Goal: Information Seeking & Learning: Find specific fact

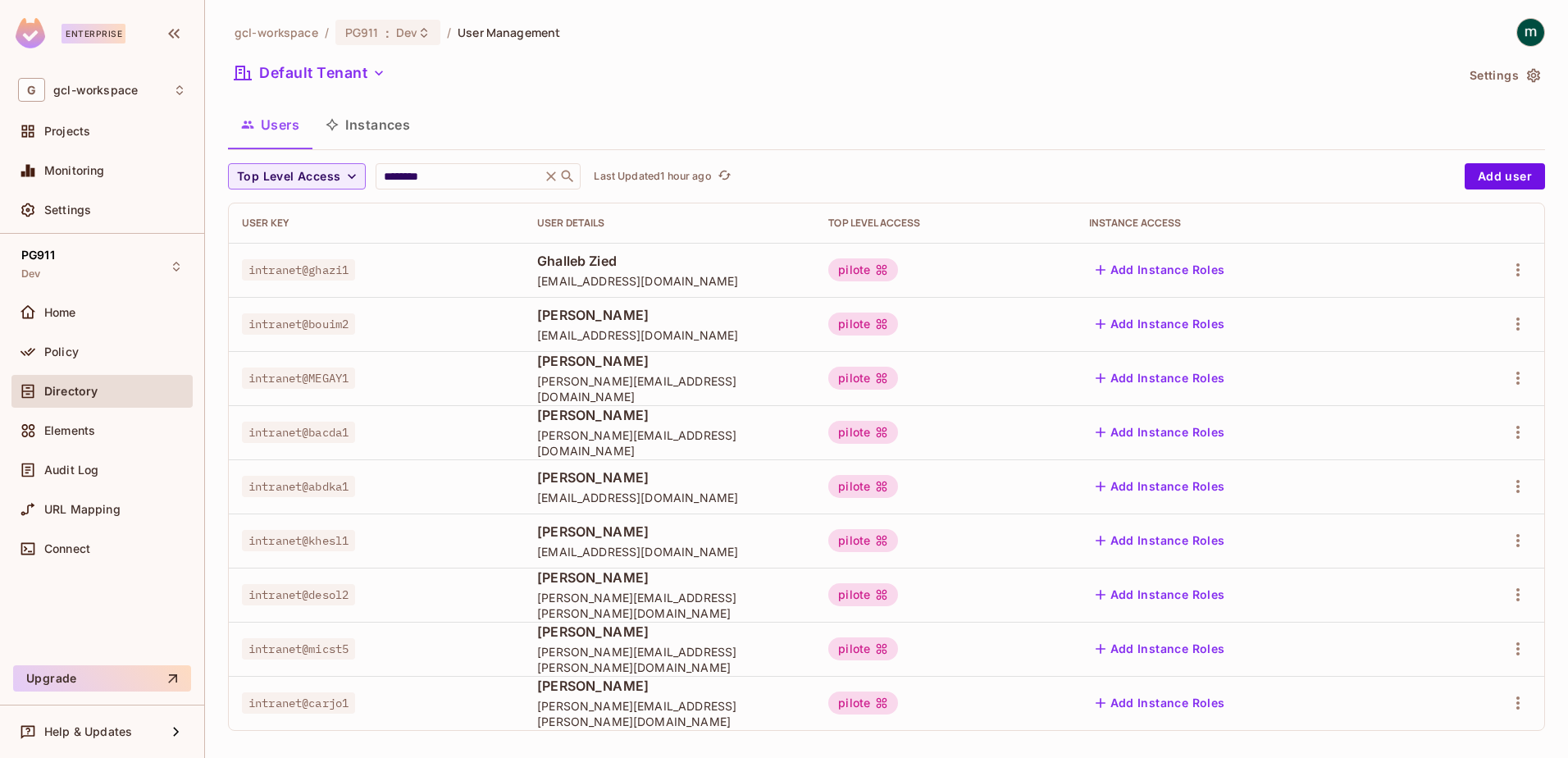
scroll to position [8, 0]
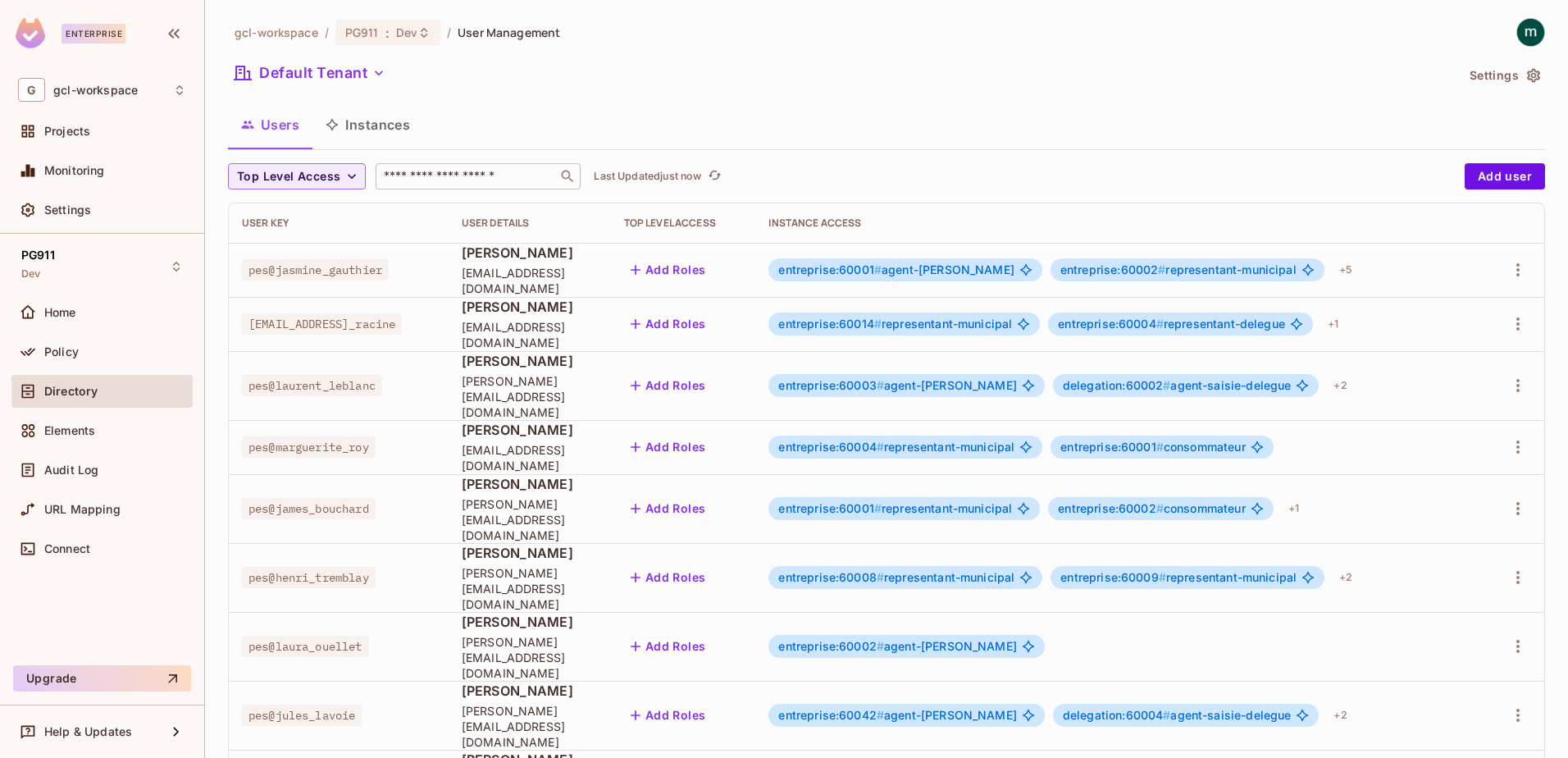
click at [407, 176] on input "text" at bounding box center [467, 177] width 172 height 17
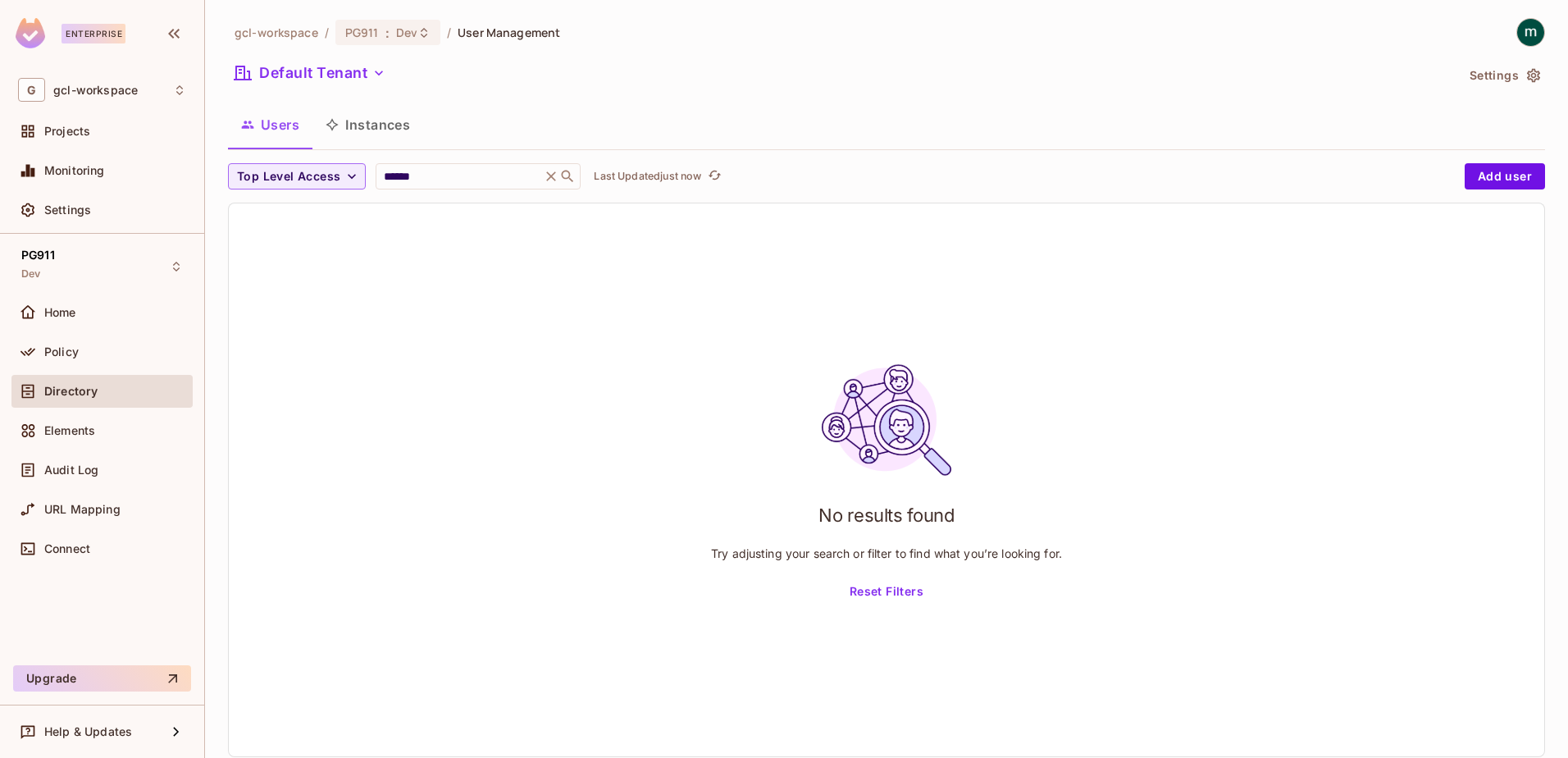
click at [407, 305] on div "No results found Try adjusting your search or filter to find what you’re lookin…" at bounding box center [886, 479] width 1315 height 553
click at [427, 180] on input "******" at bounding box center [459, 177] width 156 height 17
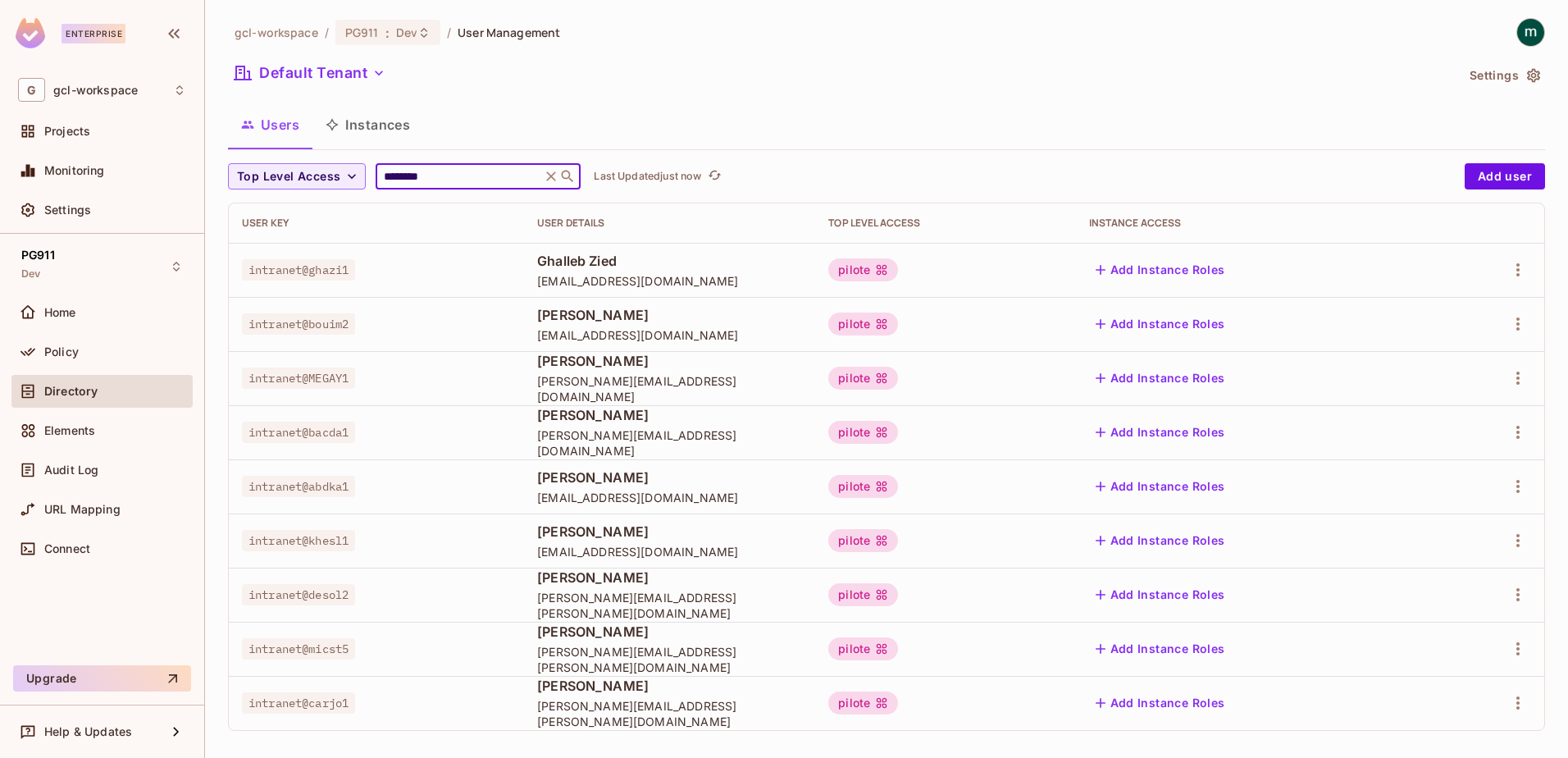
scroll to position [9, 0]
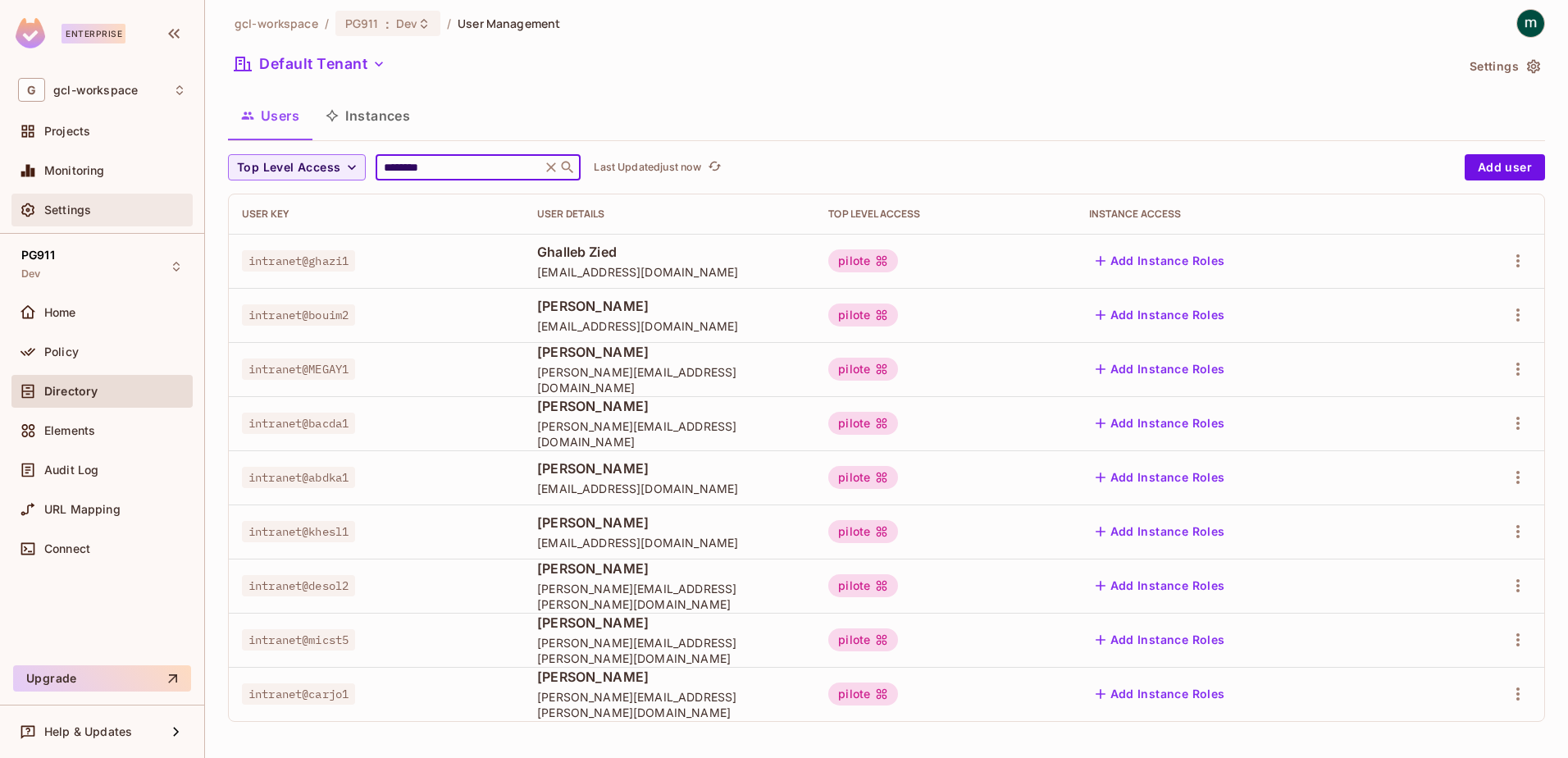
type input "********"
click at [52, 207] on span "Settings" at bounding box center [68, 210] width 47 height 13
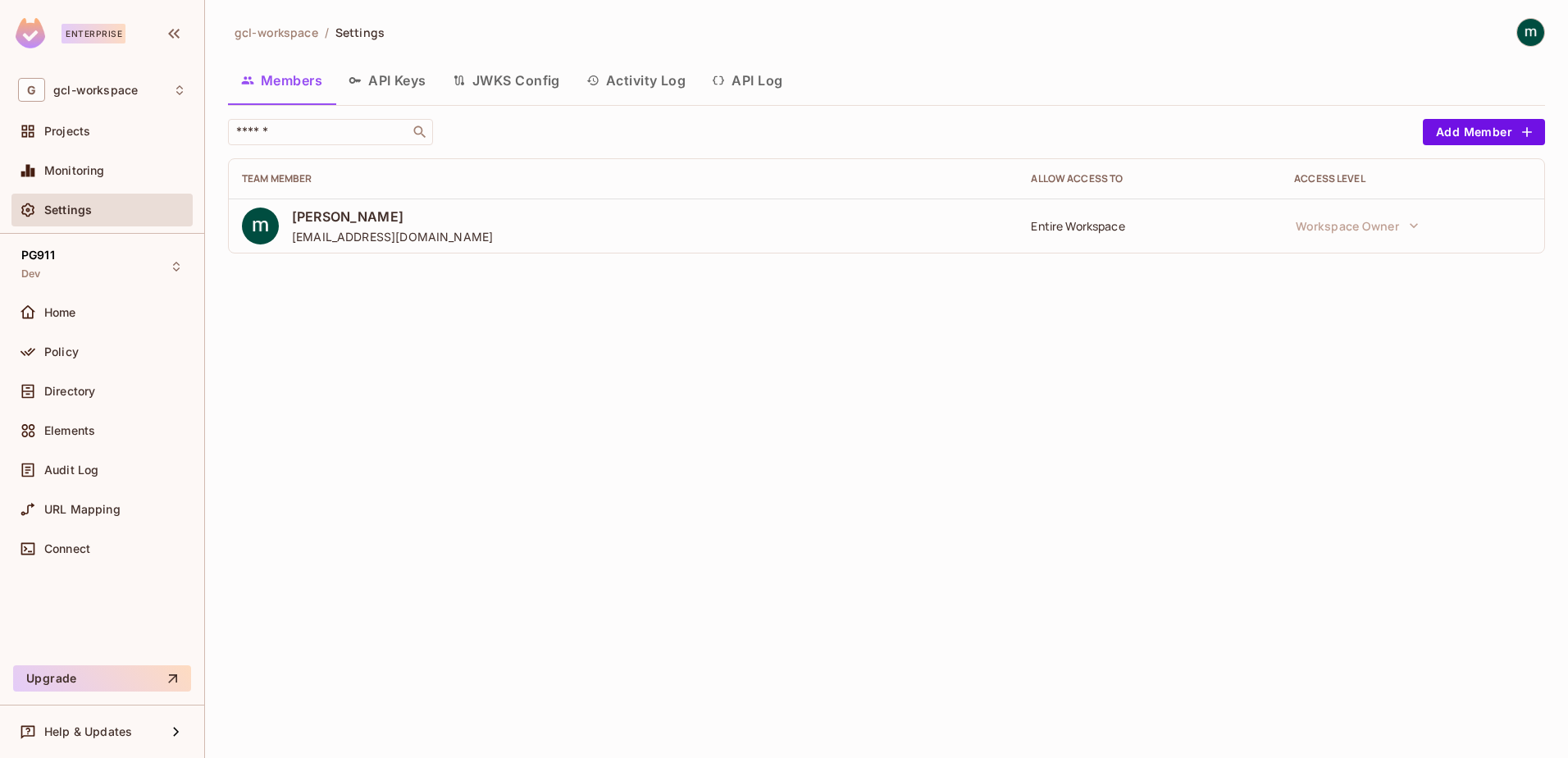
click at [766, 77] on button "API Log" at bounding box center [747, 80] width 97 height 41
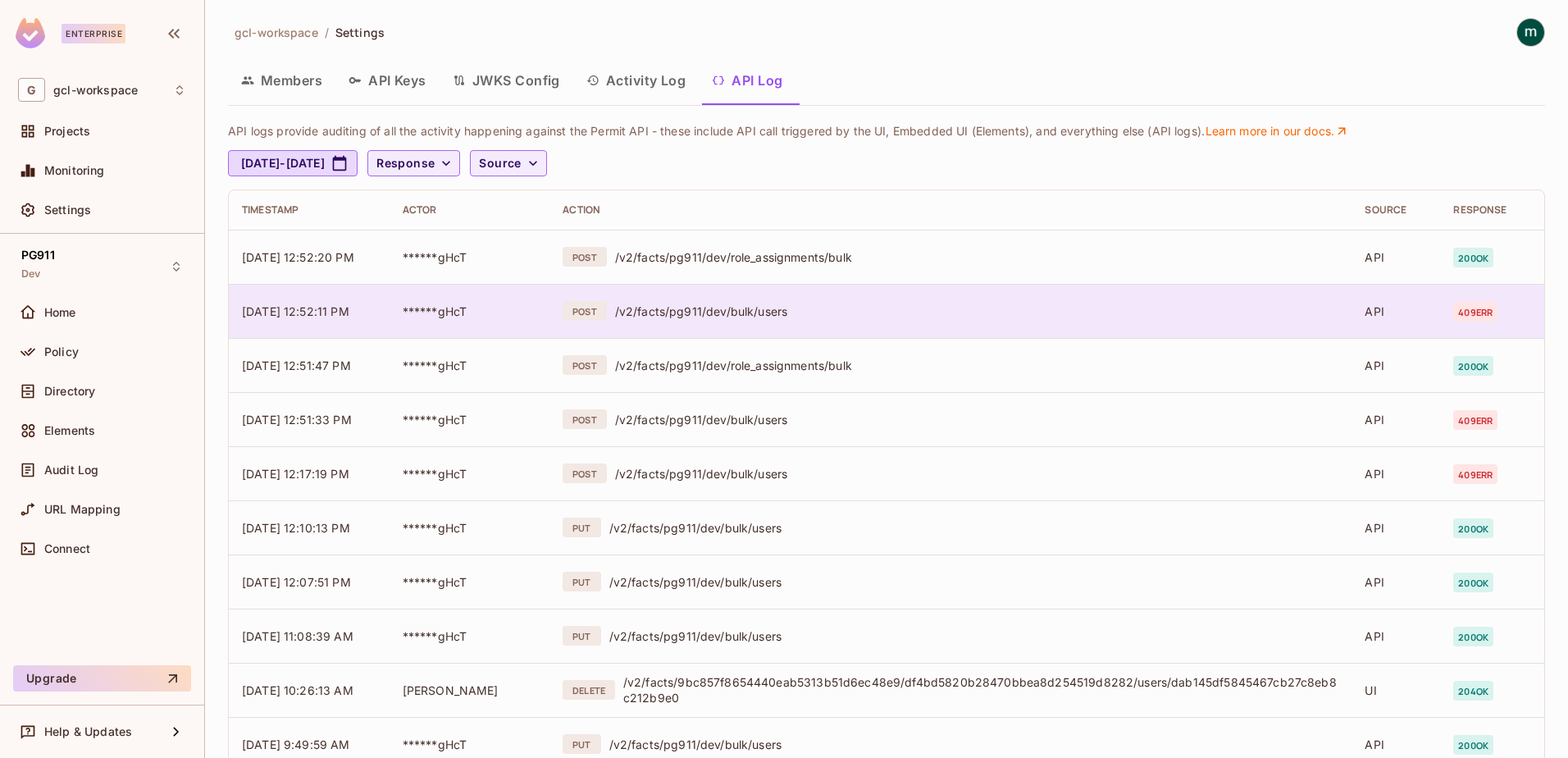
click at [745, 312] on div "/v2/facts/pg911/dev/bulk/users" at bounding box center [976, 311] width 724 height 16
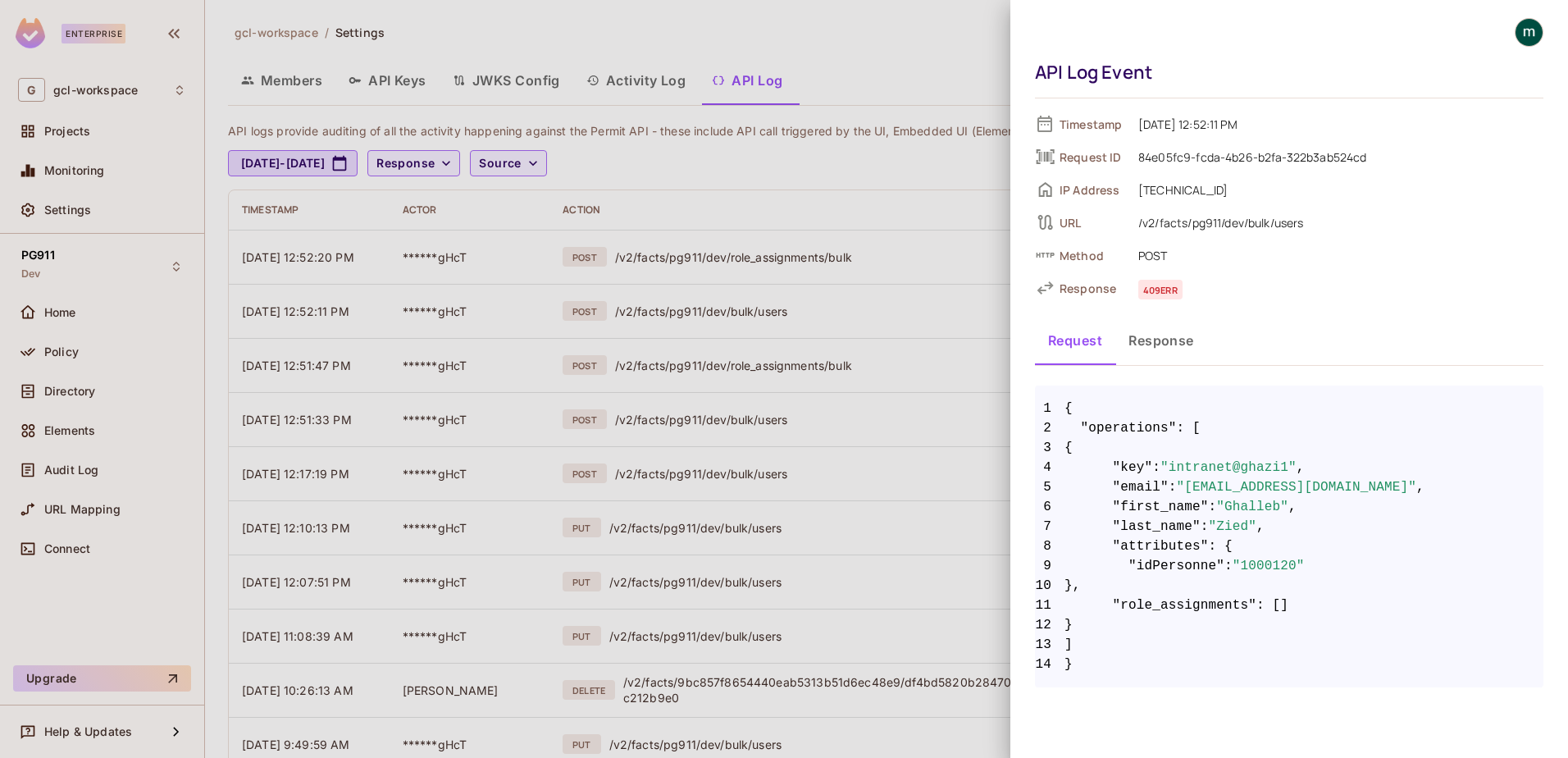
click at [824, 210] on div at bounding box center [784, 379] width 1568 height 758
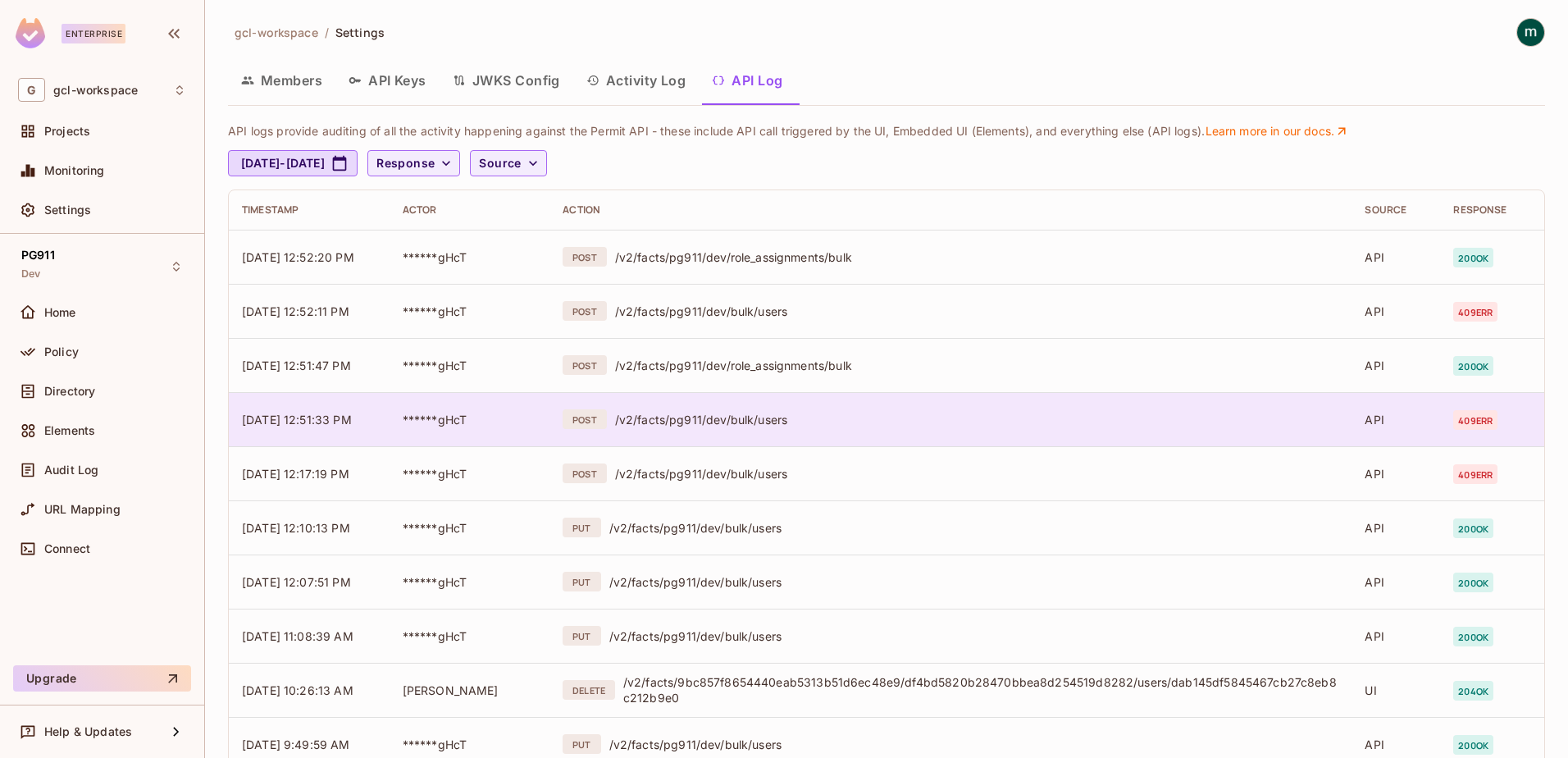
click at [330, 412] on span "09/19/2025 12:51:33 PM" at bounding box center [296, 419] width 110 height 14
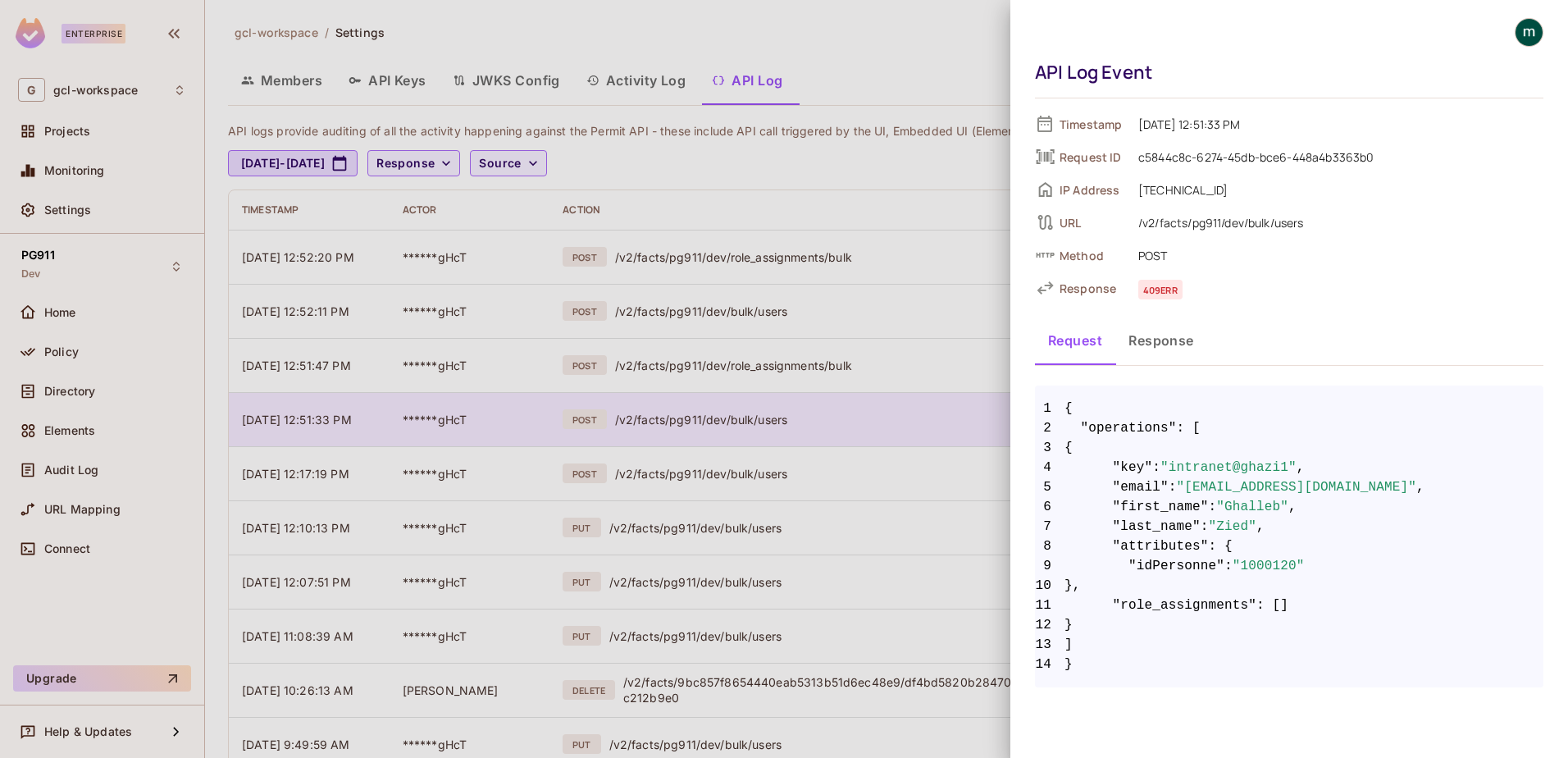
click at [330, 412] on div at bounding box center [784, 379] width 1568 height 758
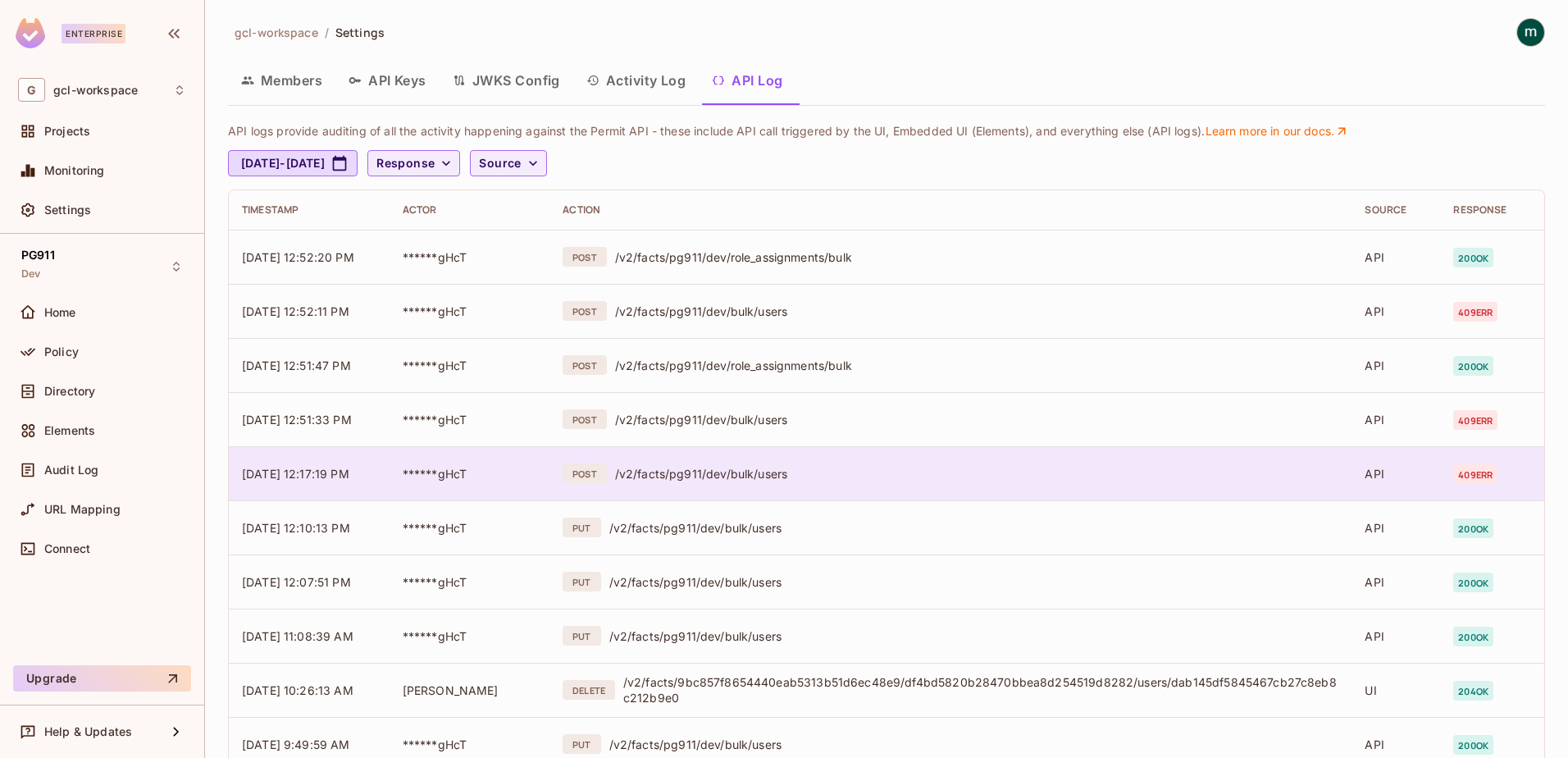
click at [325, 475] on span "[DATE] 12:17:19 PM" at bounding box center [295, 474] width 107 height 14
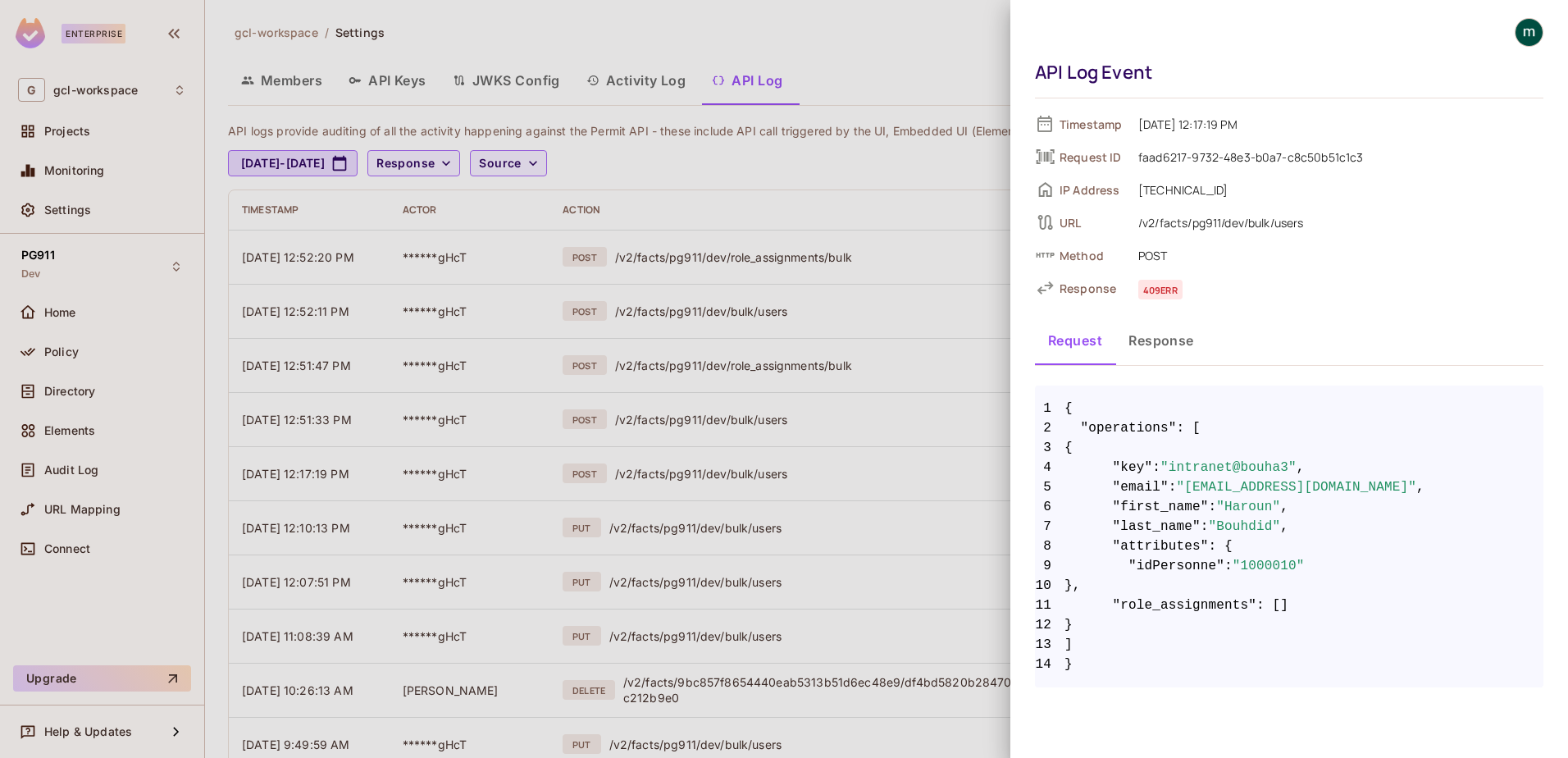
click at [1149, 341] on button "Response" at bounding box center [1161, 340] width 92 height 41
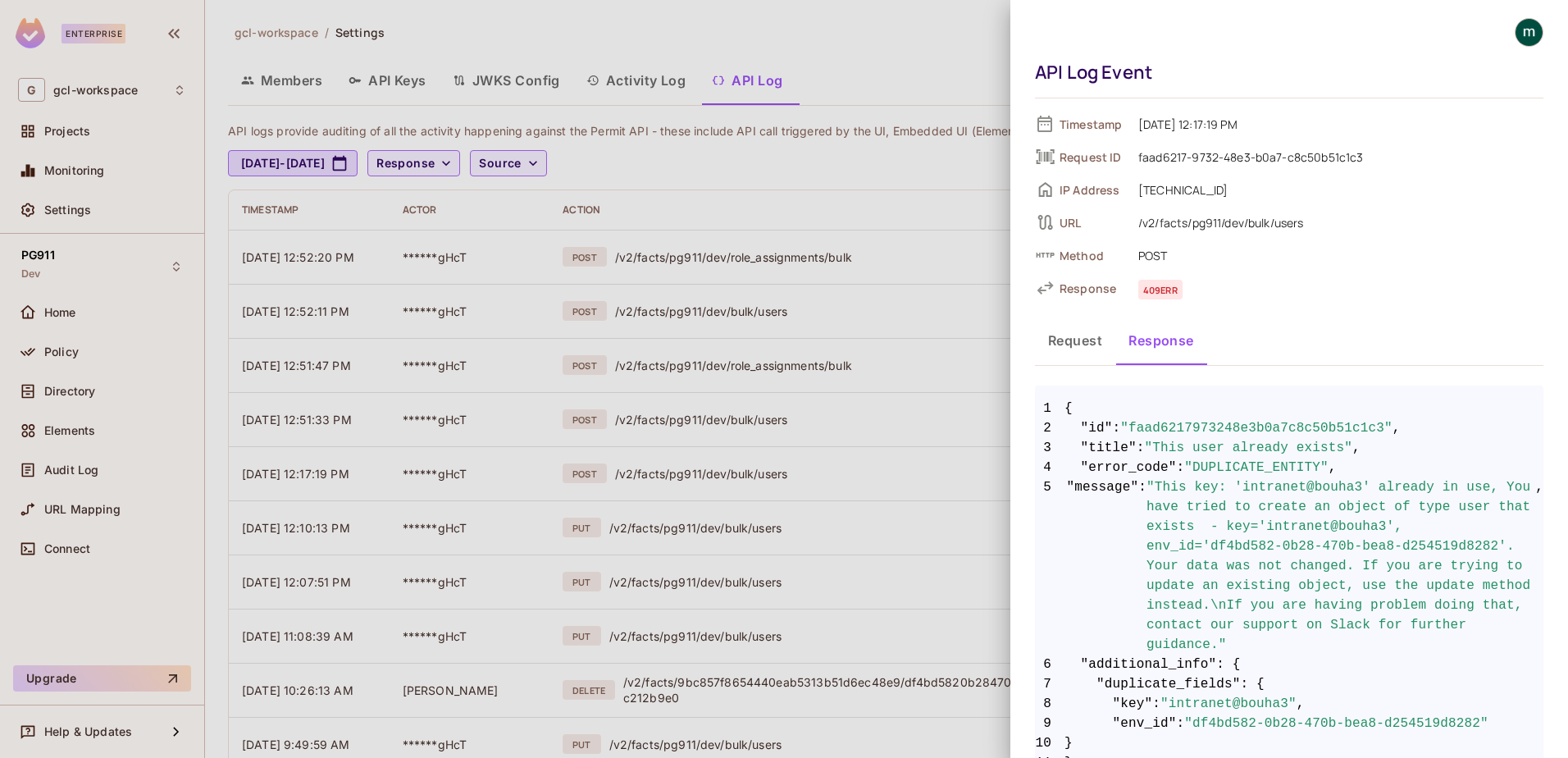
scroll to position [43, 0]
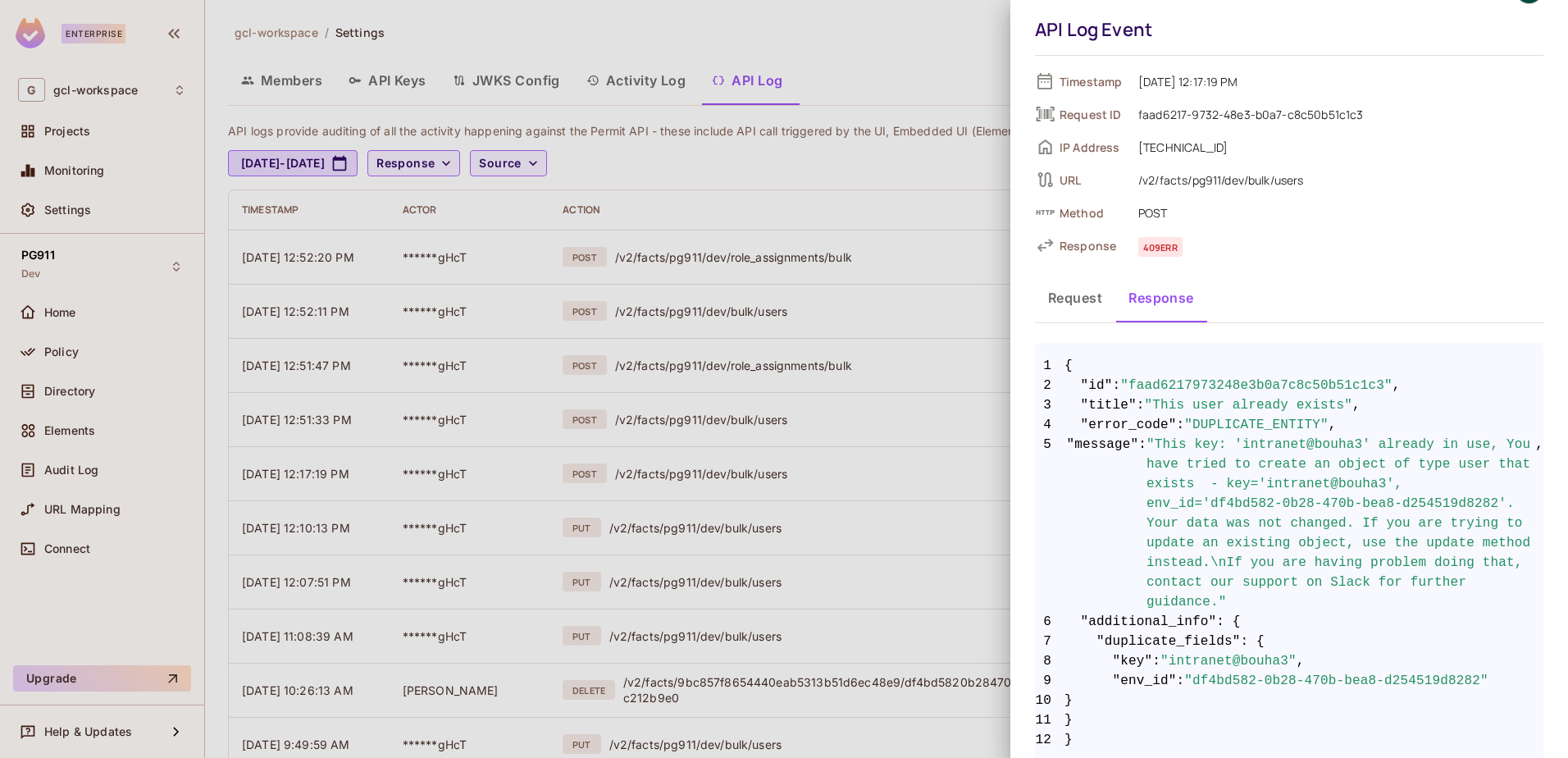
click at [1062, 295] on button "Request" at bounding box center [1075, 297] width 80 height 41
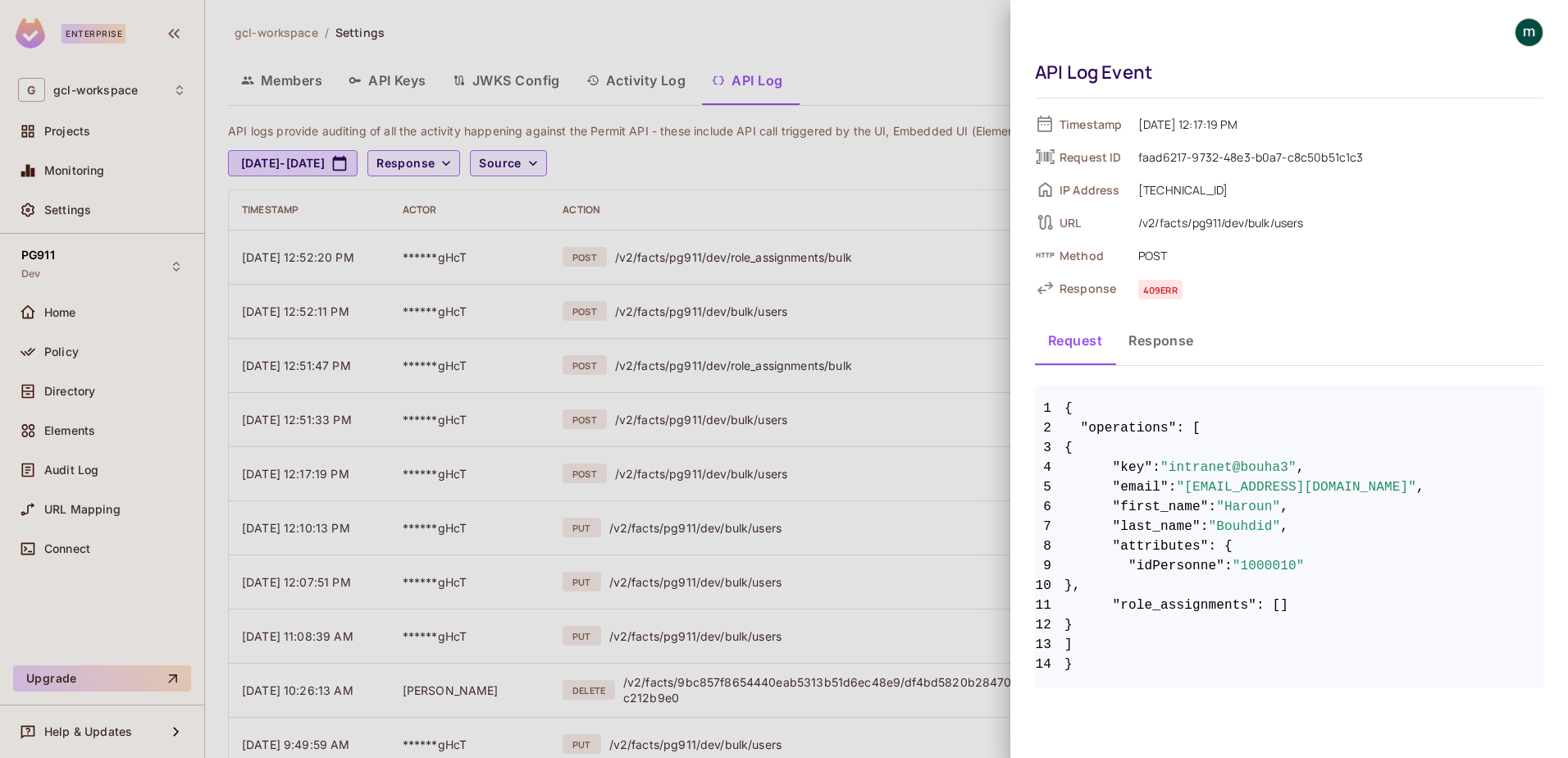
scroll to position [0, 0]
click at [777, 387] on div at bounding box center [784, 379] width 1568 height 758
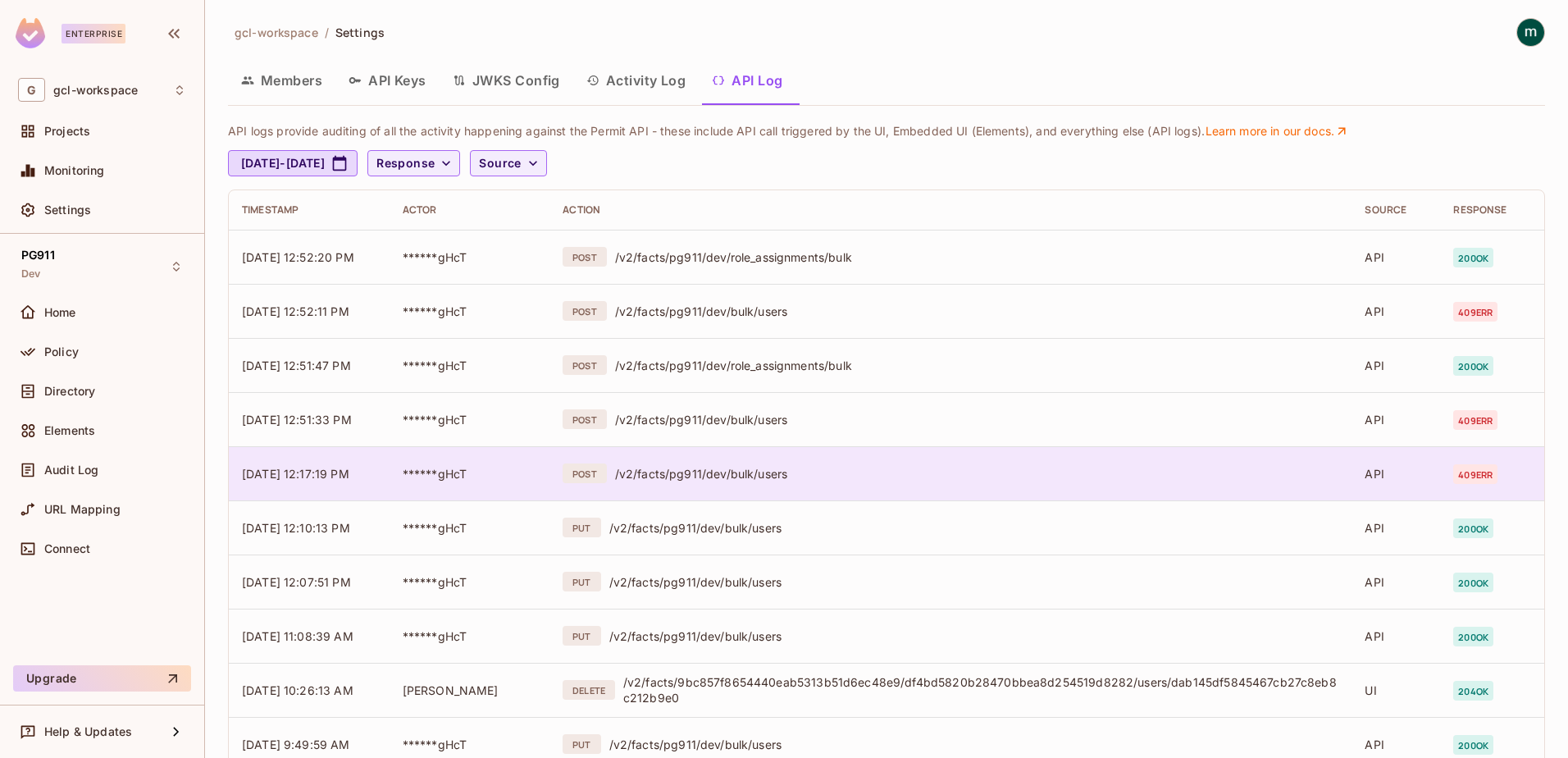
click at [379, 474] on td "[DATE] 12:17:19 PM" at bounding box center [309, 473] width 161 height 54
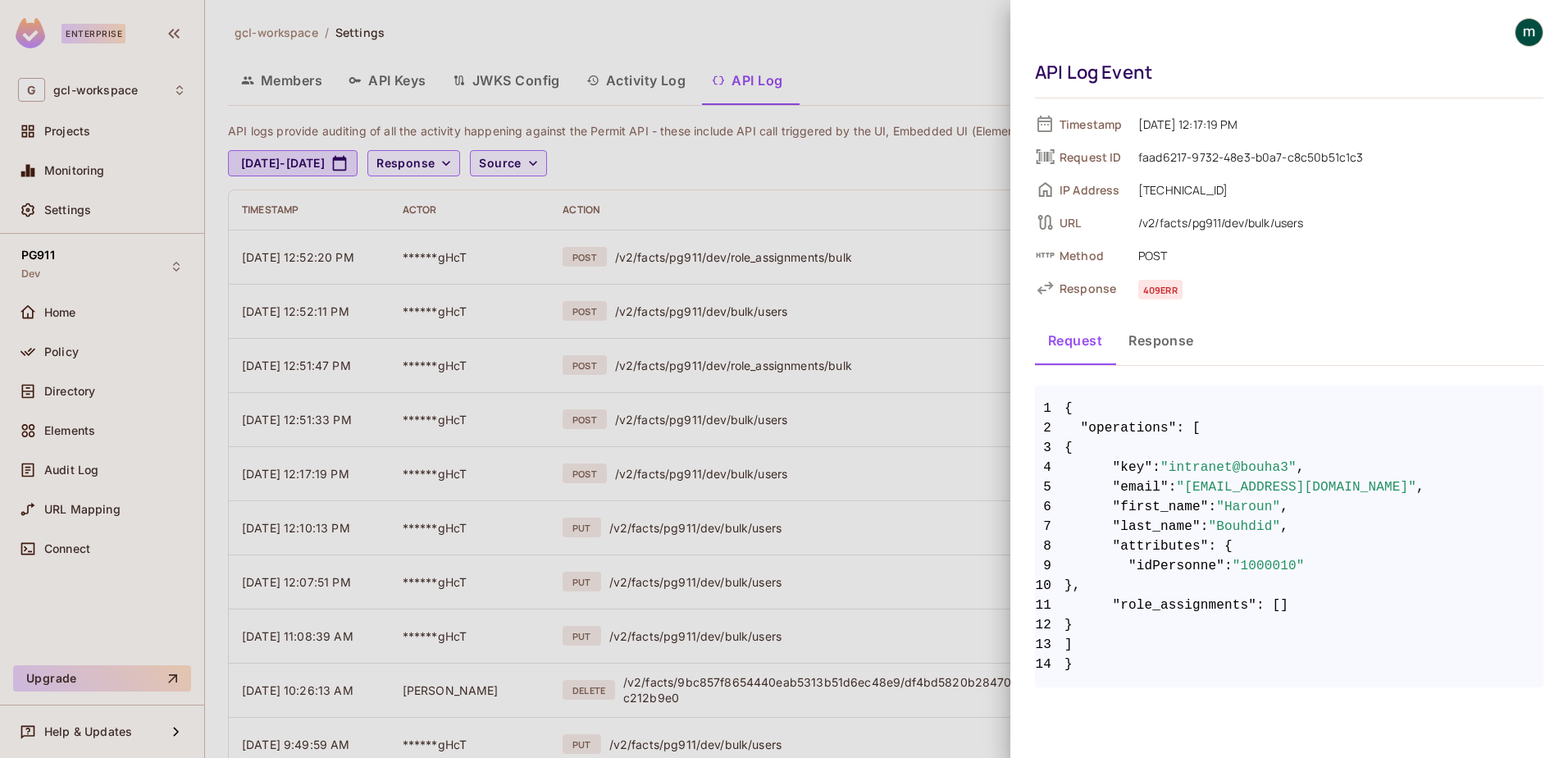
click at [1160, 337] on button "Response" at bounding box center [1161, 340] width 92 height 41
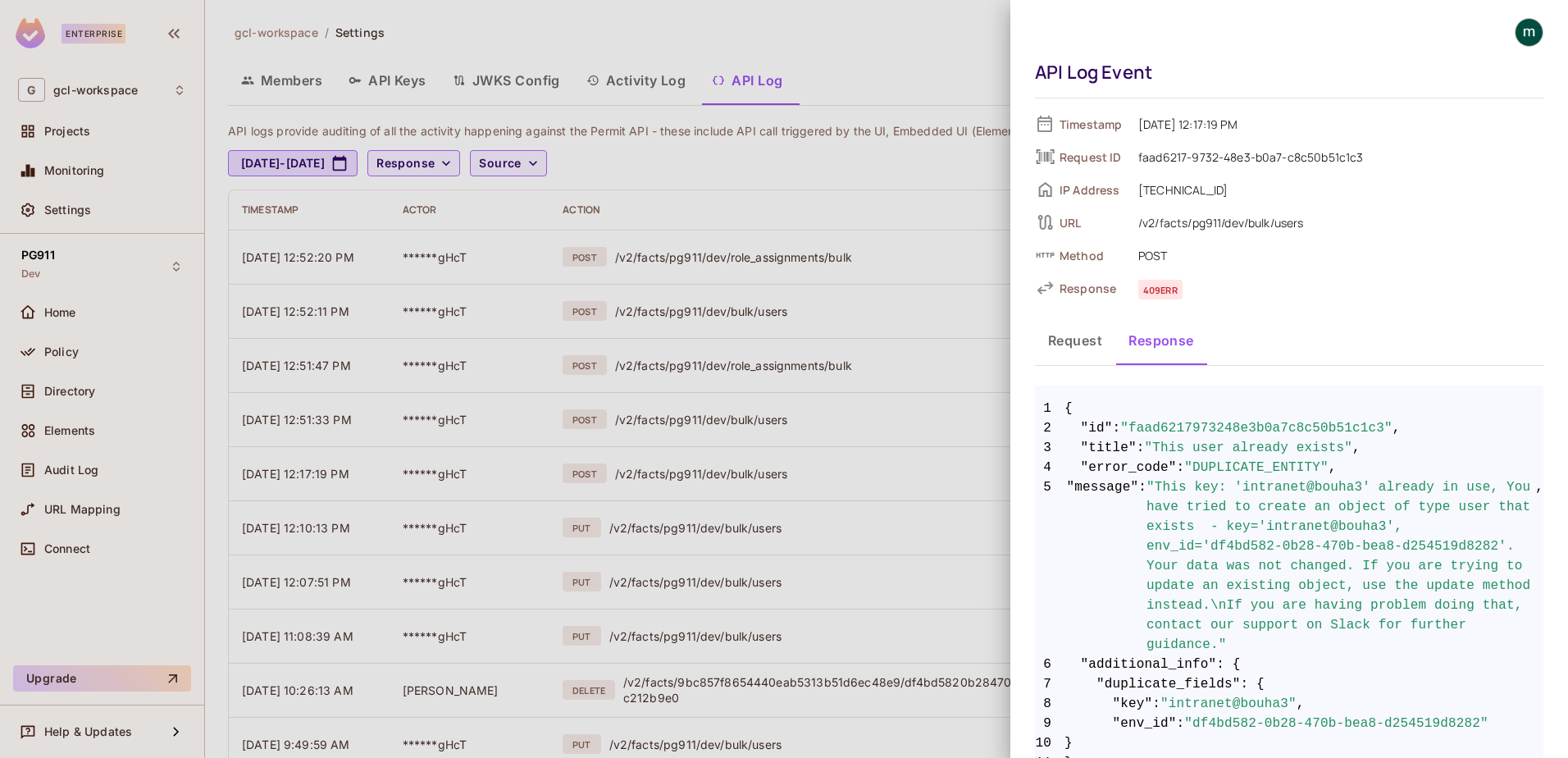
click at [915, 494] on div at bounding box center [784, 379] width 1568 height 758
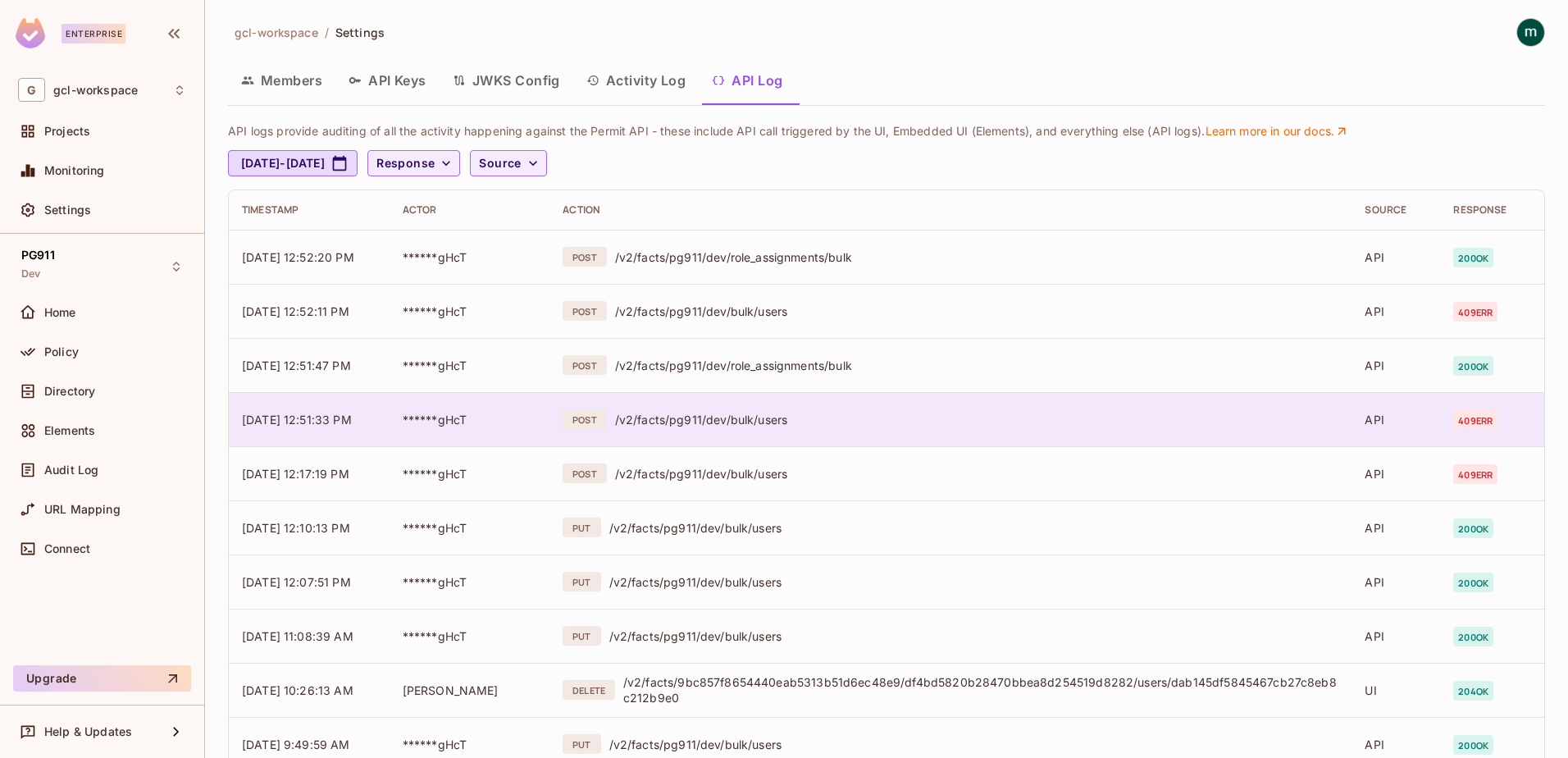
click at [437, 410] on td "******gHcT" at bounding box center [470, 419] width 161 height 54
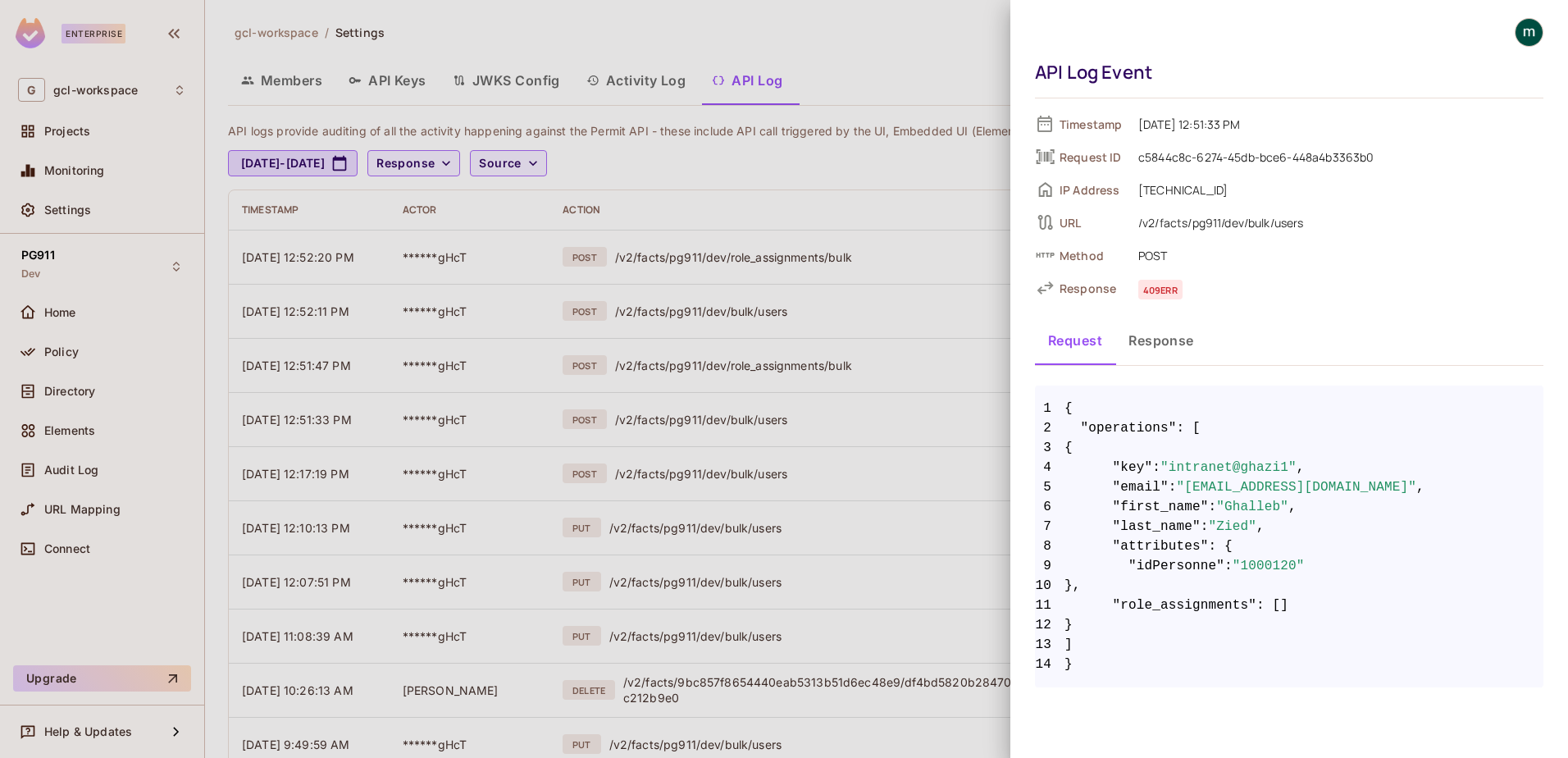
click at [1177, 343] on button "Response" at bounding box center [1161, 340] width 92 height 41
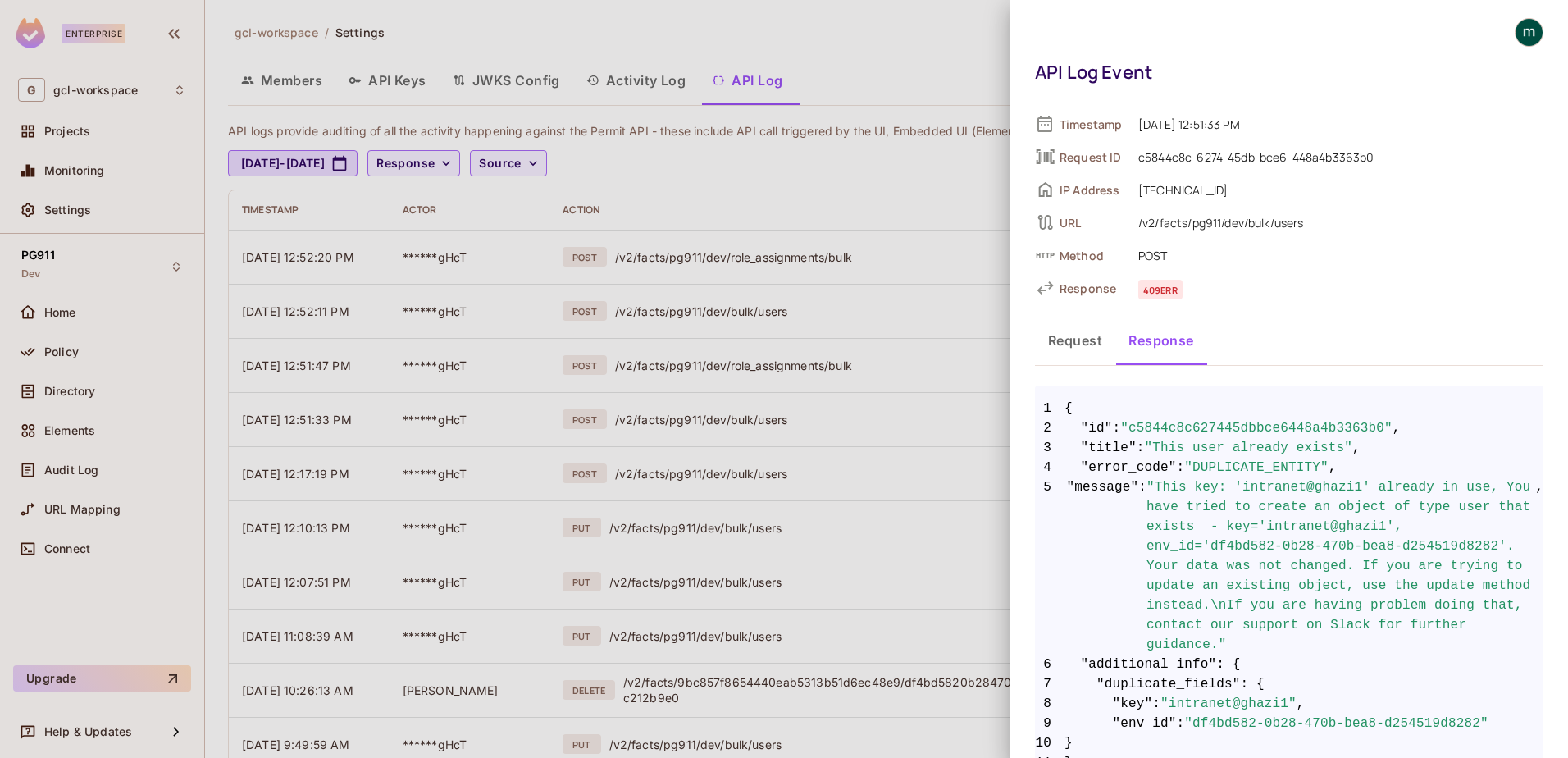
click at [54, 390] on div at bounding box center [784, 379] width 1568 height 758
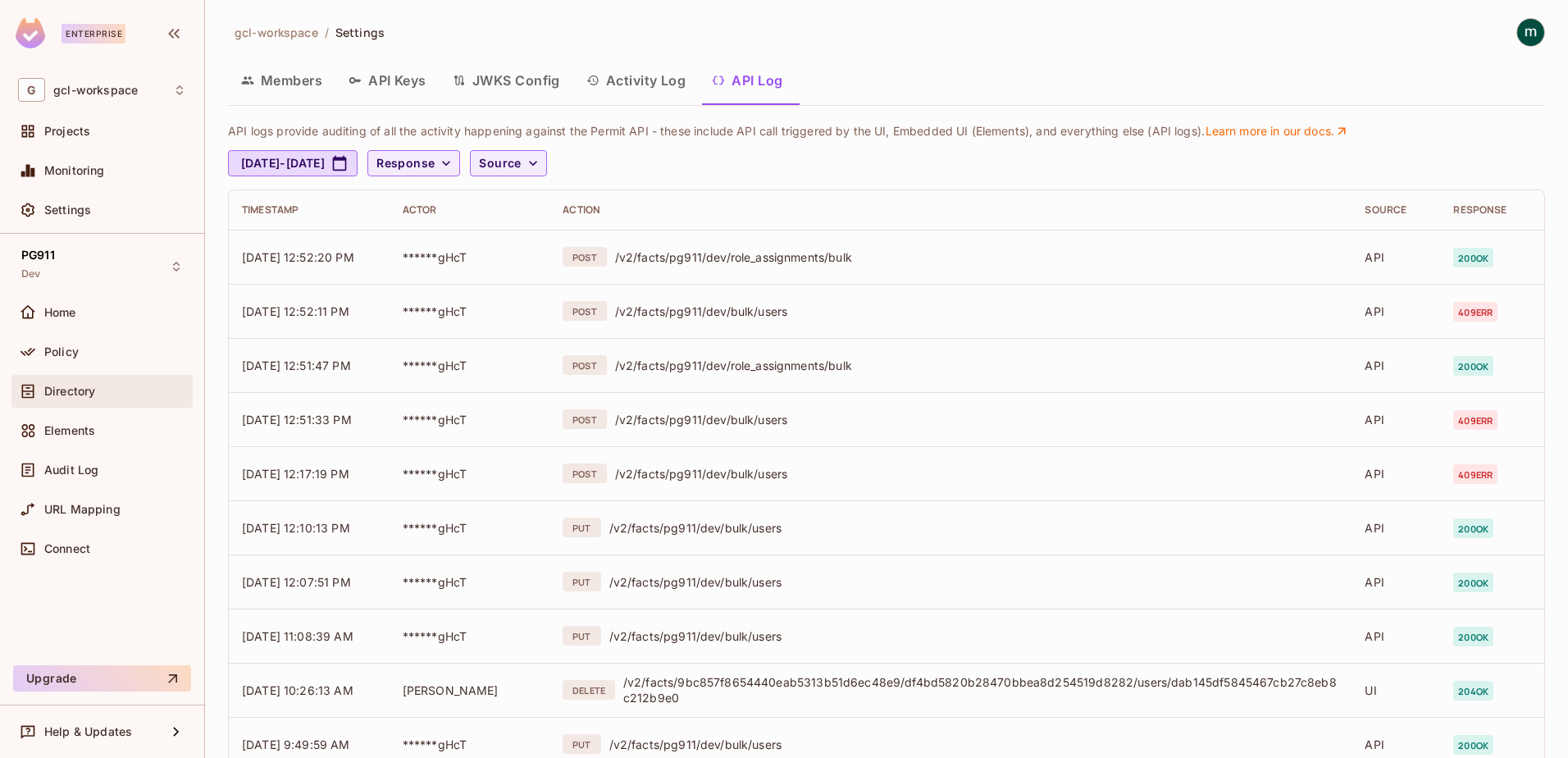
click at [72, 396] on span "Directory" at bounding box center [69, 392] width 51 height 13
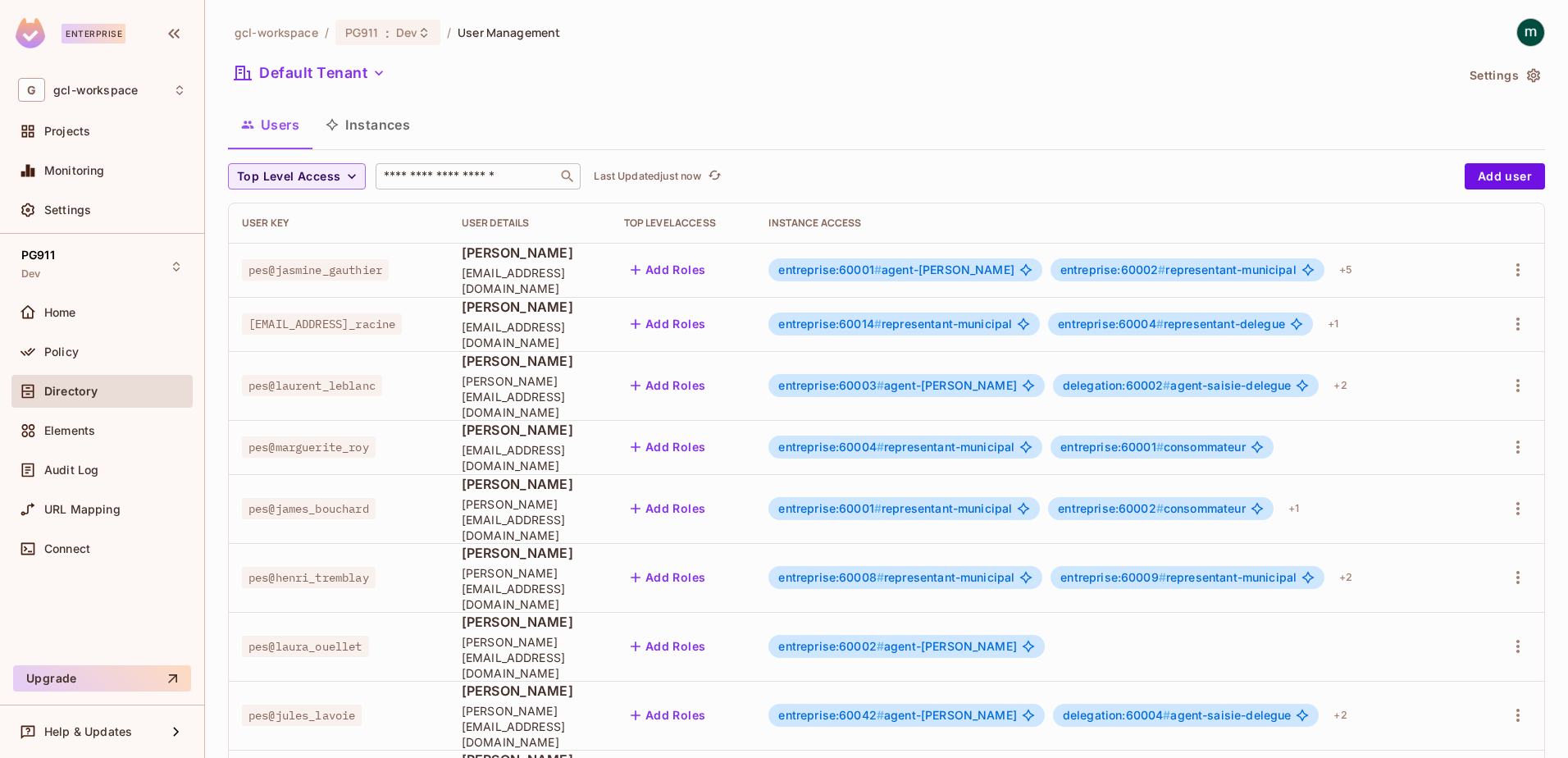
click at [459, 172] on input "text" at bounding box center [467, 177] width 172 height 17
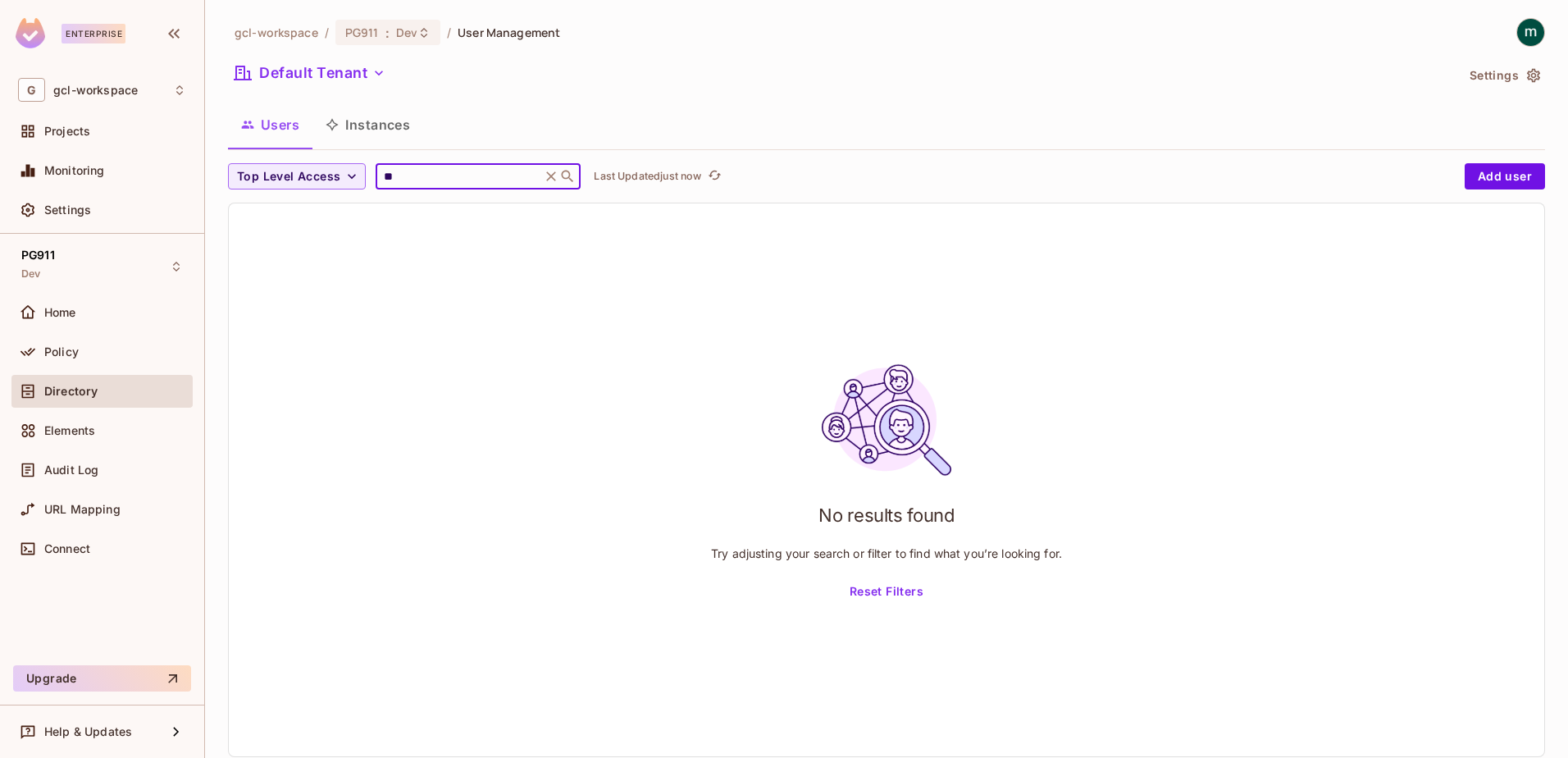
type input "*"
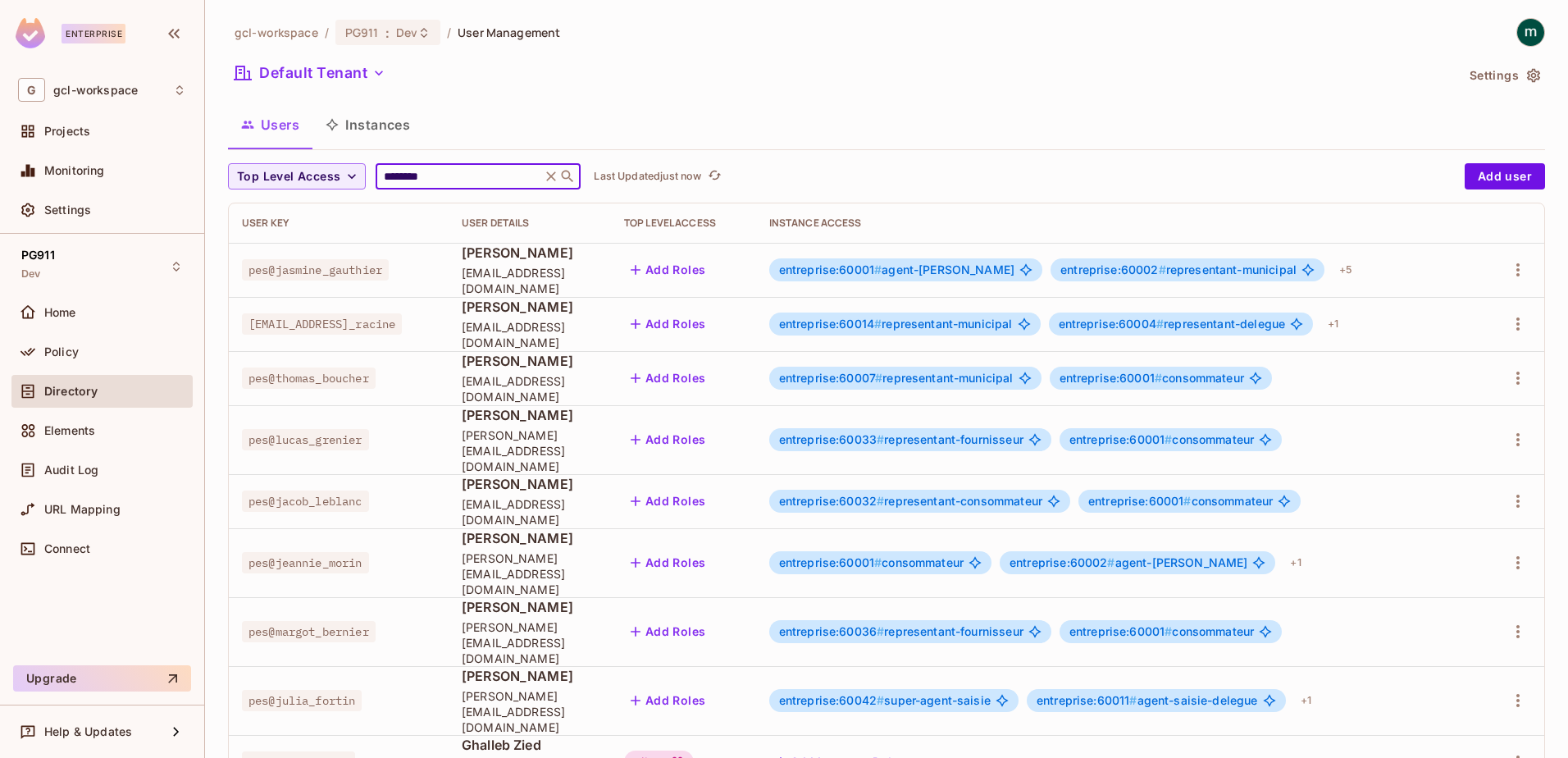
type input "********"
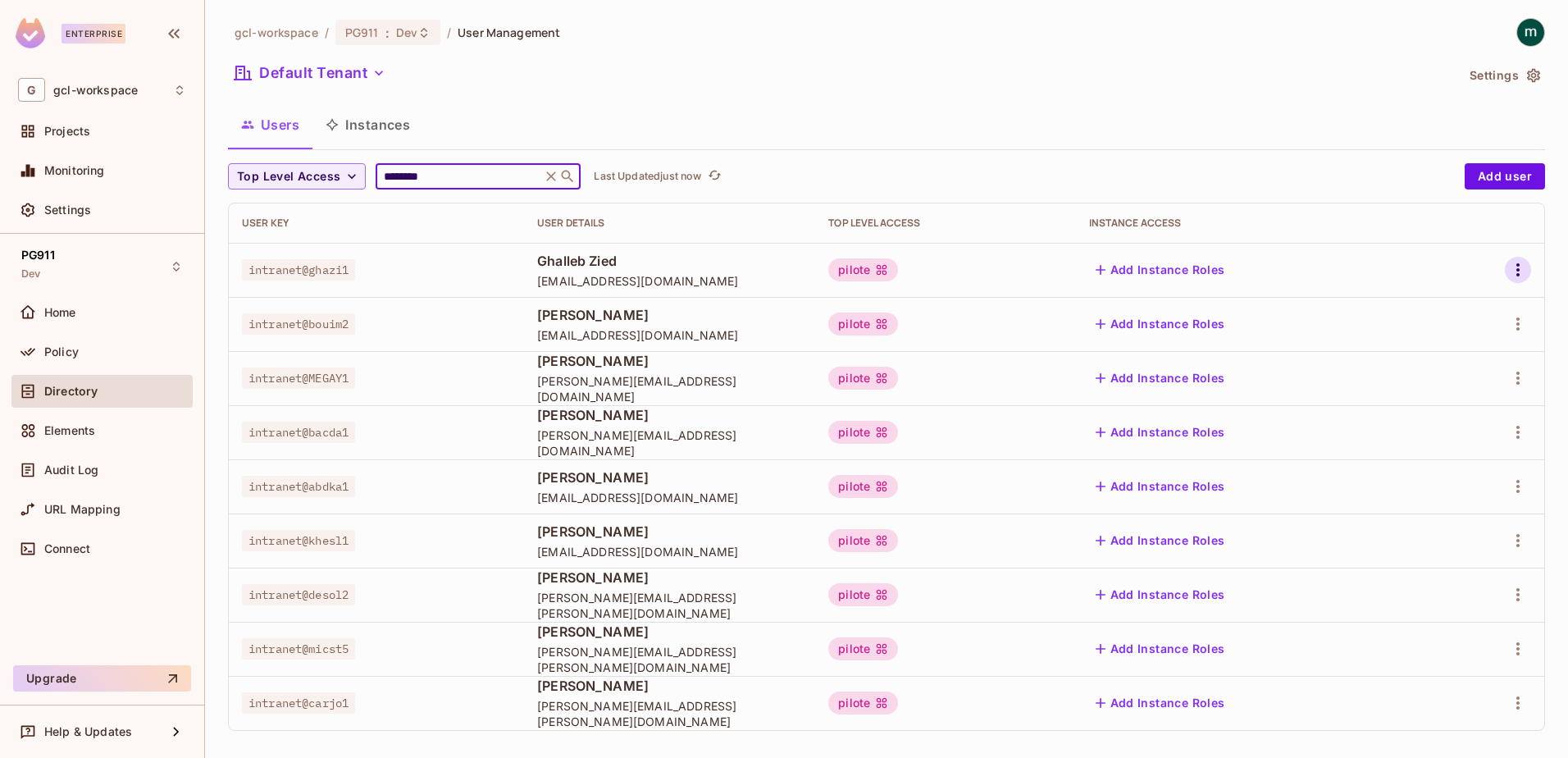
click at [1509, 270] on icon "button" at bounding box center [1519, 270] width 20 height 20
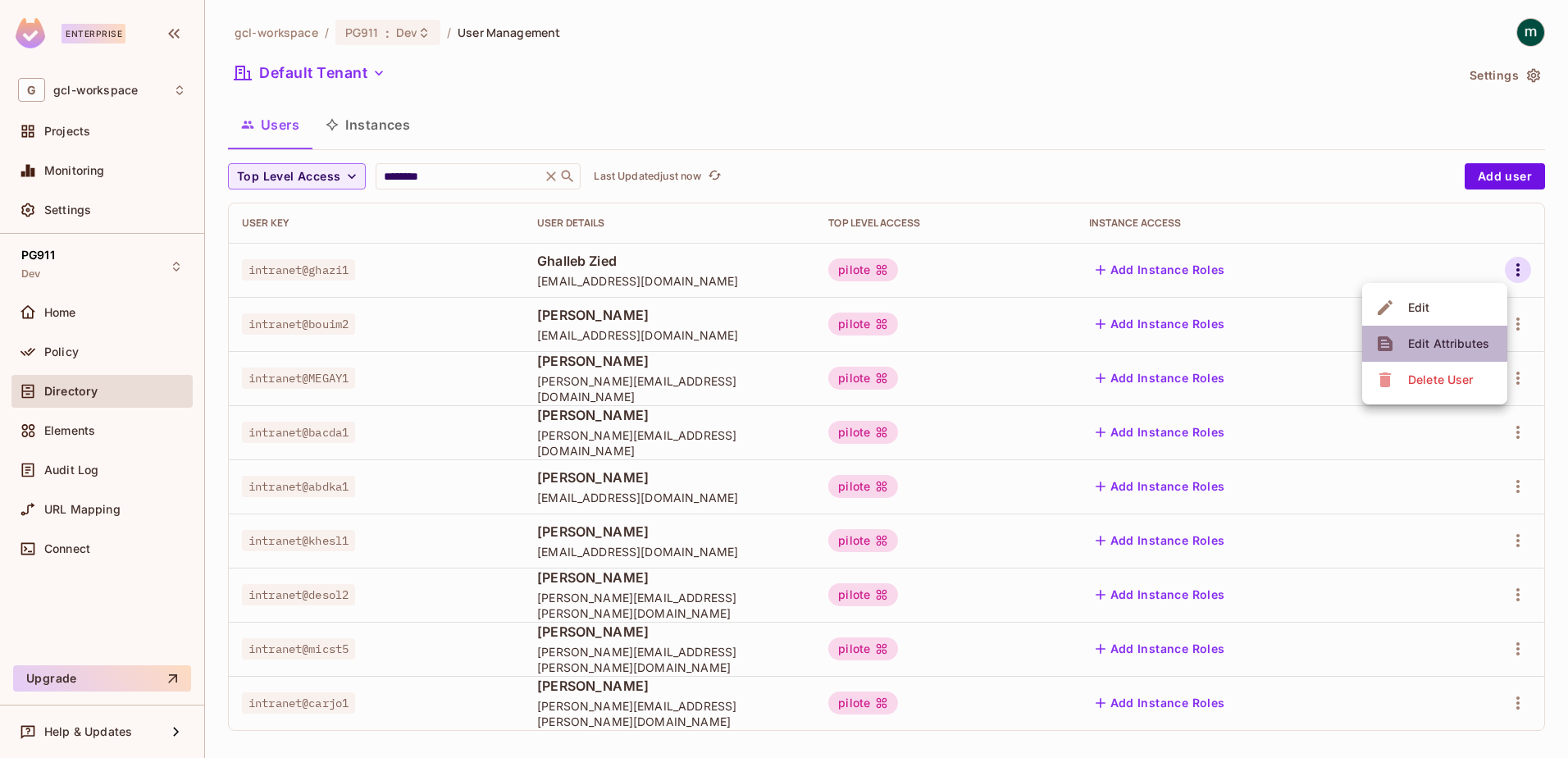
click at [1433, 338] on div "Edit Attributes" at bounding box center [1448, 344] width 81 height 17
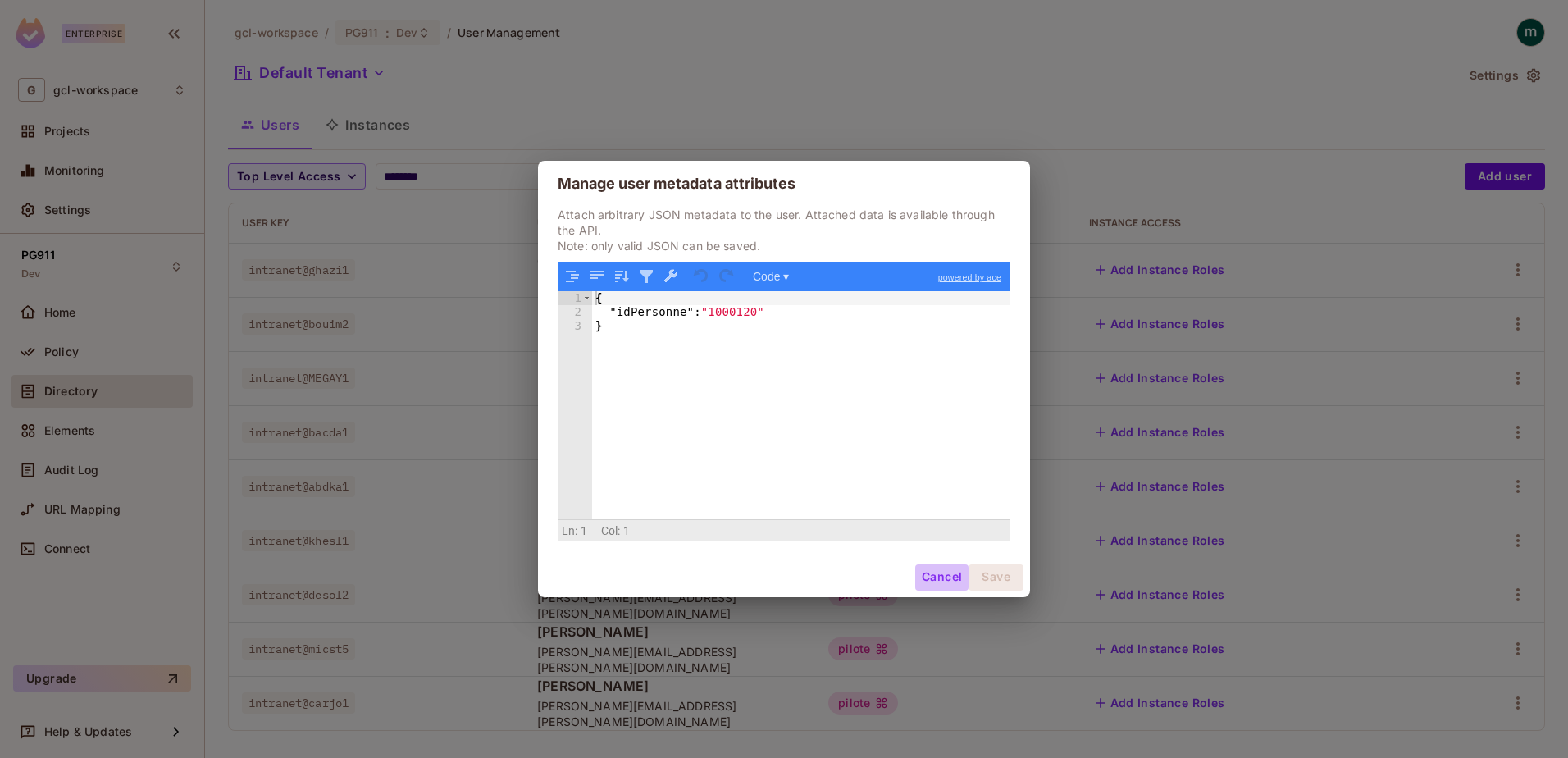
click at [940, 577] on button "Cancel" at bounding box center [942, 576] width 54 height 26
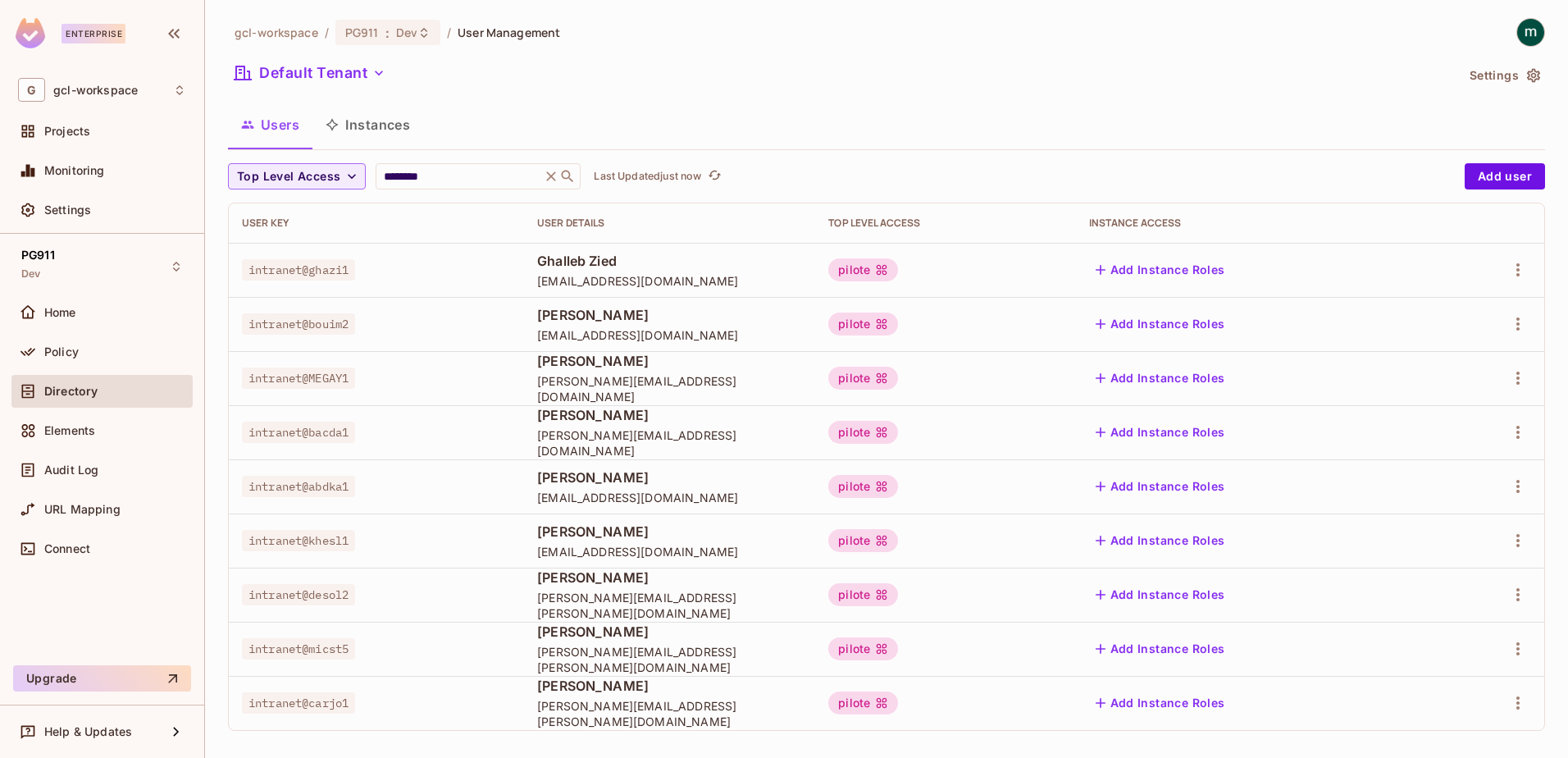
scroll to position [9, 0]
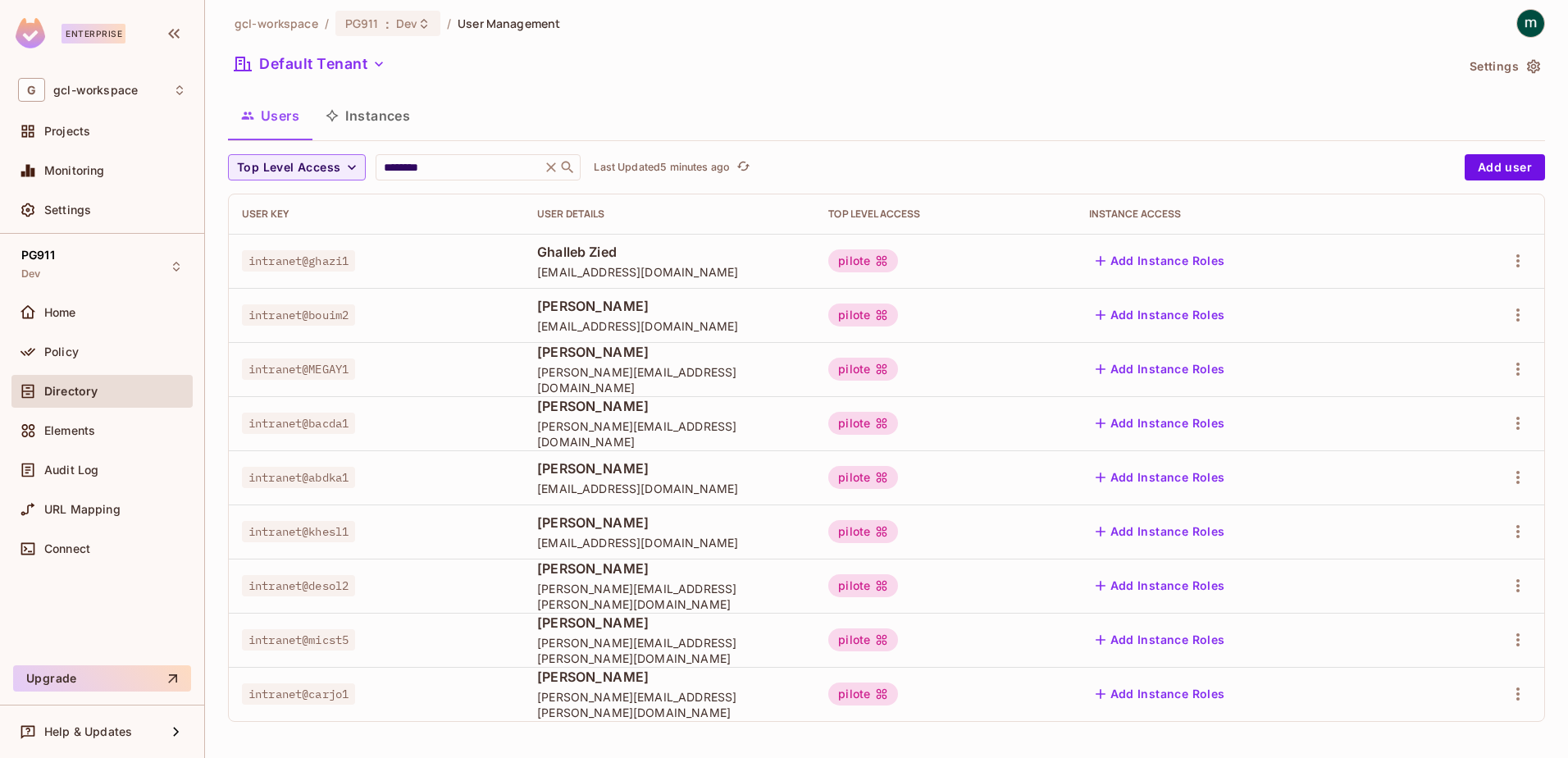
click at [967, 69] on div "Default Tenant" at bounding box center [841, 66] width 1227 height 31
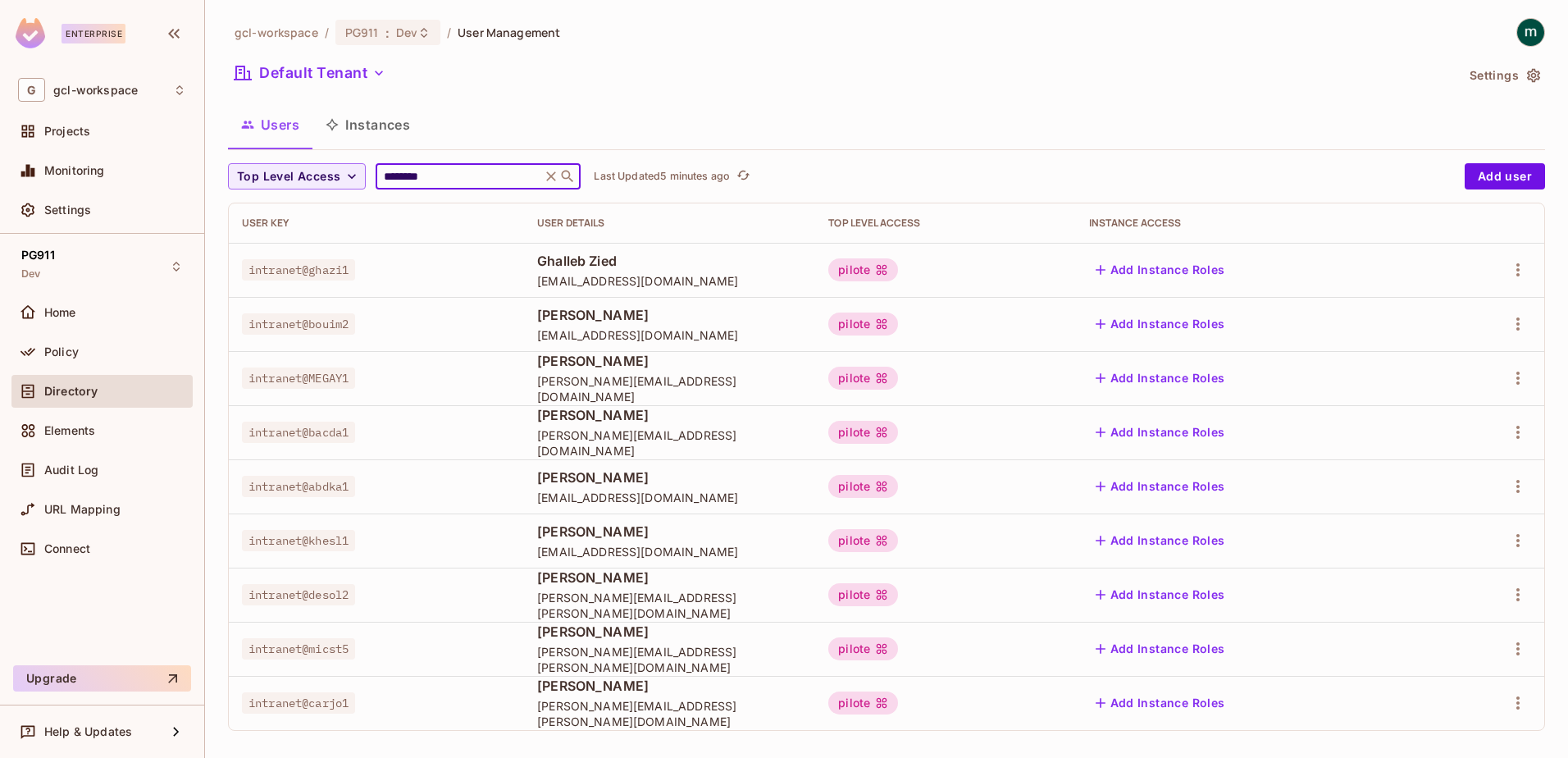
click at [407, 181] on input "********" at bounding box center [459, 177] width 156 height 17
click at [441, 177] on input "********" at bounding box center [459, 177] width 156 height 17
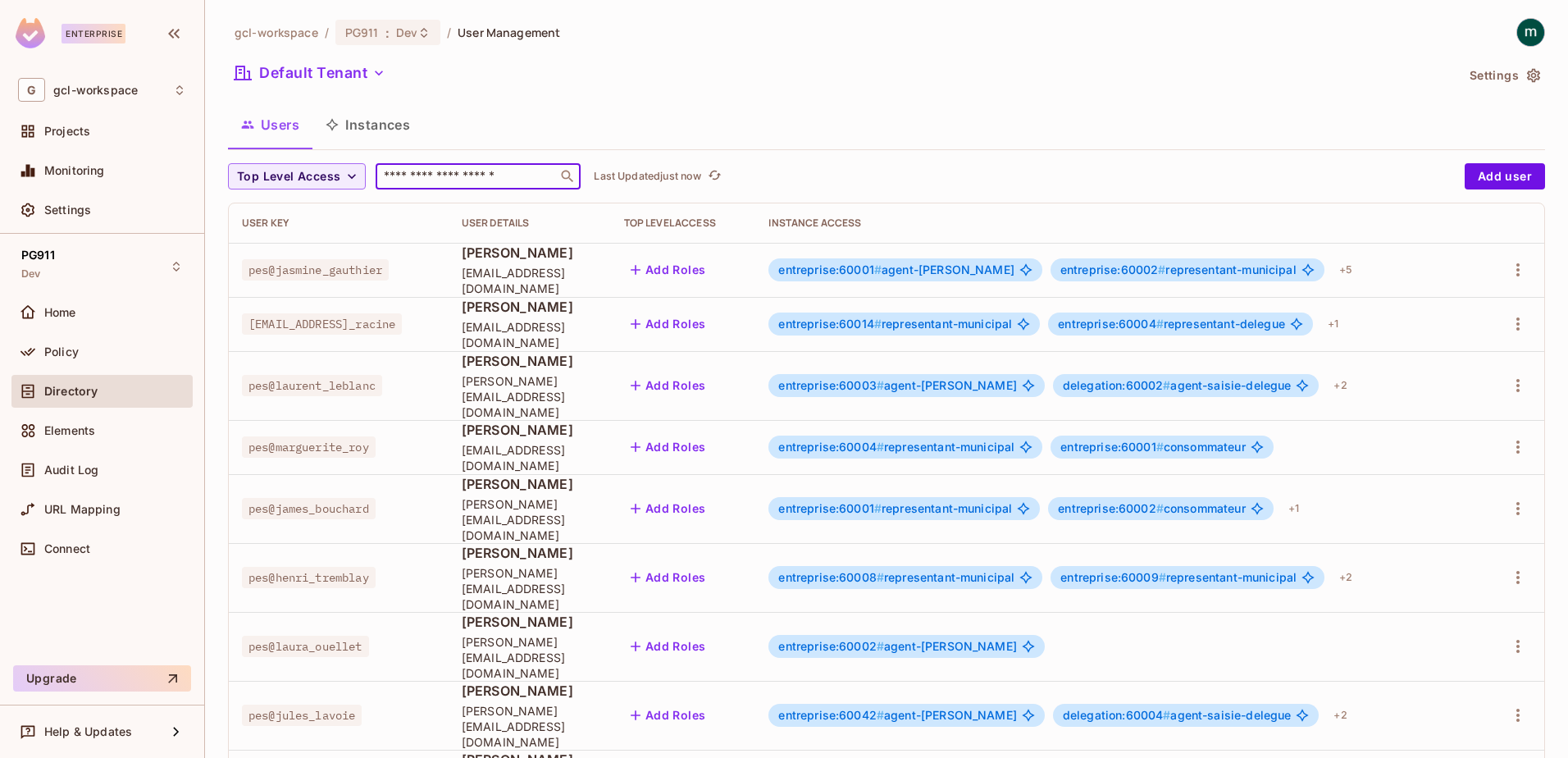
click at [412, 177] on input "text" at bounding box center [467, 177] width 172 height 17
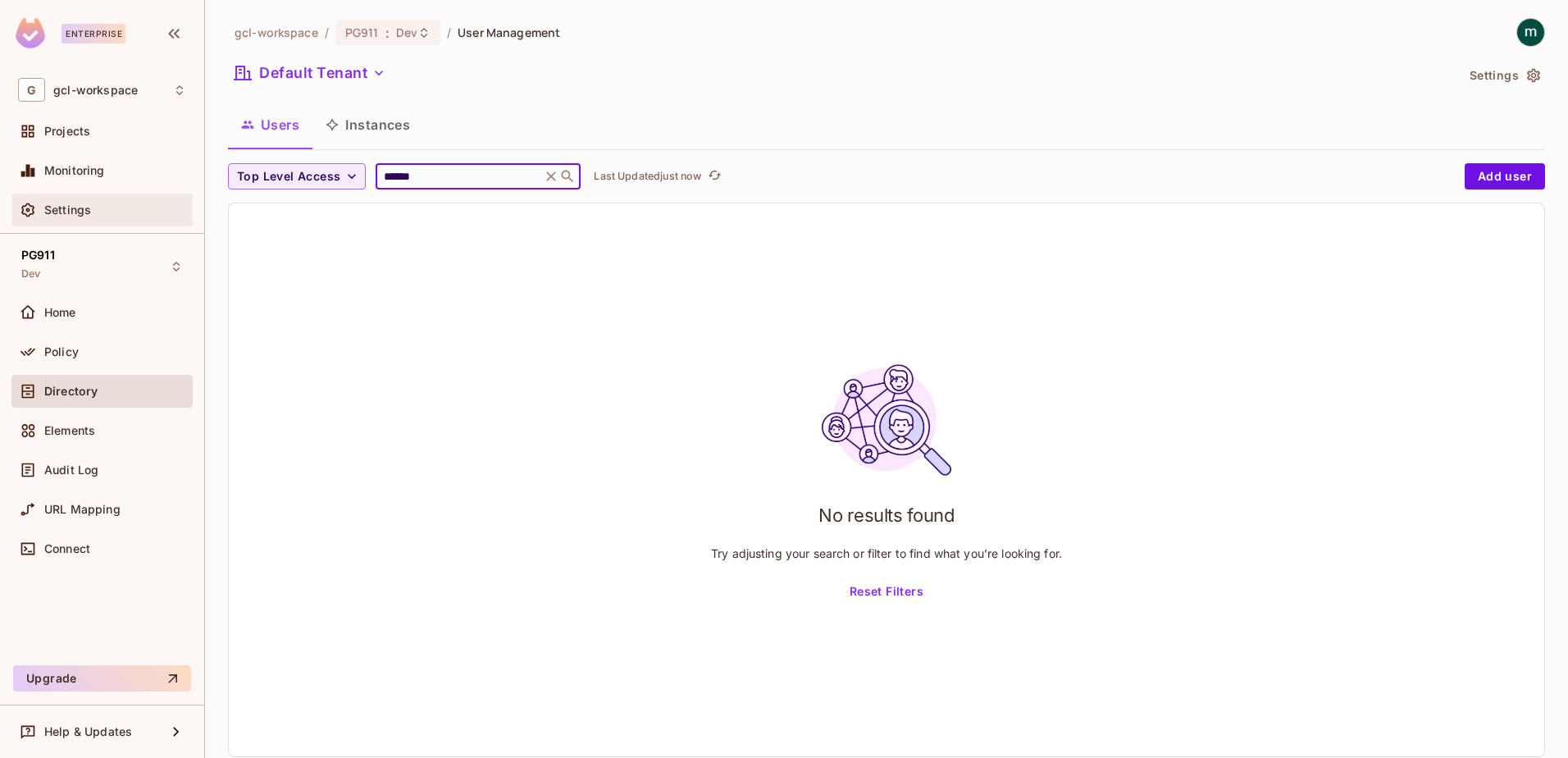
type input "******"
click at [53, 210] on span "Settings" at bounding box center [68, 210] width 47 height 13
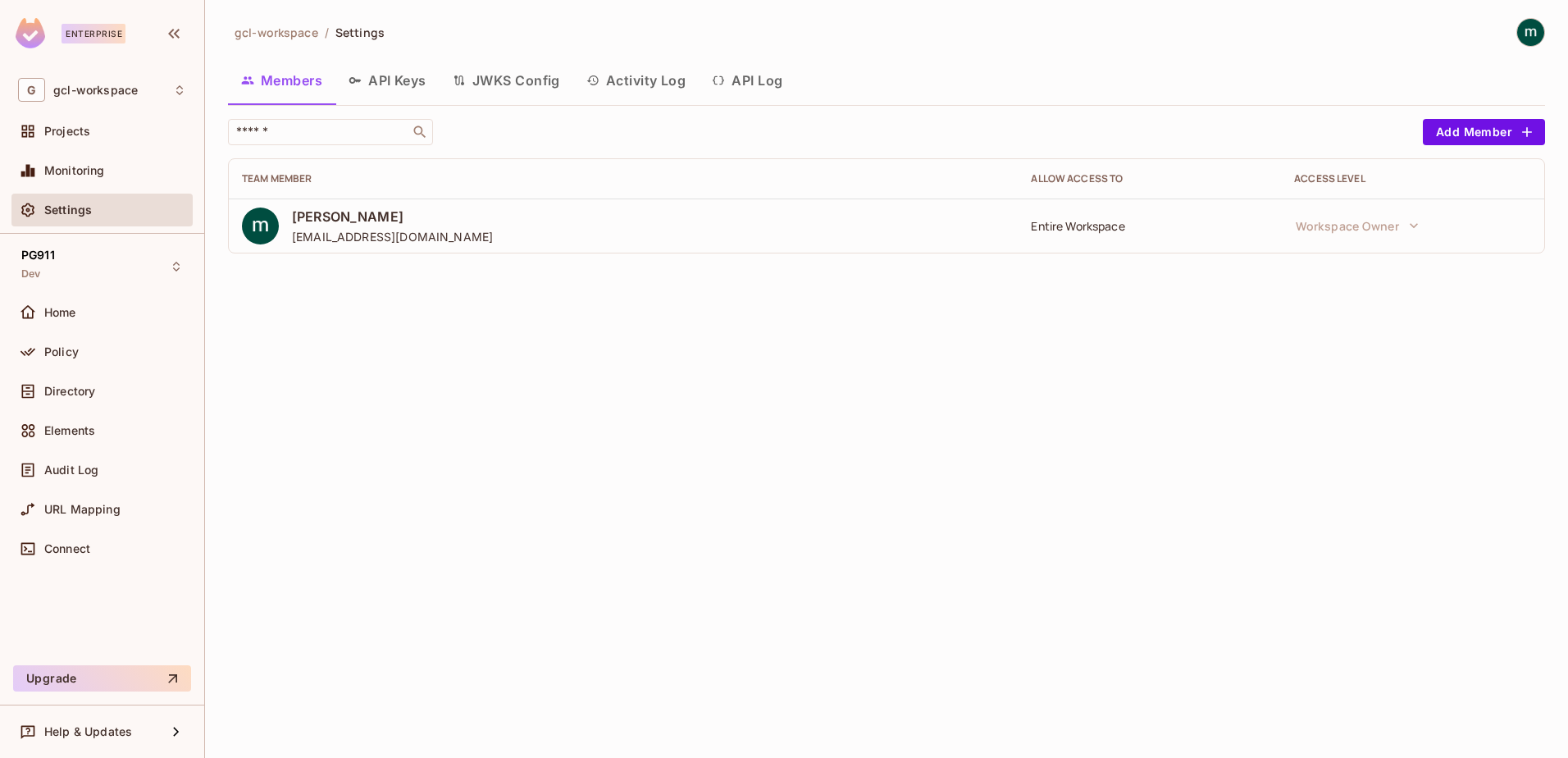
click at [760, 90] on button "API Log" at bounding box center [747, 80] width 97 height 41
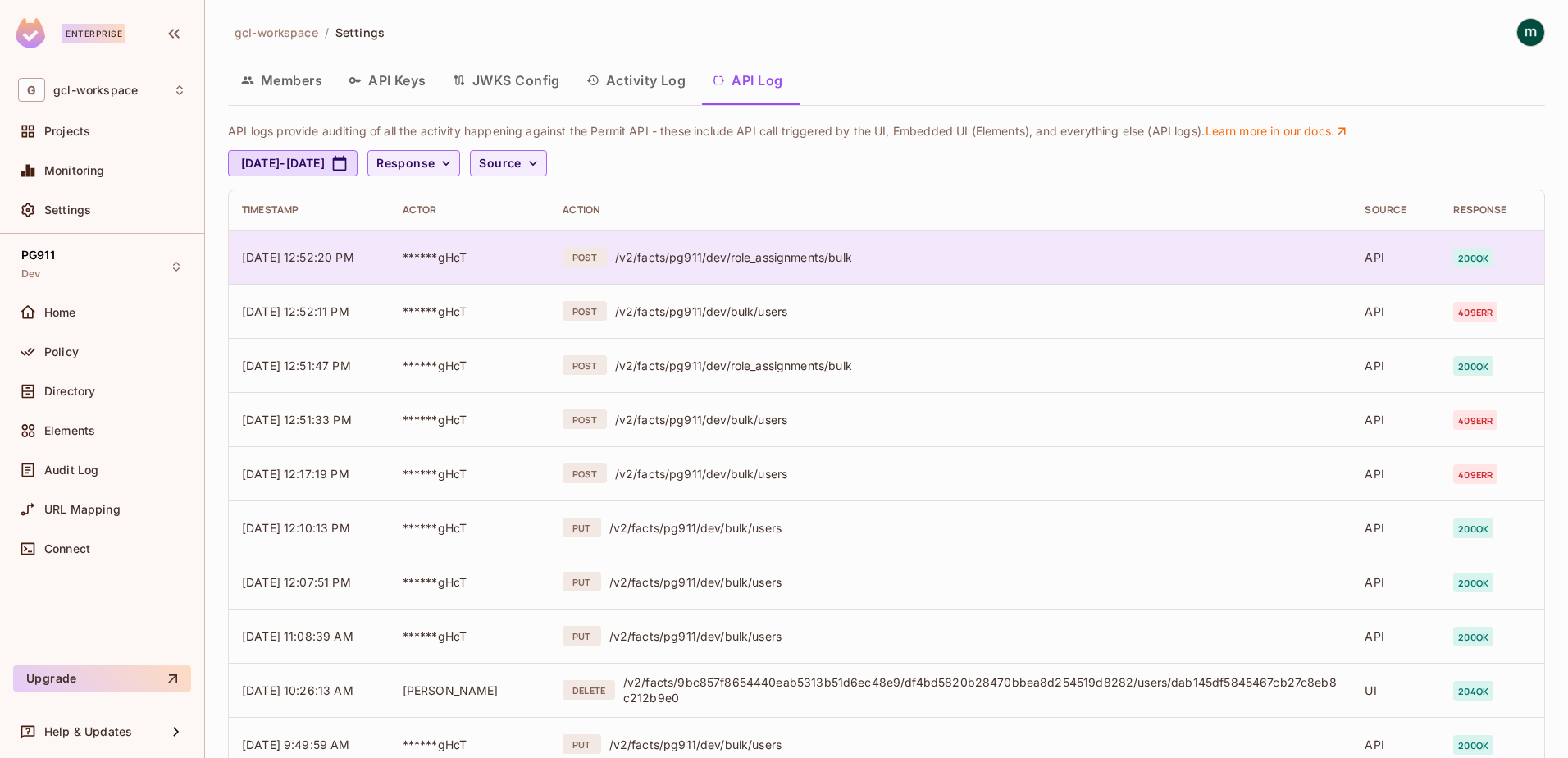
click at [778, 255] on div "/v2/facts/pg911/dev/role_assignments/bulk" at bounding box center [976, 257] width 724 height 16
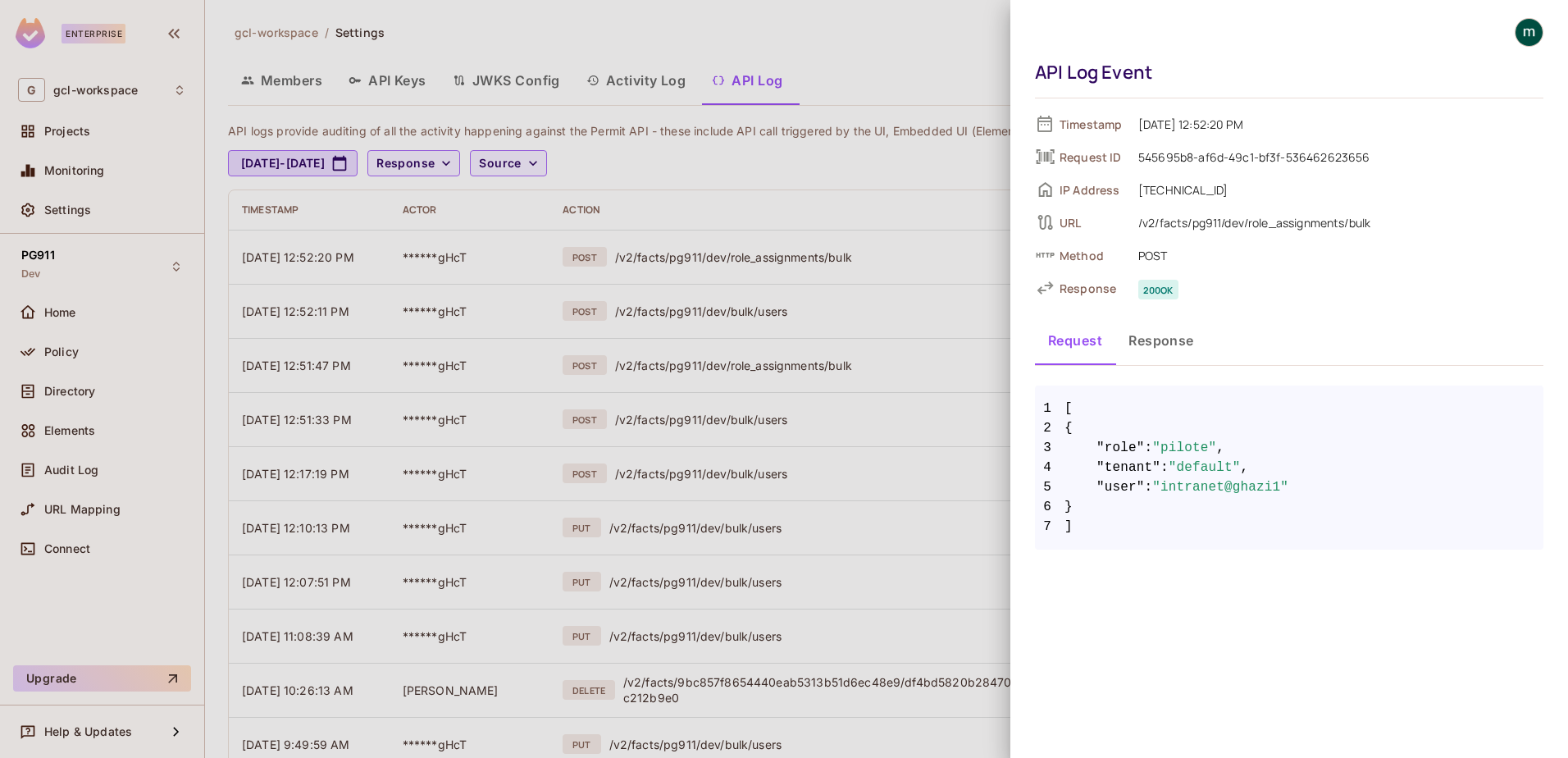
click at [1133, 343] on button "Response" at bounding box center [1161, 340] width 92 height 41
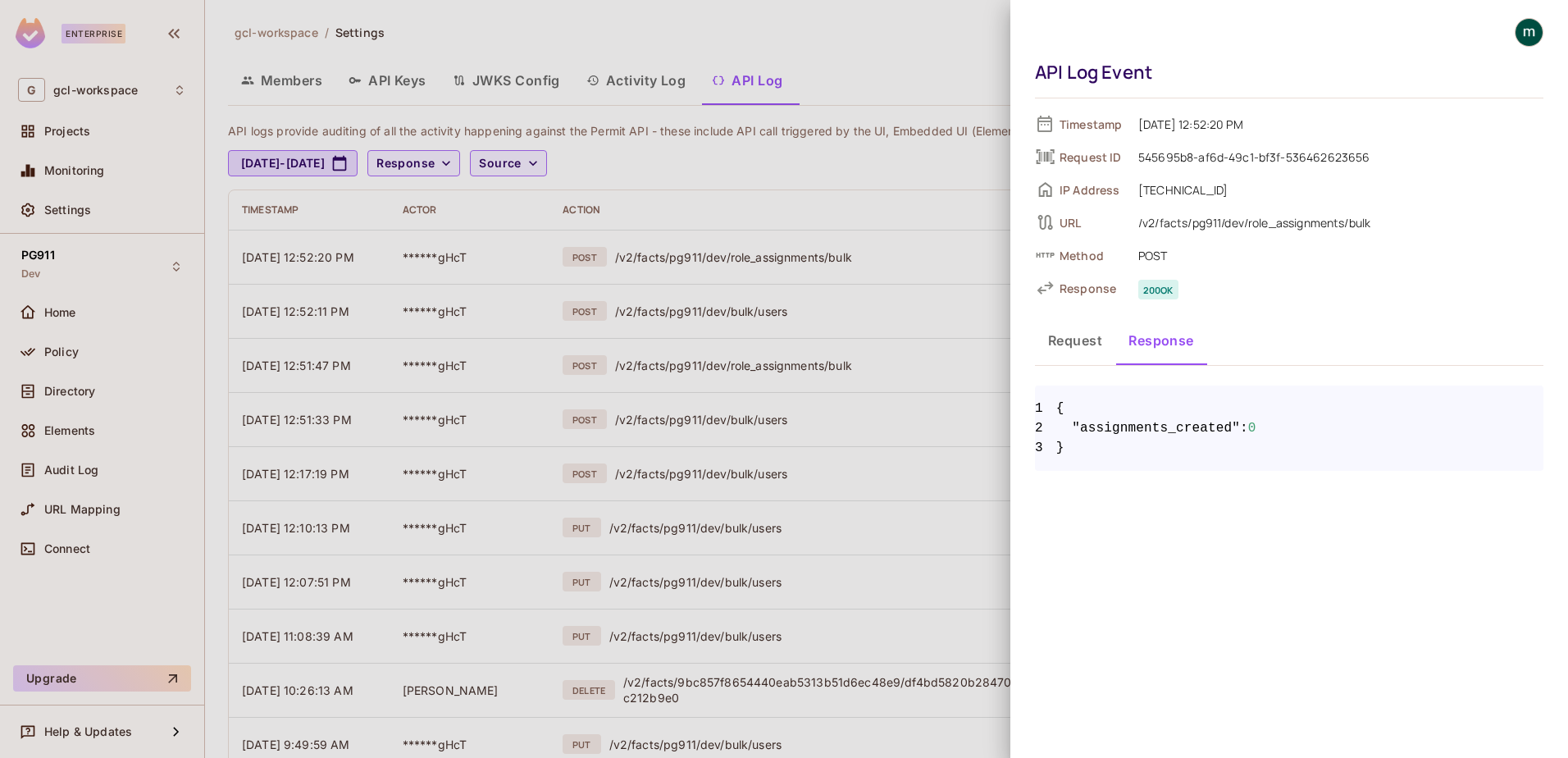
click at [1064, 344] on button "Request" at bounding box center [1075, 340] width 80 height 41
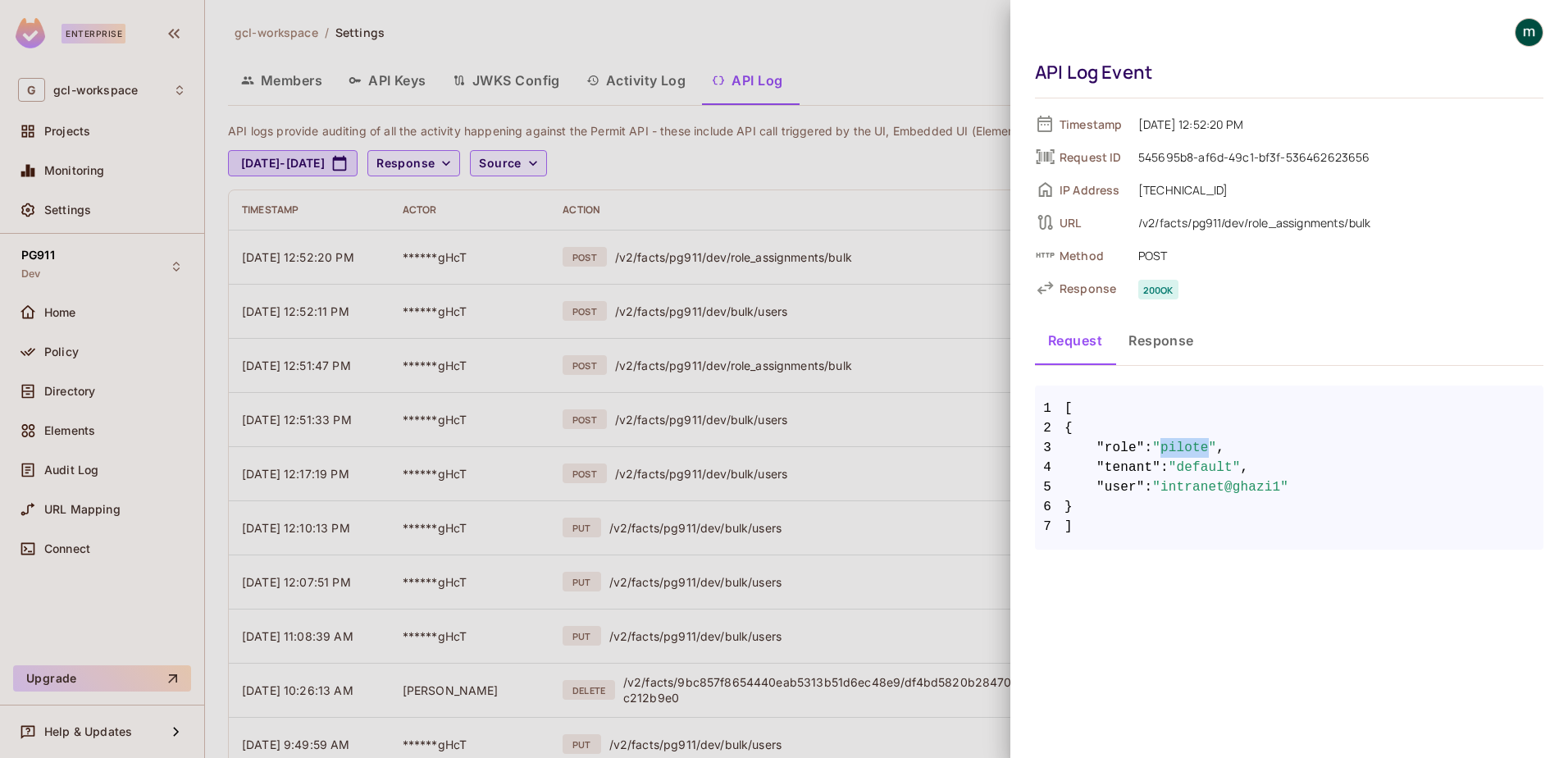
drag, startPoint x: 1162, startPoint y: 448, endPoint x: 1205, endPoint y: 448, distance: 43.0
click at [1205, 448] on span ""pilote"" at bounding box center [1184, 448] width 64 height 20
click at [57, 131] on div at bounding box center [784, 379] width 1568 height 758
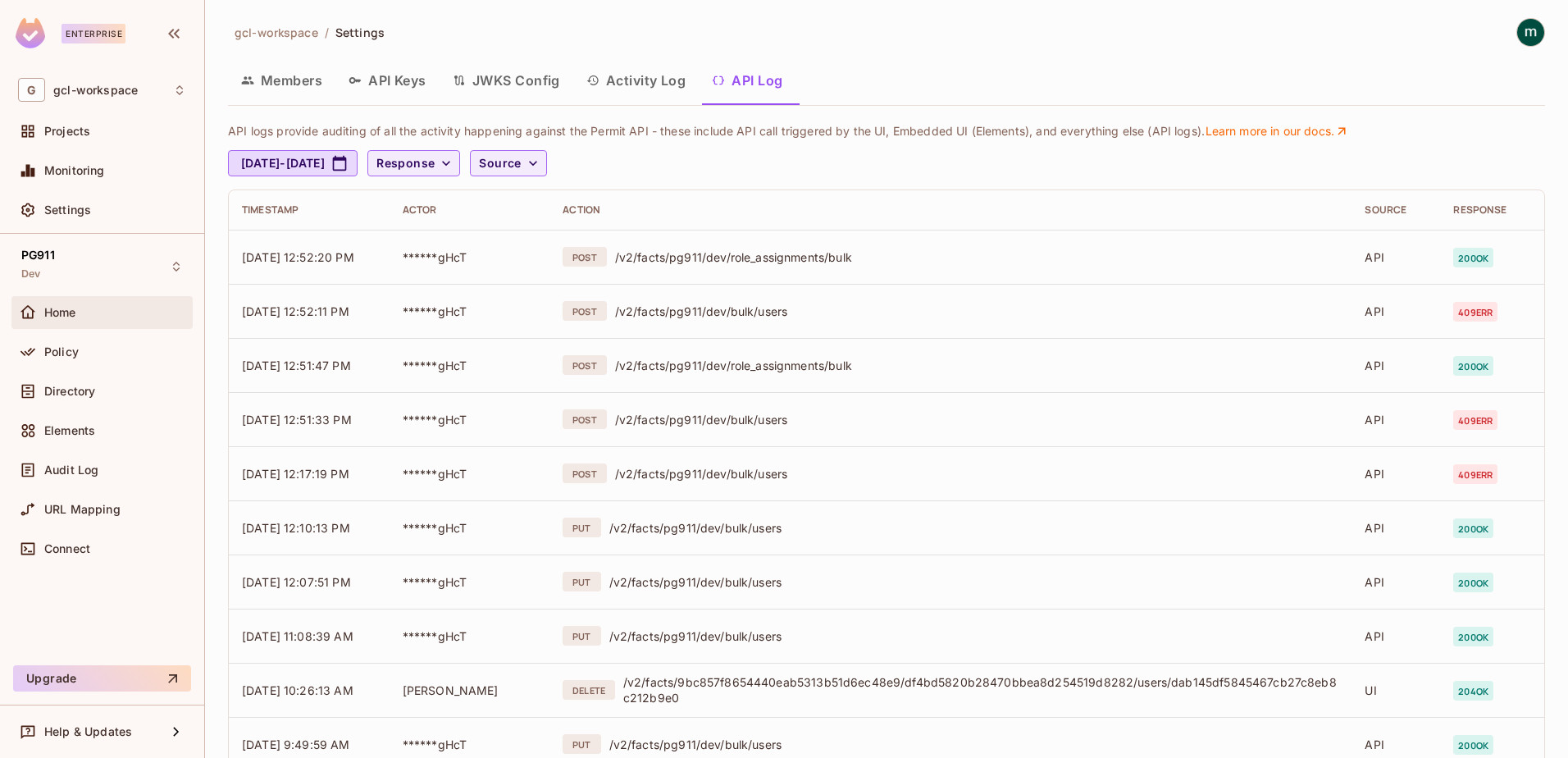
click at [49, 312] on span "Home" at bounding box center [60, 313] width 32 height 13
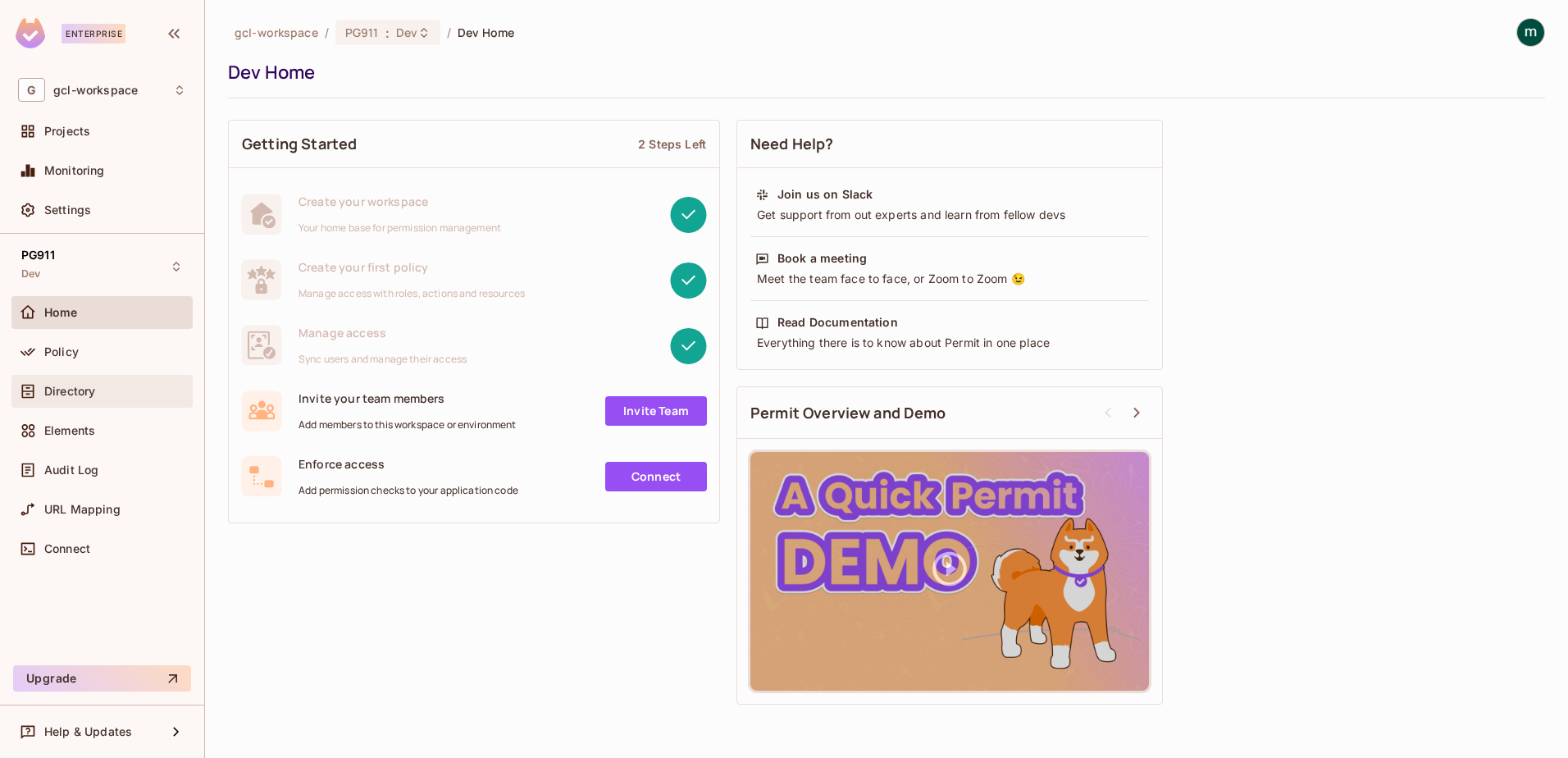
click at [57, 390] on span "Directory" at bounding box center [69, 392] width 51 height 13
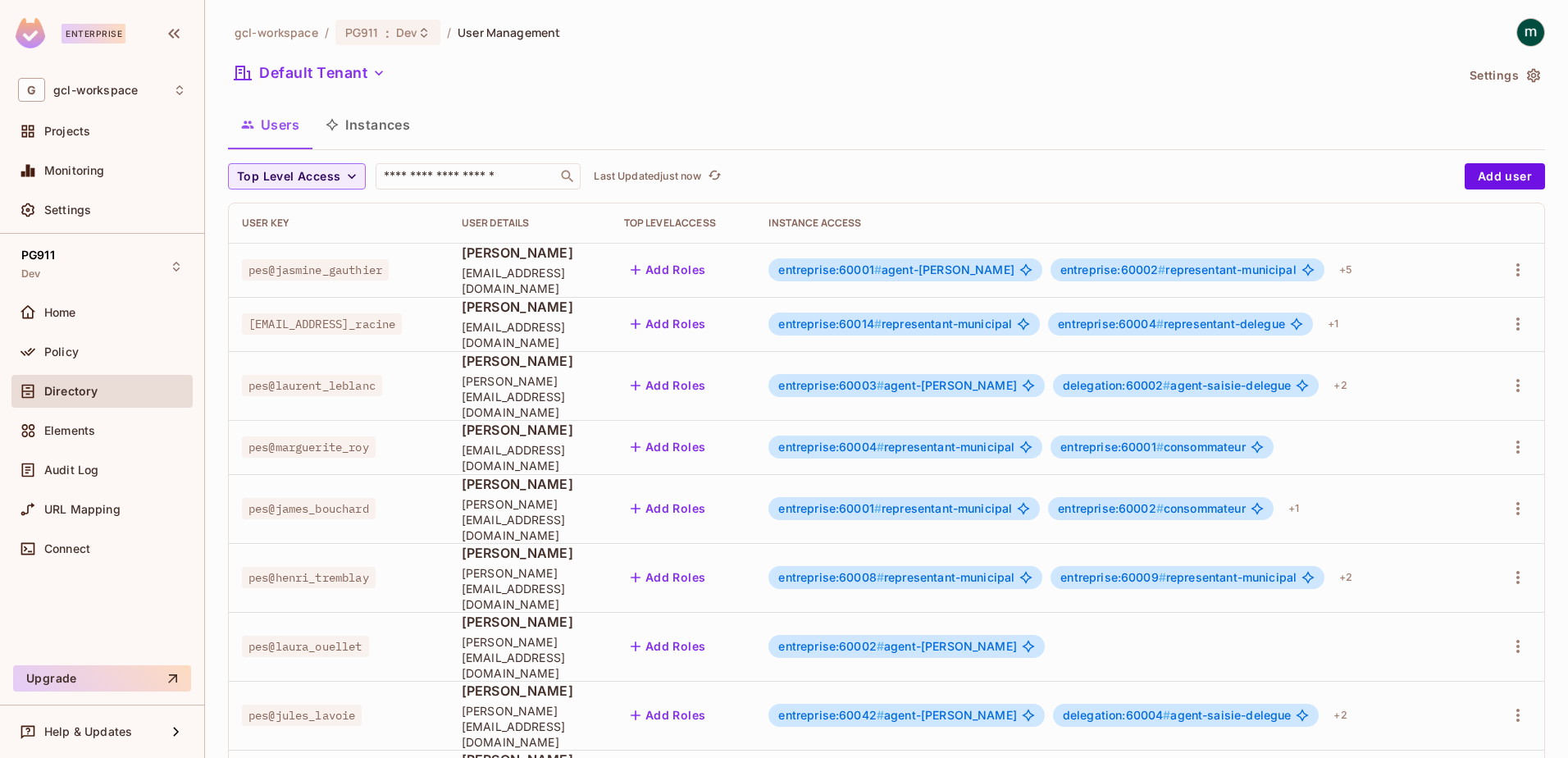
click at [62, 389] on span "Directory" at bounding box center [71, 392] width 54 height 13
click at [50, 309] on span "Home" at bounding box center [60, 313] width 32 height 13
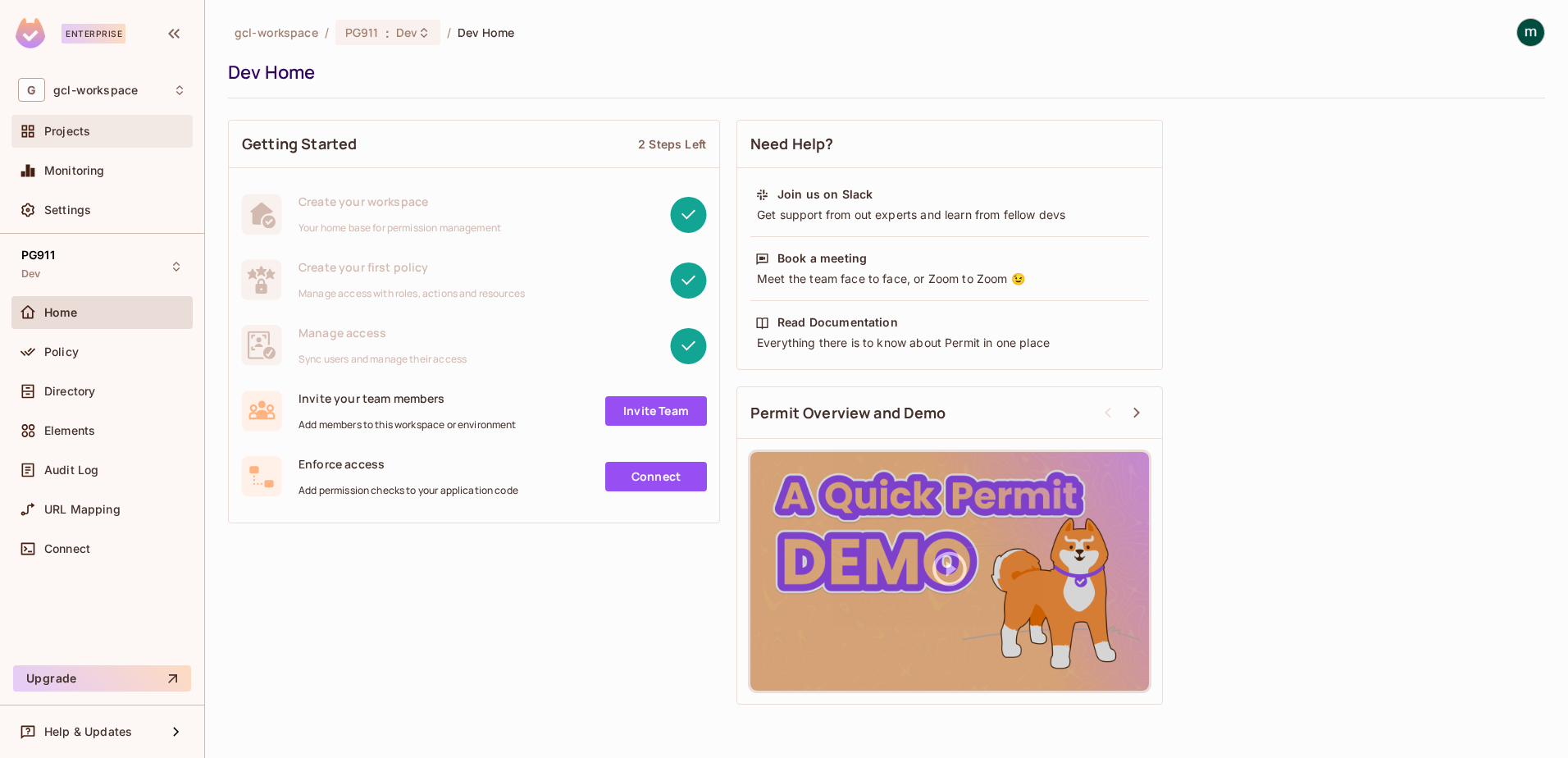
click at [58, 128] on span "Projects" at bounding box center [67, 131] width 46 height 13
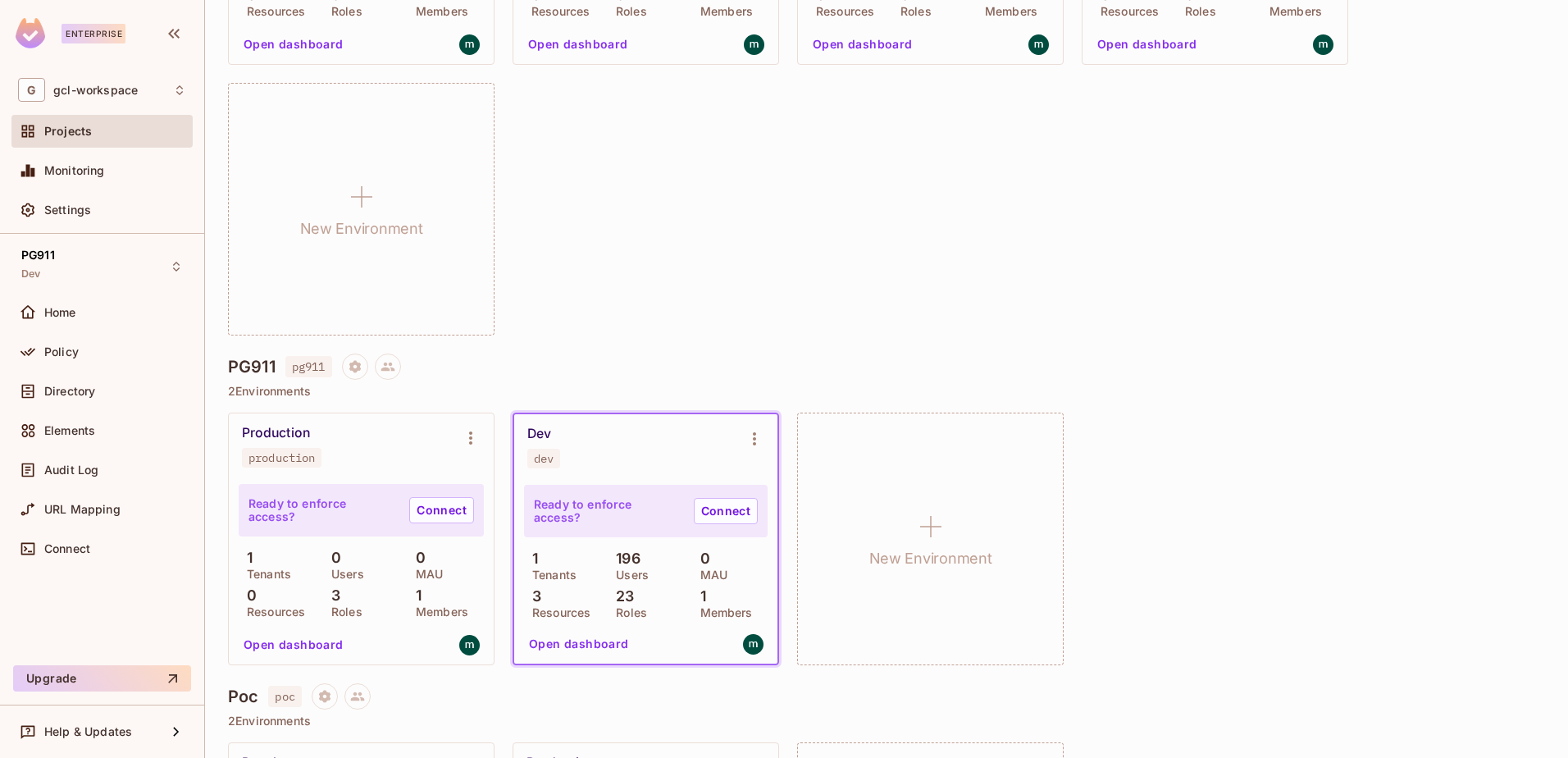
scroll to position [656, 0]
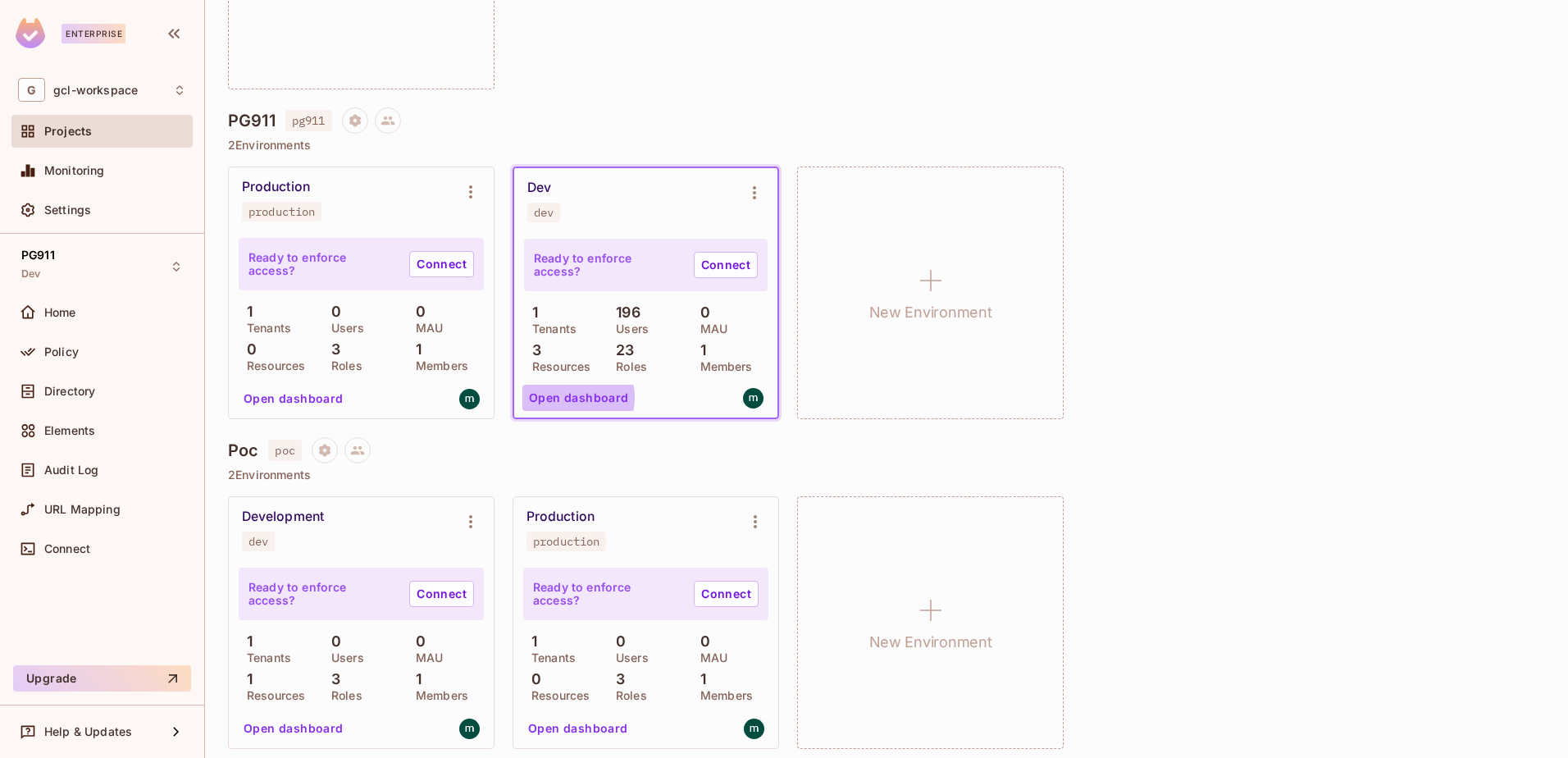
click at [573, 397] on button "Open dashboard" at bounding box center [578, 397] width 113 height 26
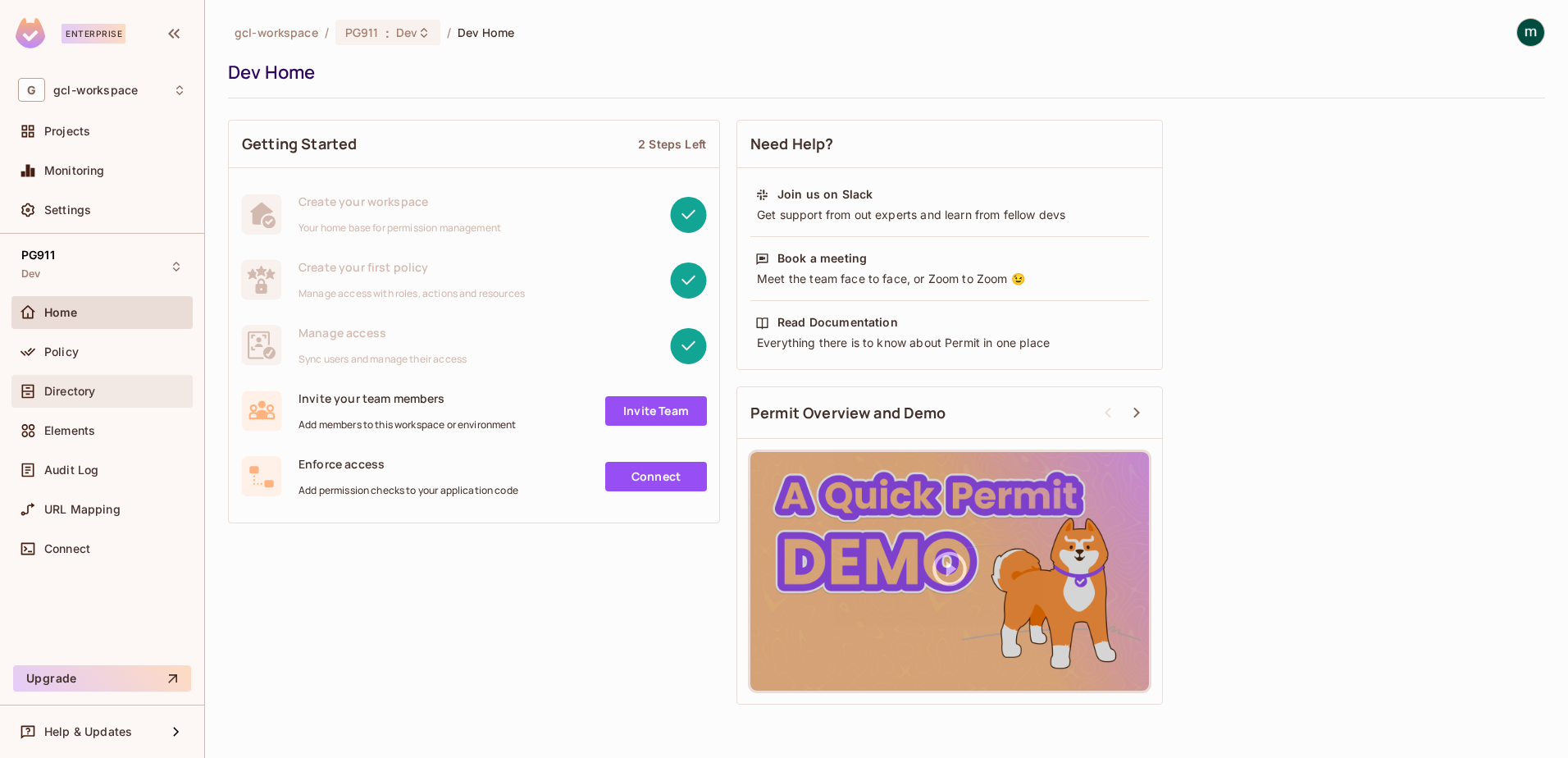
click at [61, 387] on span "Directory" at bounding box center [69, 392] width 51 height 13
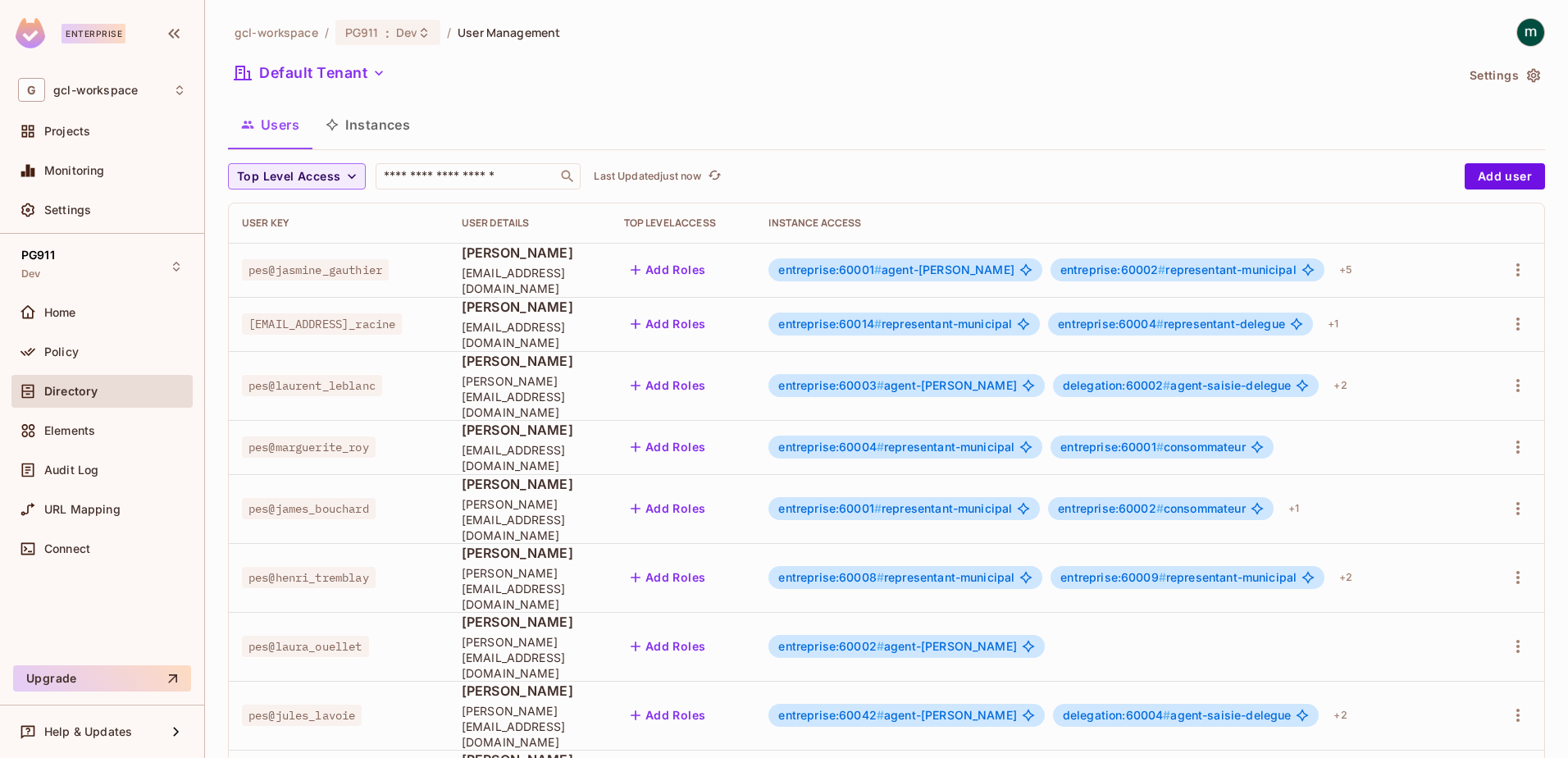
click at [365, 131] on button "Instances" at bounding box center [367, 124] width 110 height 41
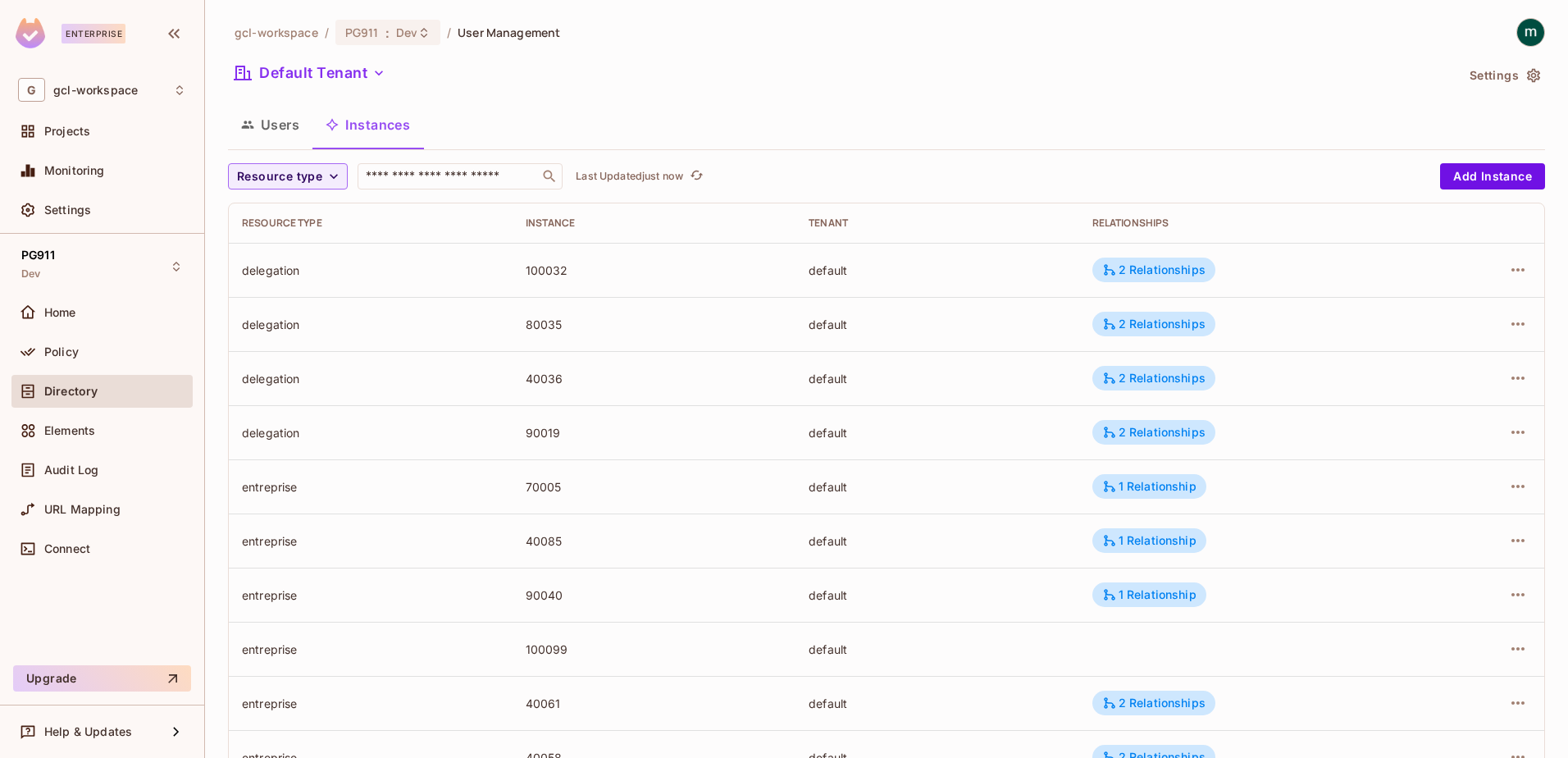
click at [268, 125] on button "Users" at bounding box center [269, 124] width 85 height 41
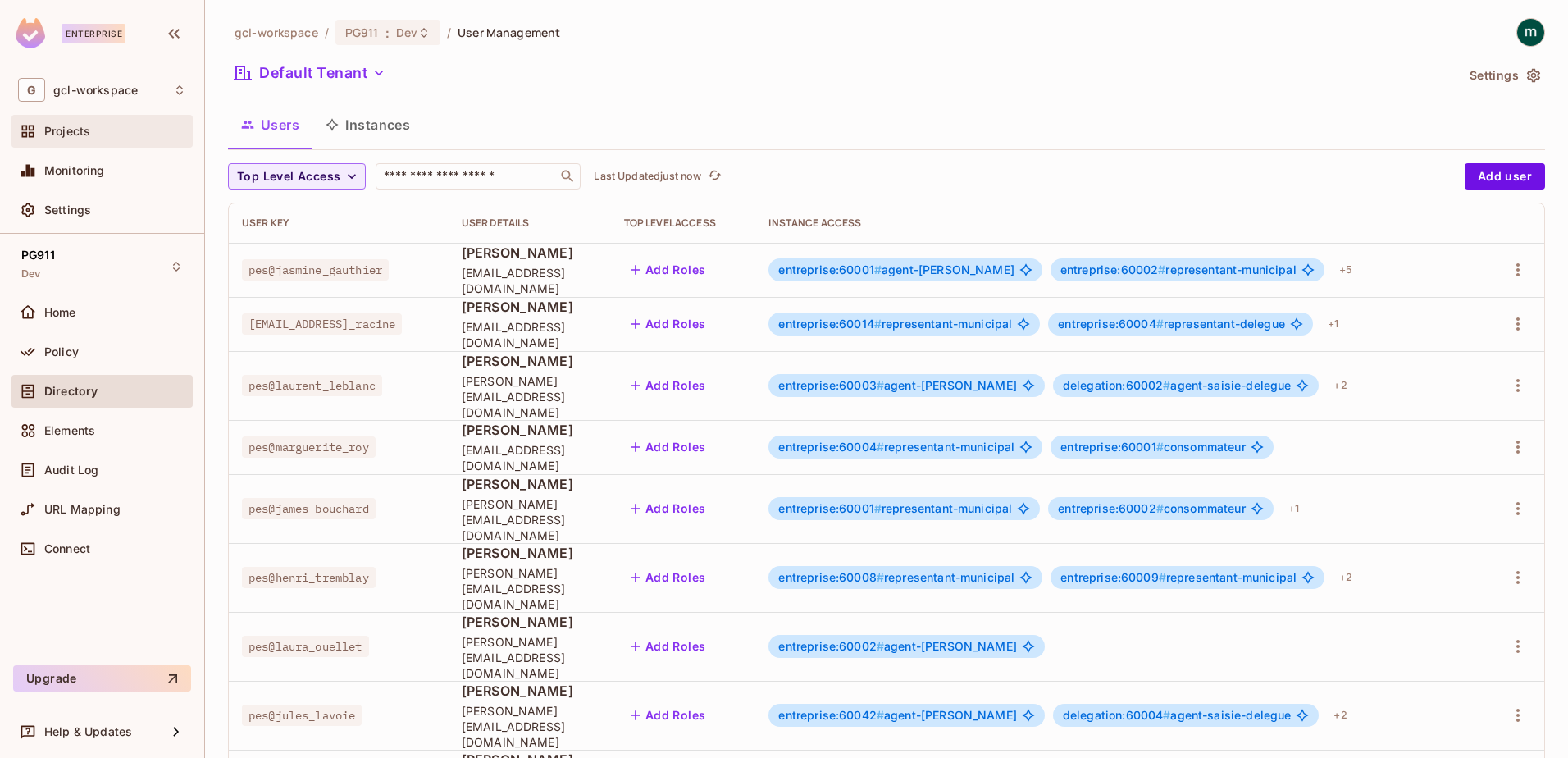
click at [63, 128] on span "Projects" at bounding box center [67, 131] width 46 height 13
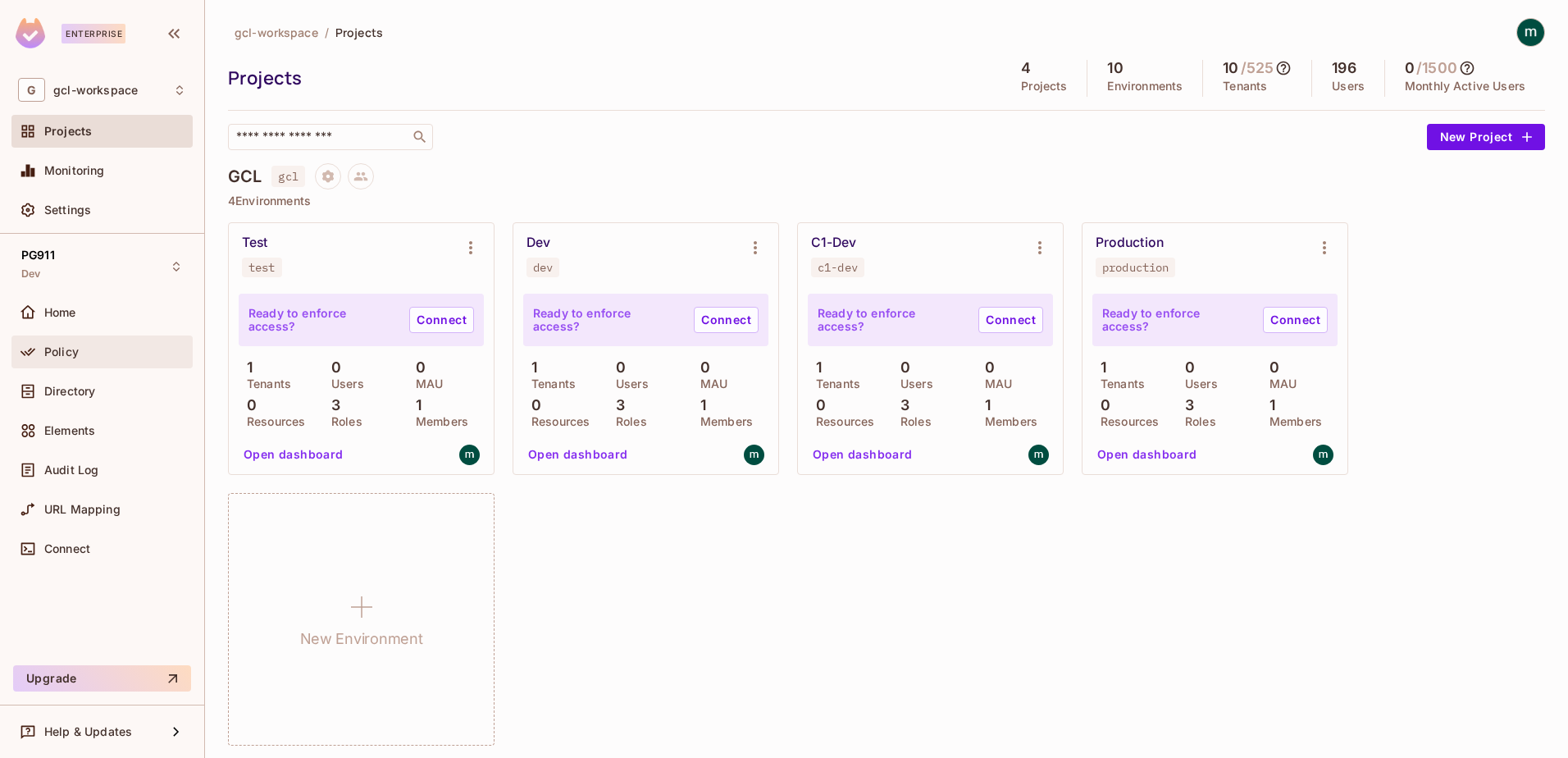
click at [63, 352] on span "Policy" at bounding box center [61, 352] width 34 height 13
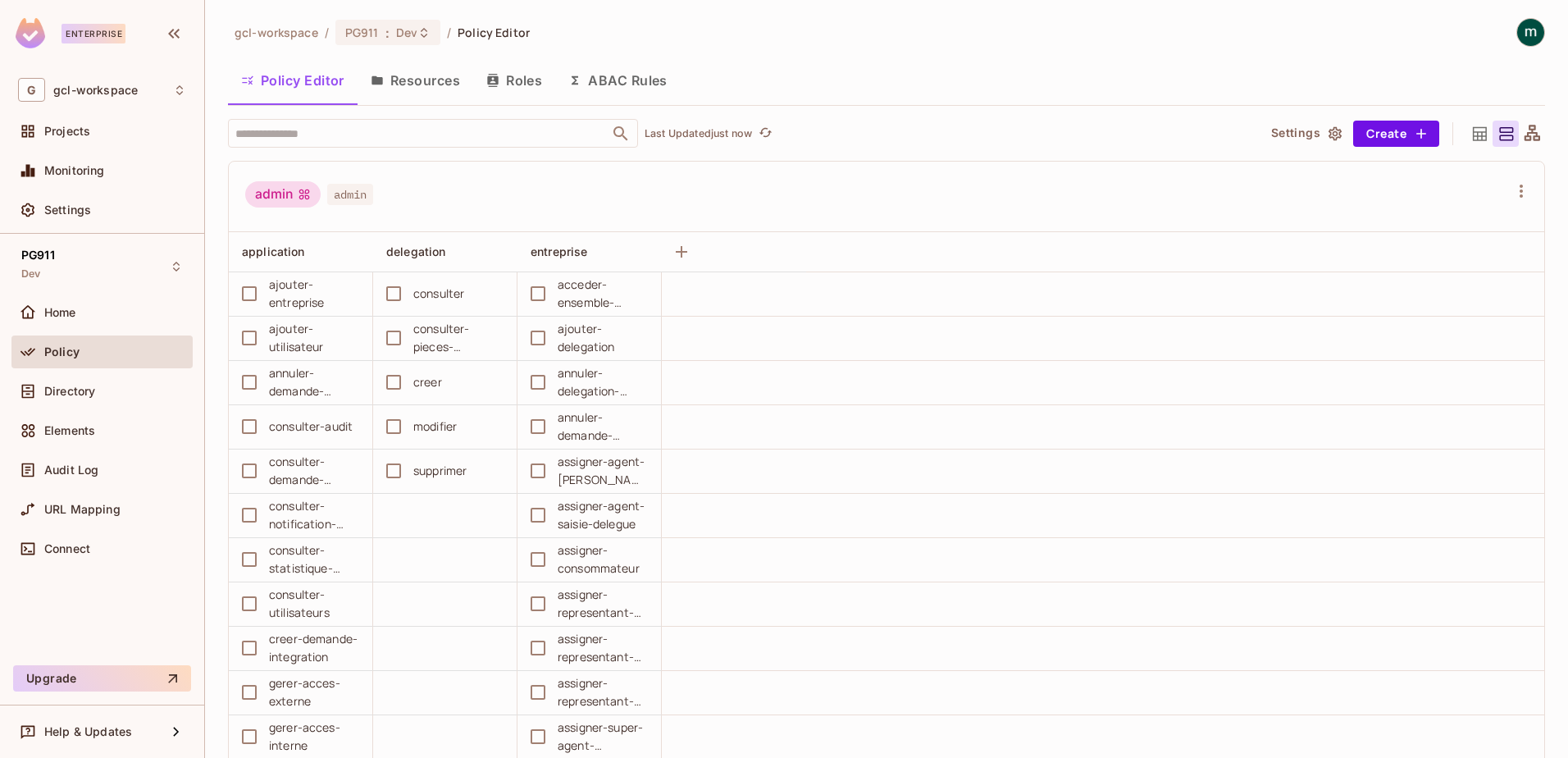
click at [520, 81] on button "Roles" at bounding box center [515, 80] width 82 height 41
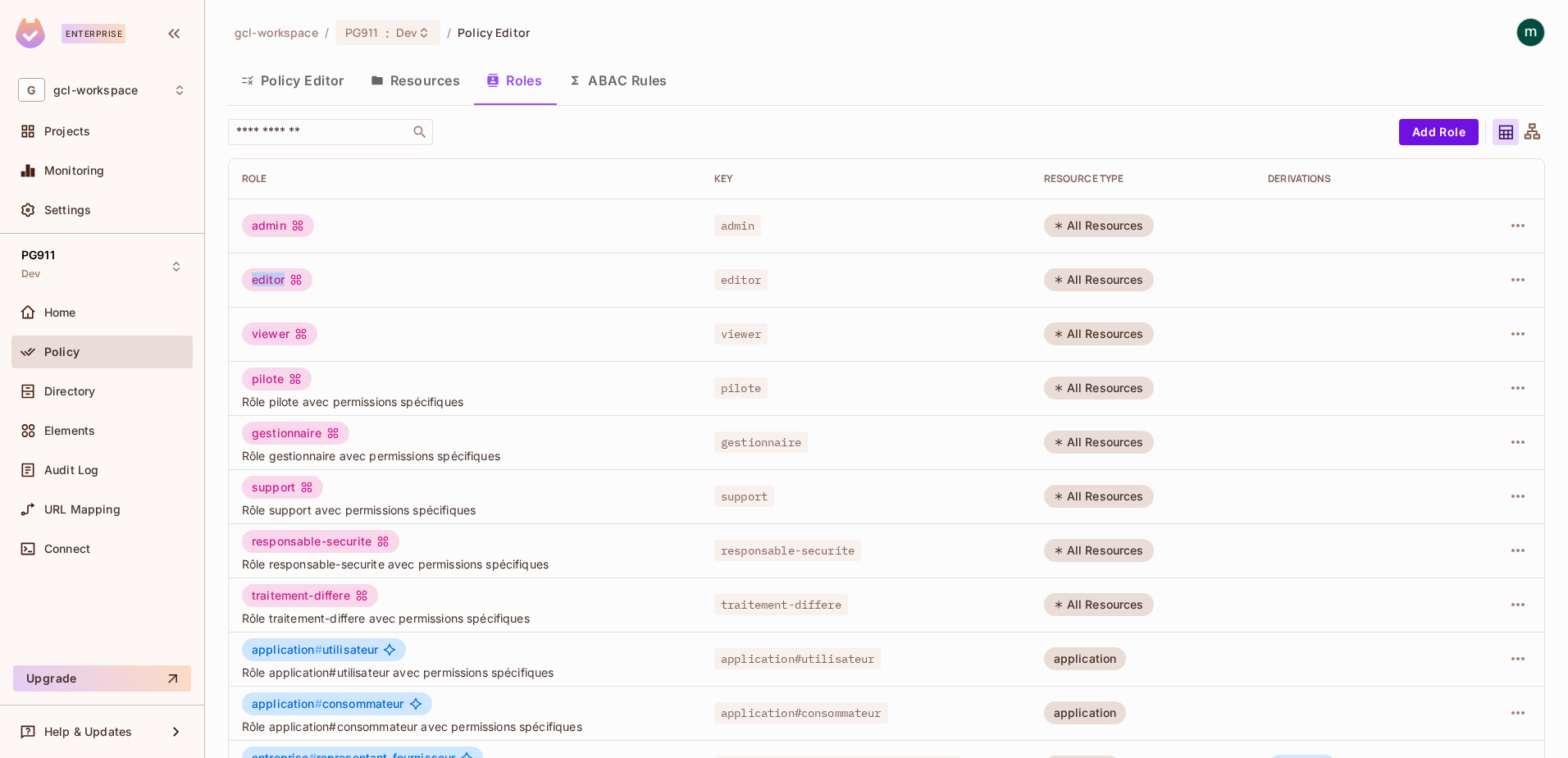
drag, startPoint x: 251, startPoint y: 282, endPoint x: 284, endPoint y: 285, distance: 33.1
click at [284, 285] on div "editor" at bounding box center [277, 279] width 70 height 23
click at [60, 206] on span "Settings" at bounding box center [68, 210] width 47 height 13
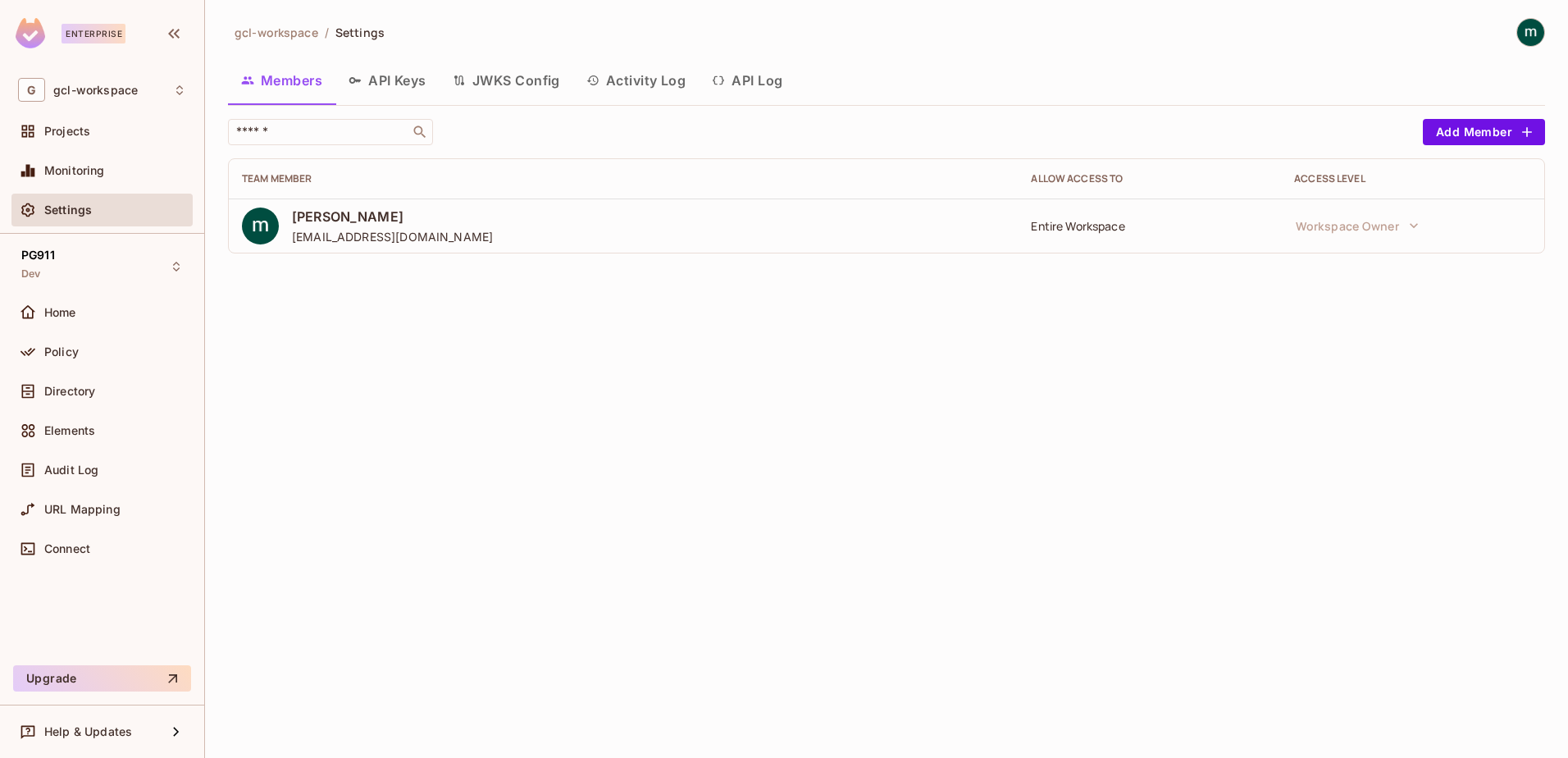
click at [758, 79] on button "API Log" at bounding box center [747, 80] width 97 height 41
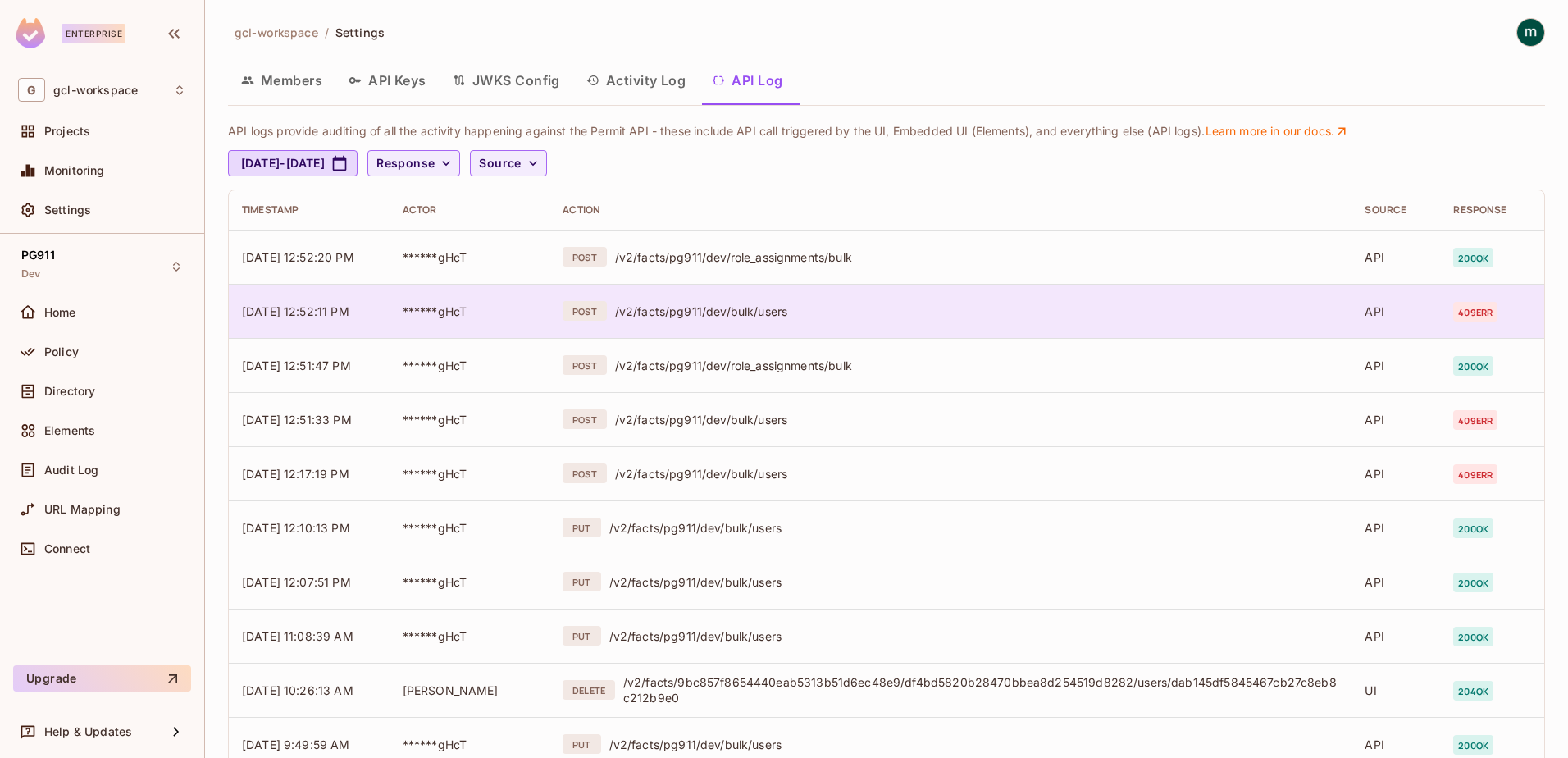
click at [350, 307] on span "[DATE] 12:52:11 PM" at bounding box center [295, 311] width 107 height 14
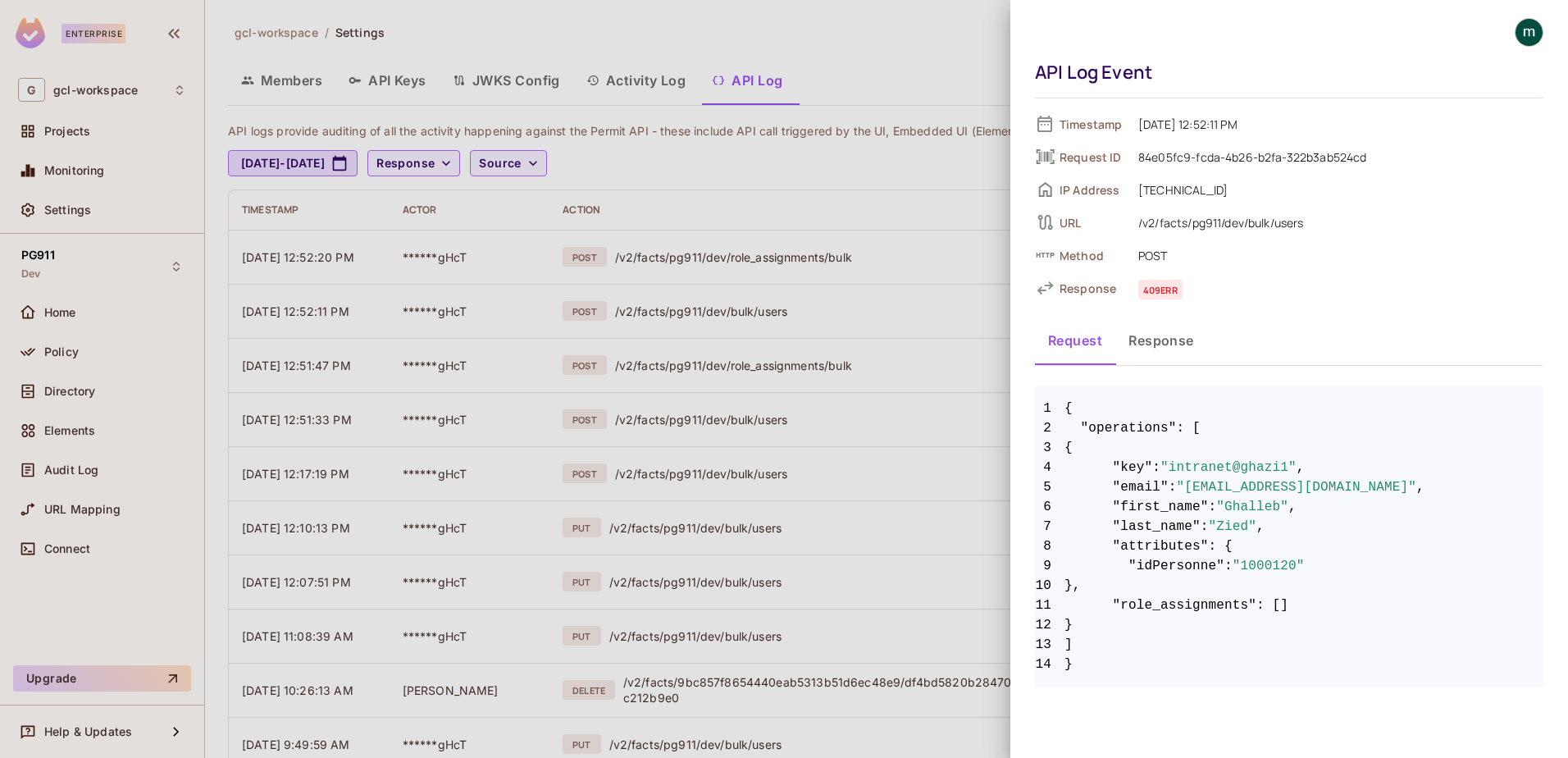
click at [1155, 348] on button "Response" at bounding box center [1161, 340] width 92 height 41
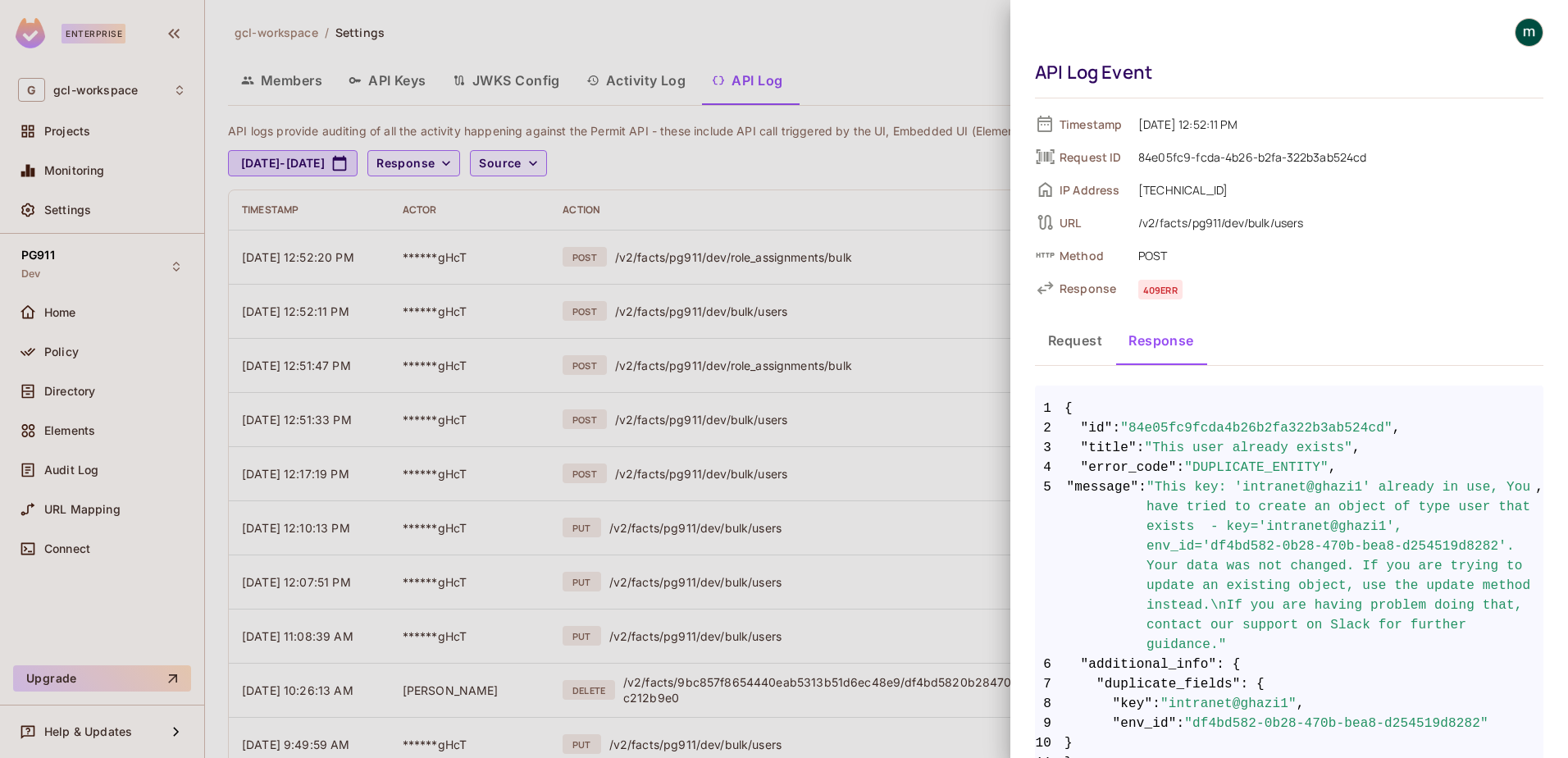
click at [843, 293] on div at bounding box center [784, 379] width 1568 height 758
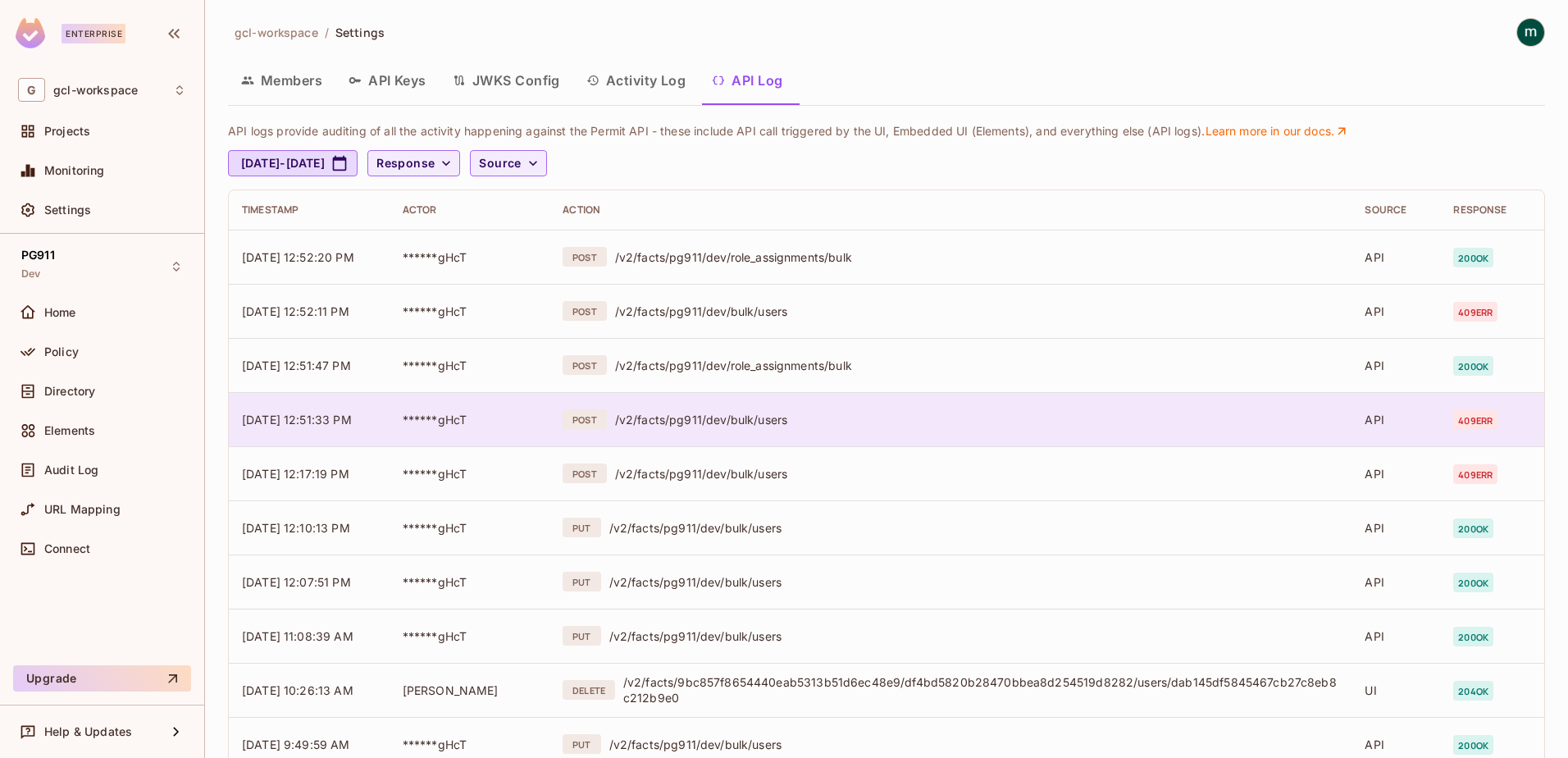
click at [338, 412] on span "[DATE] 12:51:33 PM" at bounding box center [296, 419] width 110 height 14
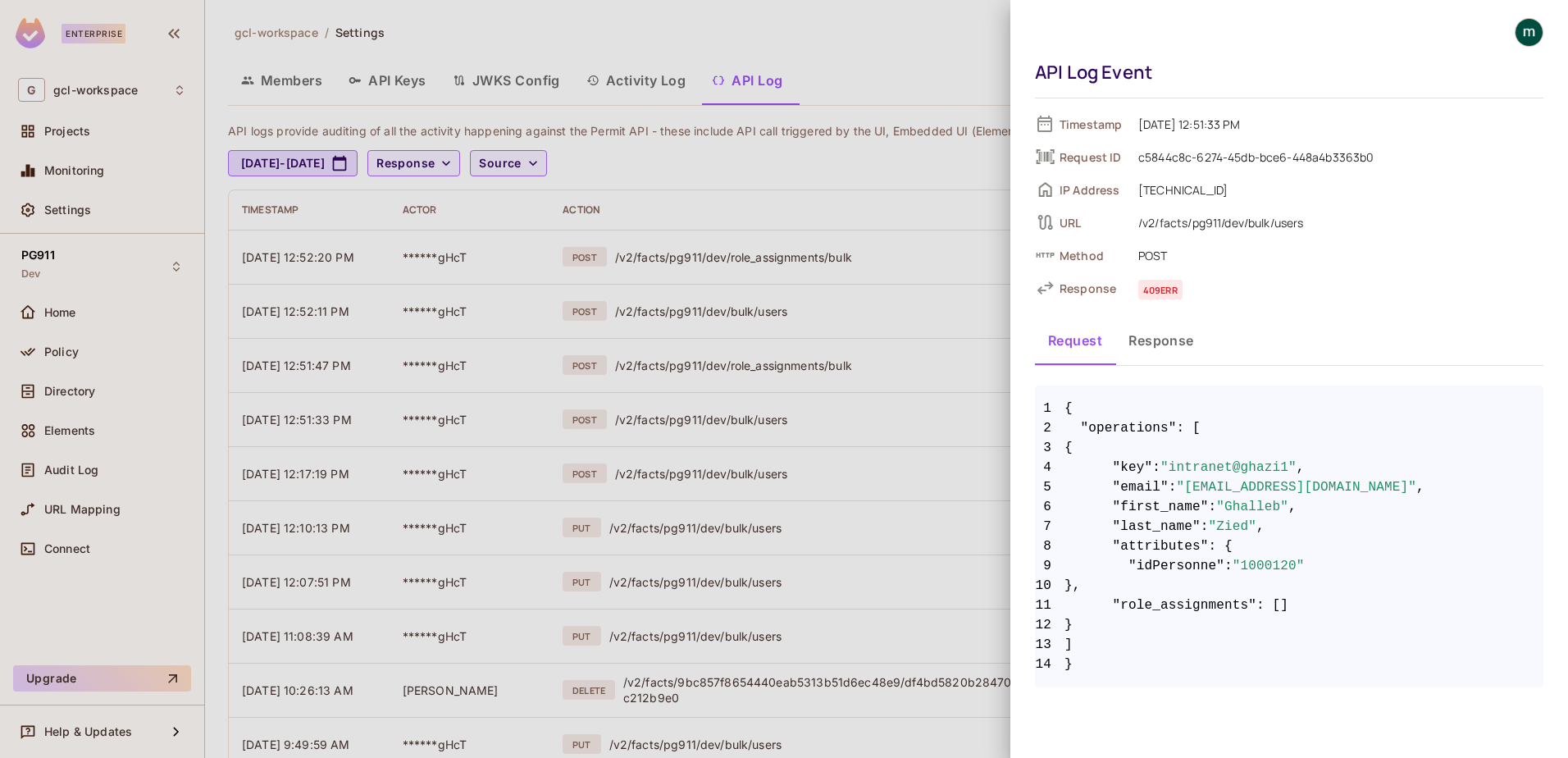
click at [1160, 353] on button "Response" at bounding box center [1161, 340] width 92 height 41
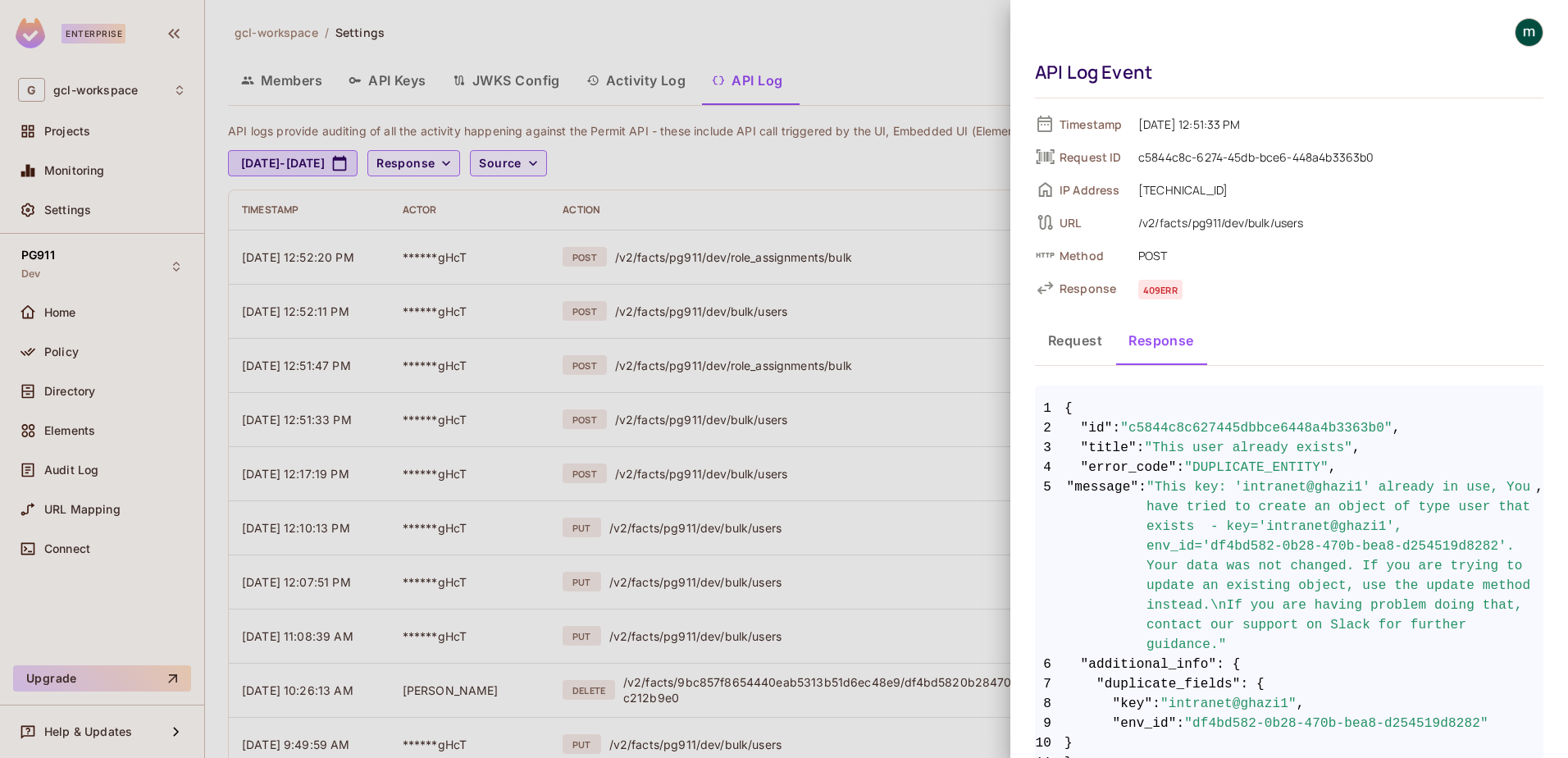
click at [1160, 348] on button "Response" at bounding box center [1161, 340] width 92 height 41
click at [474, 392] on div at bounding box center [784, 379] width 1568 height 758
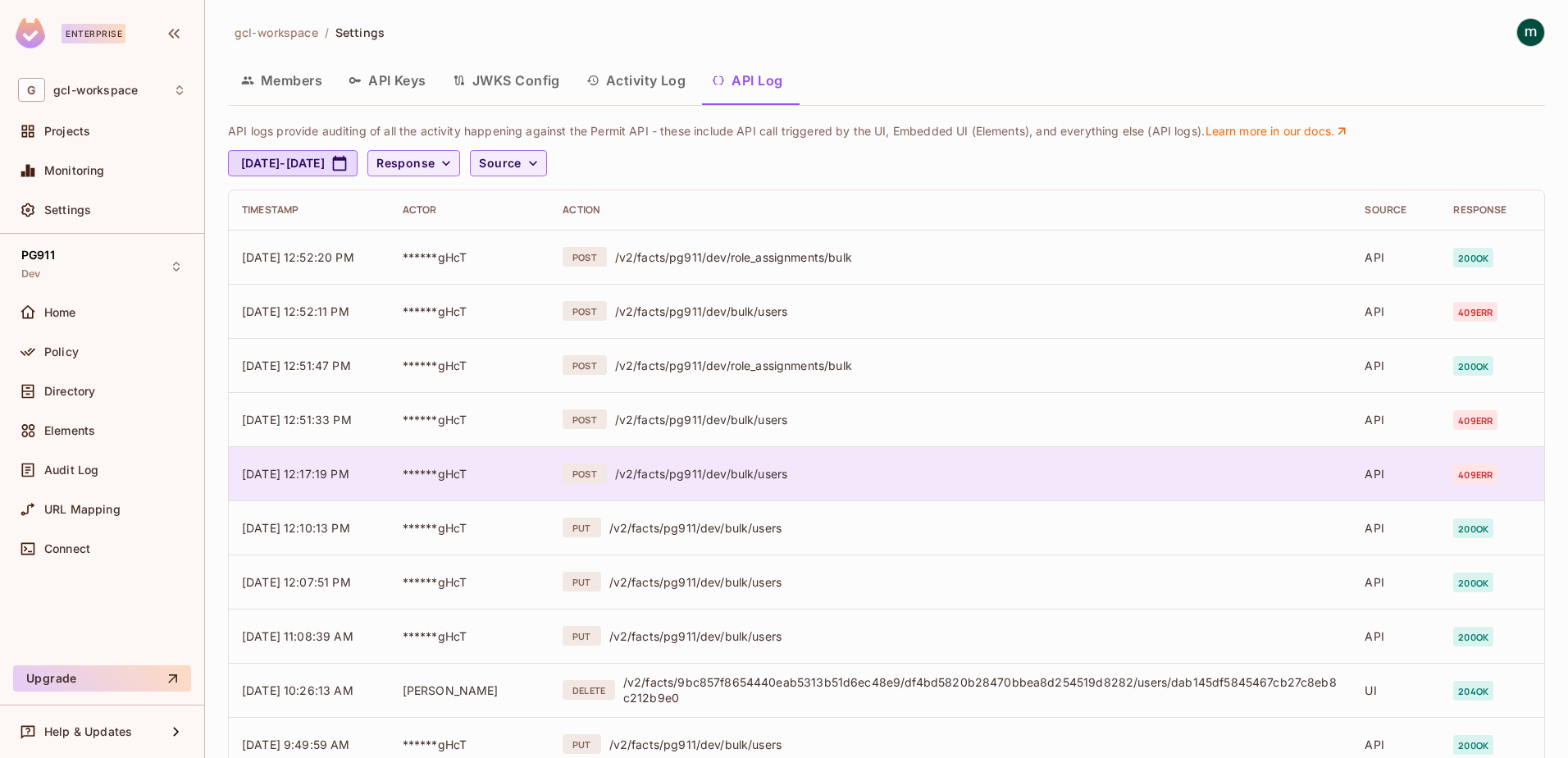
click at [332, 479] on span "[DATE] 12:17:19 PM" at bounding box center [295, 474] width 107 height 14
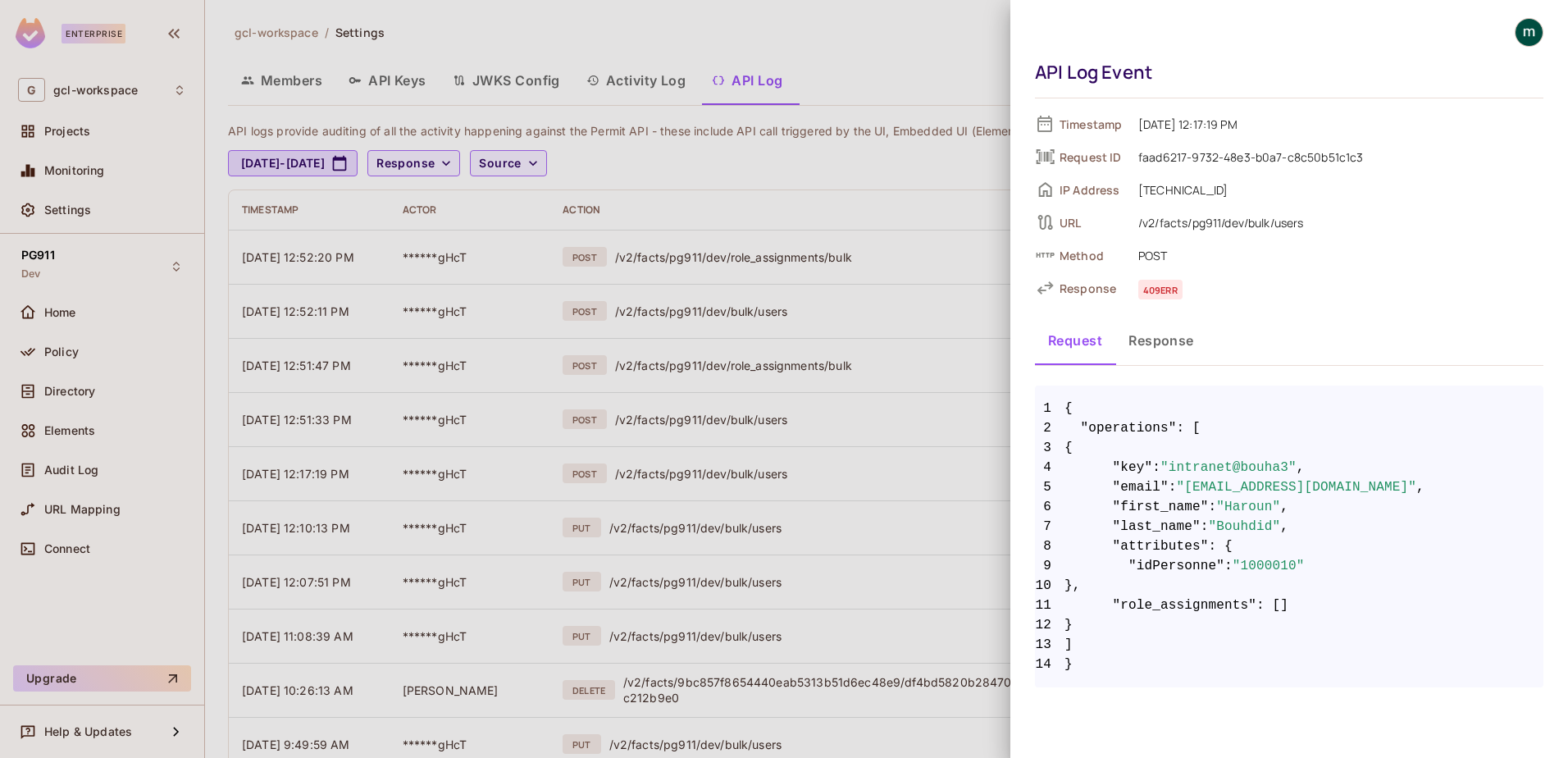
click at [1158, 346] on button "Response" at bounding box center [1161, 340] width 92 height 41
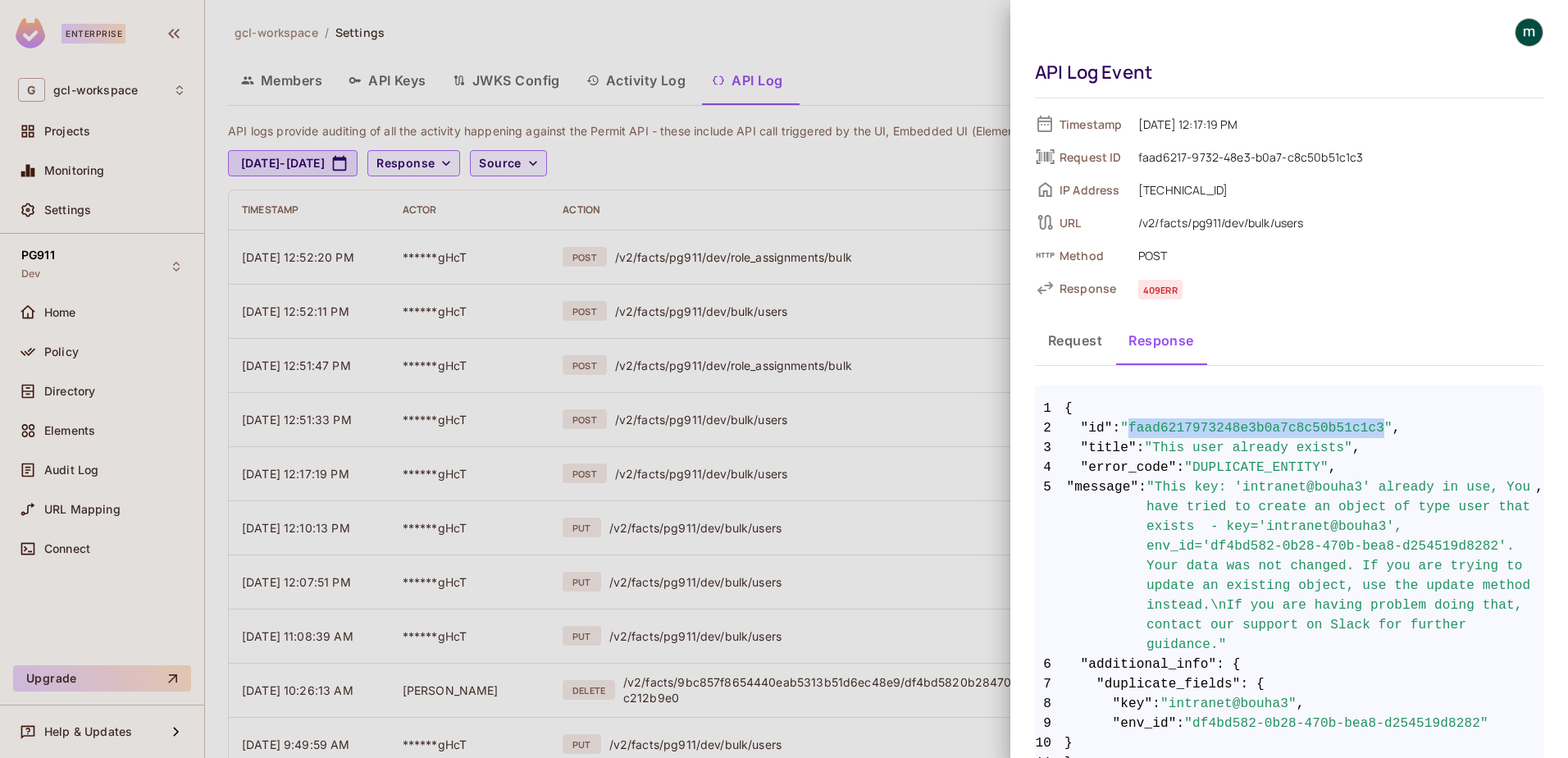
drag, startPoint x: 1129, startPoint y: 428, endPoint x: 1368, endPoint y: 428, distance: 239.0
click at [1368, 428] on span ""faad6217973248e3b0a7c8c50b51c1c3"" at bounding box center [1256, 428] width 272 height 20
click at [1414, 528] on span ""This key: 'intranet@bouha3' already in use, You have tried to create an object…" at bounding box center [1340, 566] width 389 height 177
click at [1273, 545] on span ""This key: 'intranet@bouha3' already in use, You have tried to create an object…" at bounding box center [1340, 566] width 389 height 177
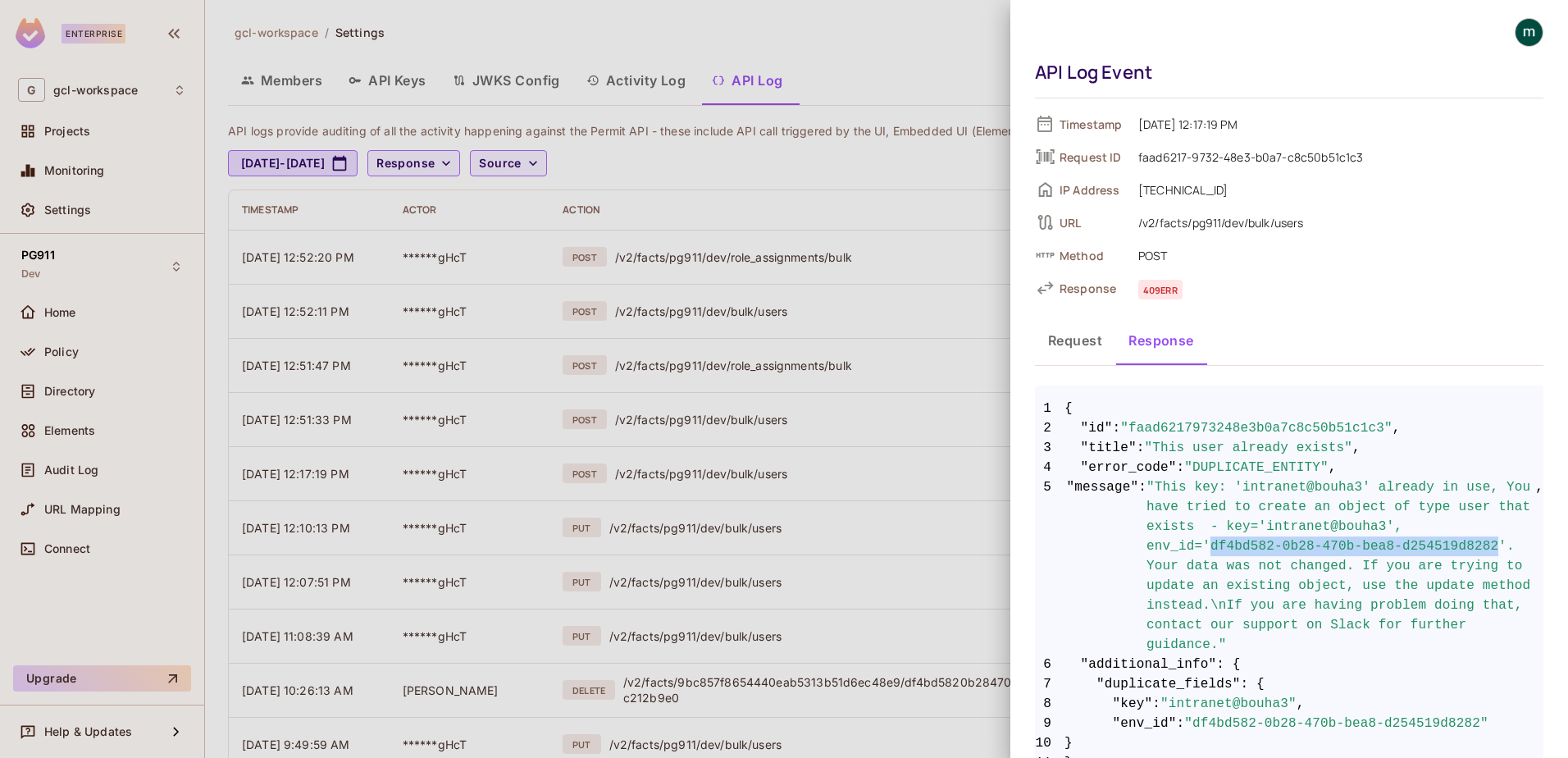
drag, startPoint x: 1440, startPoint y: 528, endPoint x: 1340, endPoint y: 547, distance: 101.8
click at [1340, 547] on span ""This key: 'intranet@bouha3' already in use, You have tried to create an object…" at bounding box center [1340, 566] width 389 height 177
drag, startPoint x: 1340, startPoint y: 547, endPoint x: 1391, endPoint y: 556, distance: 51.8
click at [1391, 556] on span ""This key: 'intranet@bouha3' already in use, You have tried to create an object…" at bounding box center [1340, 566] width 389 height 177
drag, startPoint x: 1442, startPoint y: 525, endPoint x: 1335, endPoint y: 545, distance: 108.9
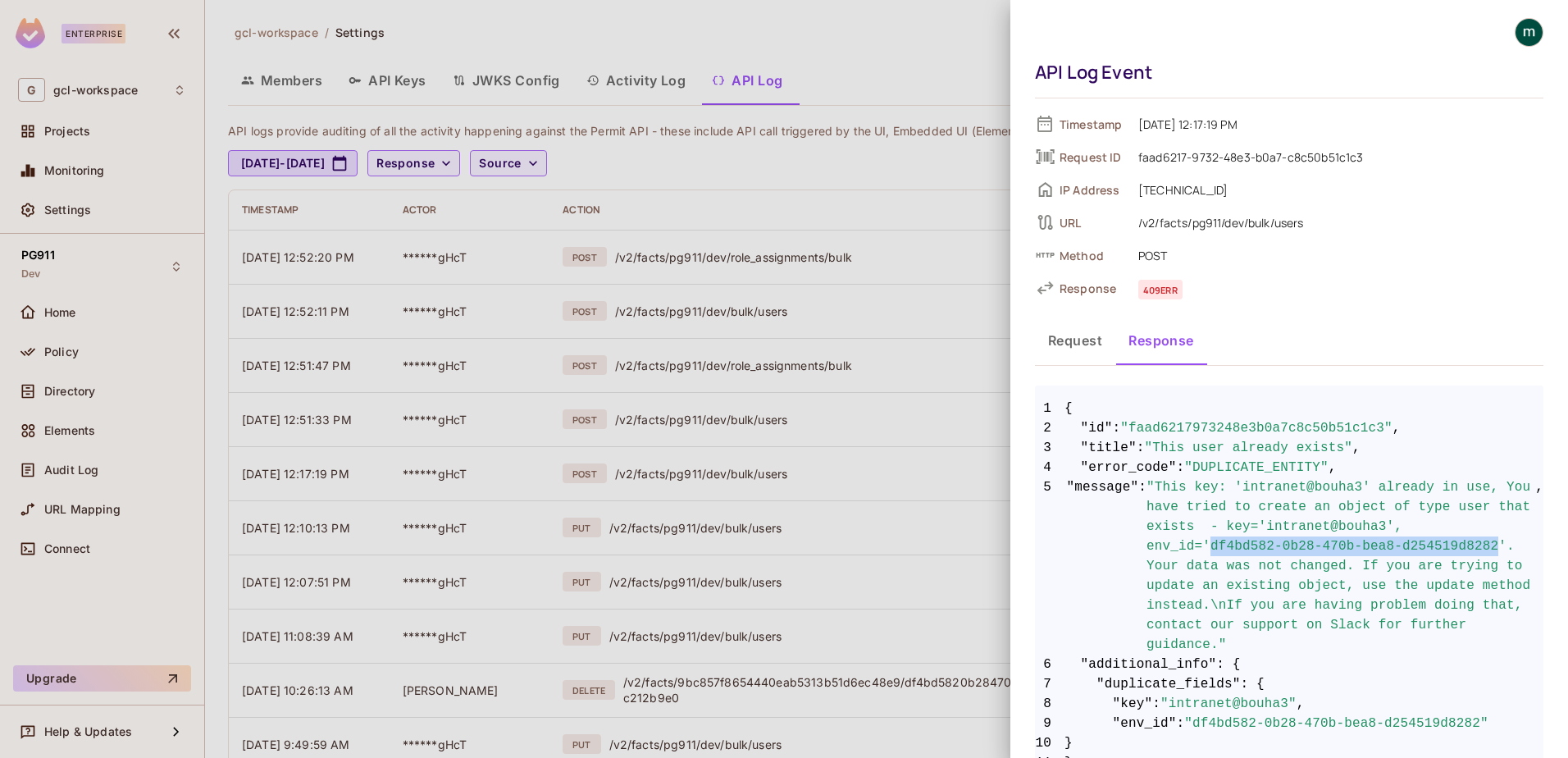
click at [1335, 545] on span ""This key: 'intranet@bouha3' already in use, You have tried to create an object…" at bounding box center [1340, 566] width 389 height 177
drag, startPoint x: 1384, startPoint y: 524, endPoint x: 1428, endPoint y: 527, distance: 44.1
click at [1428, 527] on span ""This key: 'intranet@bouha3' already in use, You have tried to create an object…" at bounding box center [1340, 566] width 389 height 177
click at [895, 40] on div at bounding box center [784, 379] width 1568 height 758
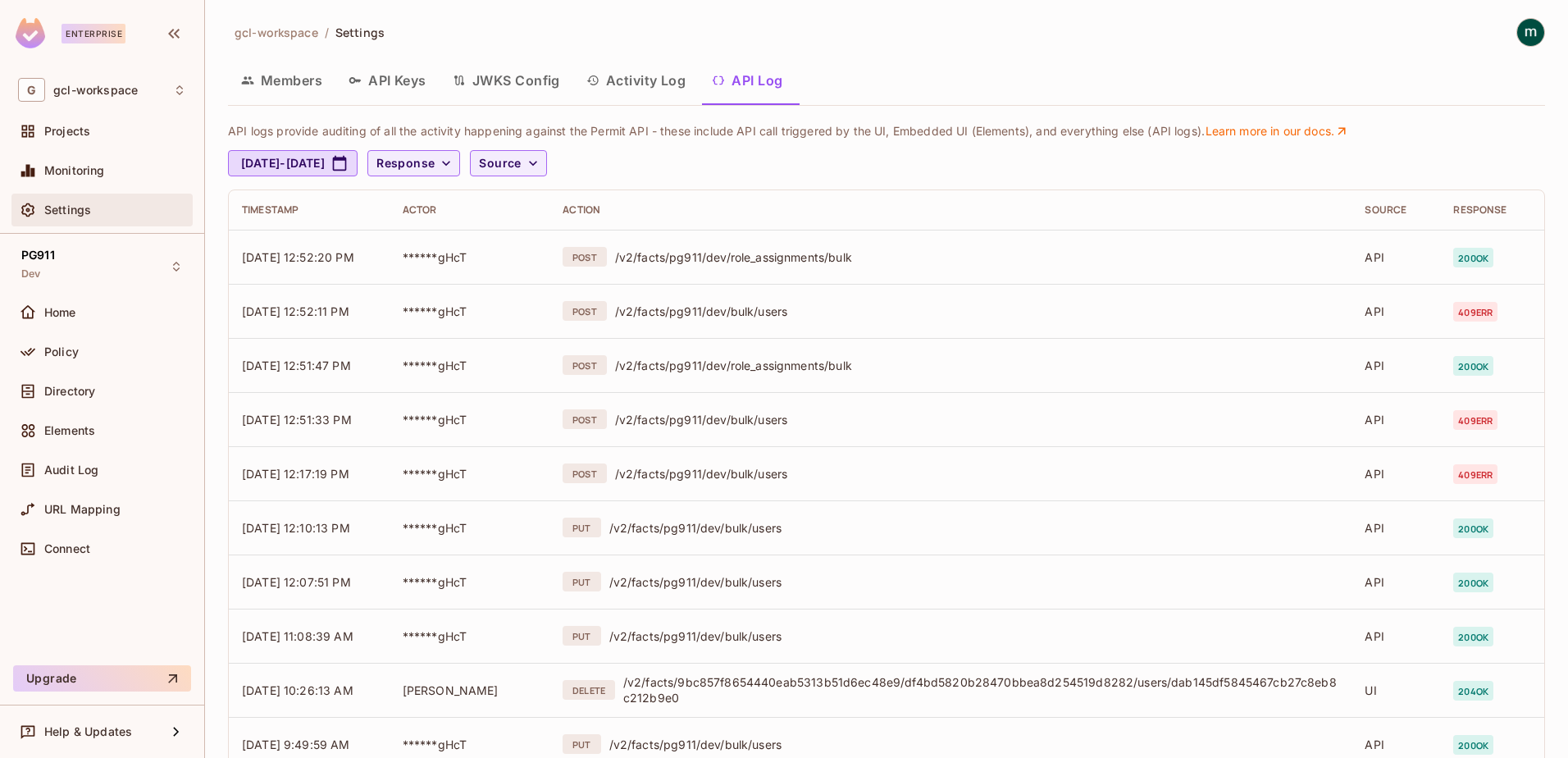
click at [42, 212] on div at bounding box center [31, 210] width 26 height 20
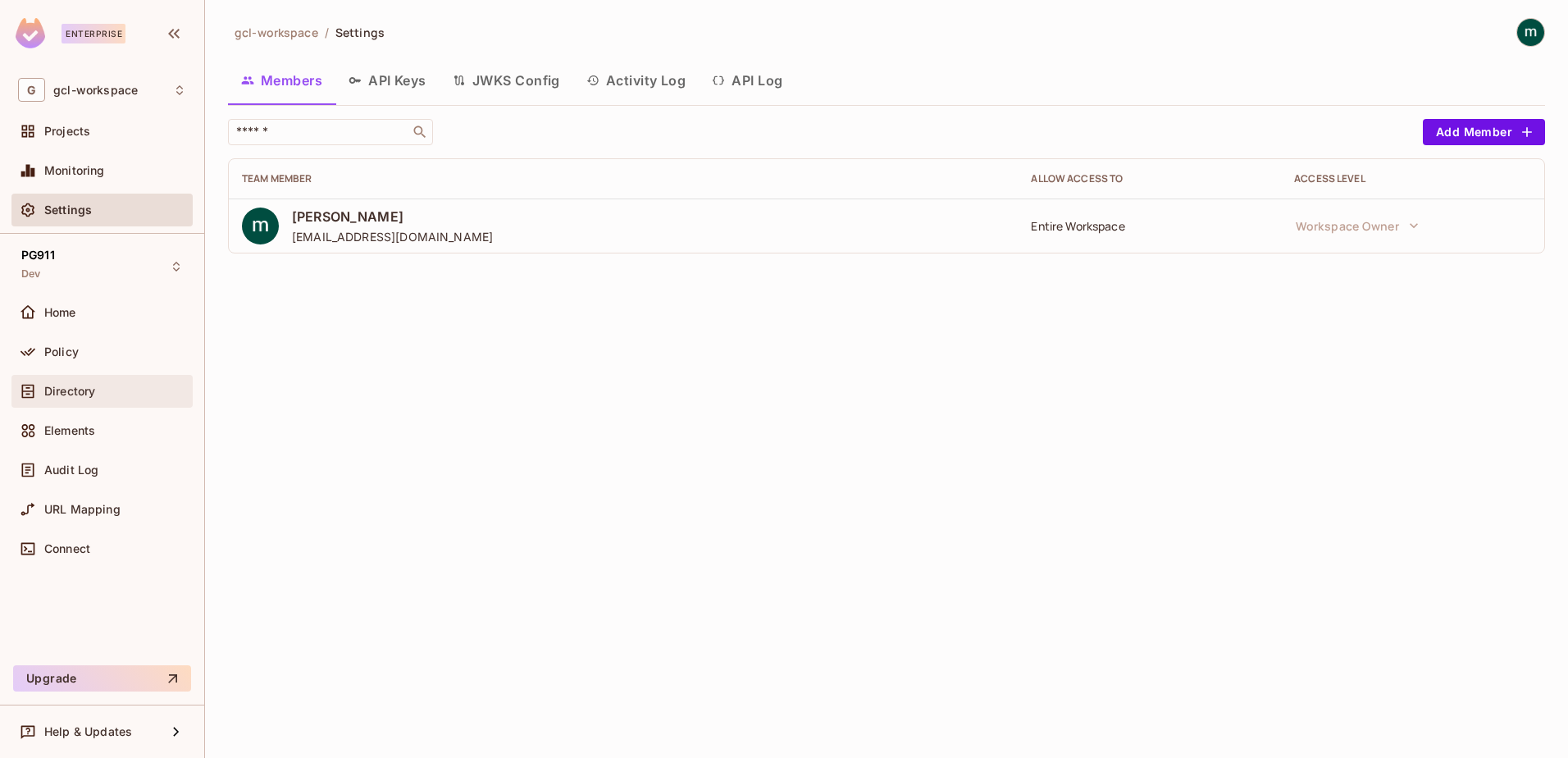
click at [64, 392] on span "Directory" at bounding box center [69, 392] width 51 height 13
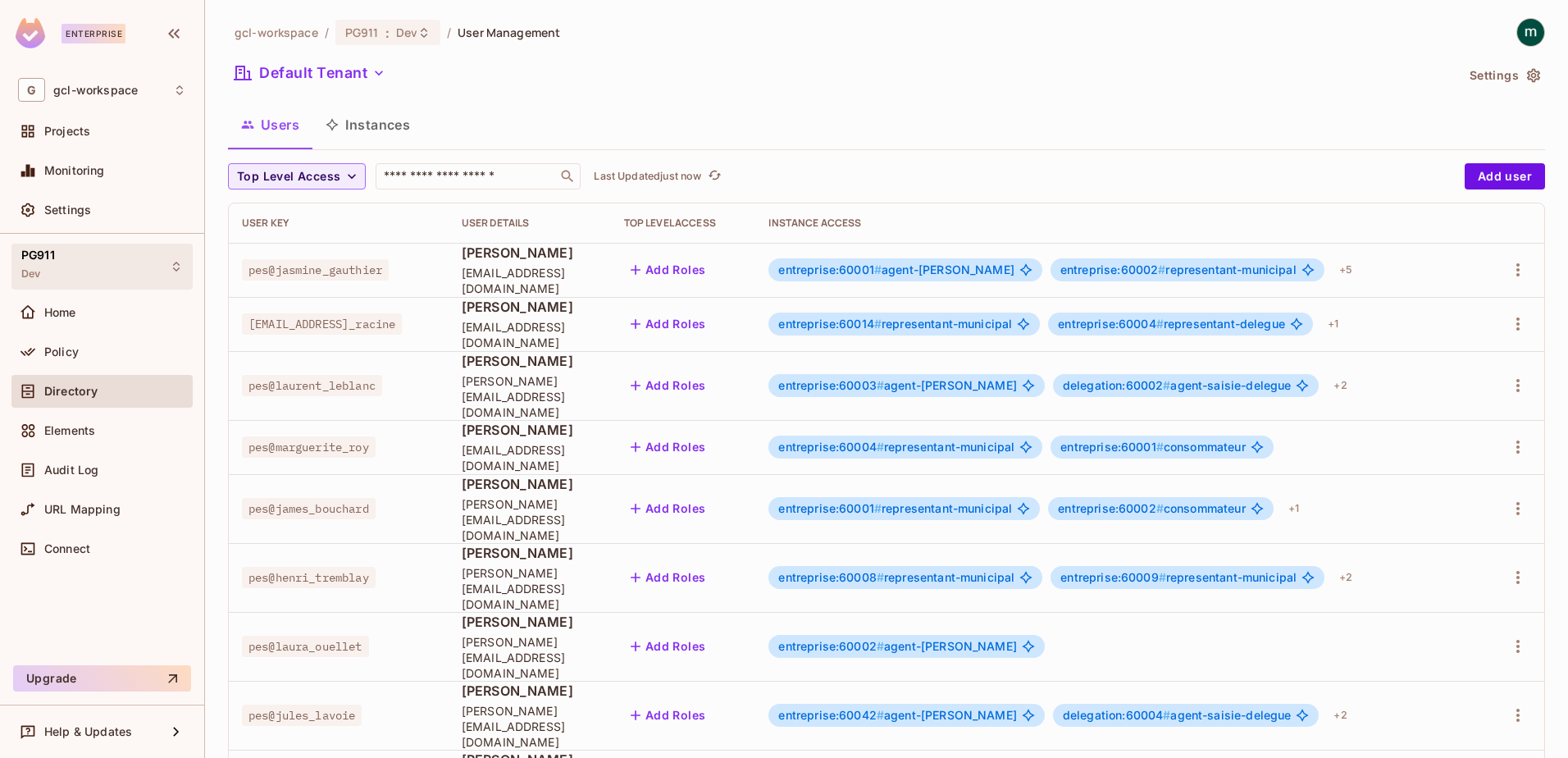
click at [49, 252] on span "PG911" at bounding box center [38, 255] width 33 height 13
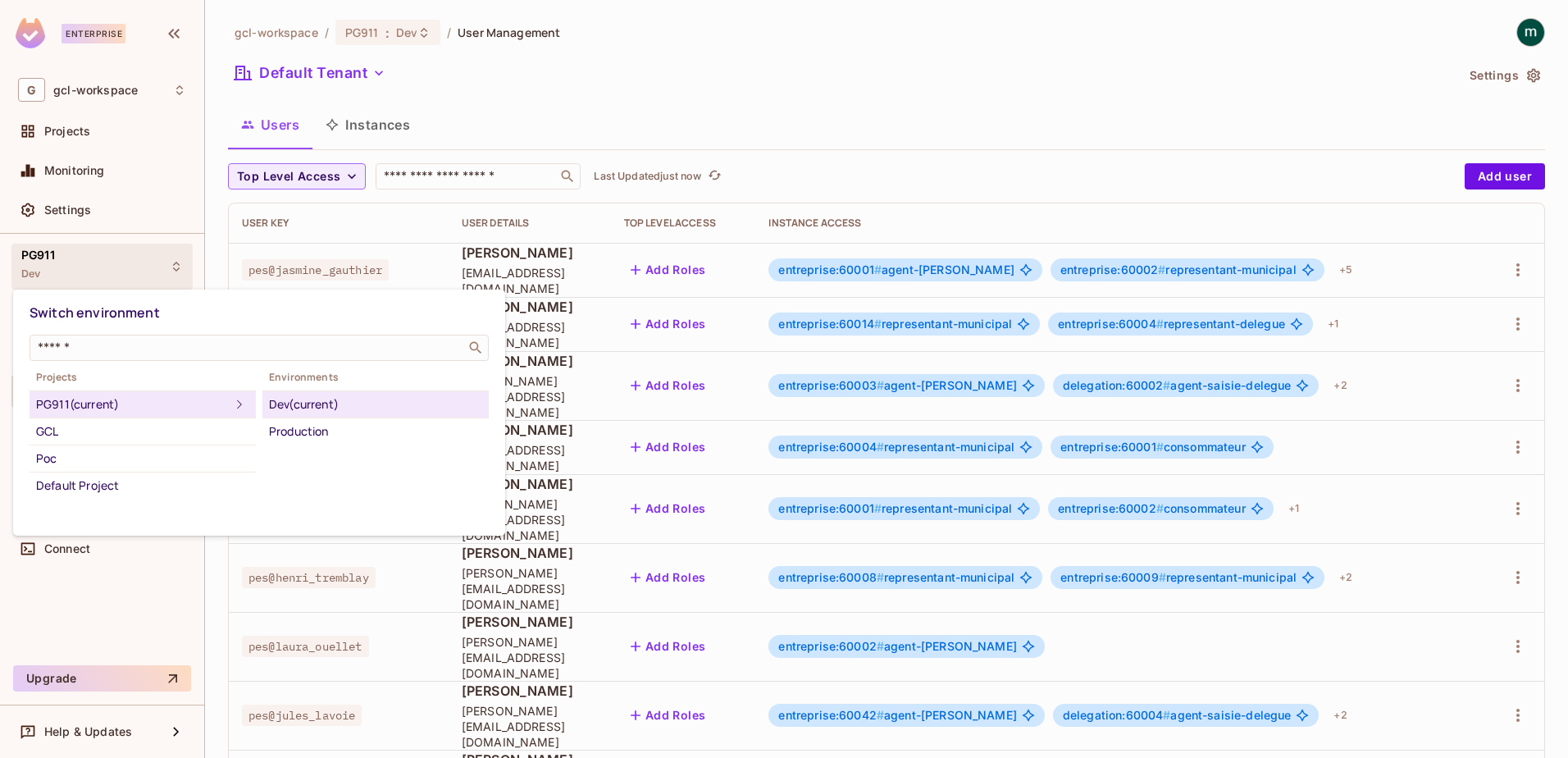
click at [828, 94] on div at bounding box center [784, 379] width 1568 height 758
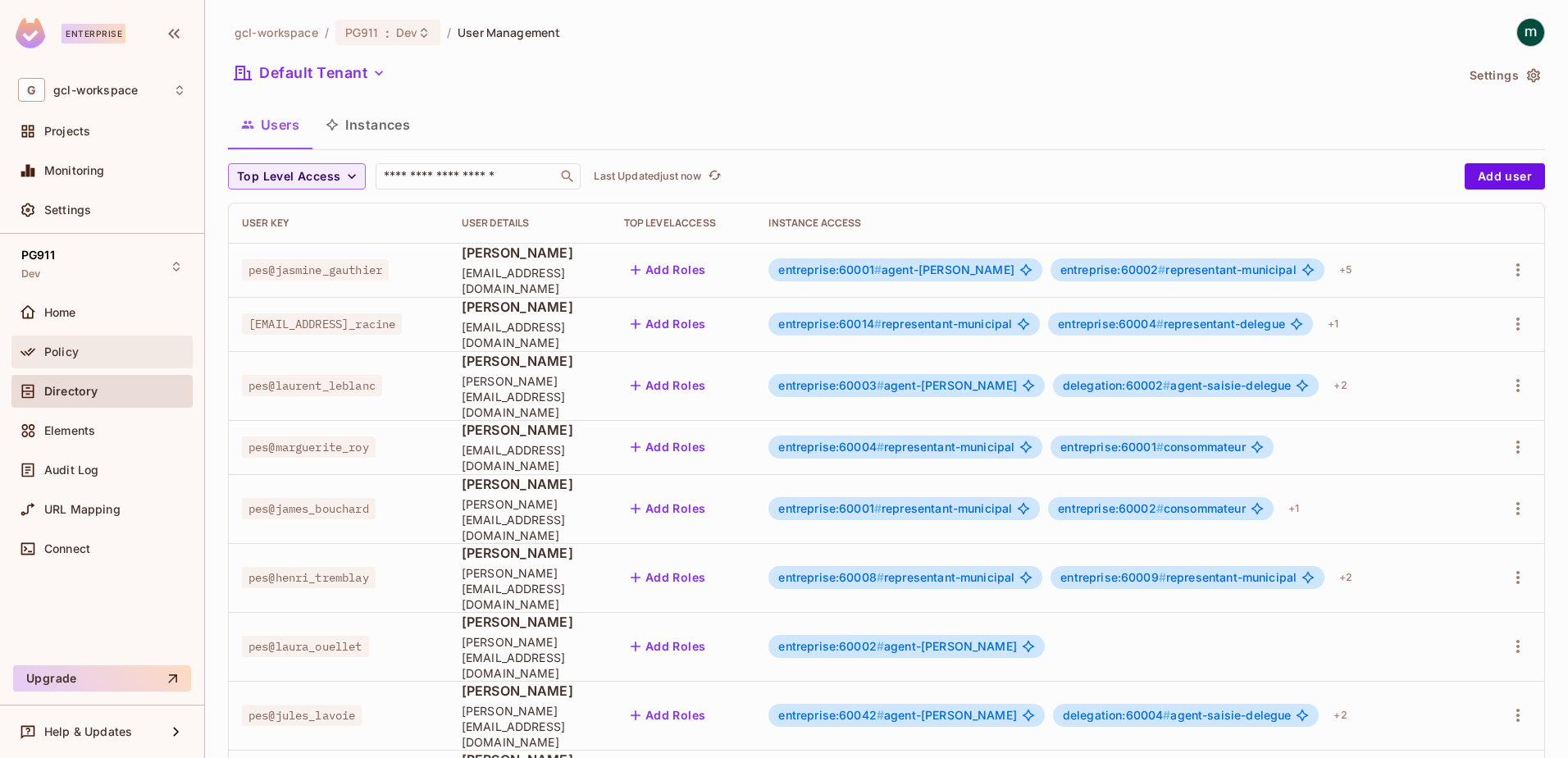
click at [53, 350] on span "Policy" at bounding box center [61, 352] width 34 height 13
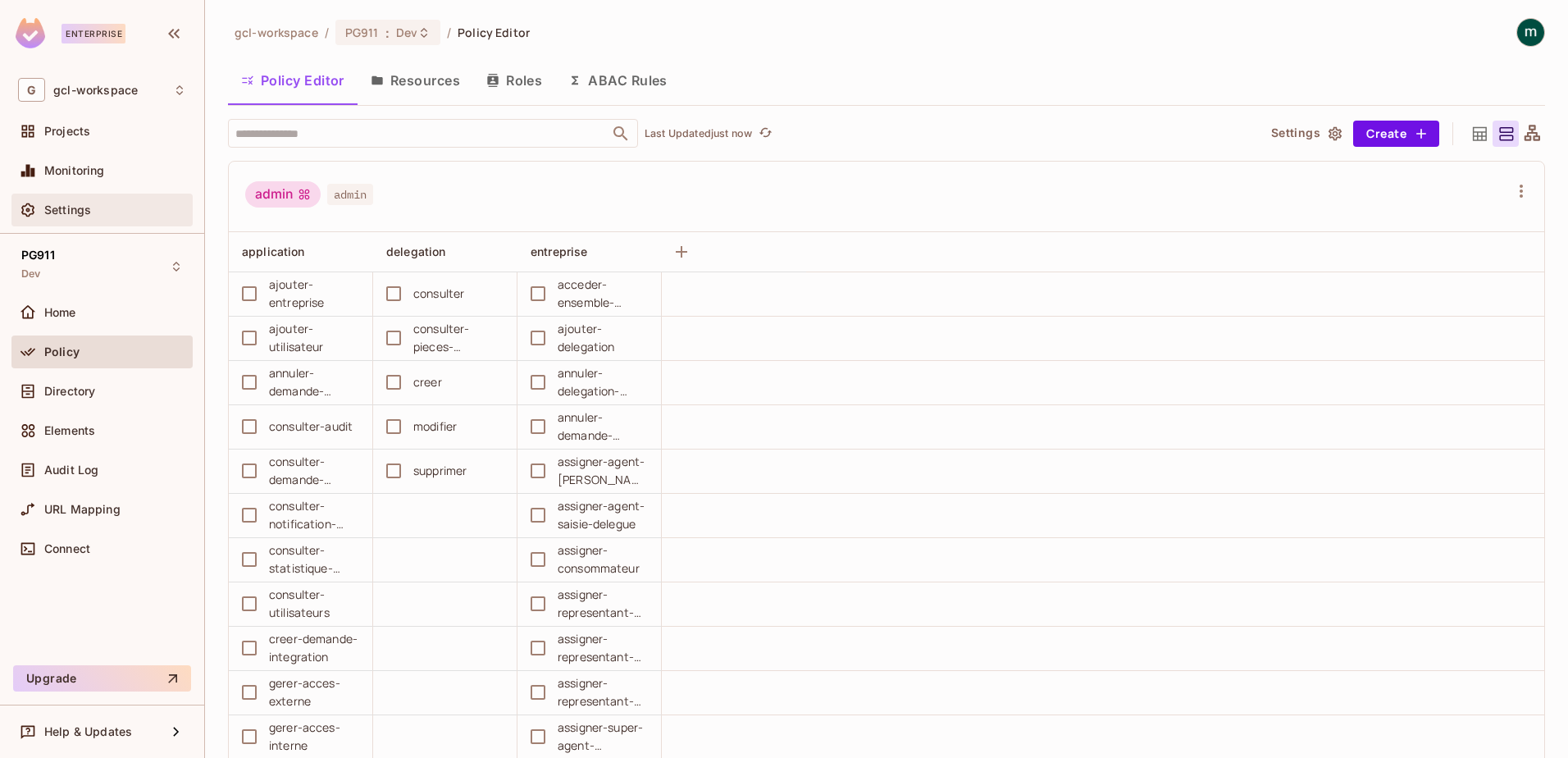
click at [47, 213] on span "Settings" at bounding box center [68, 210] width 47 height 13
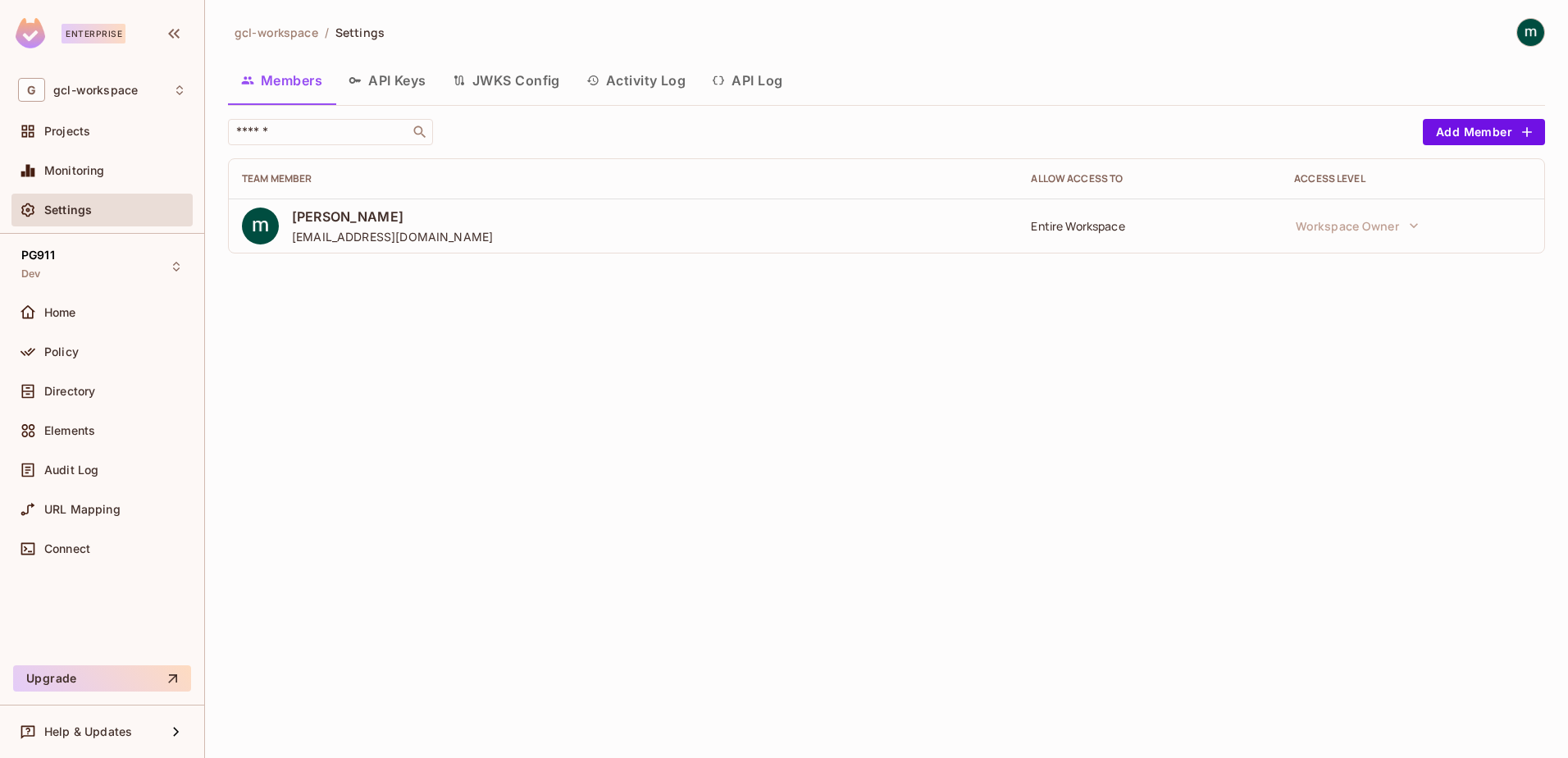
click at [393, 81] on button "API Keys" at bounding box center [387, 80] width 104 height 41
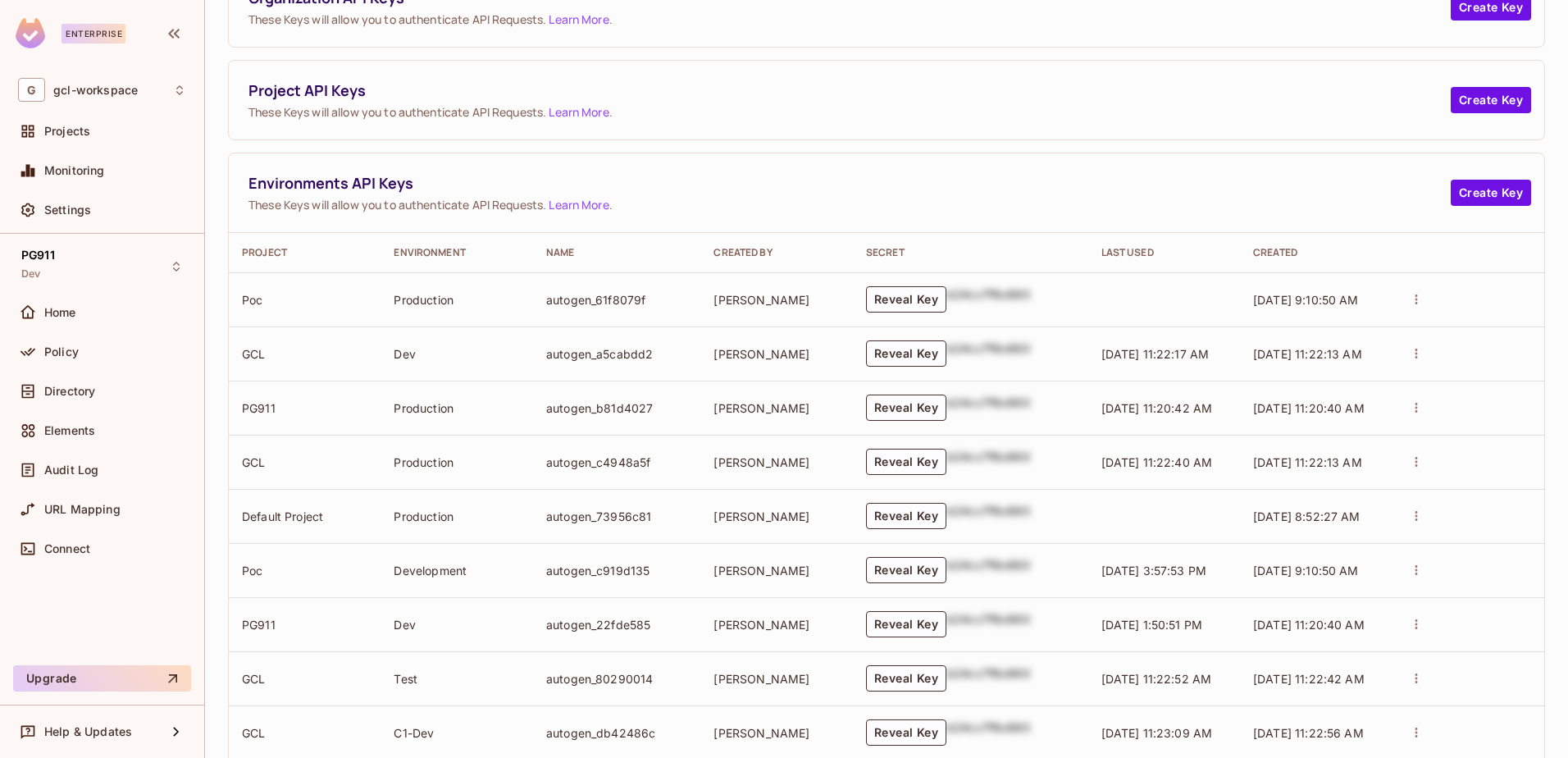
scroll to position [246, 0]
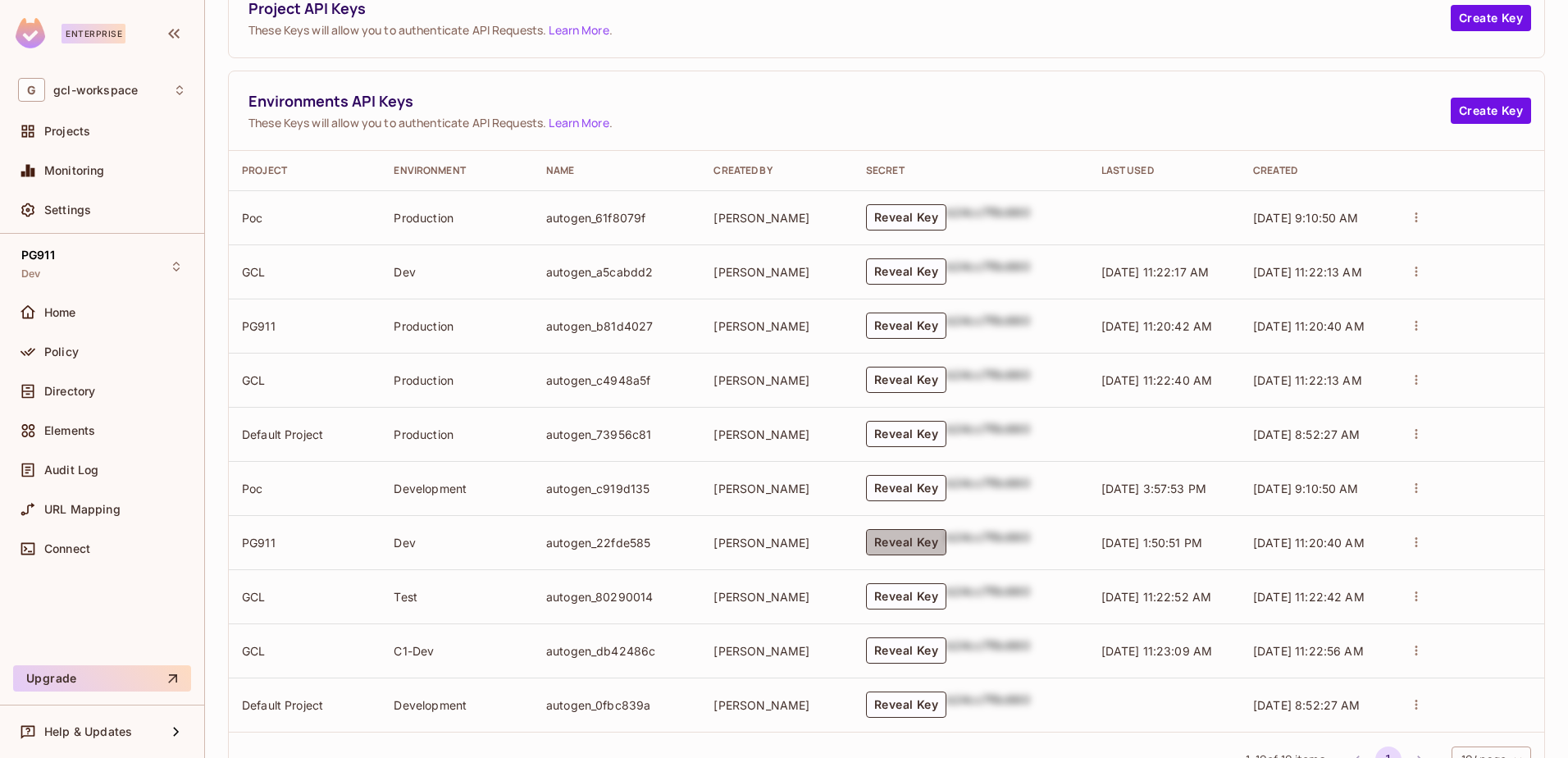
click at [915, 545] on button "Reveal Key" at bounding box center [906, 541] width 80 height 26
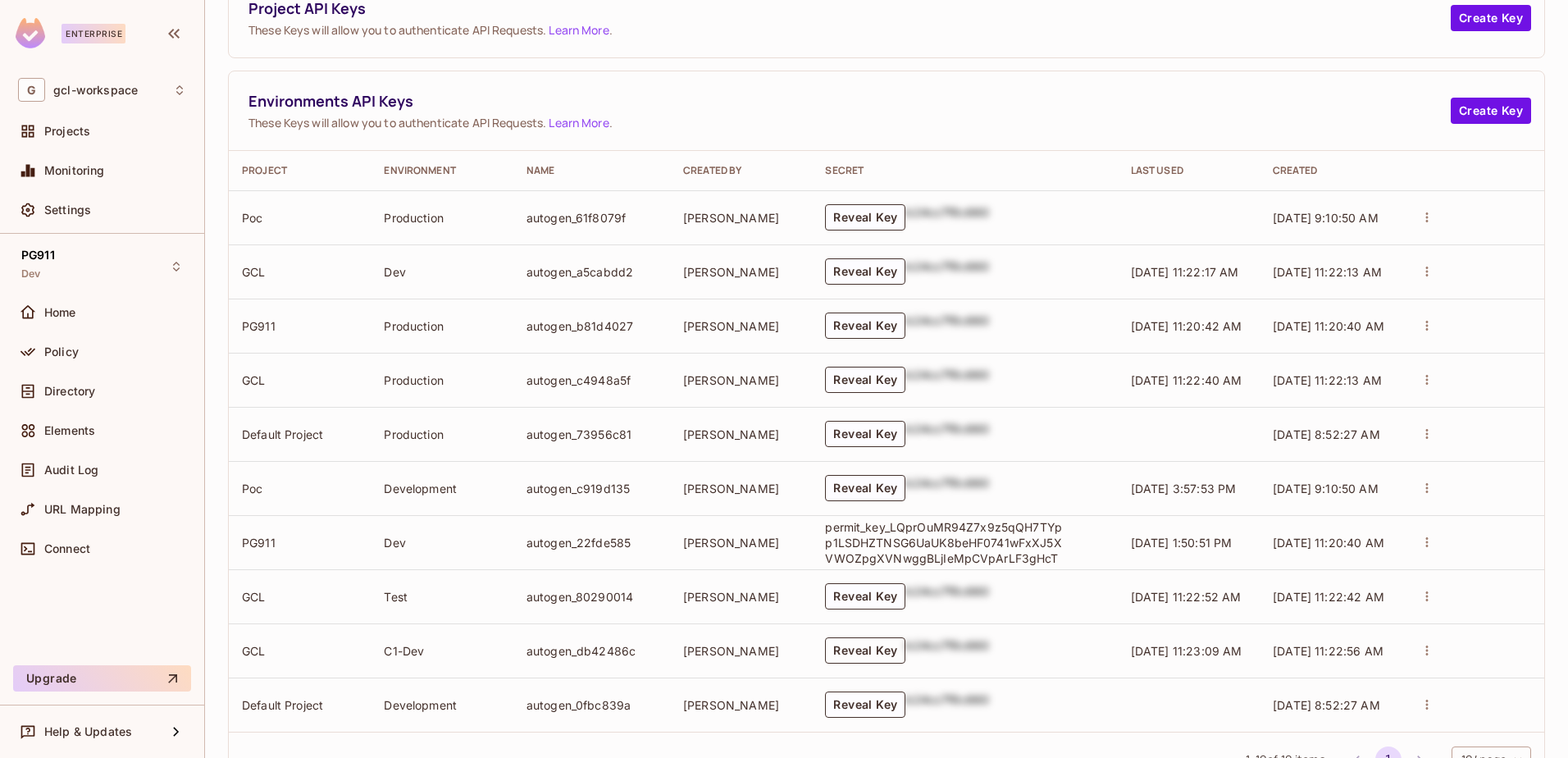
scroll to position [310, 0]
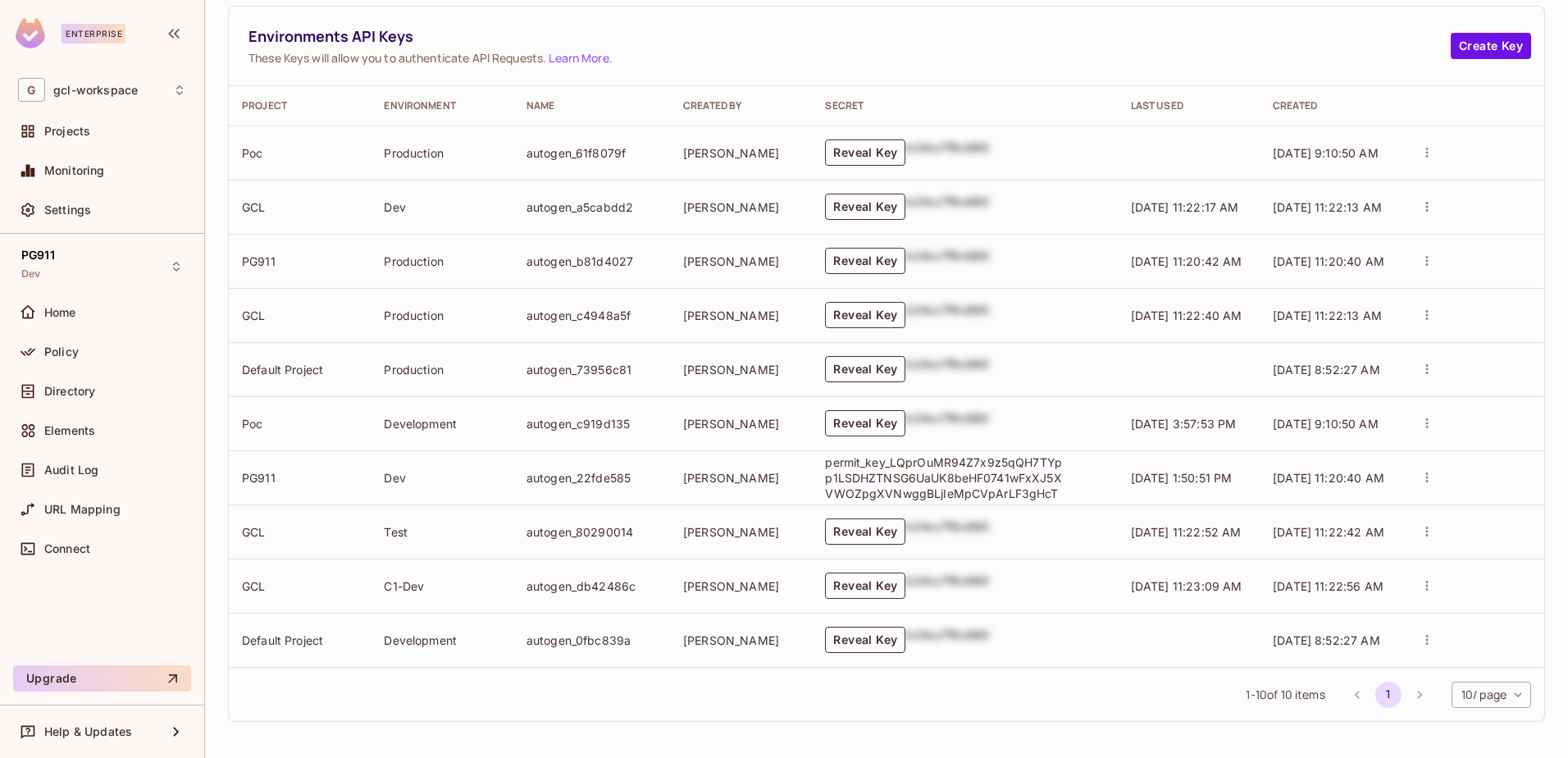
click at [766, 448] on td "[PERSON_NAME]" at bounding box center [741, 423] width 142 height 54
click at [1045, 538] on div "Reveal Key b24cc7f8c660" at bounding box center [964, 530] width 279 height 26
click at [63, 207] on span "Settings" at bounding box center [68, 210] width 47 height 13
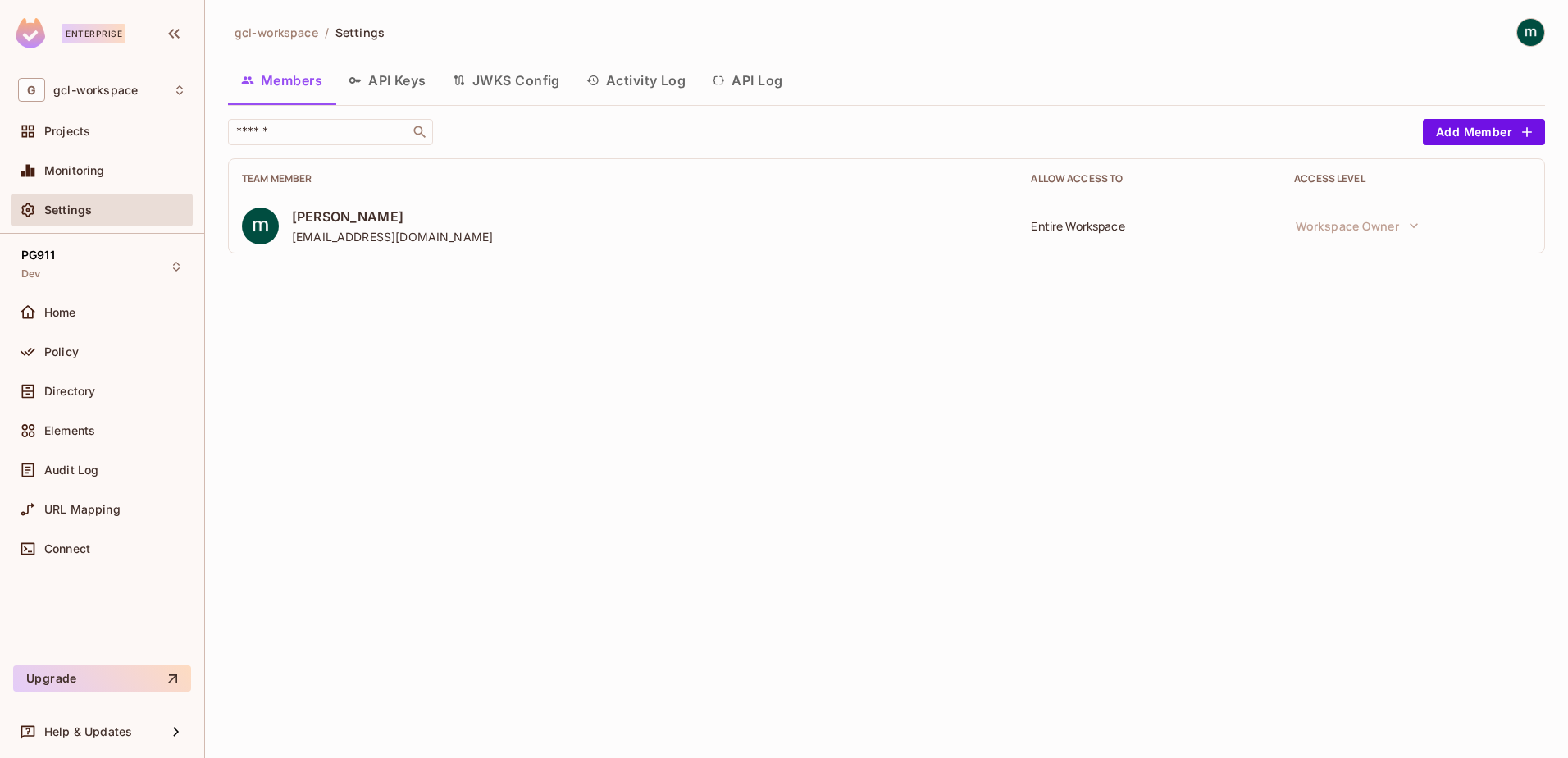
click at [796, 75] on button "API Log" at bounding box center [747, 80] width 97 height 41
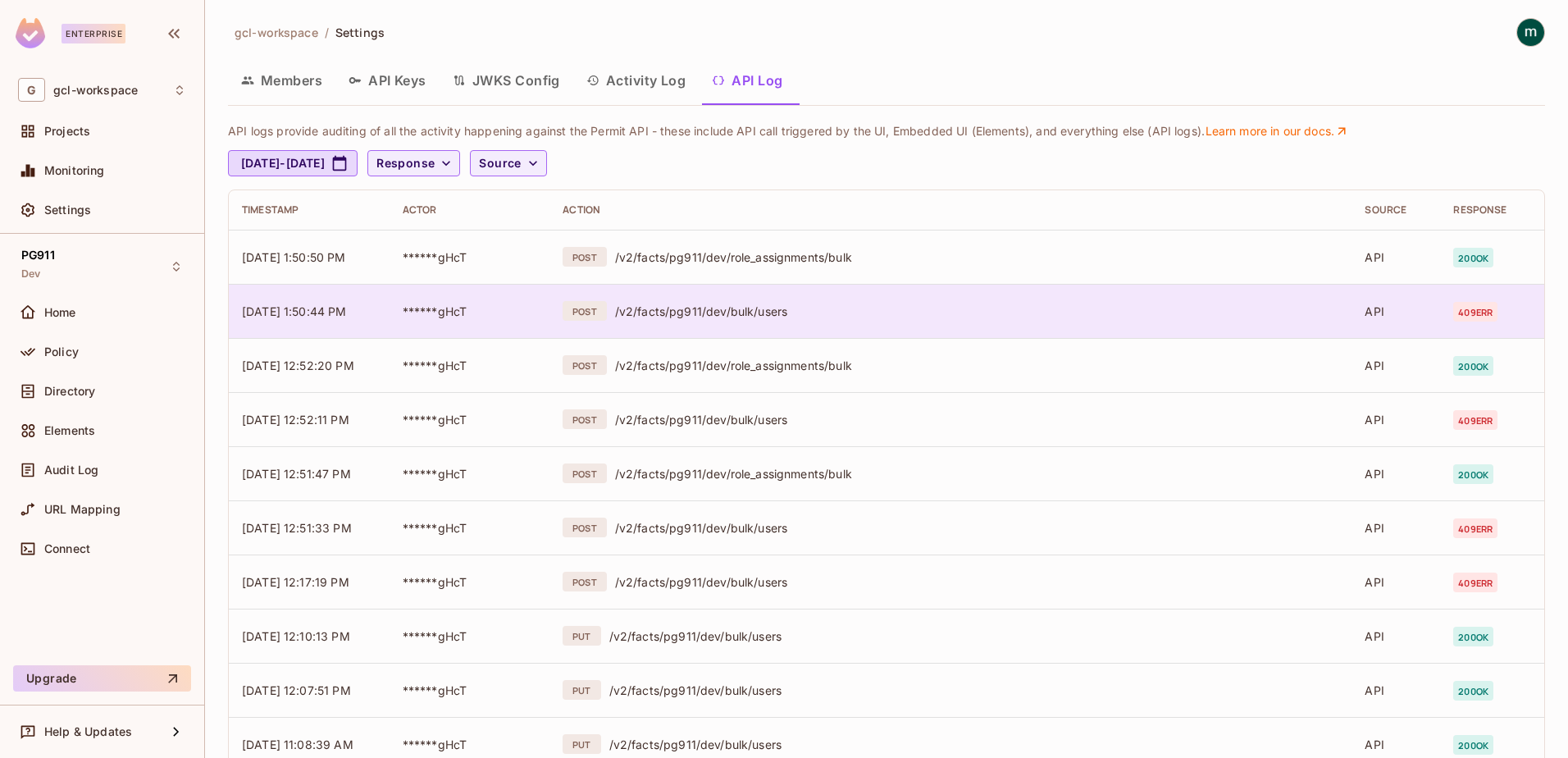
click at [456, 310] on span "******gHcT" at bounding box center [434, 311] width 64 height 14
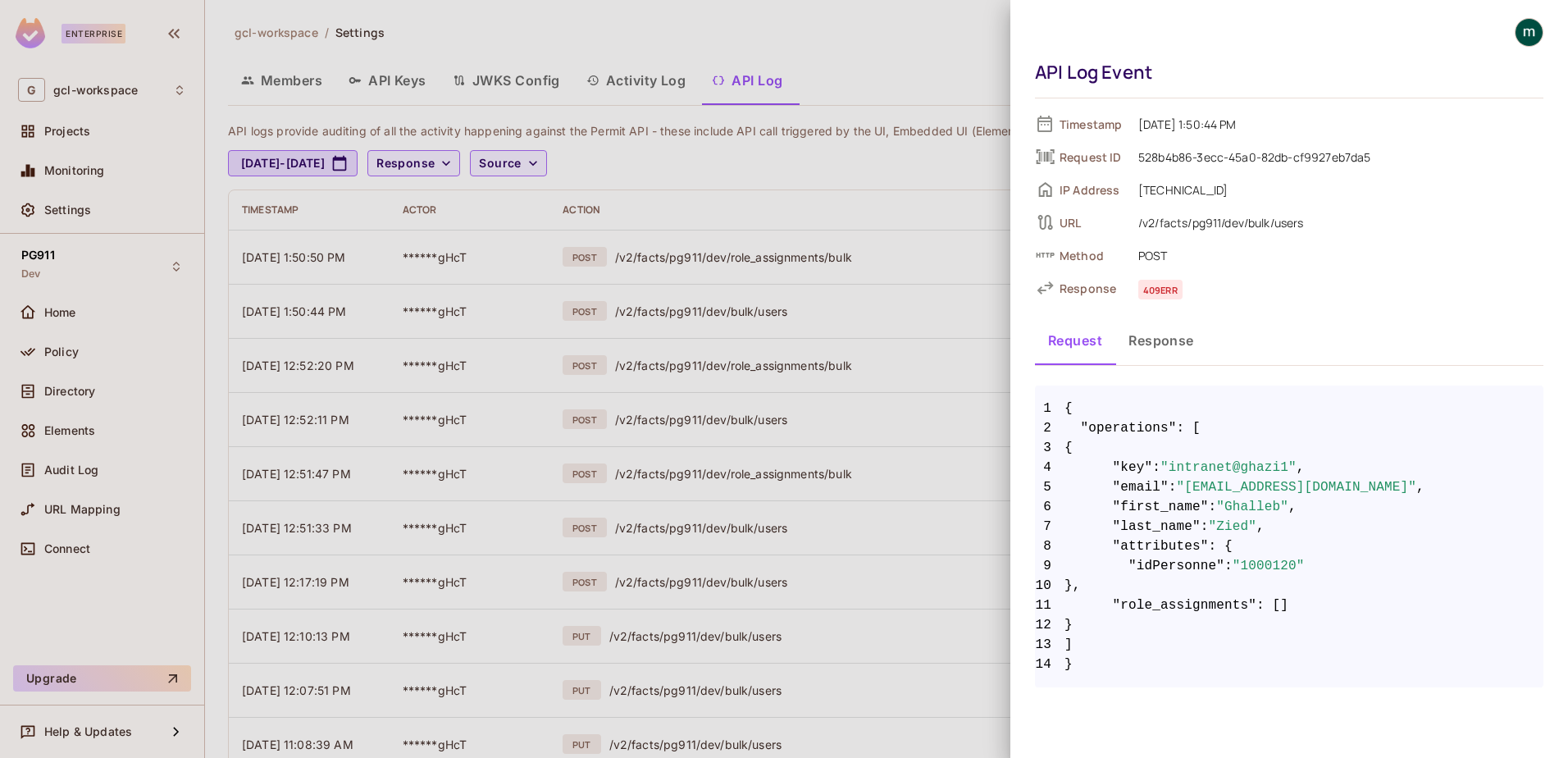
click at [1144, 332] on button "Response" at bounding box center [1161, 340] width 92 height 41
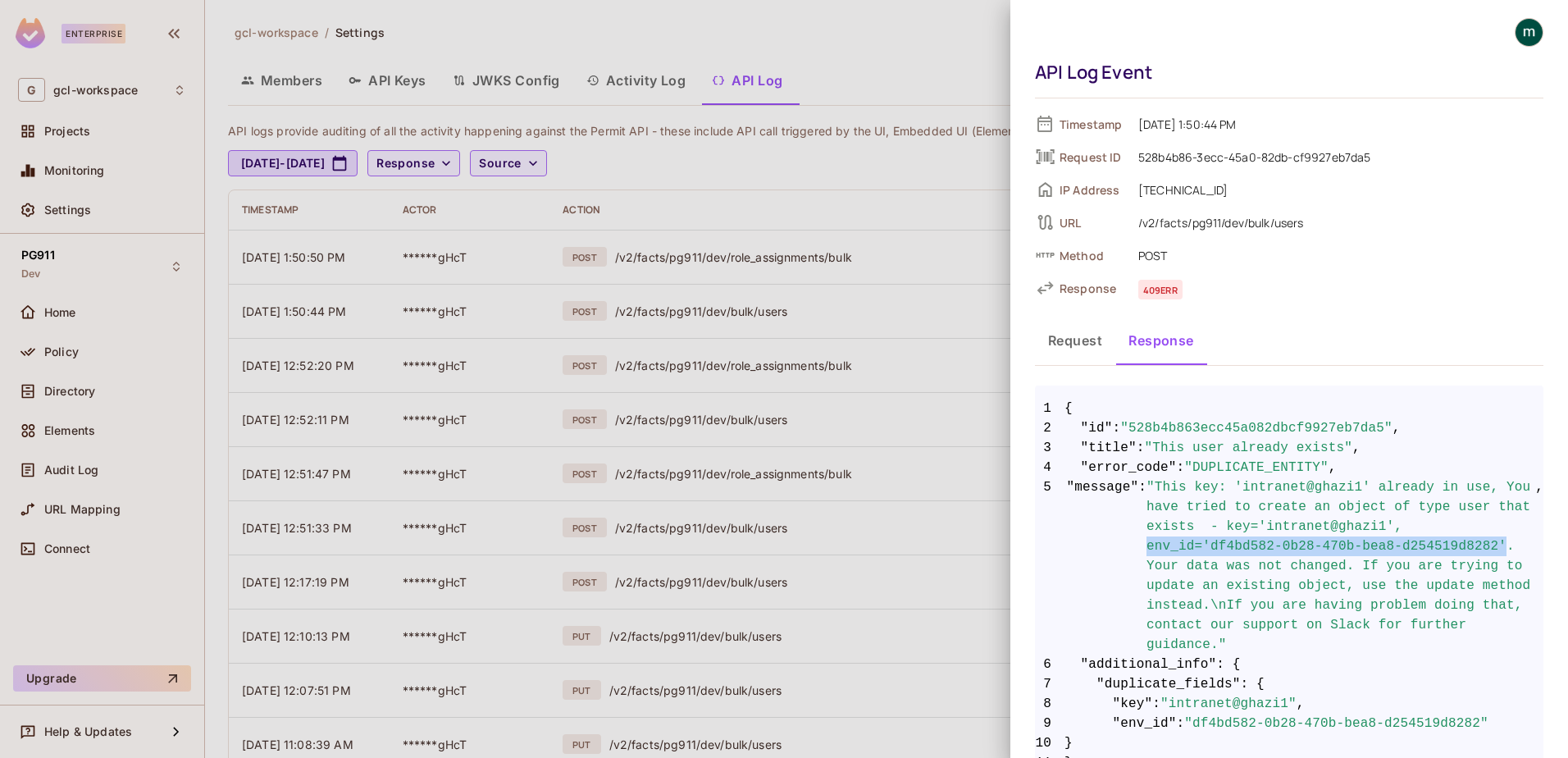
drag, startPoint x: 1385, startPoint y: 525, endPoint x: 1345, endPoint y: 551, distance: 47.7
click at [1345, 551] on span ""This key: 'intranet@ghazi1' already in use, You have tried to create an object…" at bounding box center [1340, 566] width 389 height 177
copy span "env_id='df4bd582-0b28-470b-bea8-d254519d8282'"
click at [909, 413] on div at bounding box center [784, 379] width 1568 height 758
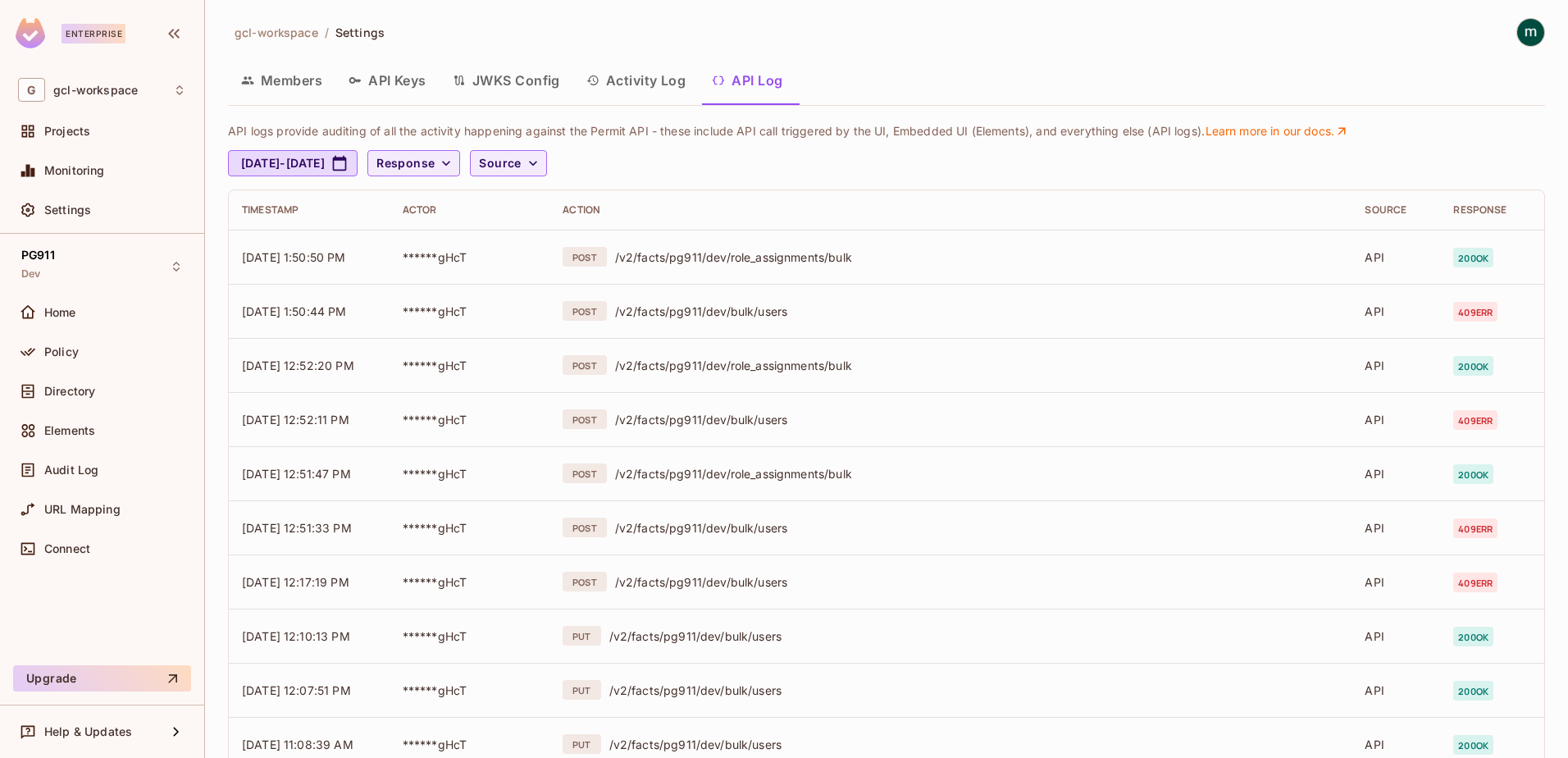
click at [771, 78] on button "API Log" at bounding box center [747, 80] width 97 height 41
click at [667, 78] on button "Activity Log" at bounding box center [636, 80] width 126 height 41
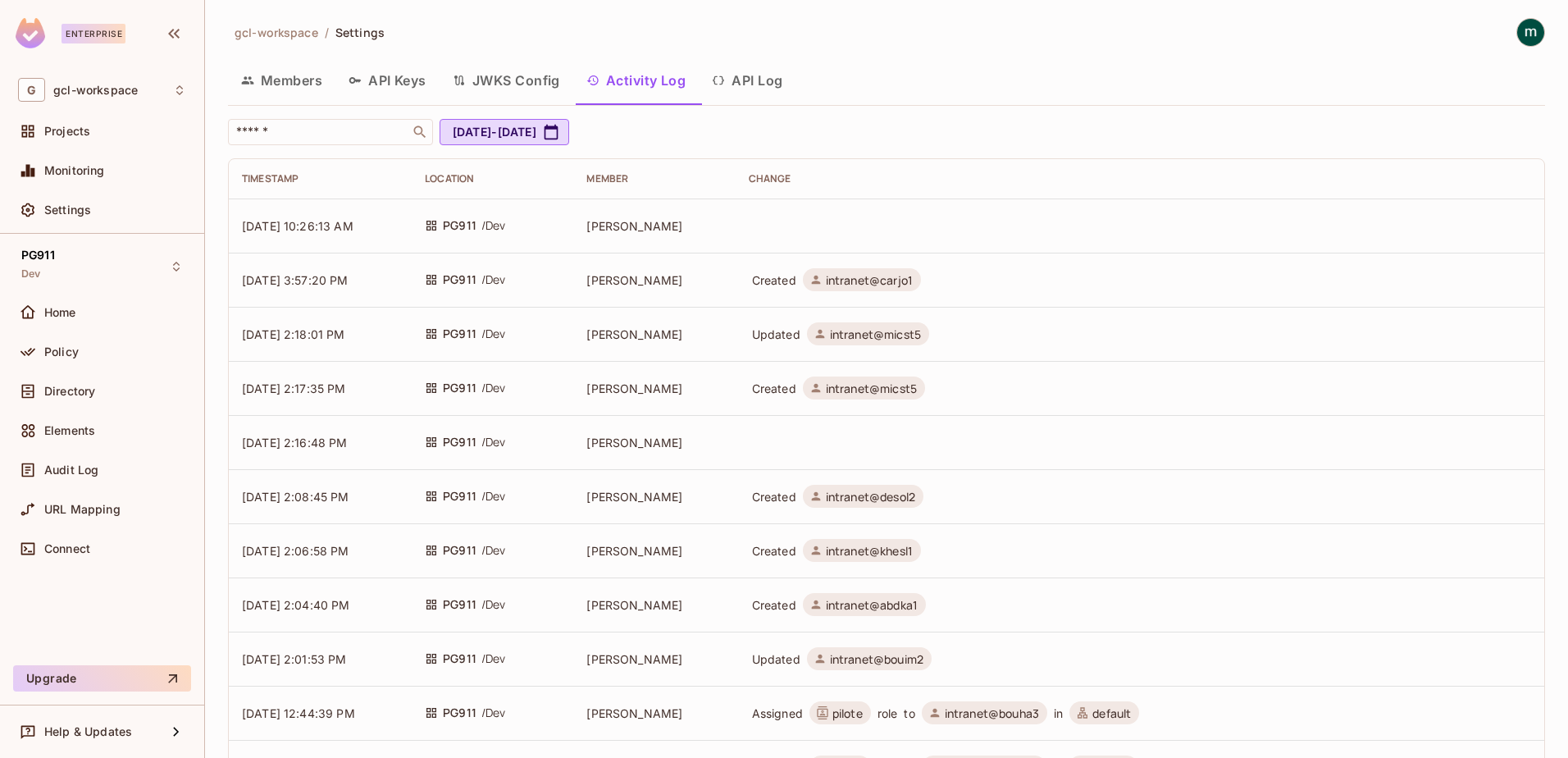
click at [762, 80] on button "API Log" at bounding box center [747, 80] width 97 height 41
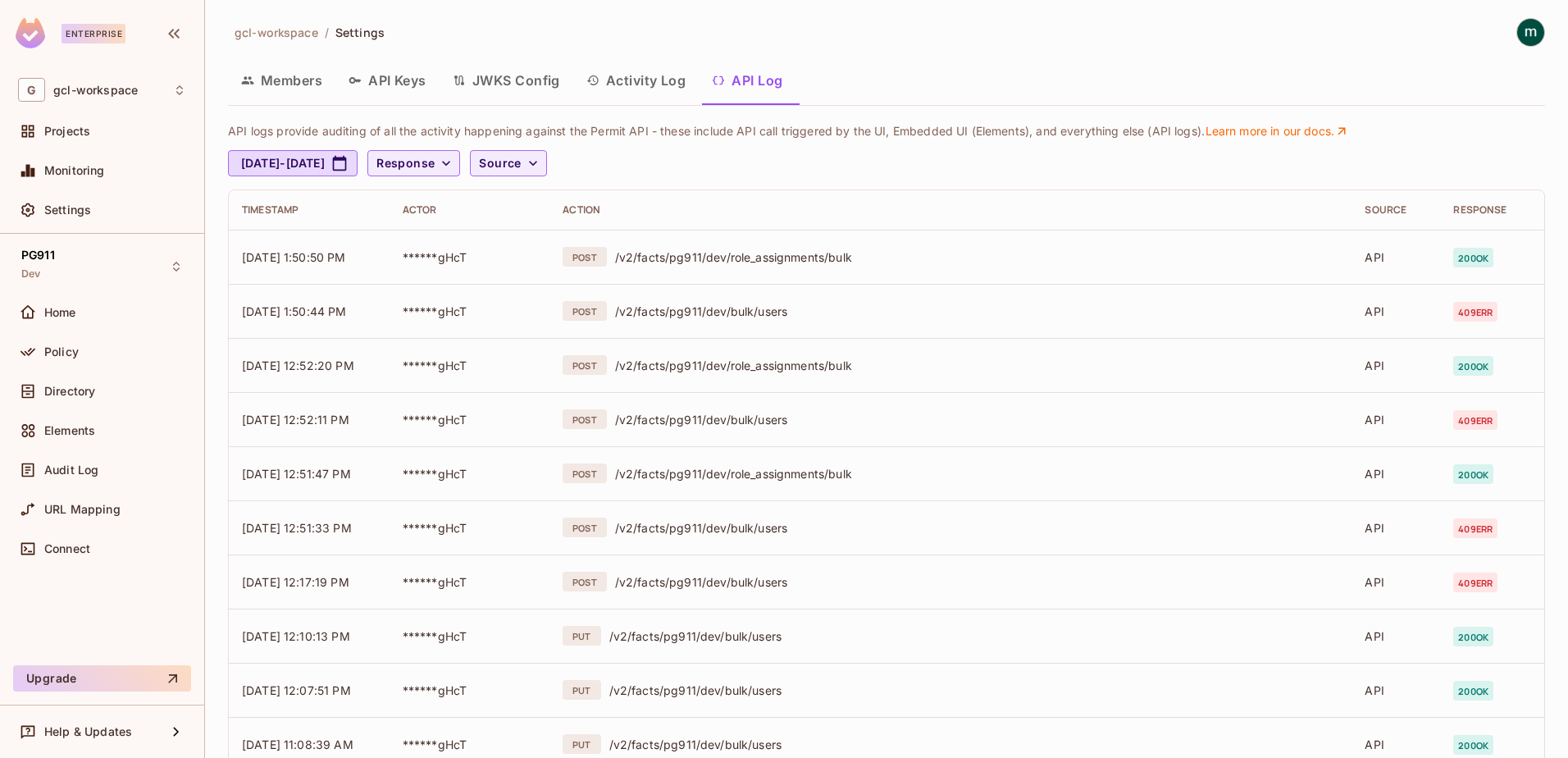
click at [658, 89] on button "Activity Log" at bounding box center [636, 80] width 126 height 41
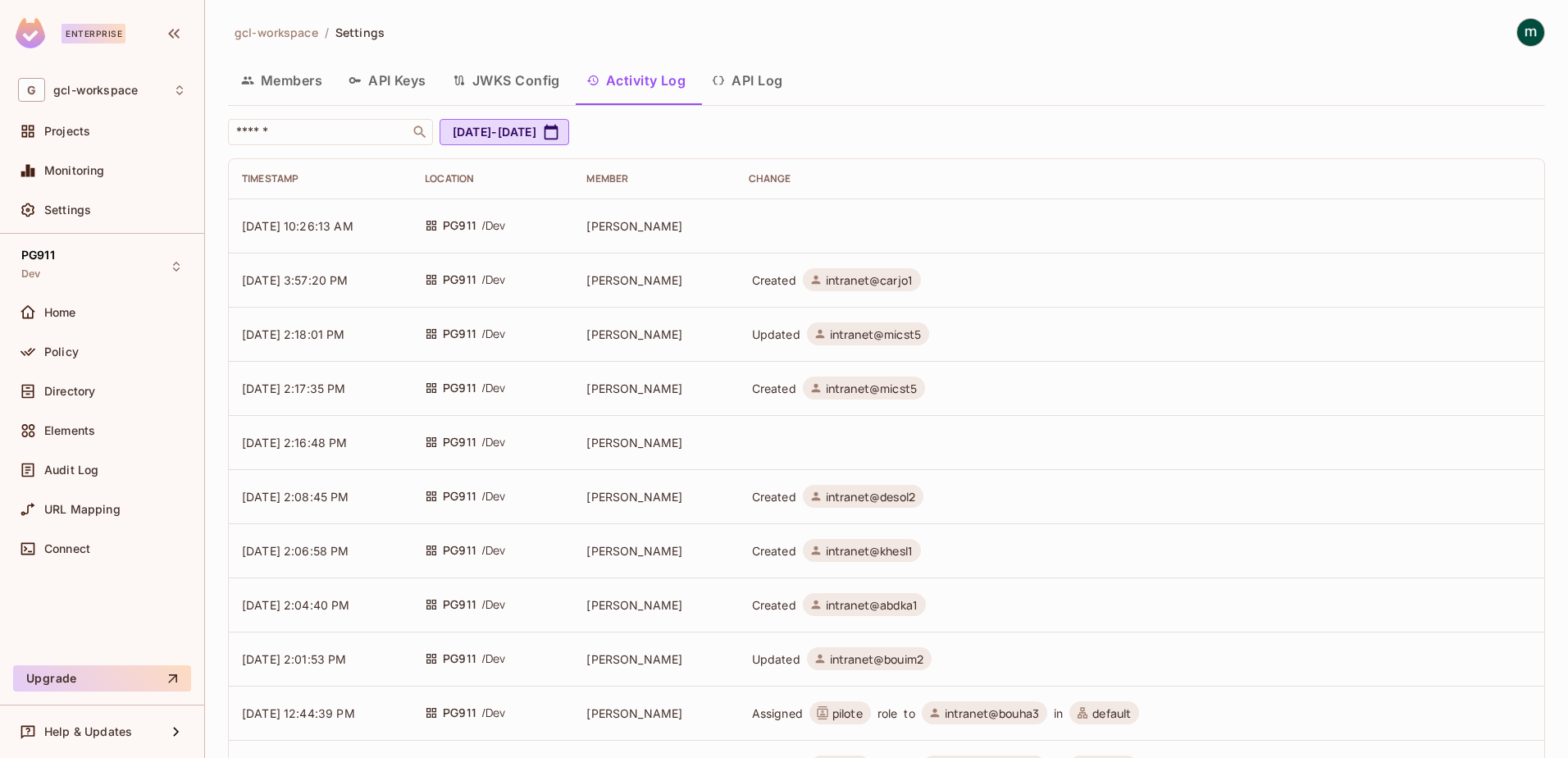
click at [640, 77] on button "Activity Log" at bounding box center [636, 80] width 126 height 41
click at [826, 218] on td at bounding box center [1140, 225] width 808 height 54
click at [827, 217] on td at bounding box center [1140, 225] width 808 height 54
click at [749, 88] on button "API Log" at bounding box center [747, 80] width 97 height 41
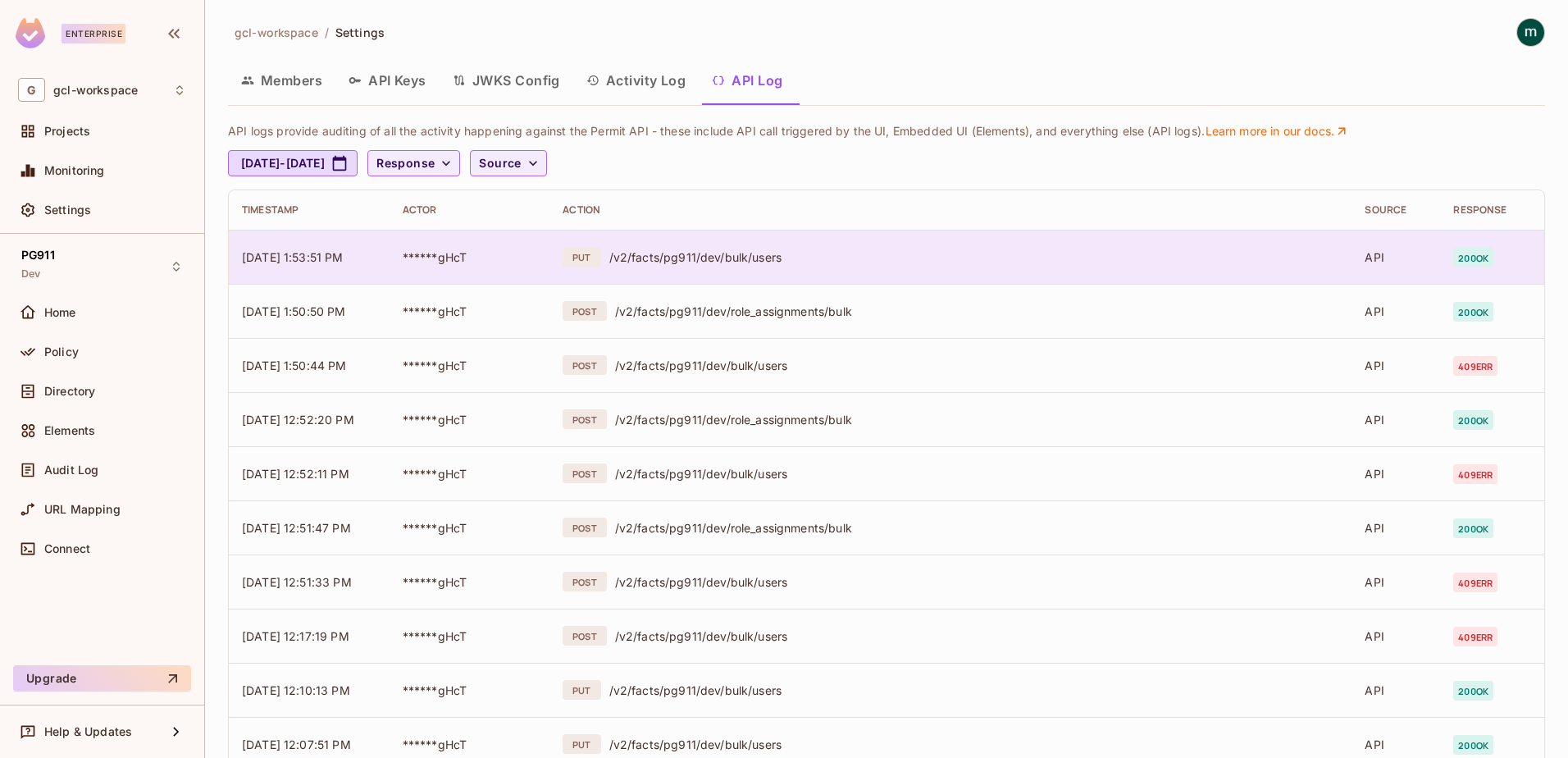
click at [677, 254] on div "/v2/facts/pg911/dev/bulk/users" at bounding box center [974, 257] width 730 height 16
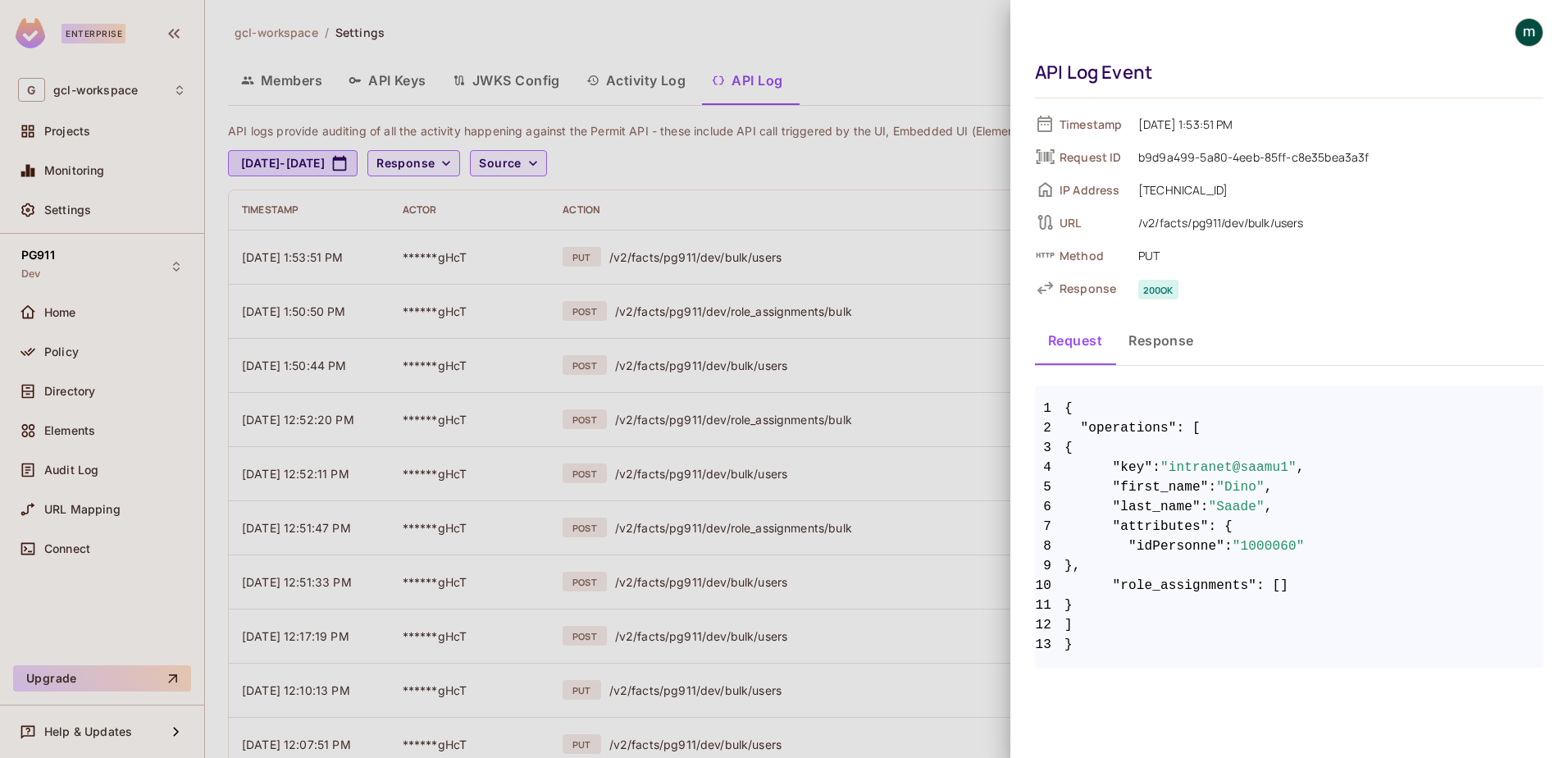
click at [1155, 340] on button "Response" at bounding box center [1161, 340] width 92 height 41
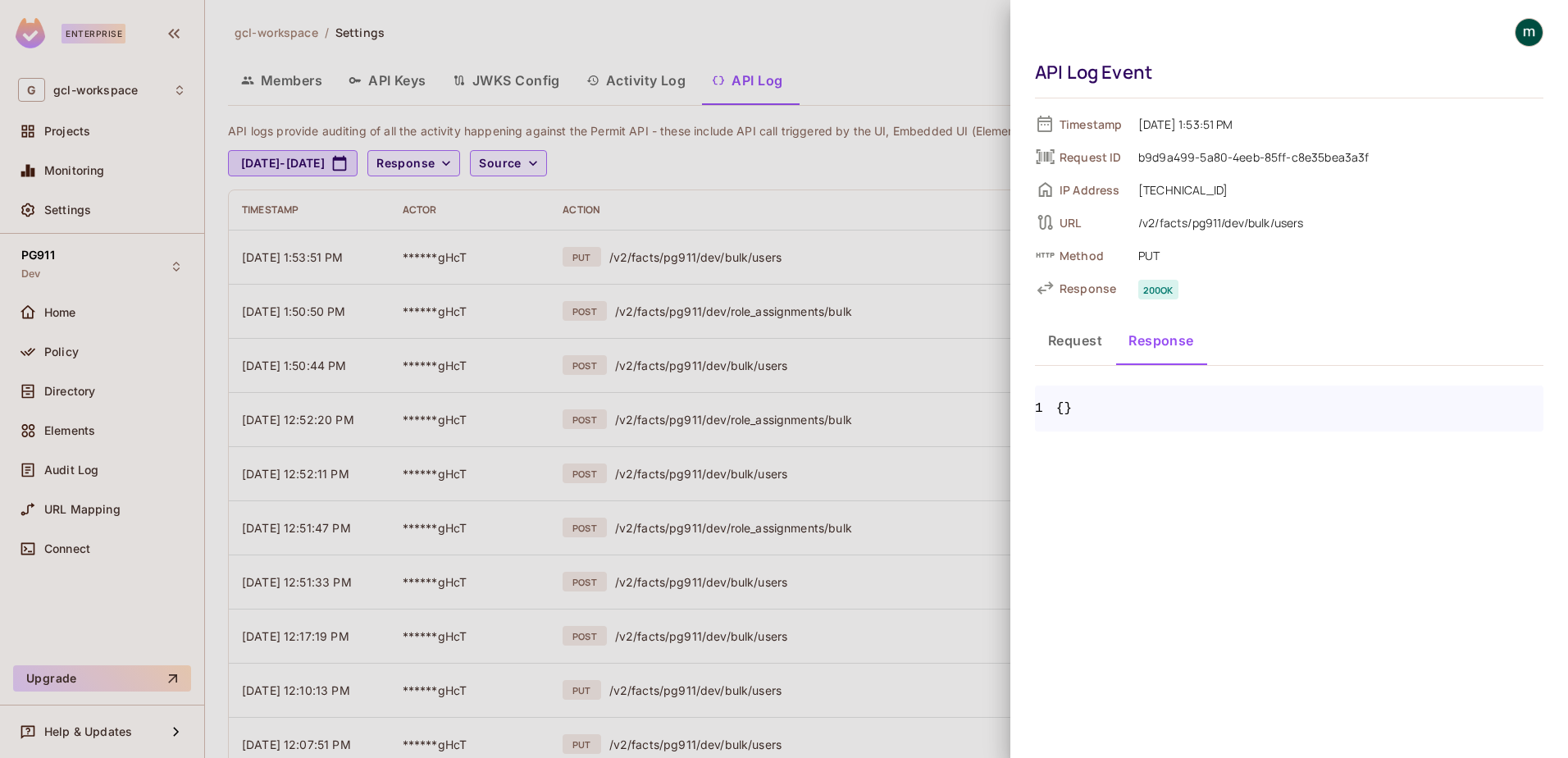
click at [1066, 341] on button "Request" at bounding box center [1075, 340] width 80 height 41
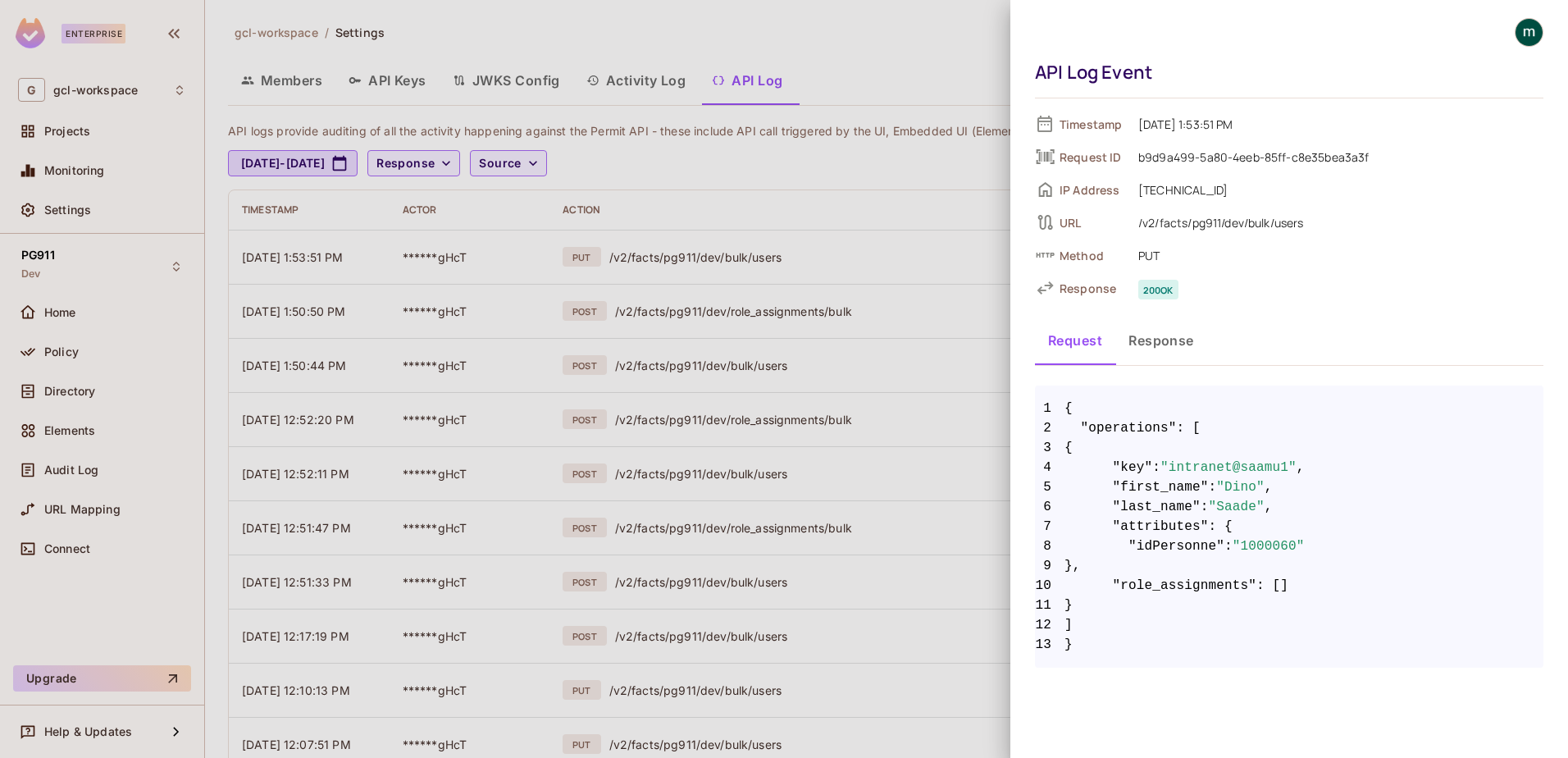
click at [832, 264] on div at bounding box center [784, 379] width 1568 height 758
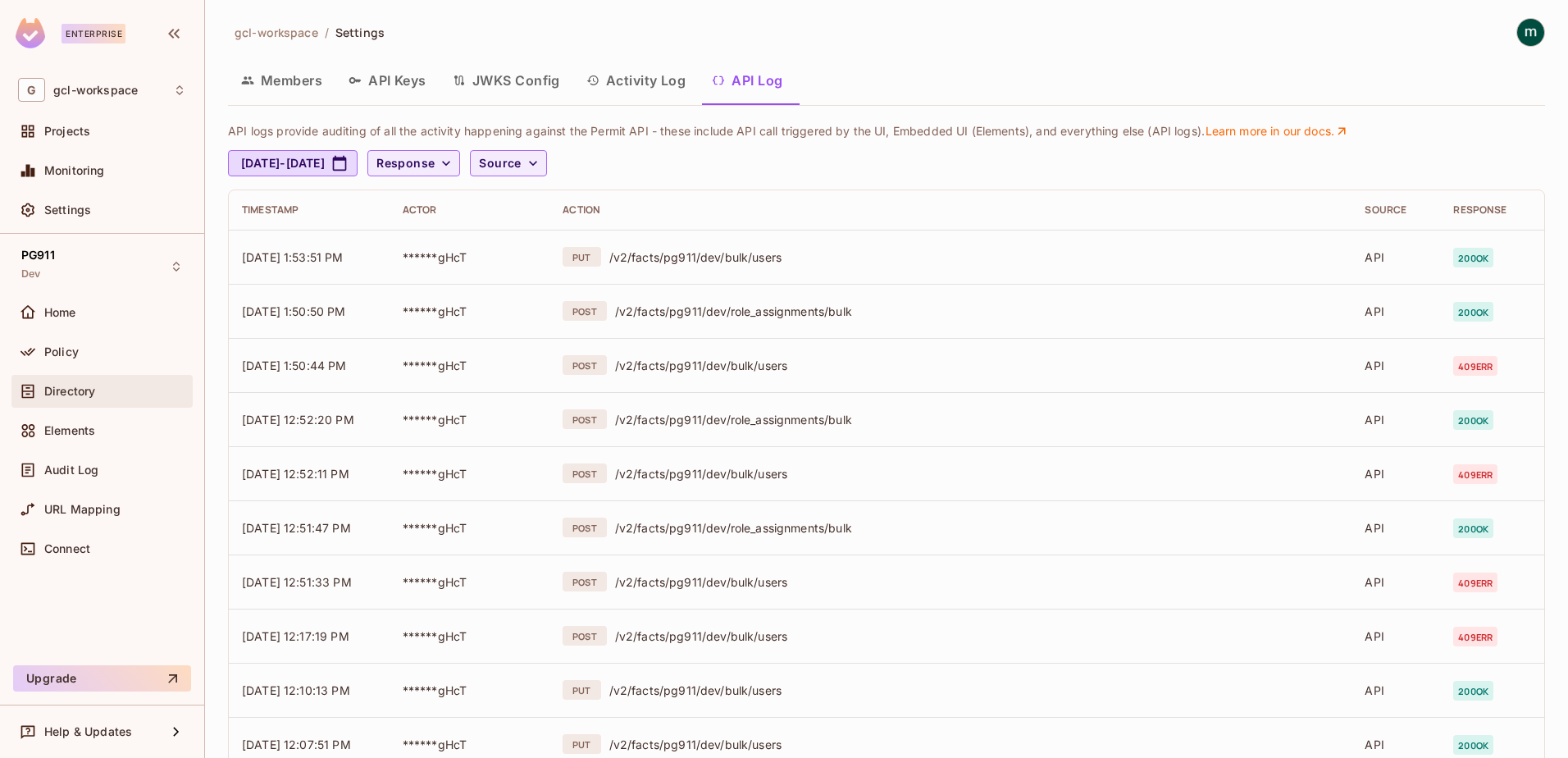
click at [56, 391] on span "Directory" at bounding box center [69, 392] width 51 height 13
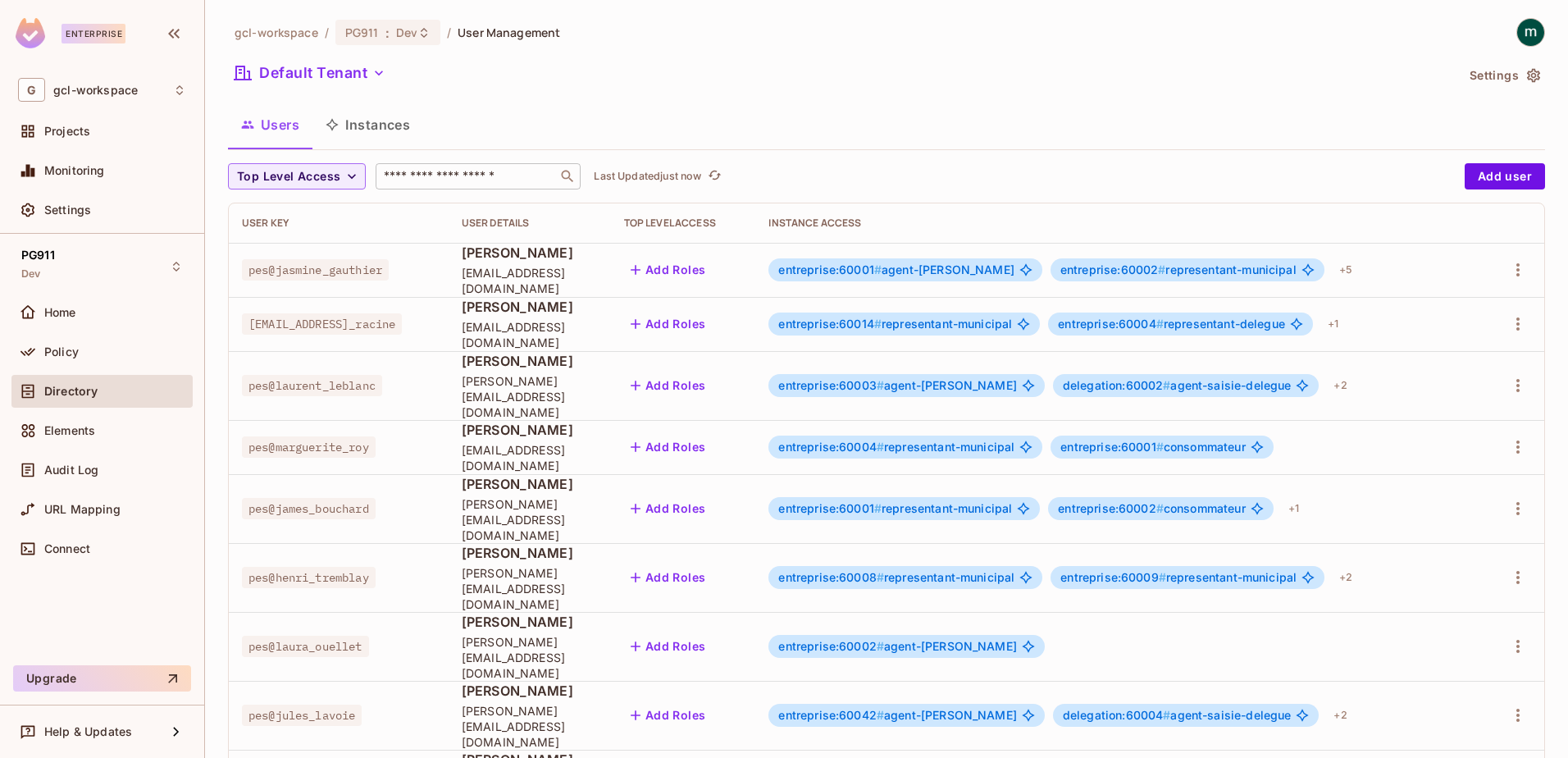
click at [427, 172] on input "text" at bounding box center [467, 177] width 172 height 17
type input "*"
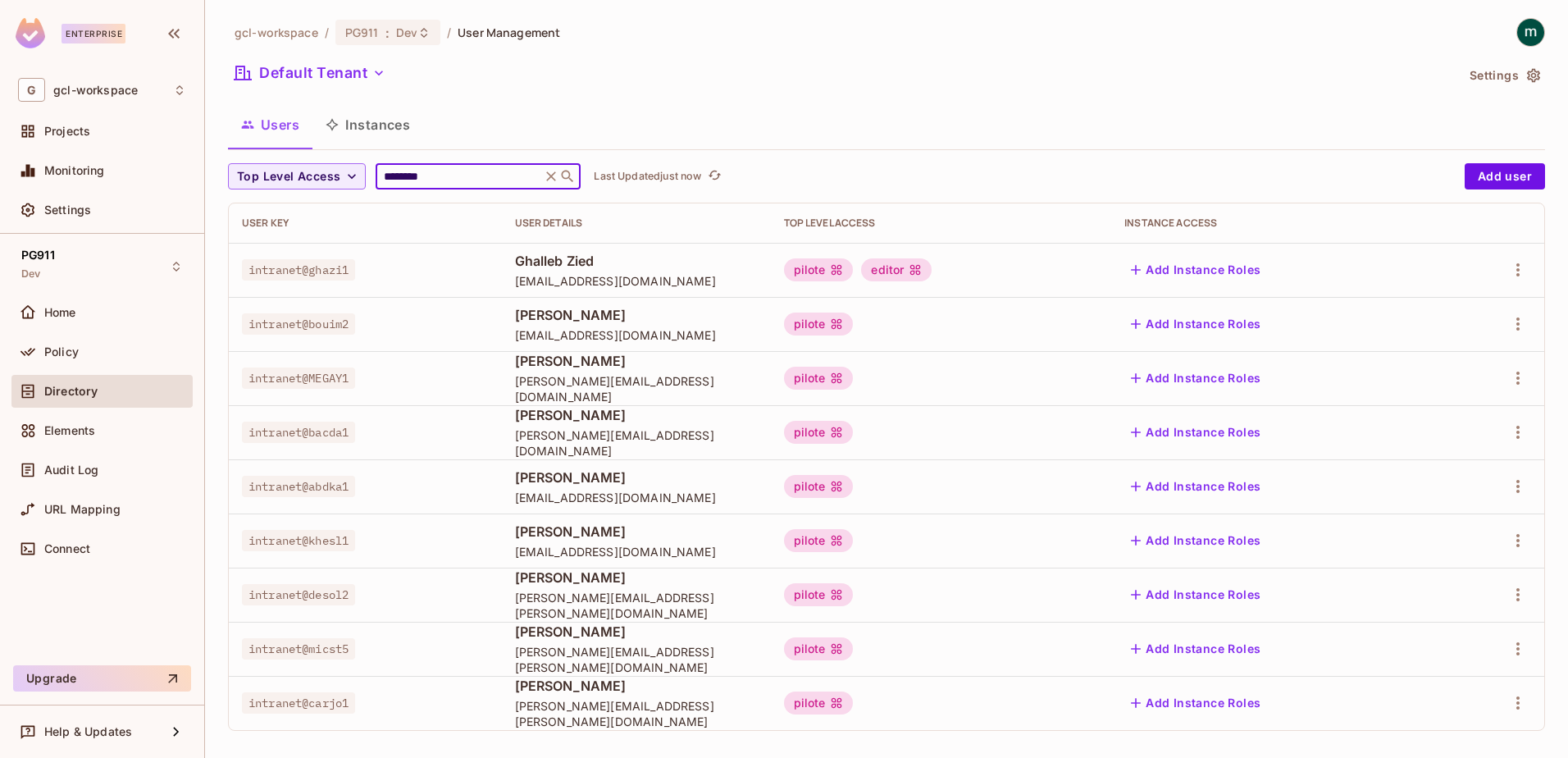
scroll to position [9, 0]
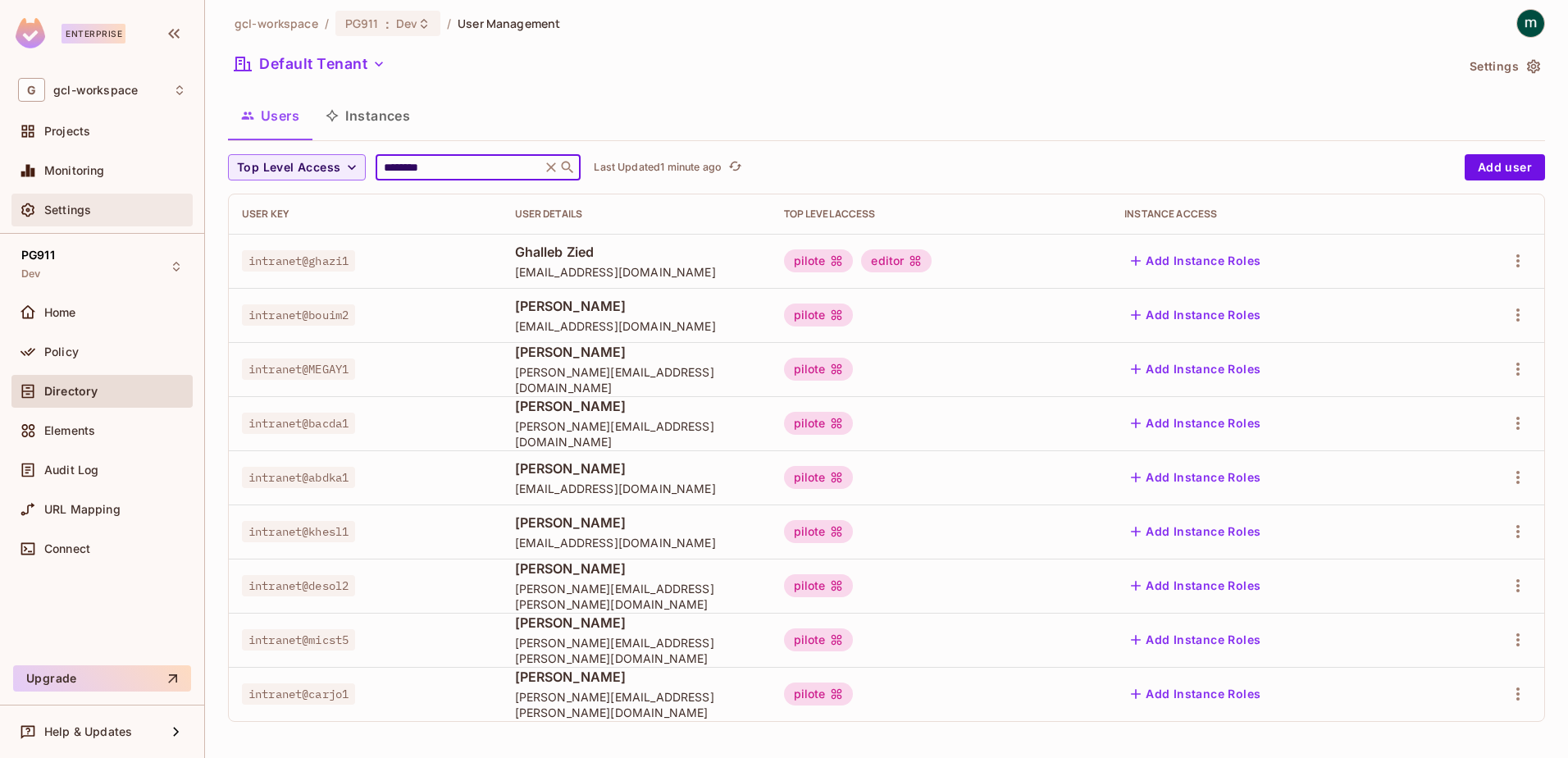
type input "********"
click at [59, 207] on span "Settings" at bounding box center [68, 210] width 47 height 13
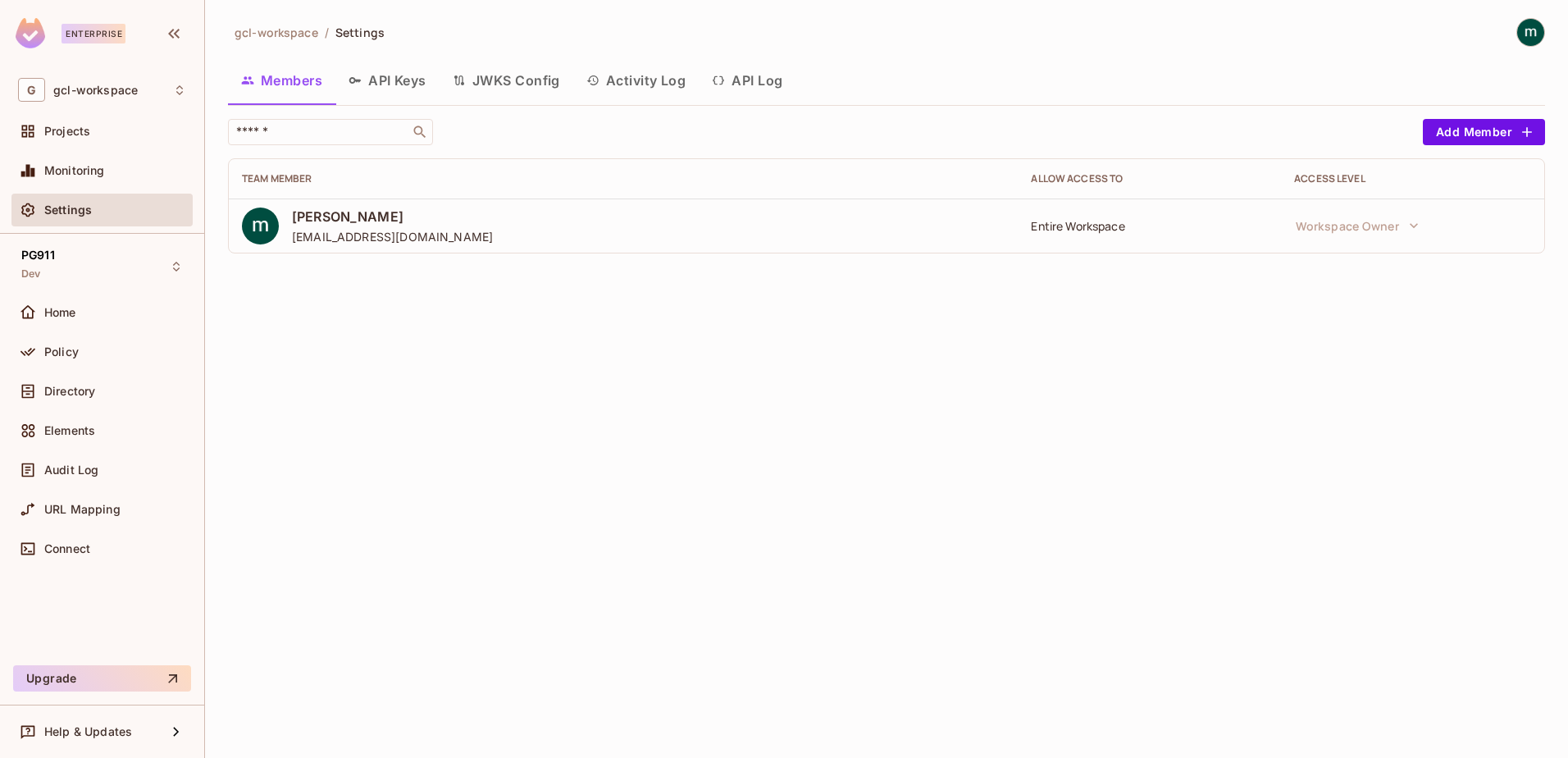
drag, startPoint x: 762, startPoint y: 79, endPoint x: 598, endPoint y: 417, distance: 375.7
click at [598, 417] on div "gcl-workspace / Settings Members API Keys JWKS Config Activity Log API Log ​ Ad…" at bounding box center [886, 379] width 1363 height 758
click at [763, 74] on button "API Log" at bounding box center [747, 80] width 97 height 41
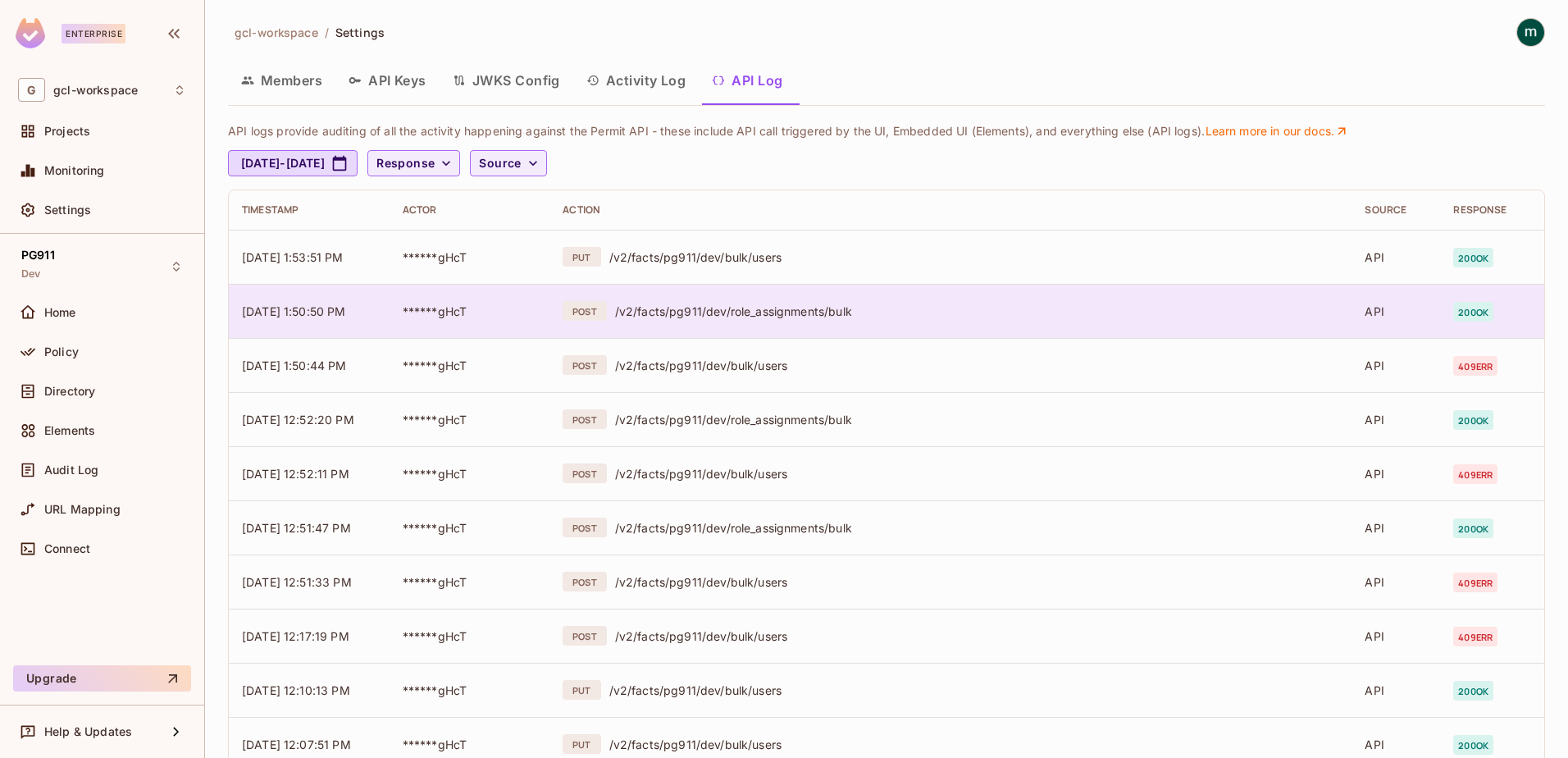
click at [822, 306] on div "/v2/facts/pg911/dev/role_assignments/bulk" at bounding box center [976, 311] width 724 height 16
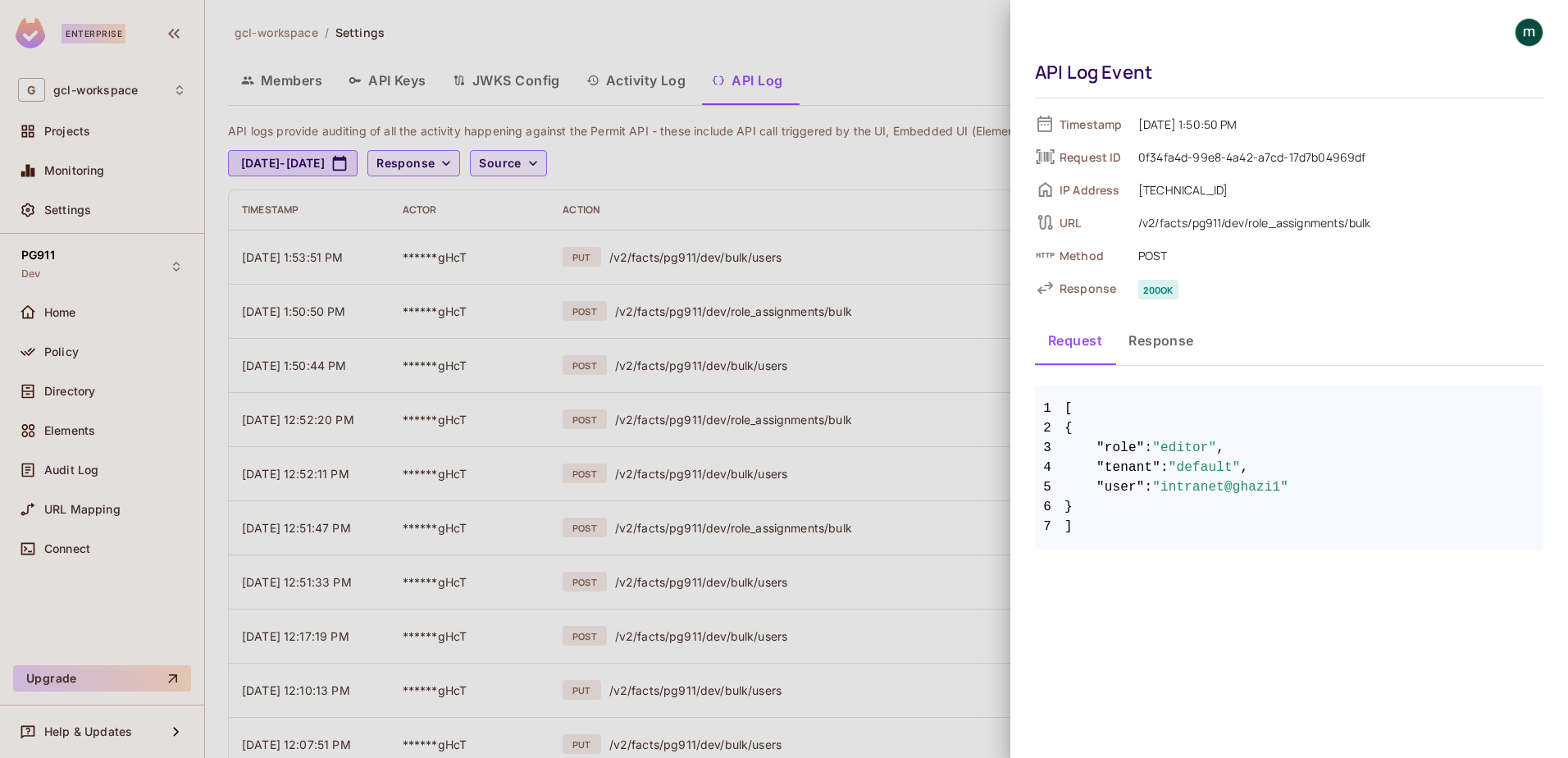
click at [1176, 450] on span ""editor"" at bounding box center [1184, 448] width 64 height 20
drag, startPoint x: 1176, startPoint y: 450, endPoint x: 1147, endPoint y: 257, distance: 195.2
click at [1147, 257] on span "POST" at bounding box center [1337, 255] width 413 height 20
click at [1156, 349] on button "Response" at bounding box center [1161, 340] width 92 height 41
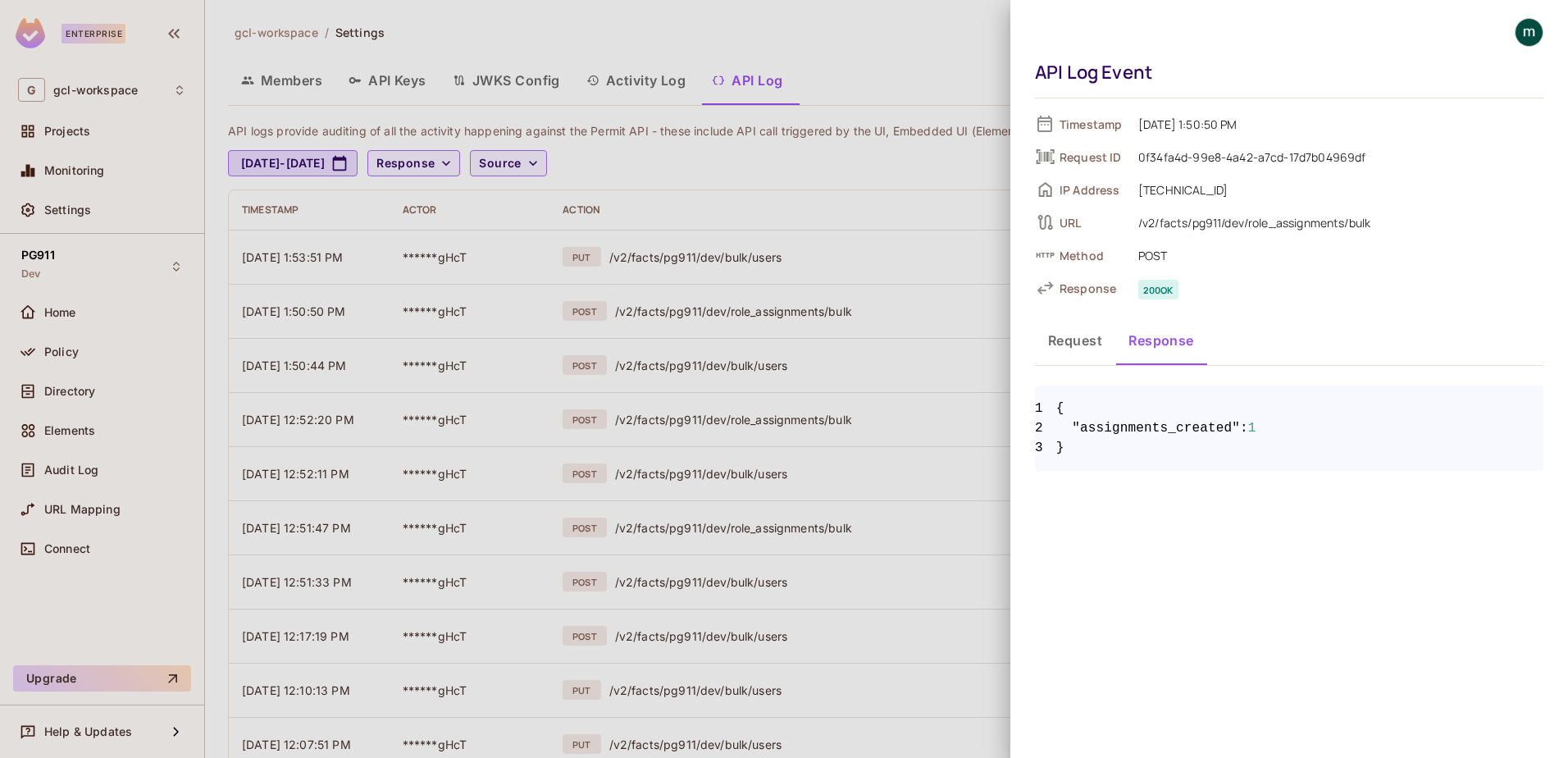
click at [1081, 342] on button "Request" at bounding box center [1075, 340] width 80 height 41
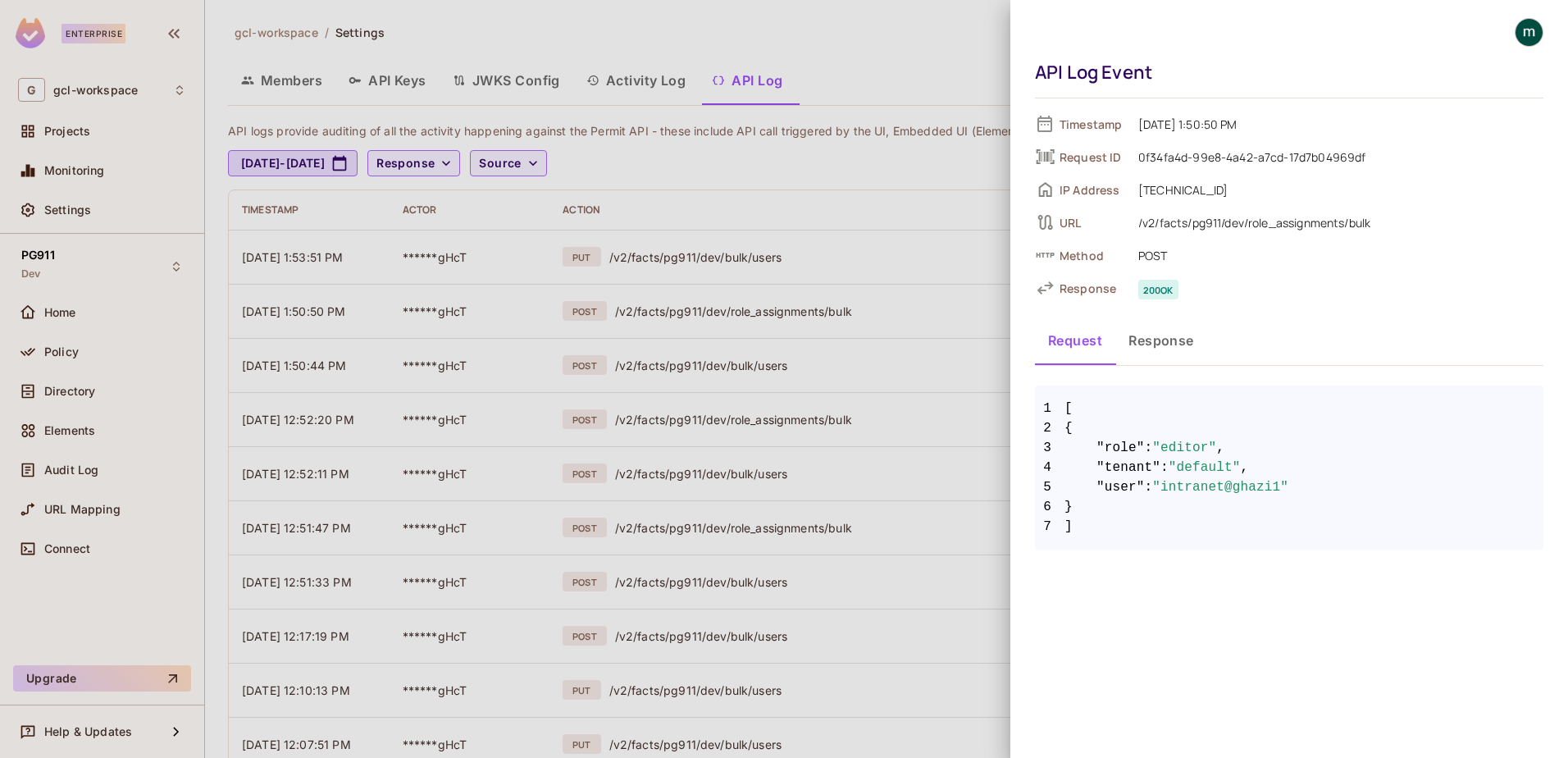
click at [1136, 259] on span "POST" at bounding box center [1337, 255] width 413 height 20
click at [825, 254] on div at bounding box center [784, 379] width 1568 height 758
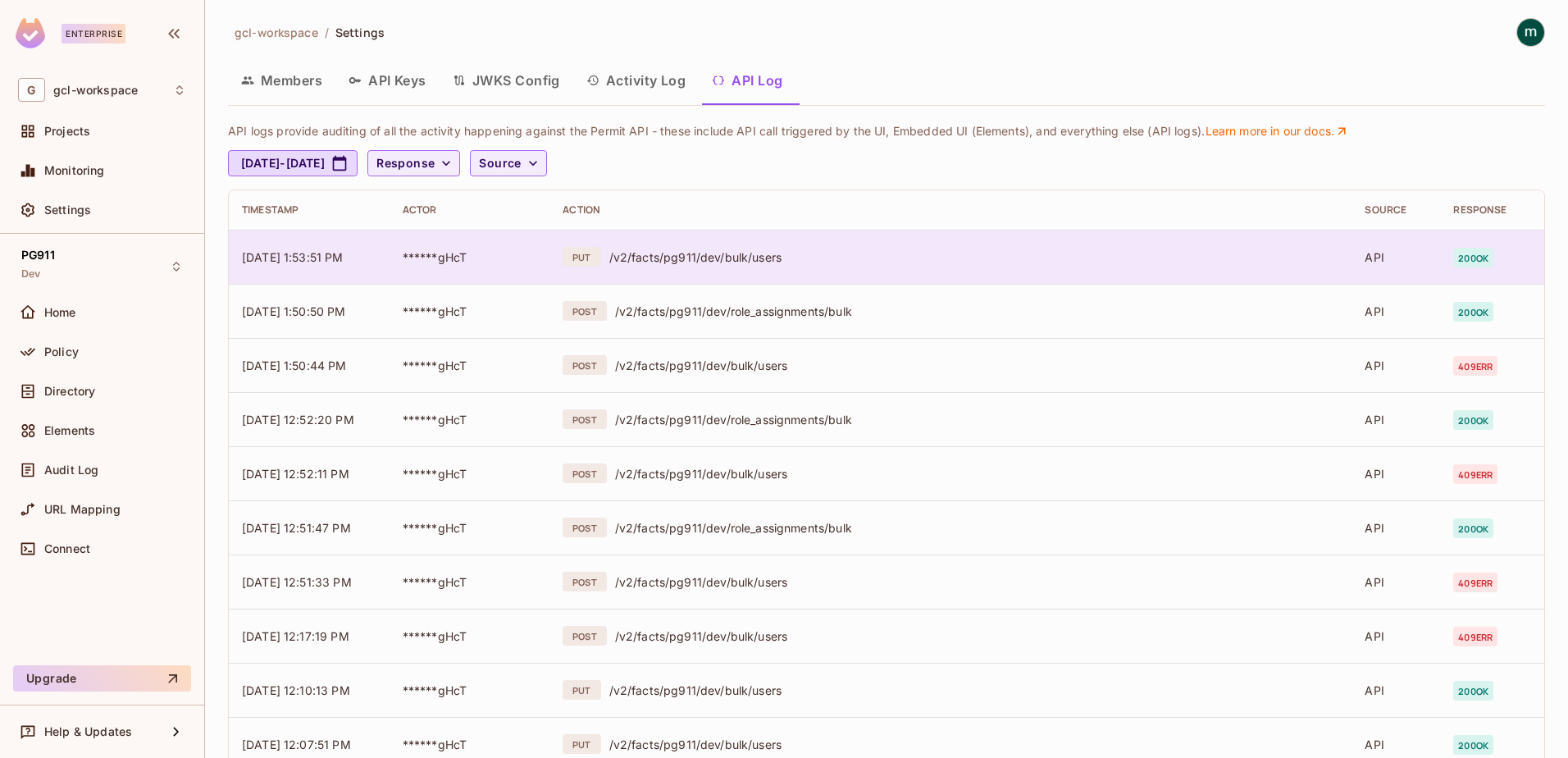
click at [740, 264] on div "/v2/facts/pg911/dev/bulk/users" at bounding box center [974, 257] width 730 height 16
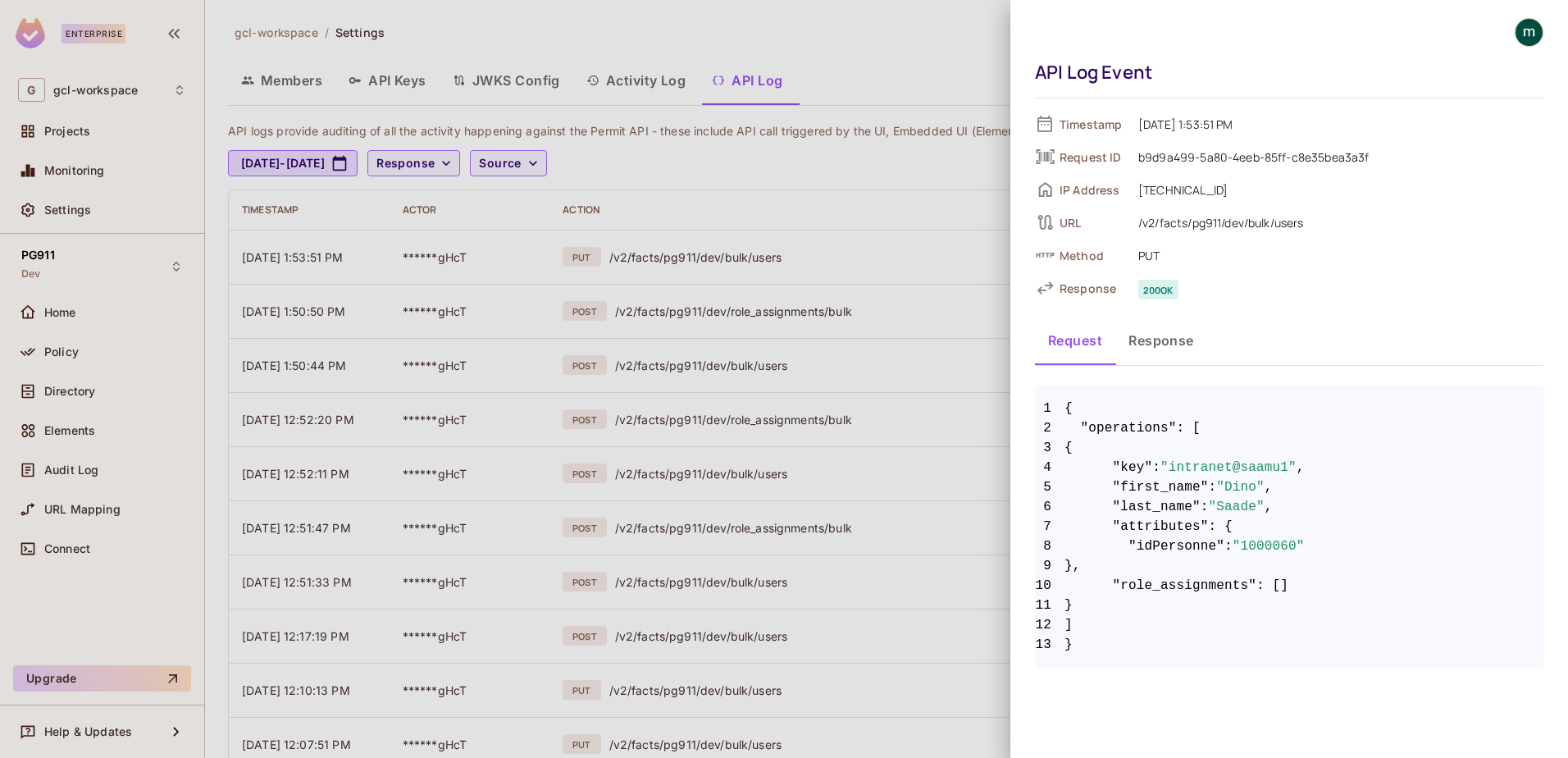
click at [1167, 342] on button "Response" at bounding box center [1161, 340] width 92 height 41
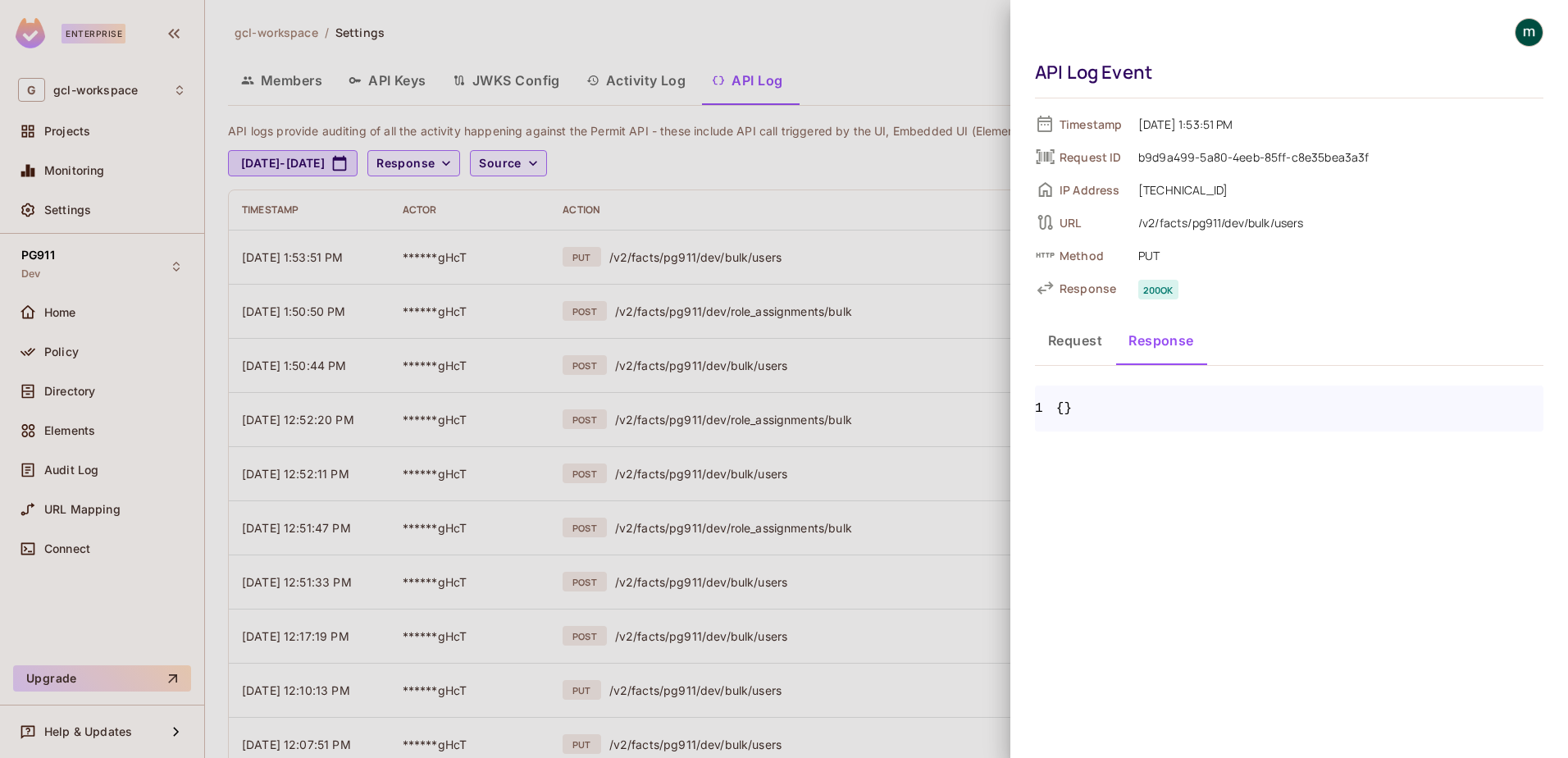
click at [1067, 341] on button "Request" at bounding box center [1075, 340] width 80 height 41
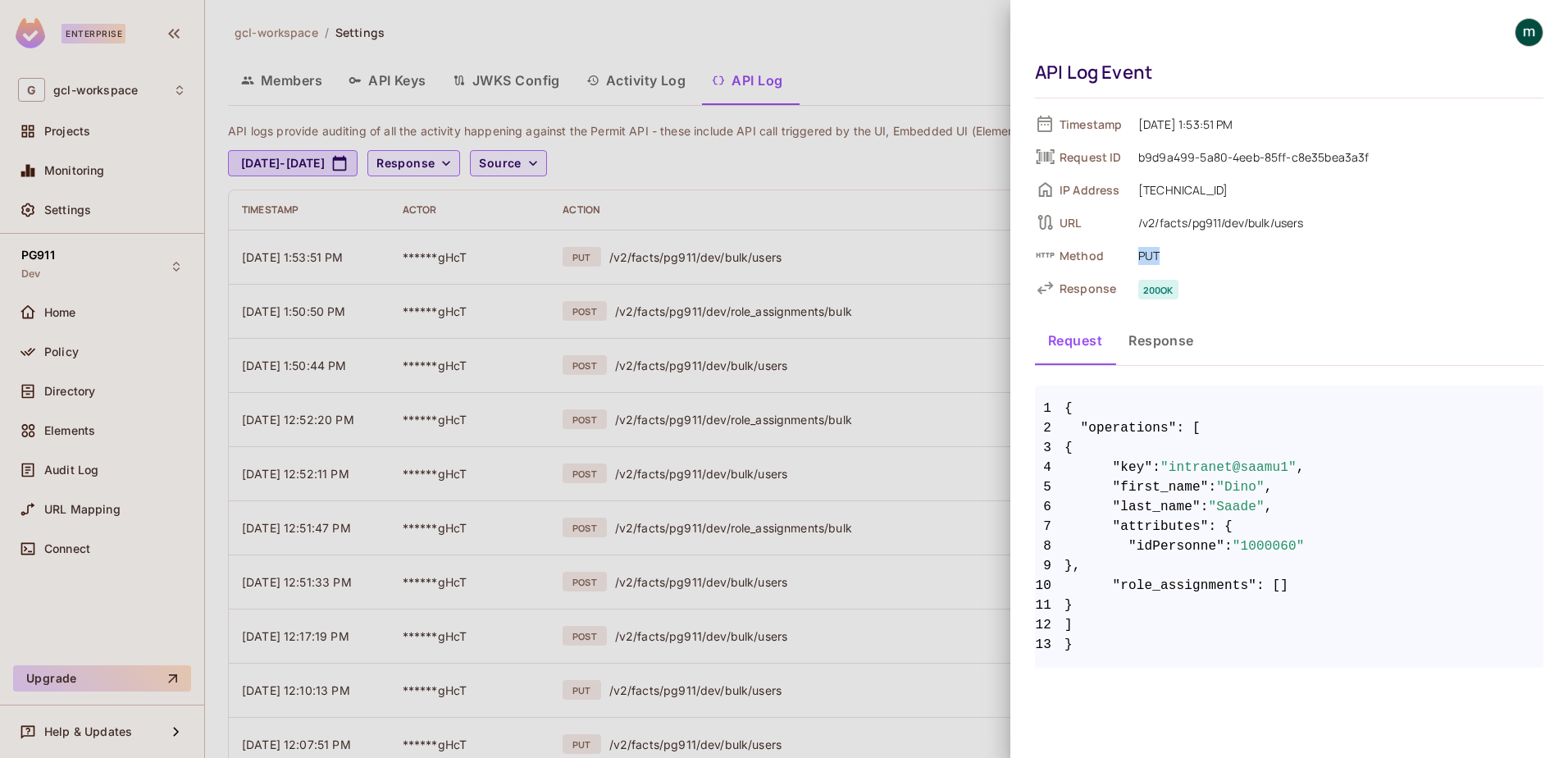
drag, startPoint x: 1138, startPoint y: 255, endPoint x: 1171, endPoint y: 257, distance: 33.1
click at [1171, 257] on span "PUT" at bounding box center [1337, 255] width 413 height 20
click at [1145, 261] on span "PUT" at bounding box center [1337, 255] width 413 height 20
drag, startPoint x: 1168, startPoint y: 256, endPoint x: 1144, endPoint y: 256, distance: 24.0
click at [1144, 256] on span "PUT" at bounding box center [1337, 255] width 413 height 20
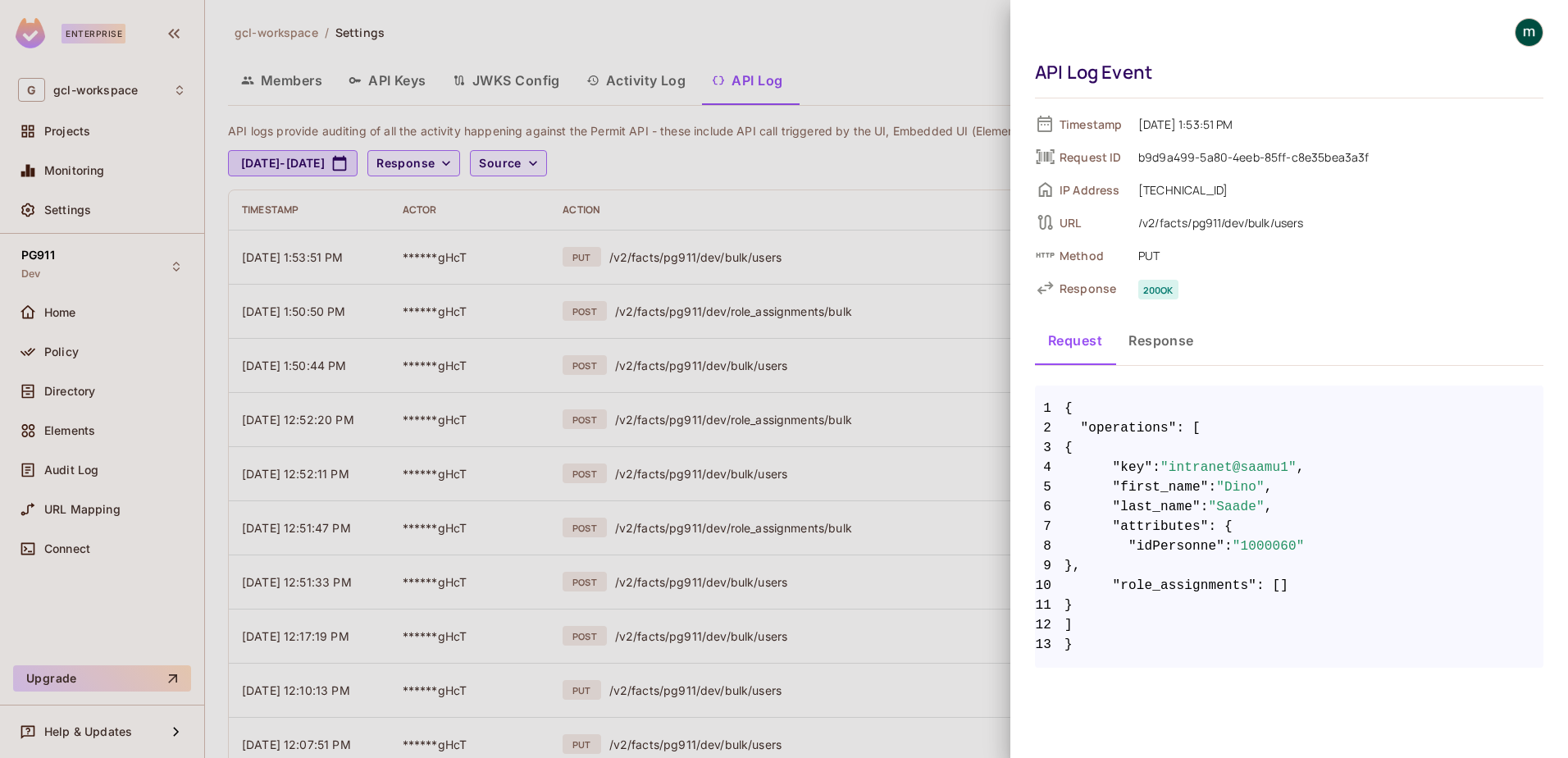
click at [1138, 259] on span "PUT" at bounding box center [1337, 255] width 413 height 20
drag, startPoint x: 1137, startPoint y: 254, endPoint x: 1165, endPoint y: 255, distance: 28.0
click at [1163, 254] on span "PUT" at bounding box center [1337, 255] width 413 height 20
drag, startPoint x: 1165, startPoint y: 255, endPoint x: 1163, endPoint y: 344, distance: 89.0
click at [1163, 344] on button "Response" at bounding box center [1161, 340] width 92 height 41
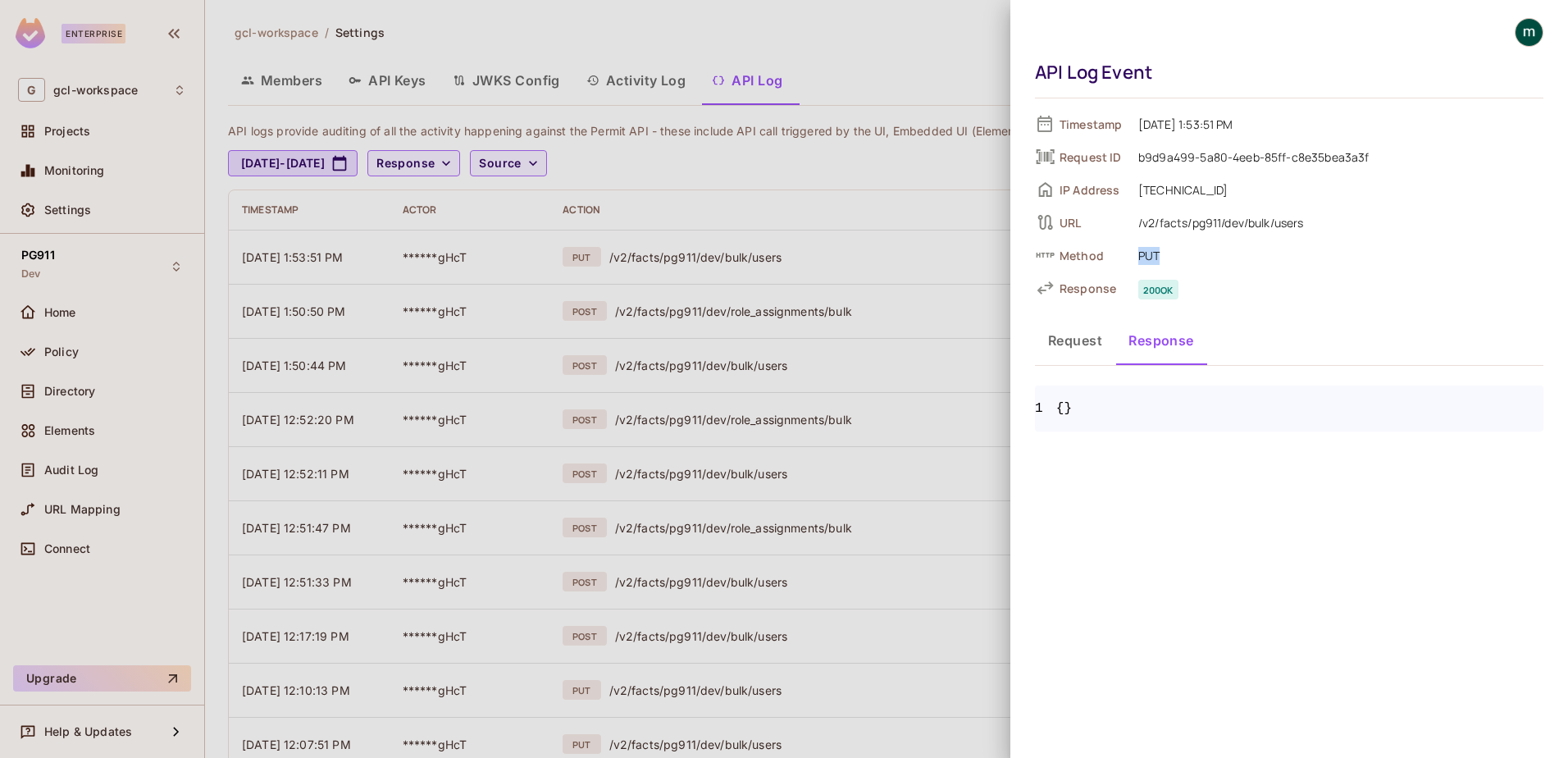
click at [1093, 357] on button "Request" at bounding box center [1075, 340] width 80 height 41
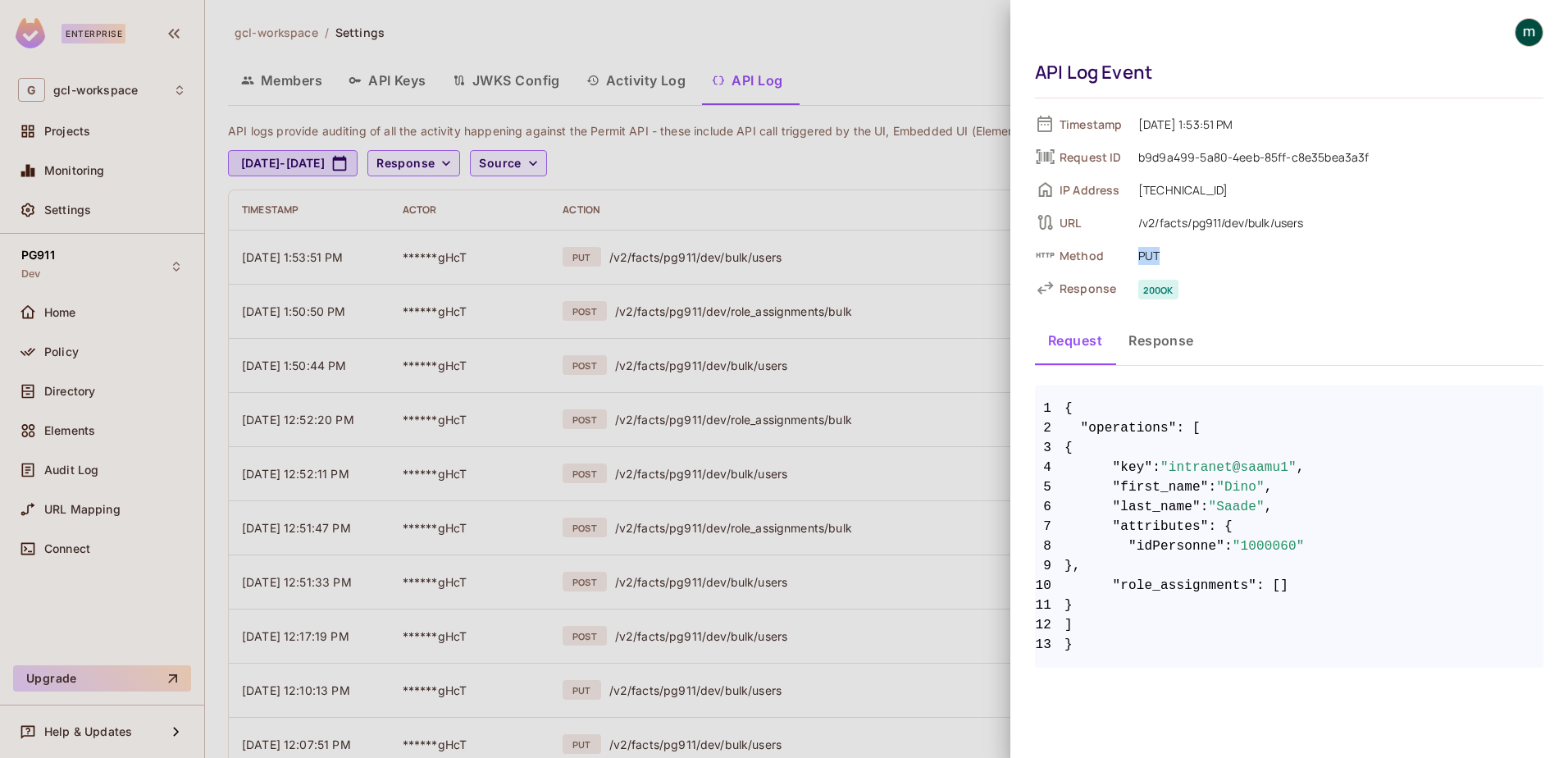
click at [1203, 330] on button "Response" at bounding box center [1161, 340] width 92 height 41
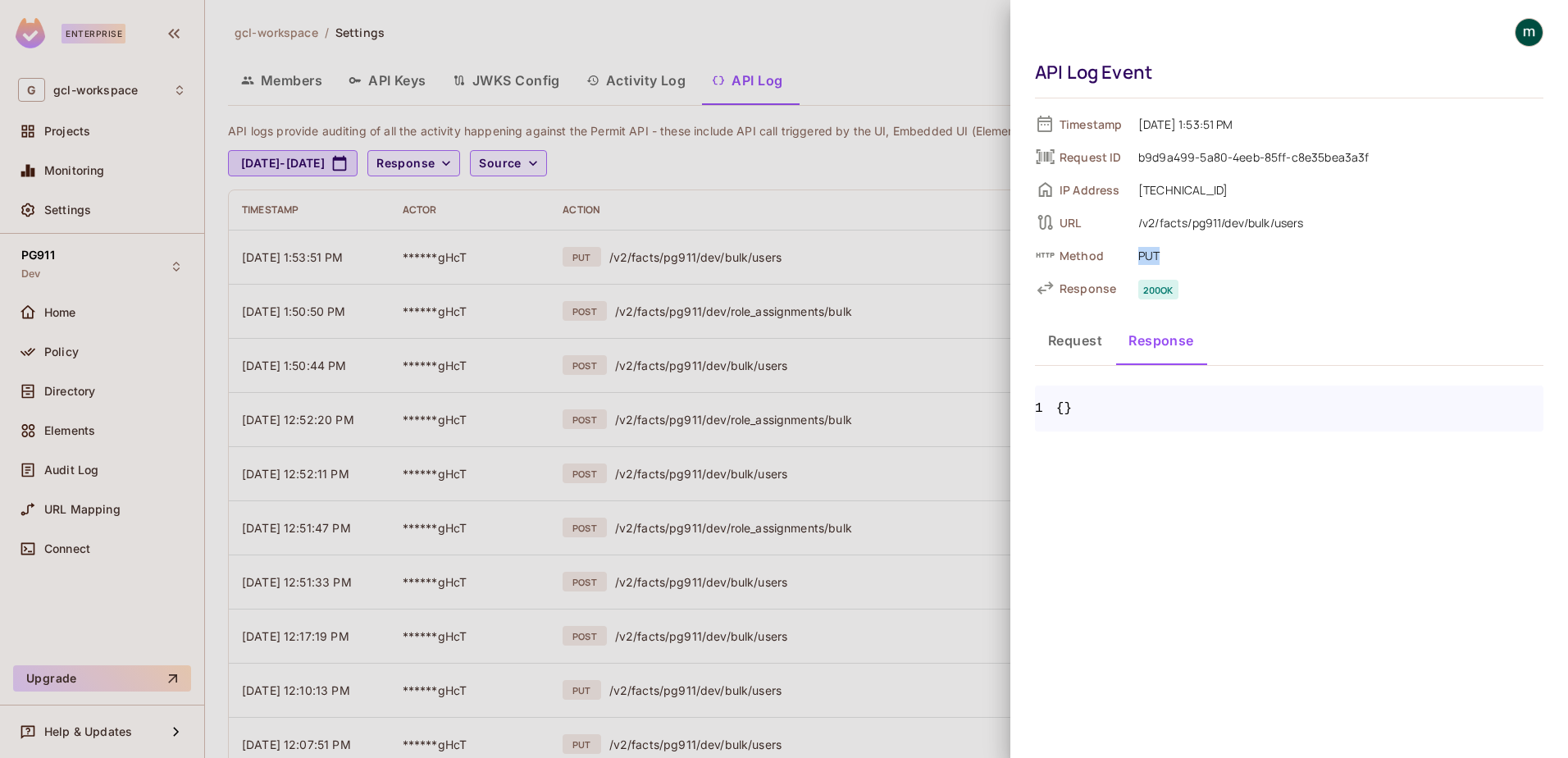
click at [1084, 346] on button "Request" at bounding box center [1075, 340] width 80 height 41
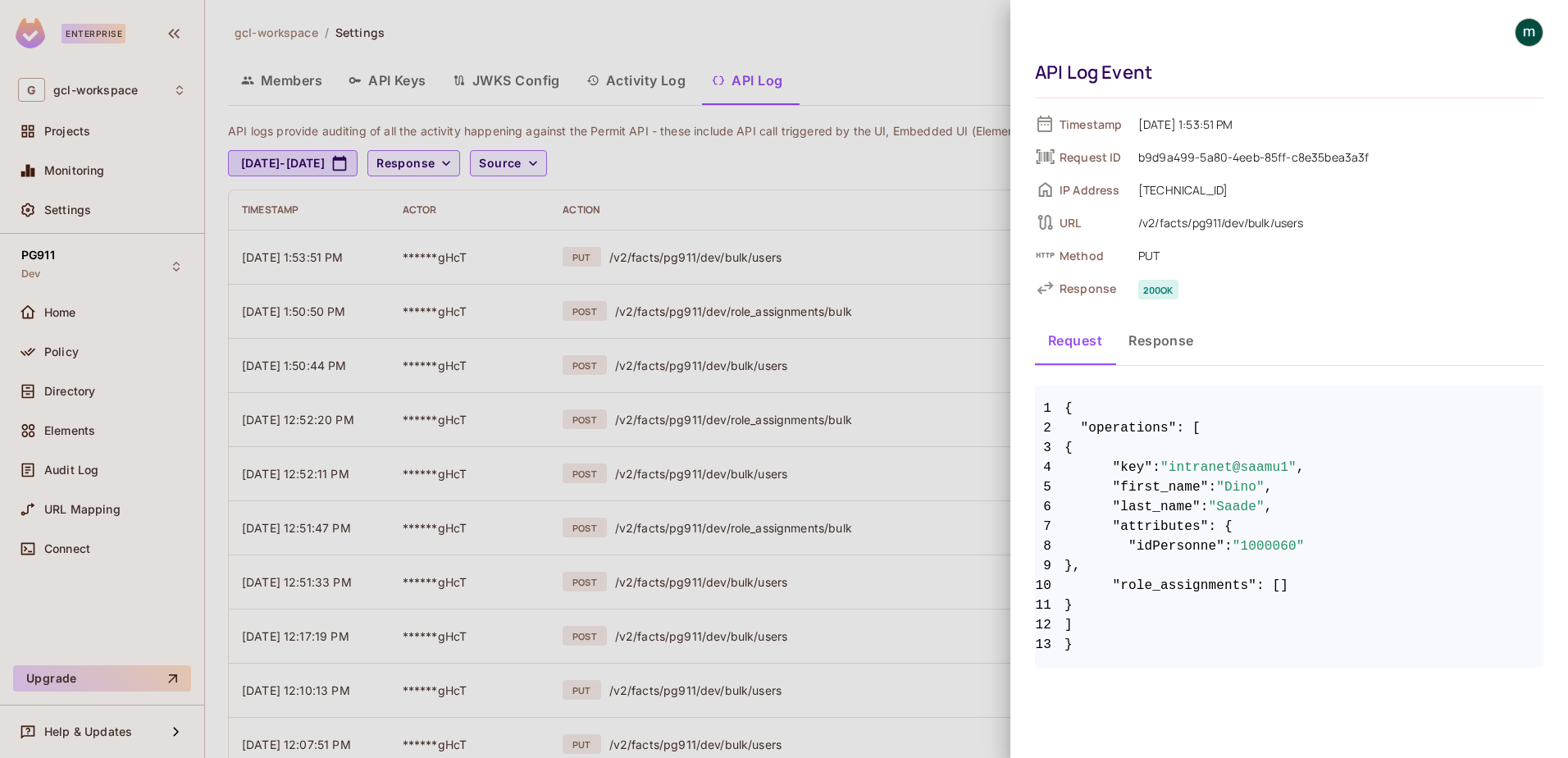
click at [847, 200] on div at bounding box center [784, 379] width 1568 height 758
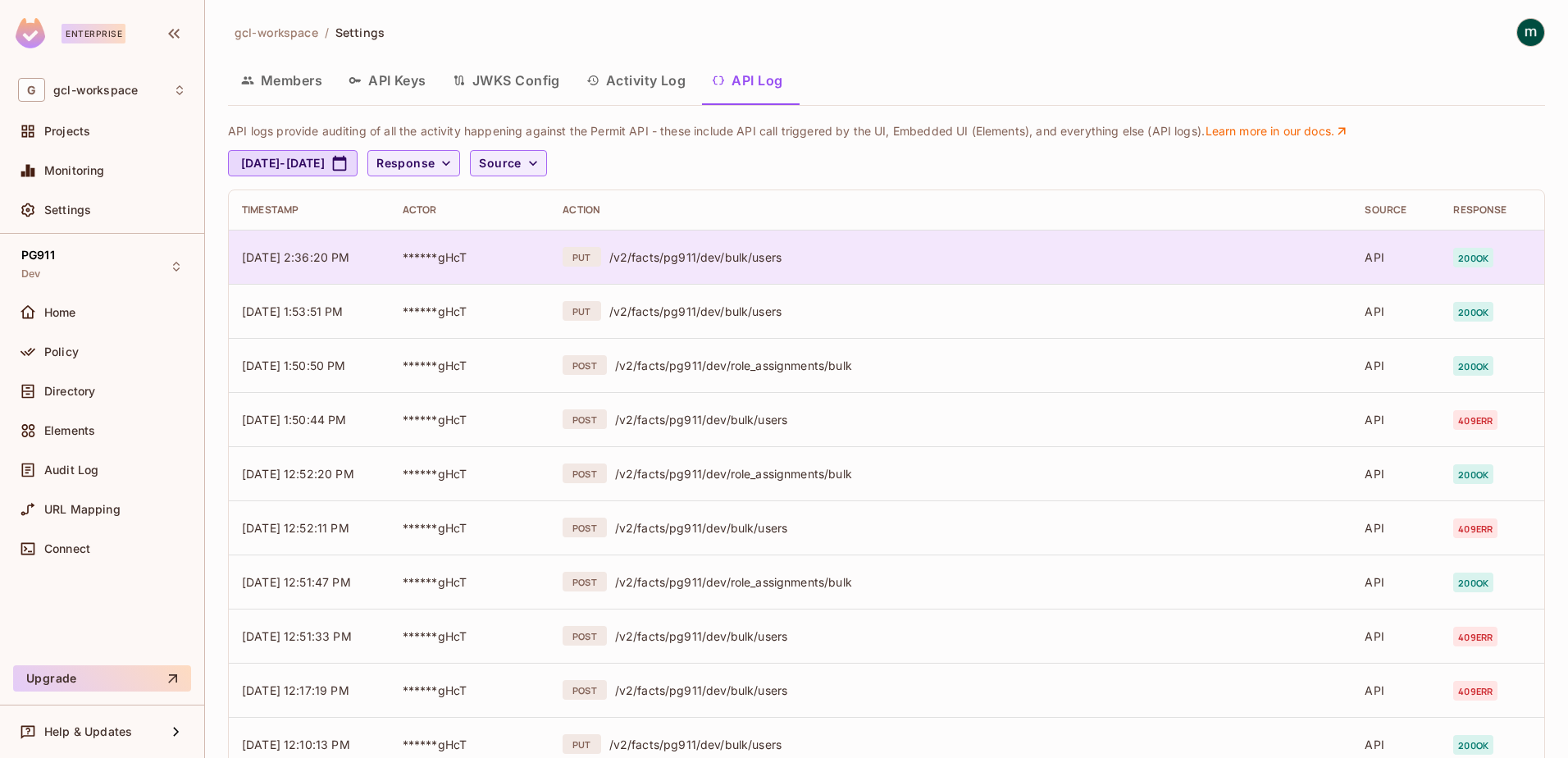
click at [718, 256] on div "/v2/facts/pg911/dev/bulk/users" at bounding box center [974, 257] width 730 height 16
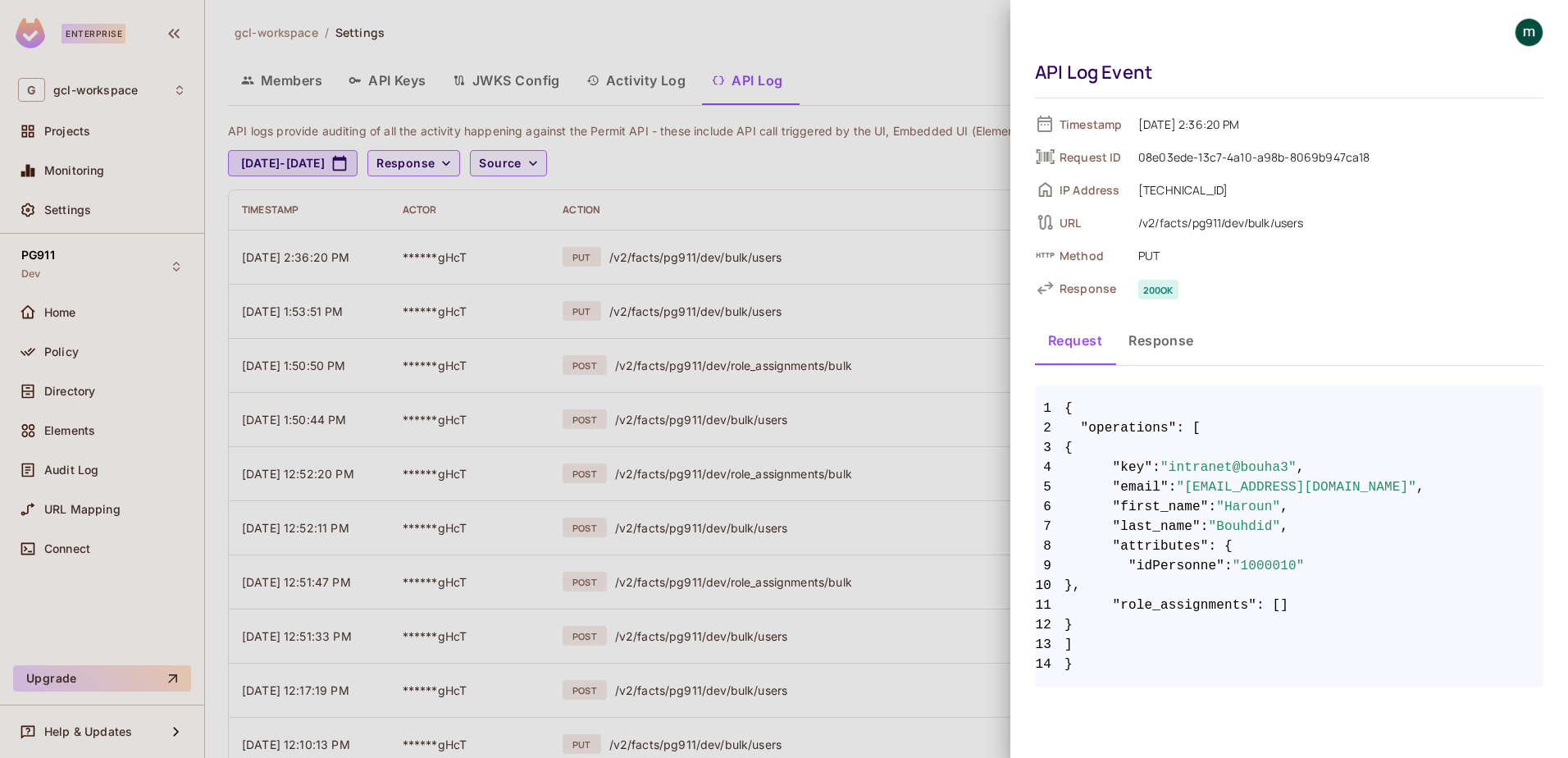
click at [1159, 336] on button "Response" at bounding box center [1161, 340] width 92 height 41
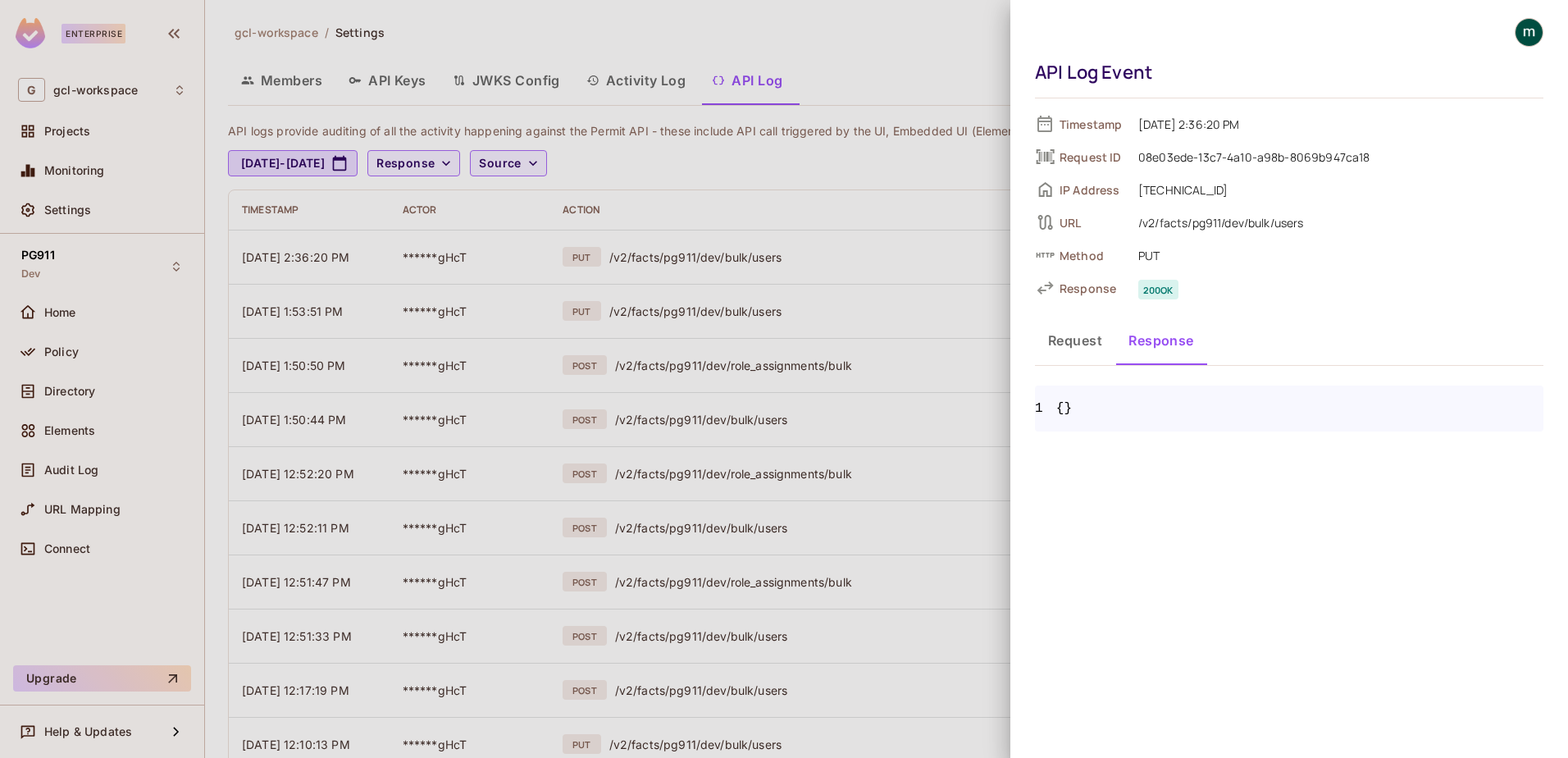
click at [1070, 341] on button "Request" at bounding box center [1075, 340] width 80 height 41
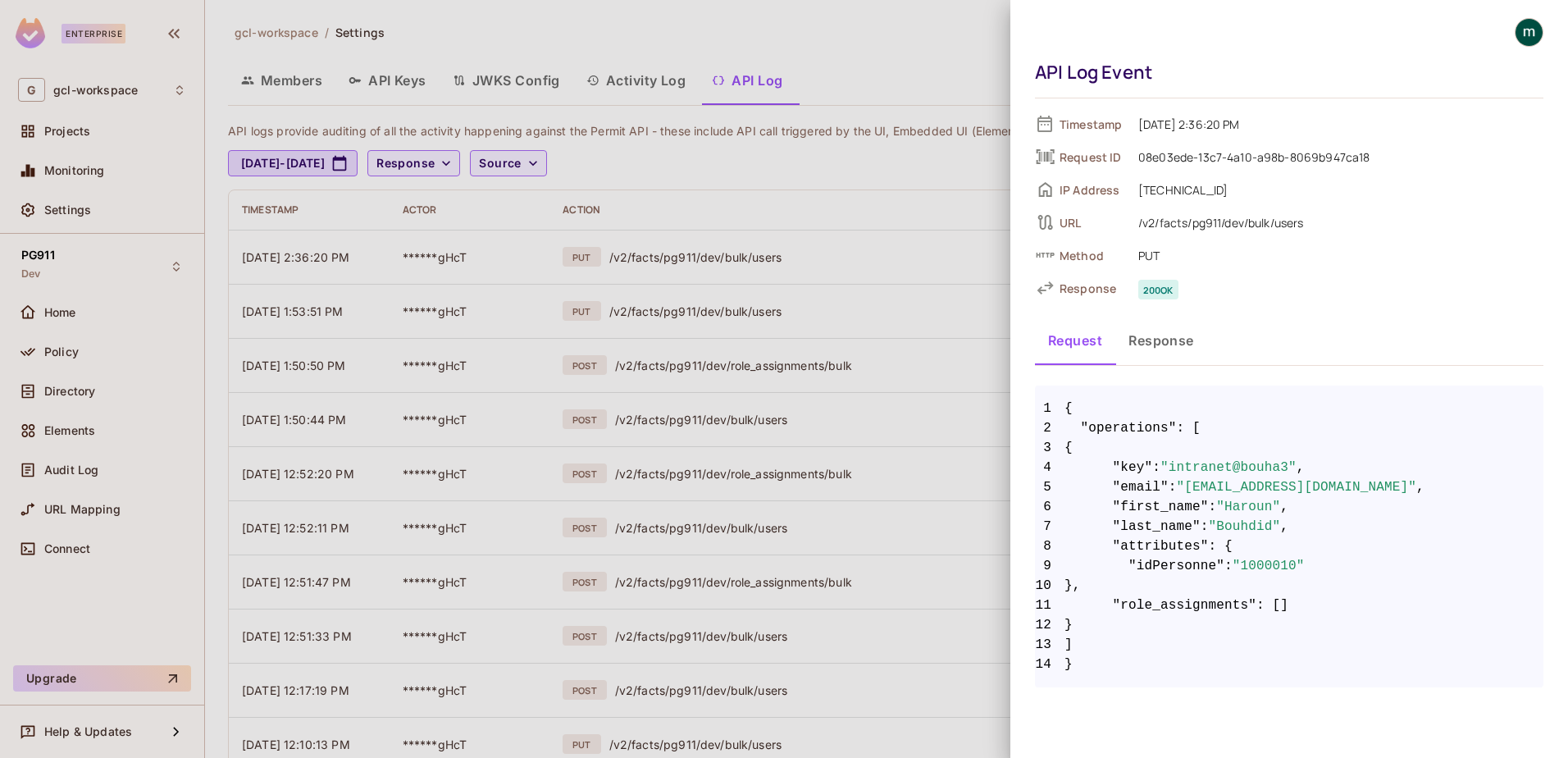
click at [1154, 335] on button "Response" at bounding box center [1161, 340] width 92 height 41
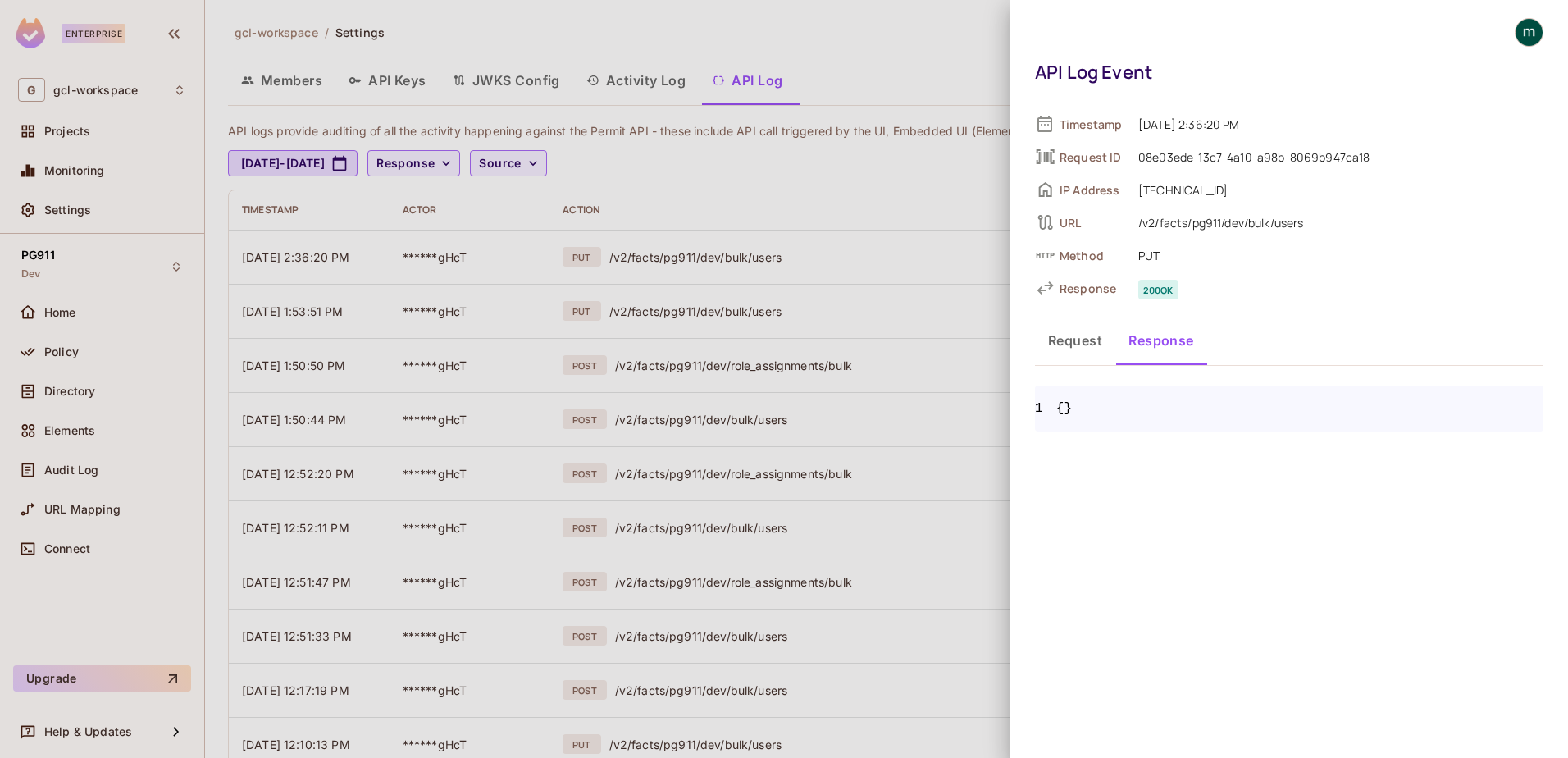
click at [1052, 341] on button "Request" at bounding box center [1075, 340] width 80 height 41
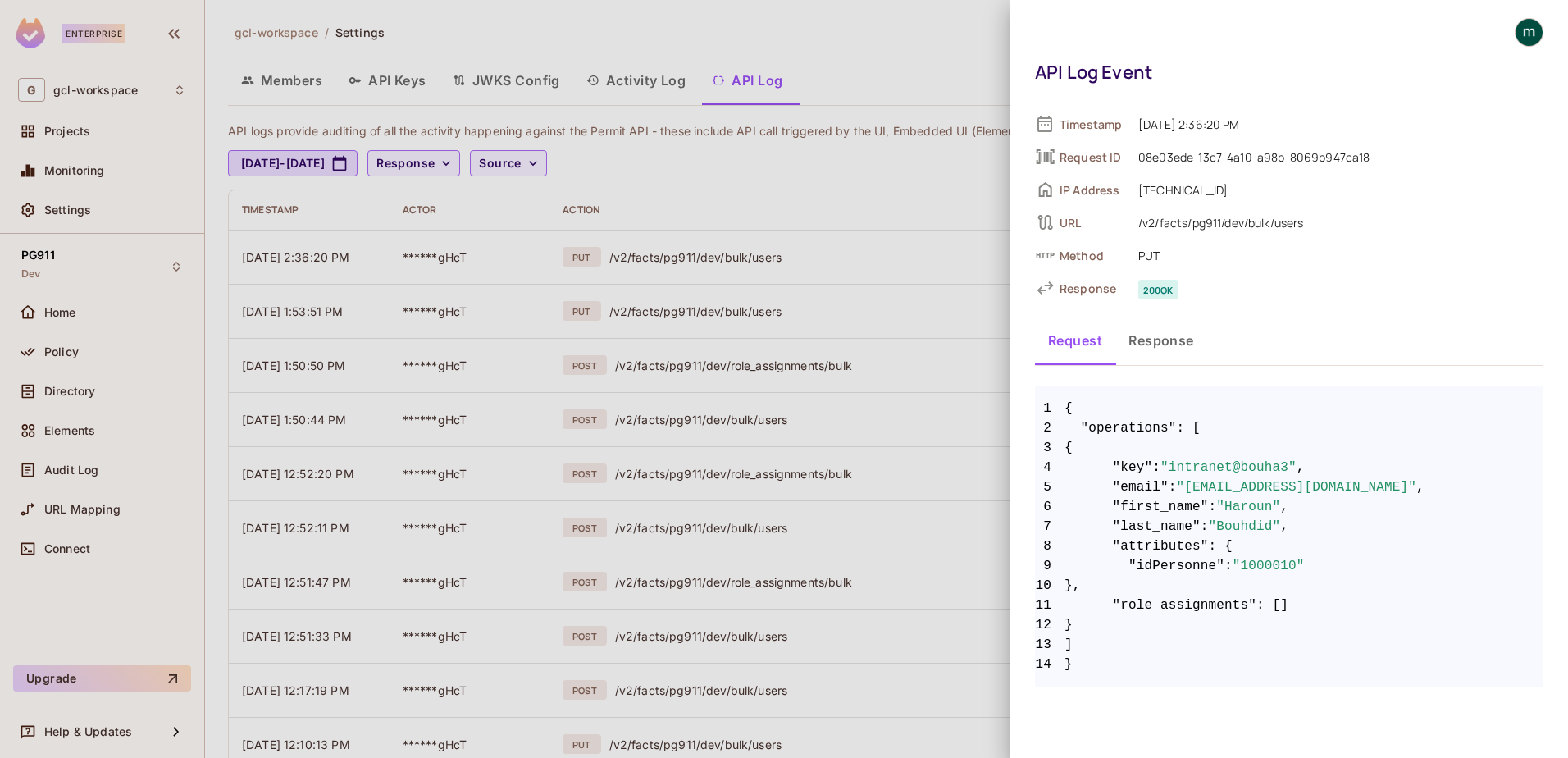
click at [383, 259] on div at bounding box center [784, 379] width 1568 height 758
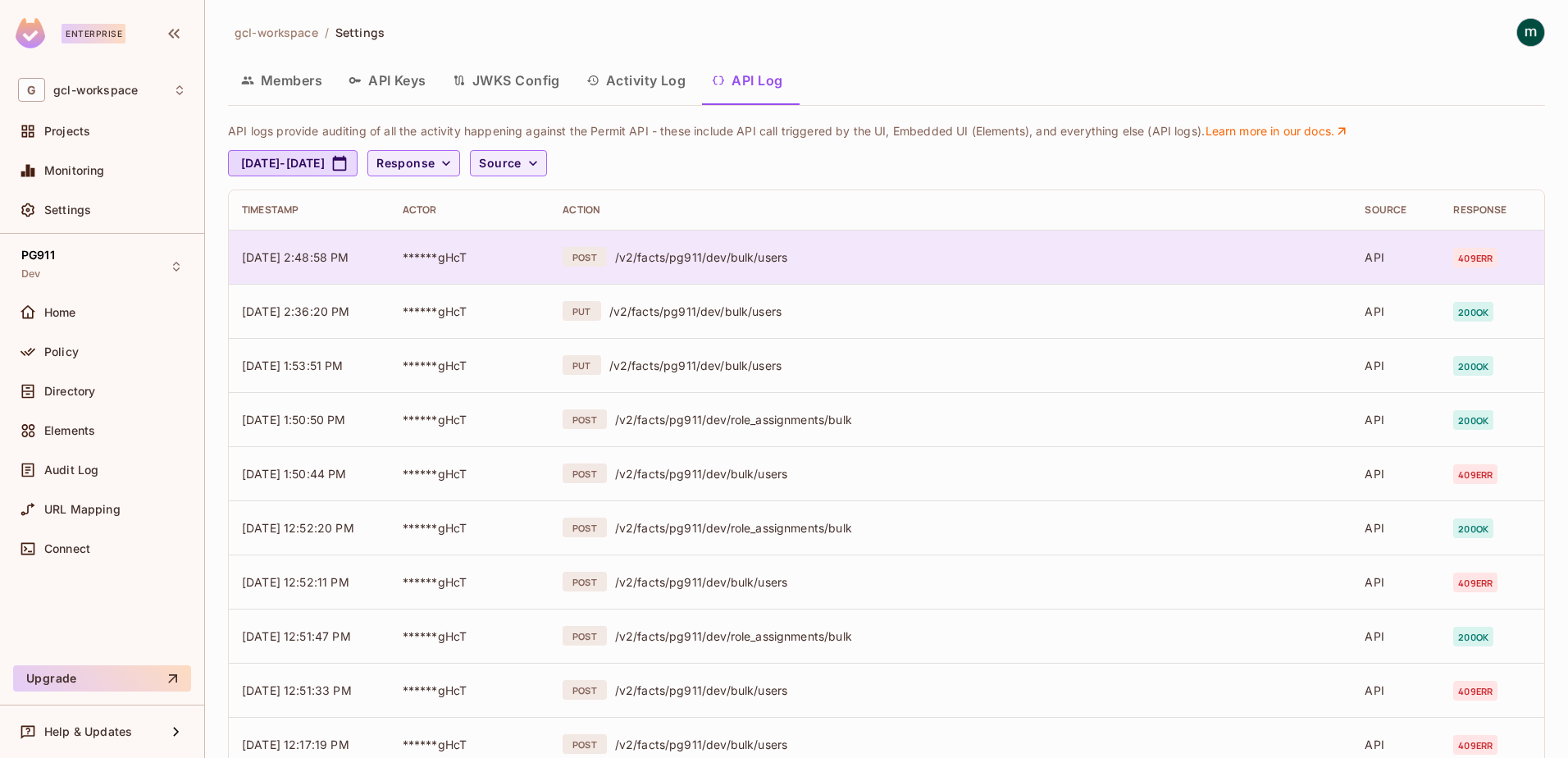
click at [322, 251] on span "[DATE] 2:48:58 PM" at bounding box center [295, 257] width 107 height 14
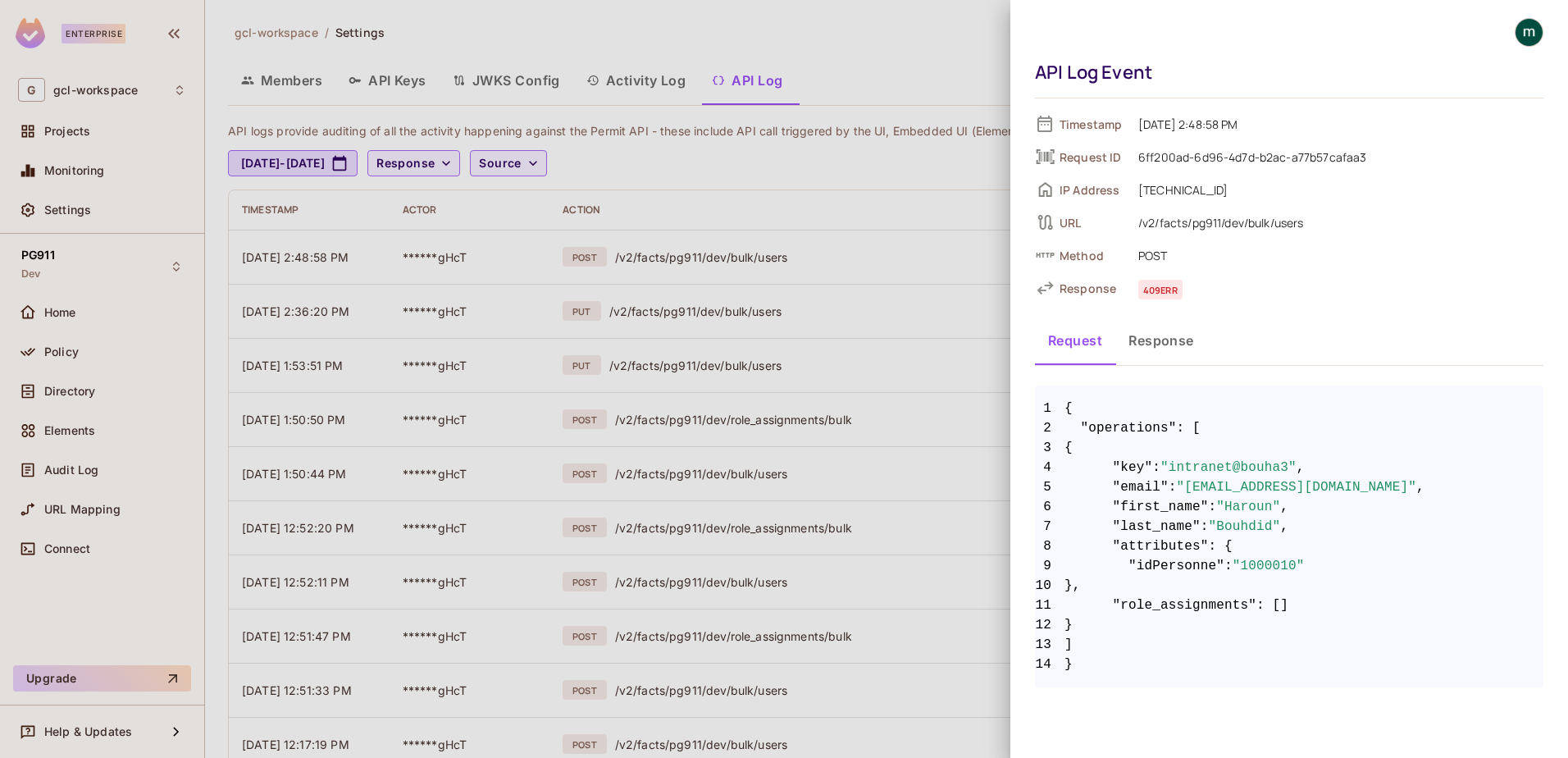
click at [1165, 333] on button "Response" at bounding box center [1161, 340] width 92 height 41
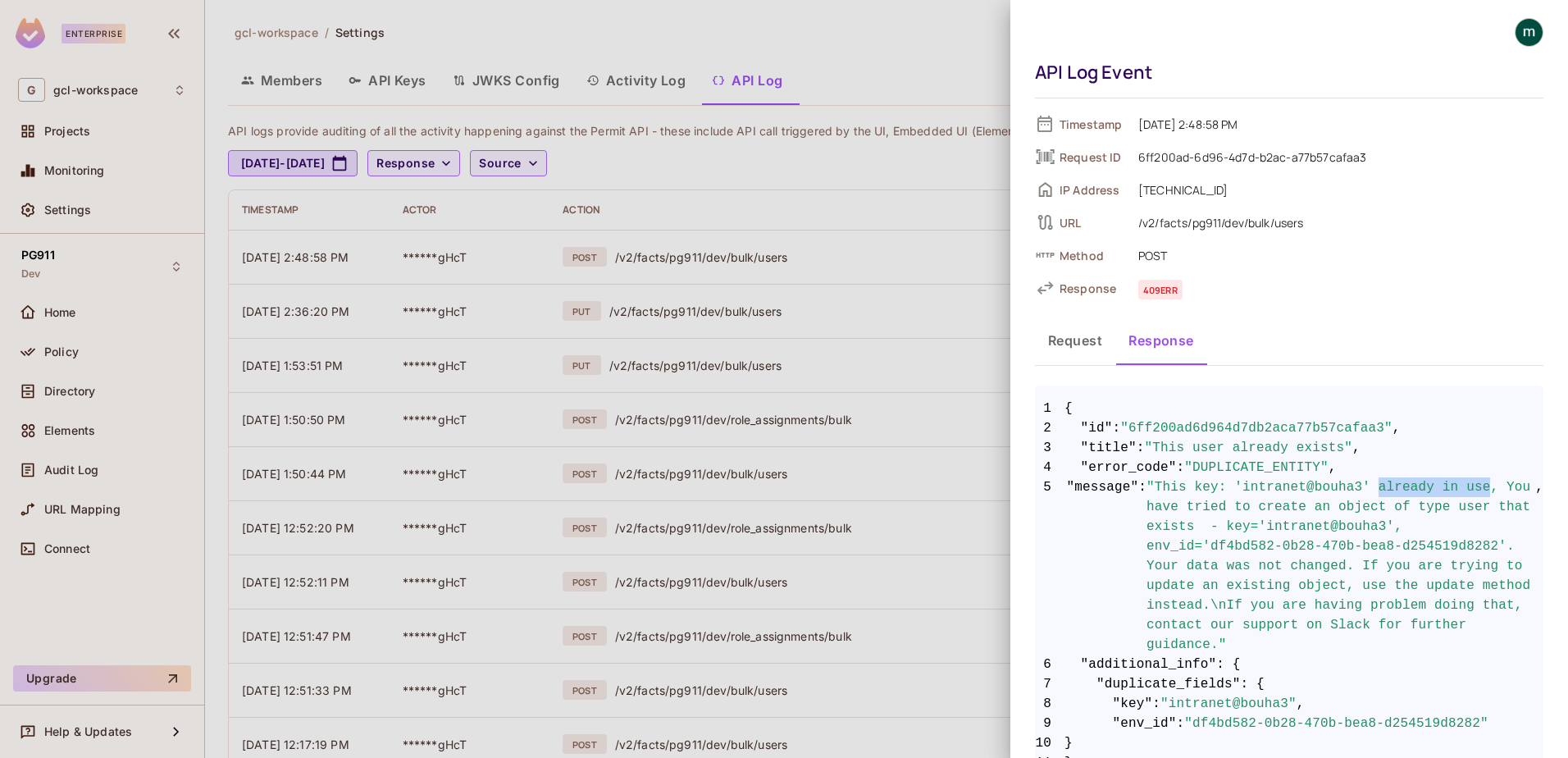
drag, startPoint x: 1354, startPoint y: 485, endPoint x: 1455, endPoint y: 484, distance: 101.0
click at [1455, 484] on span ""This key: 'intranet@bouha3' already in use, You have tried to create an object…" at bounding box center [1340, 566] width 389 height 177
drag, startPoint x: 1443, startPoint y: 525, endPoint x: 1448, endPoint y: 533, distance: 9.4
click at [1448, 533] on span ""This key: 'intranet@bouha3' already in use, You have tried to create an object…" at bounding box center [1340, 566] width 389 height 177
drag, startPoint x: 1448, startPoint y: 533, endPoint x: 1426, endPoint y: 528, distance: 22.6
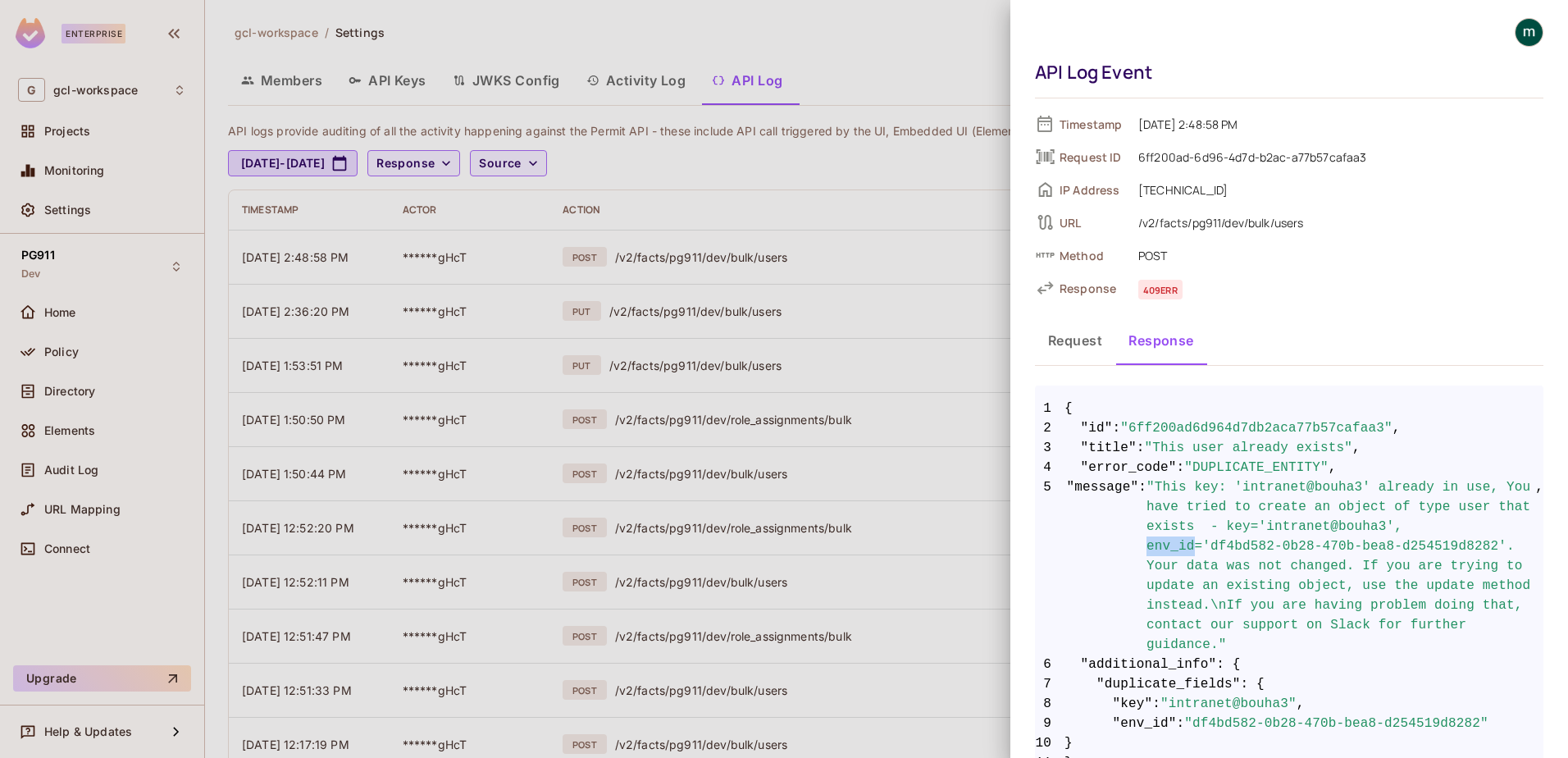
click at [1426, 528] on span ""This key: 'intranet@bouha3' already in use, You have tried to create an object…" at bounding box center [1340, 566] width 389 height 177
copy span "env_id"
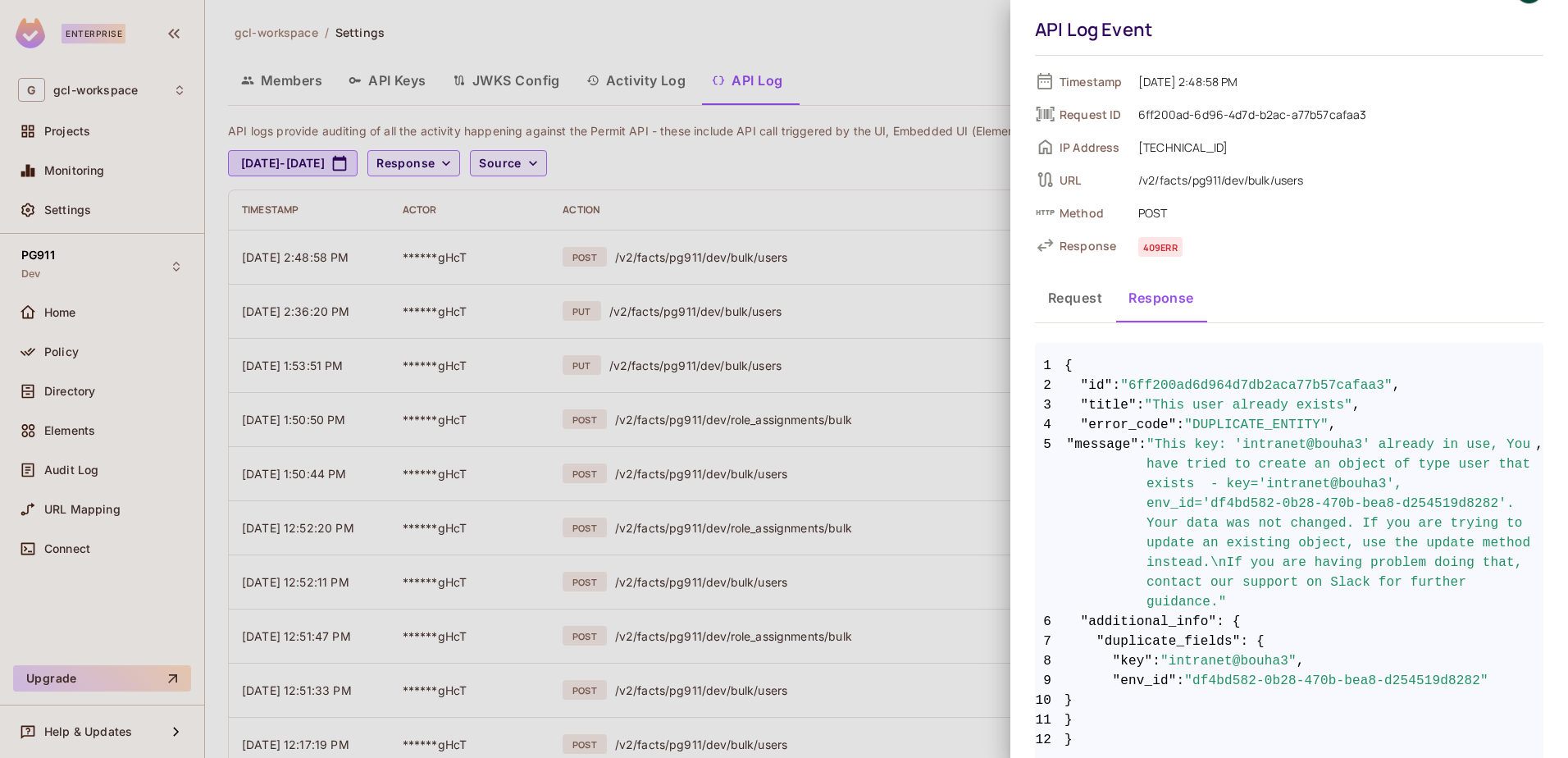
click at [859, 193] on div at bounding box center [784, 379] width 1568 height 758
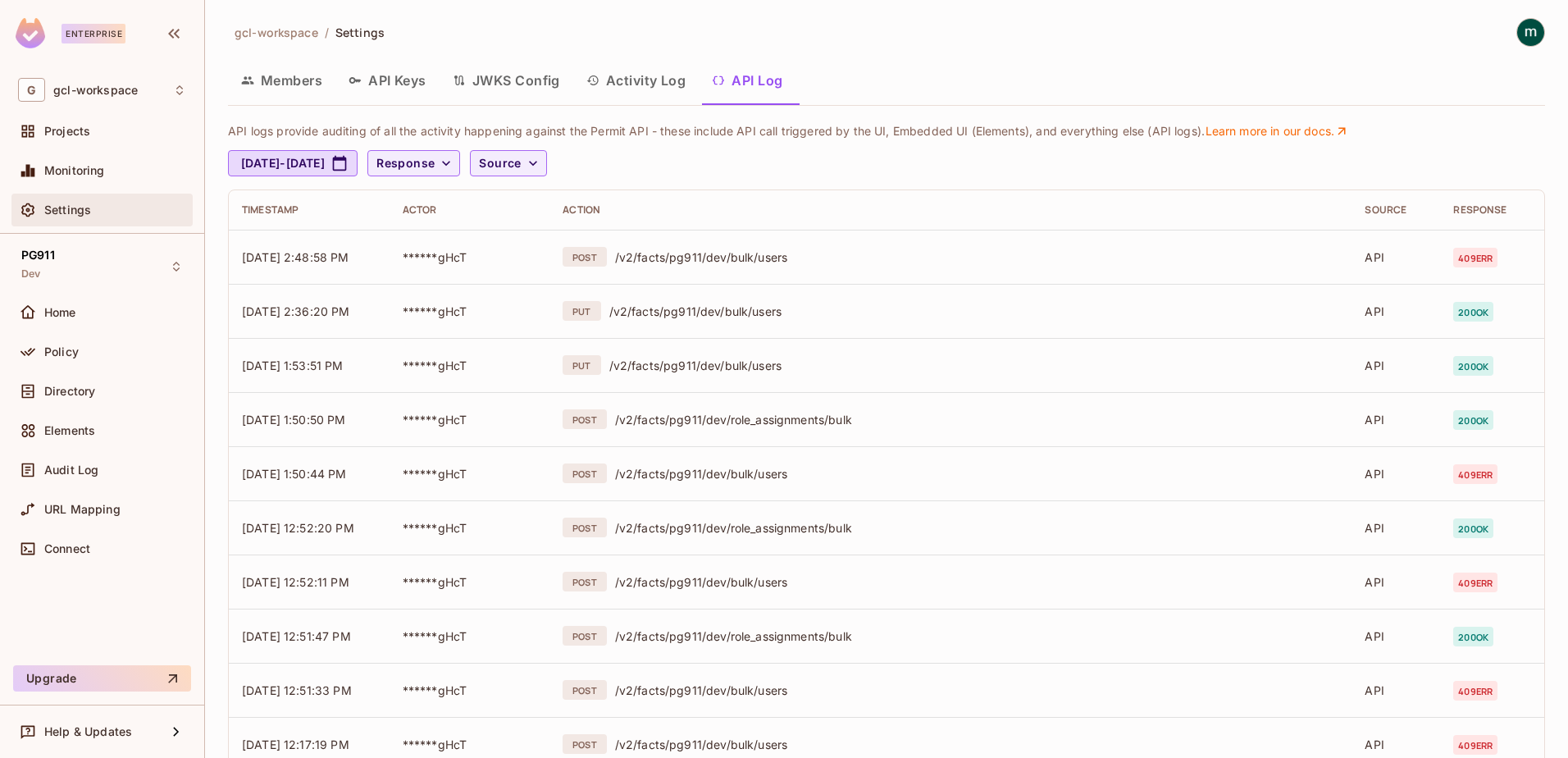
click at [65, 207] on span "Settings" at bounding box center [68, 210] width 47 height 13
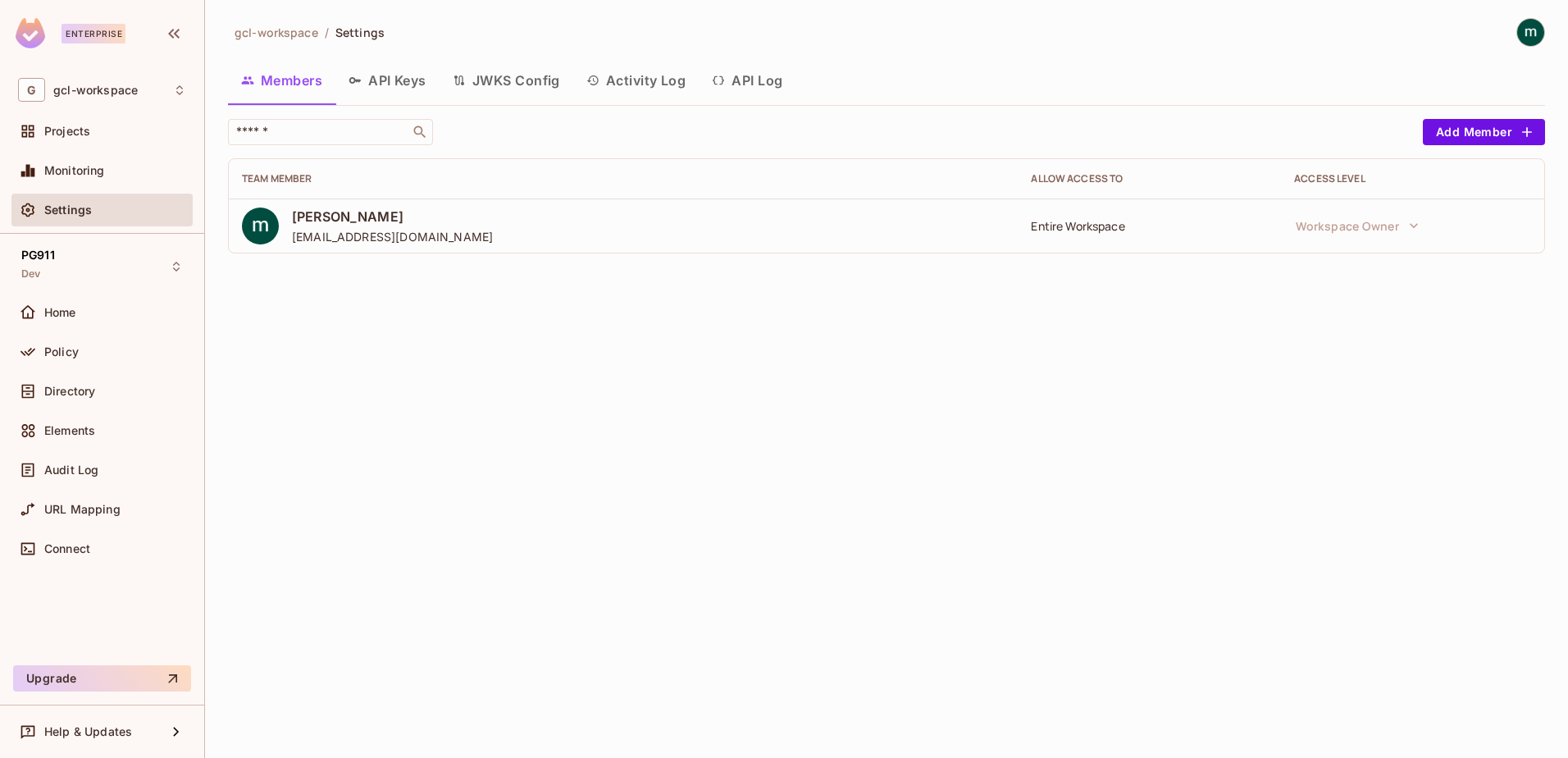
click at [759, 85] on button "API Log" at bounding box center [747, 80] width 97 height 41
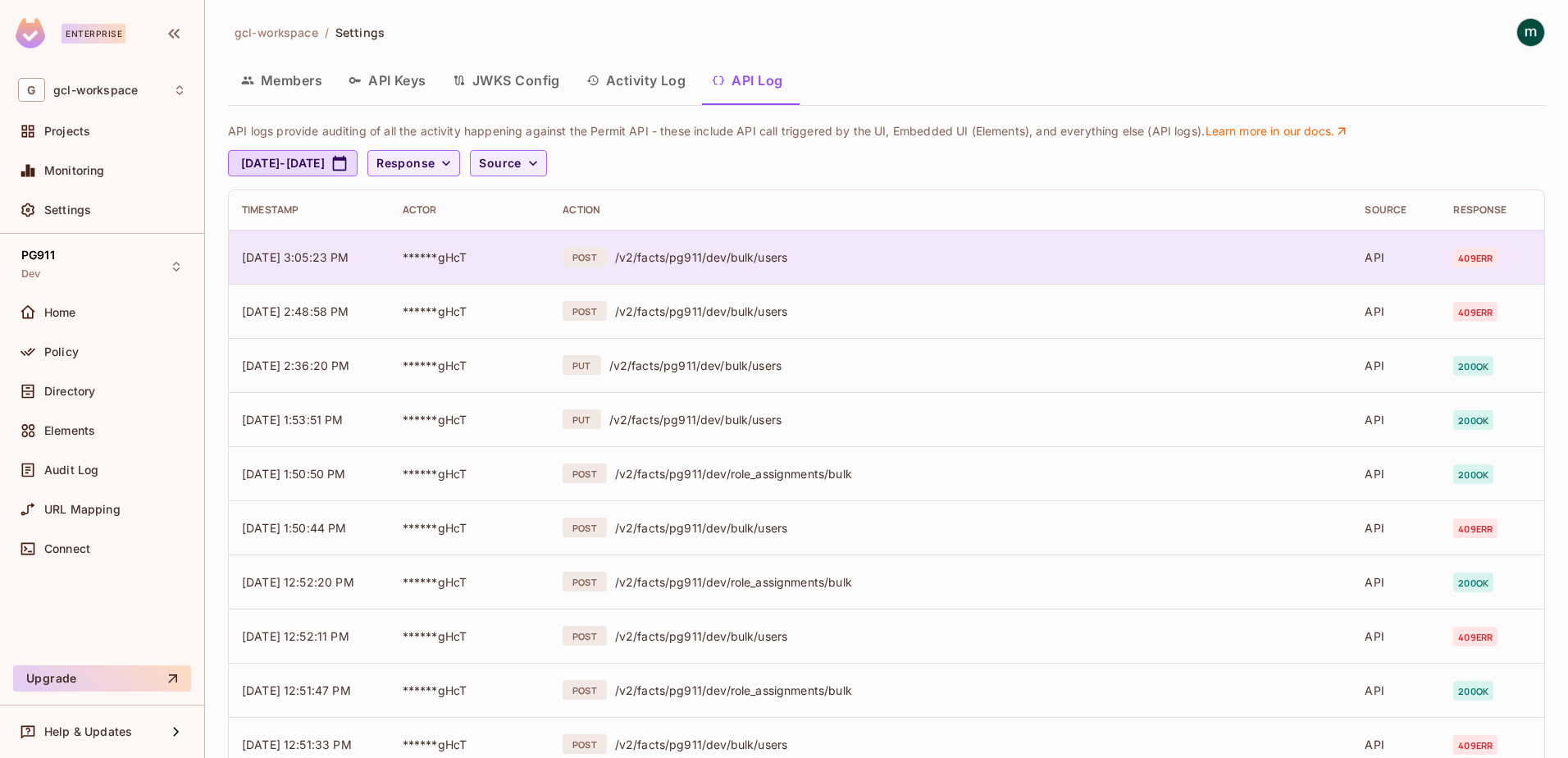
click at [725, 256] on div "/v2/facts/pg911/dev/bulk/users" at bounding box center [976, 257] width 724 height 16
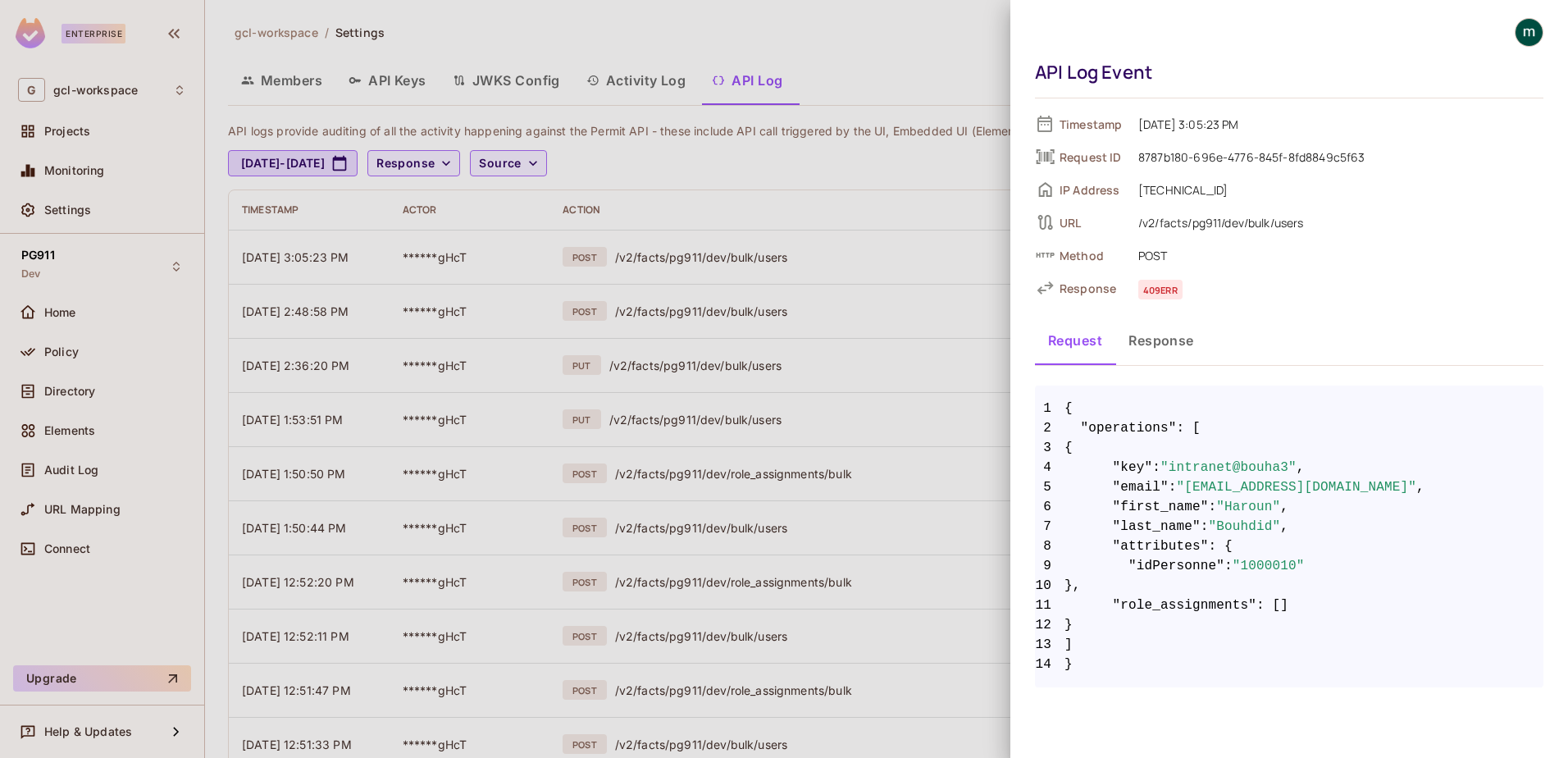
click at [1148, 339] on button "Response" at bounding box center [1161, 340] width 92 height 41
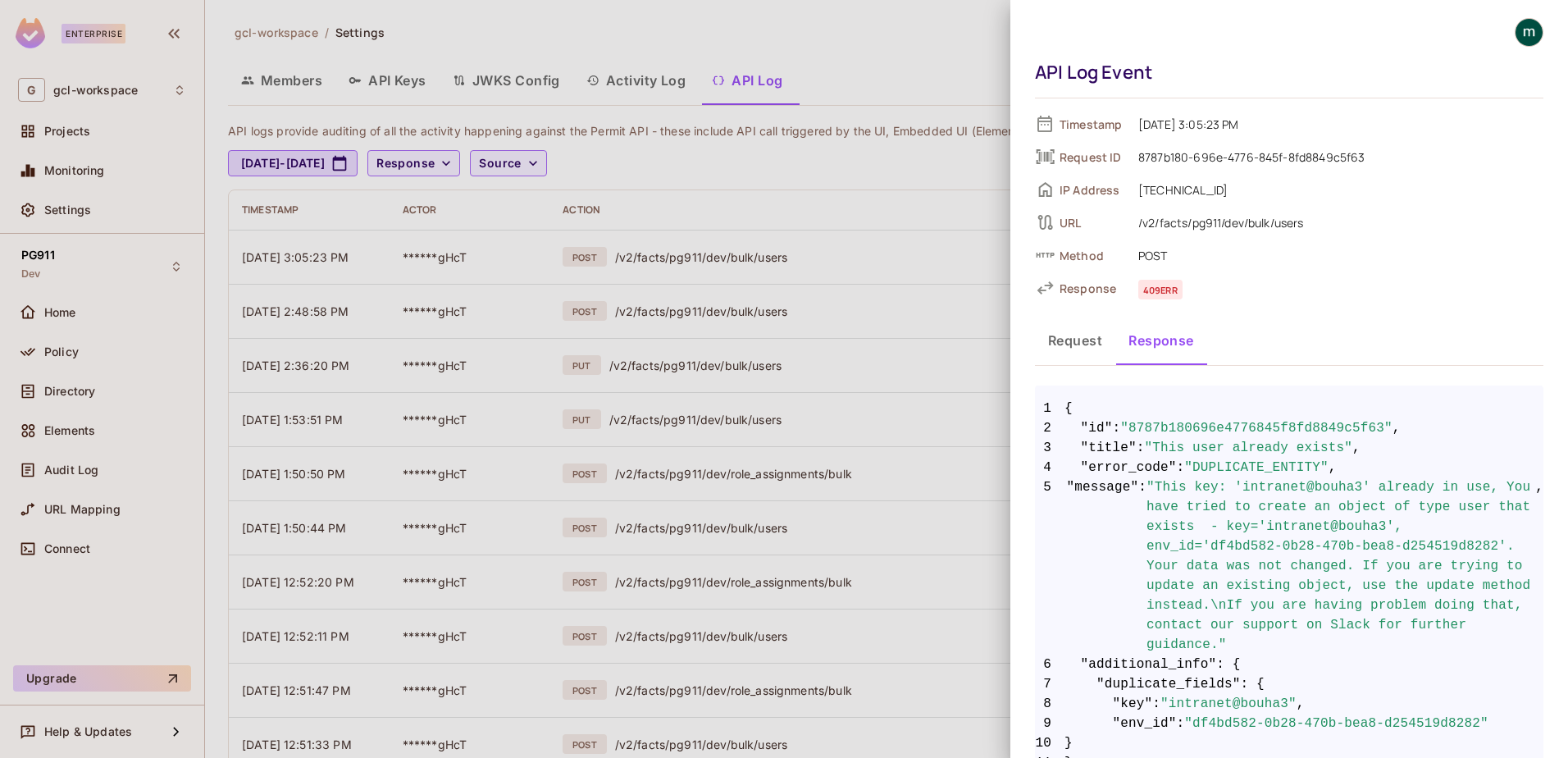
click at [1161, 249] on span "POST" at bounding box center [1337, 255] width 413 height 20
